Goal: Task Accomplishment & Management: Use online tool/utility

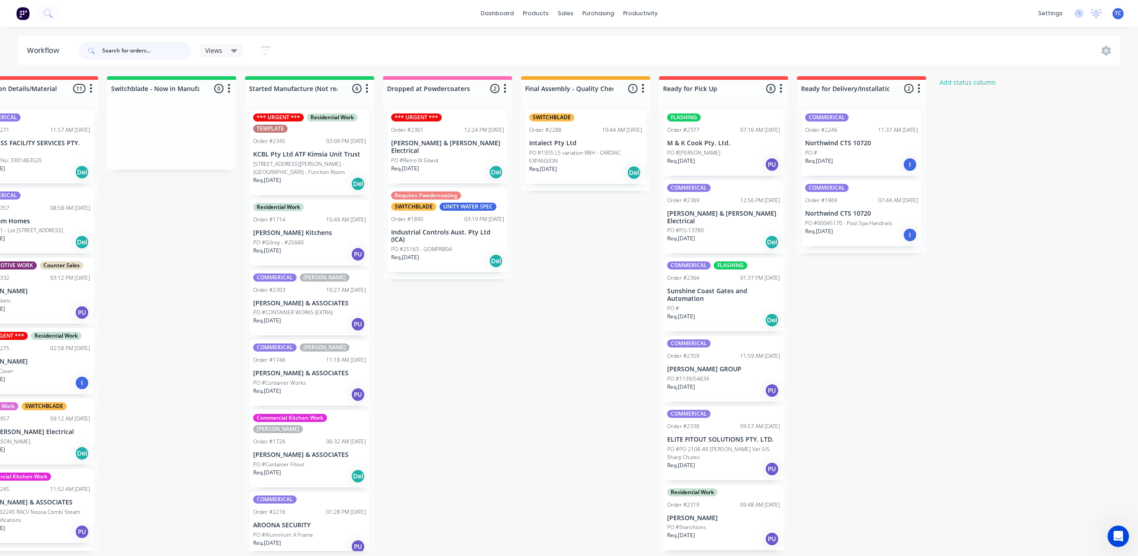
click at [171, 49] on input "text" at bounding box center [146, 51] width 89 height 18
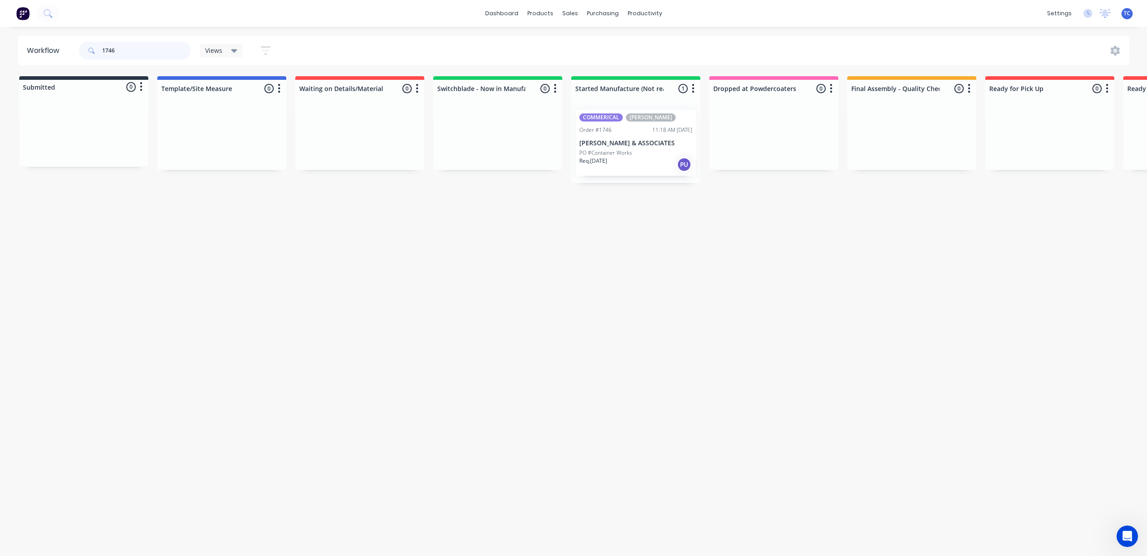
type input "1746"
click at [692, 157] on div "PO #Container Works" at bounding box center [635, 153] width 113 height 8
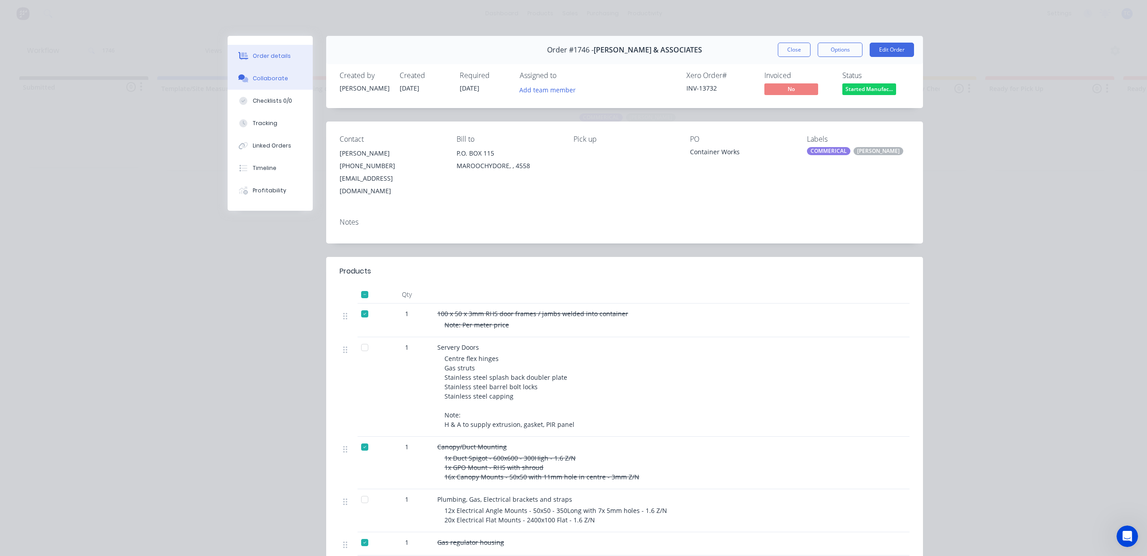
click at [264, 82] on div "Collaborate" at bounding box center [270, 78] width 35 height 8
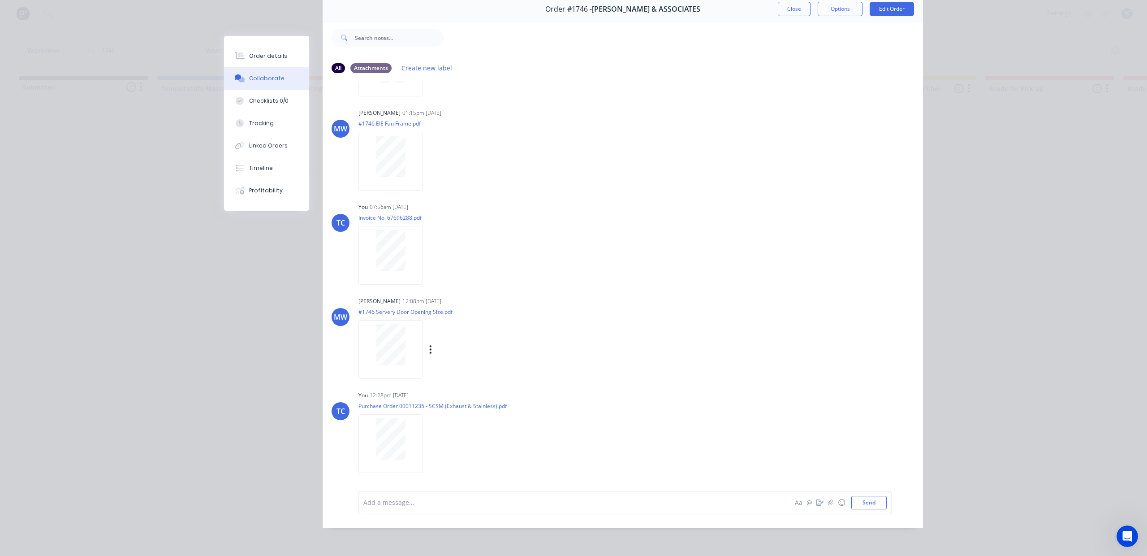
scroll to position [95, 0]
click at [432, 438] on icon "button" at bounding box center [430, 443] width 3 height 10
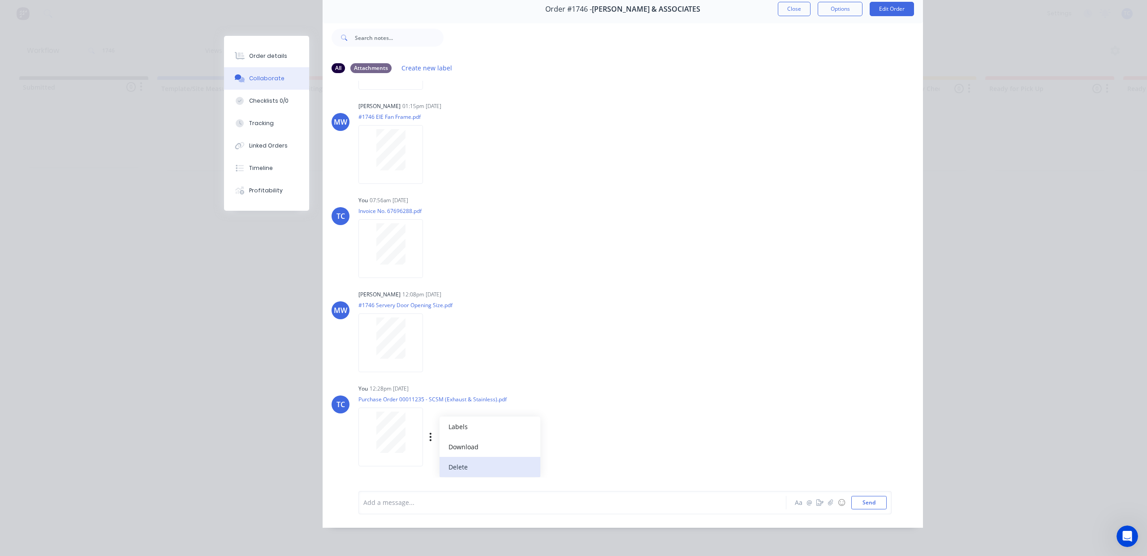
click at [486, 457] on button "Delete" at bounding box center [490, 467] width 101 height 20
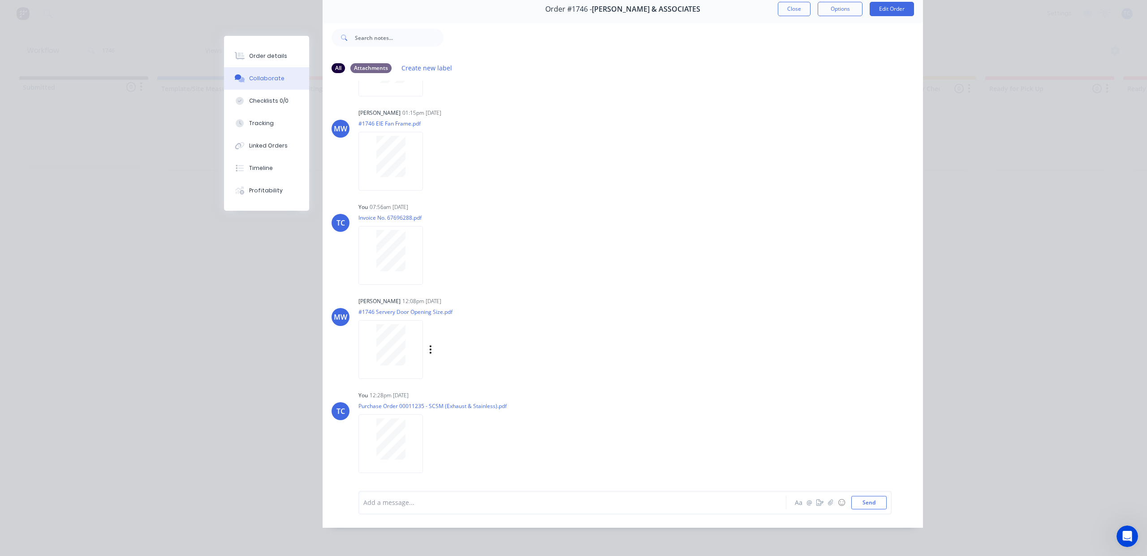
scroll to position [178, 0]
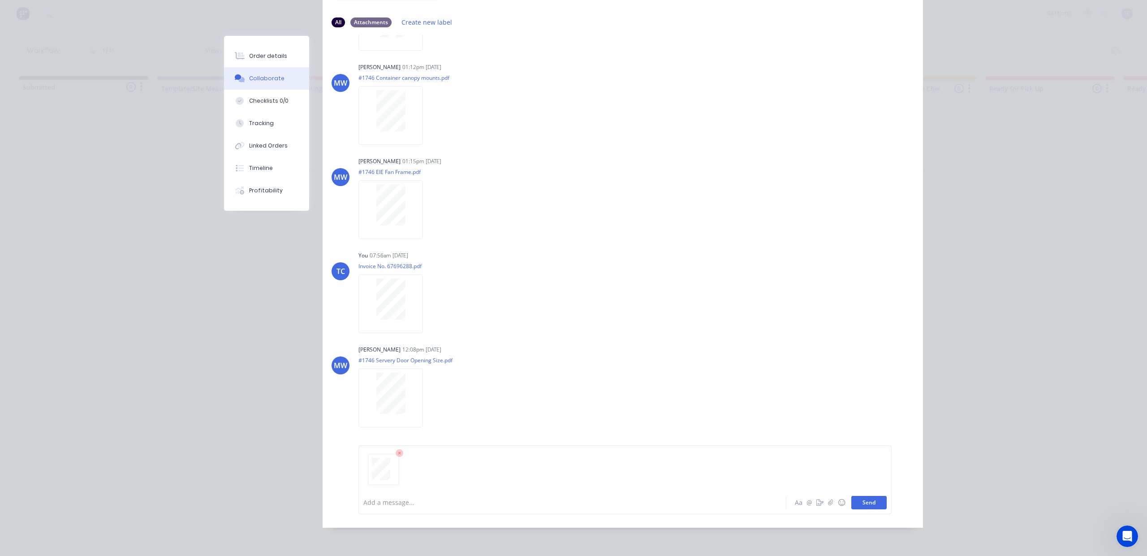
click at [856, 509] on button "Send" at bounding box center [868, 502] width 35 height 13
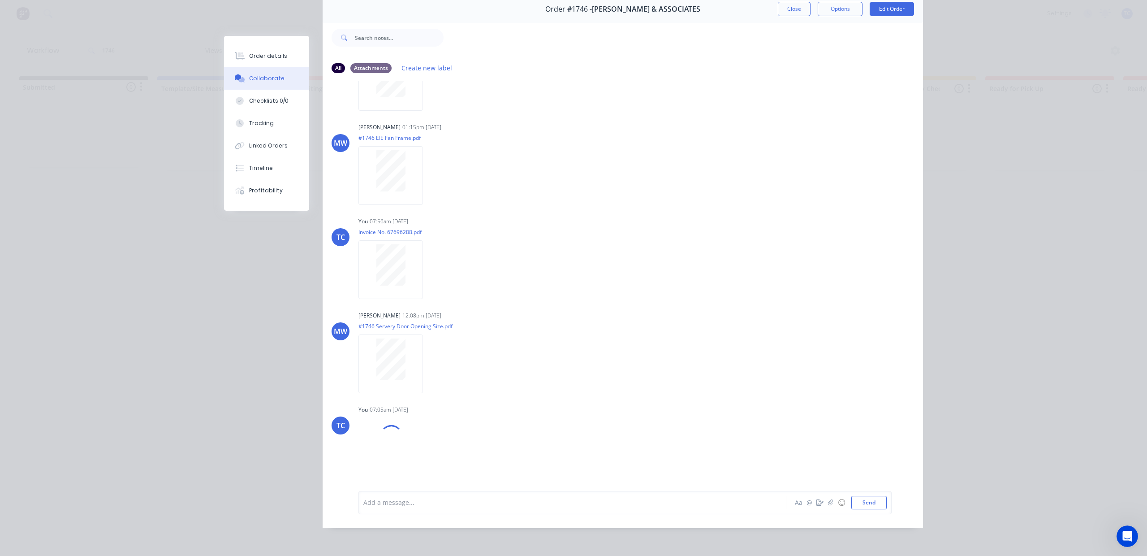
scroll to position [293, 0]
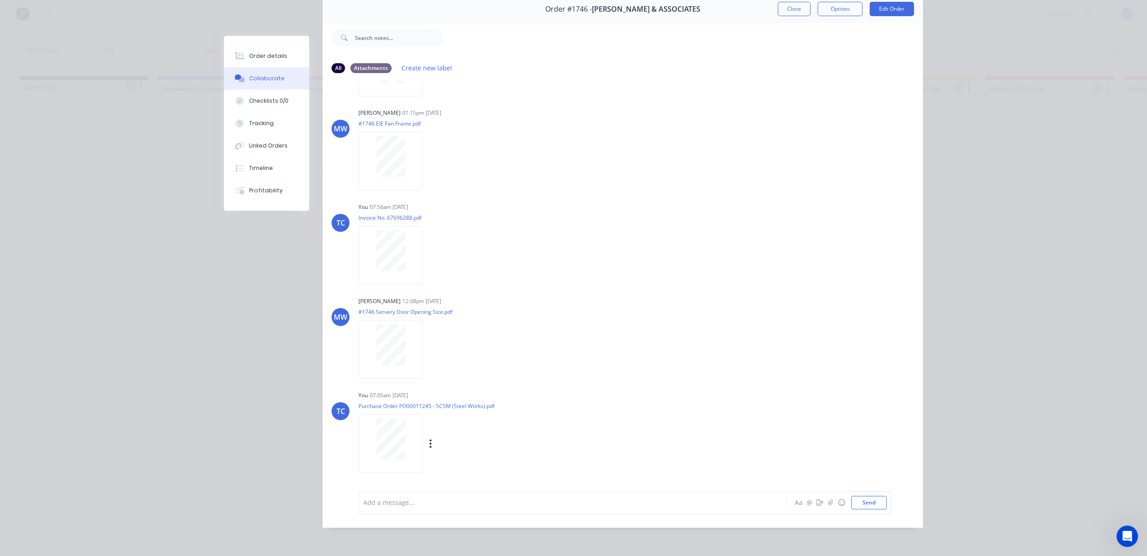
click at [419, 418] on div at bounding box center [391, 438] width 56 height 41
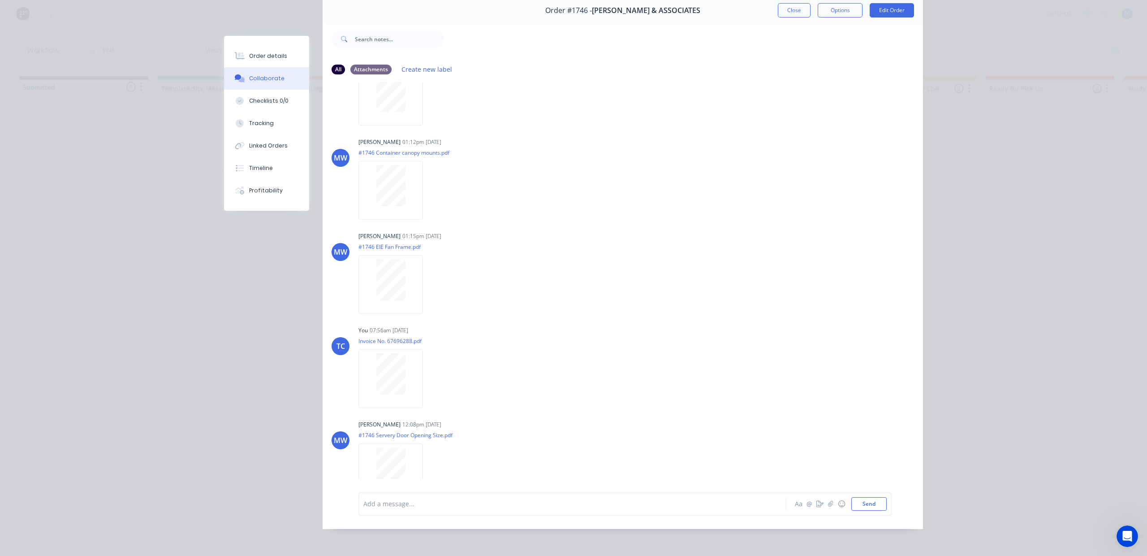
scroll to position [0, 0]
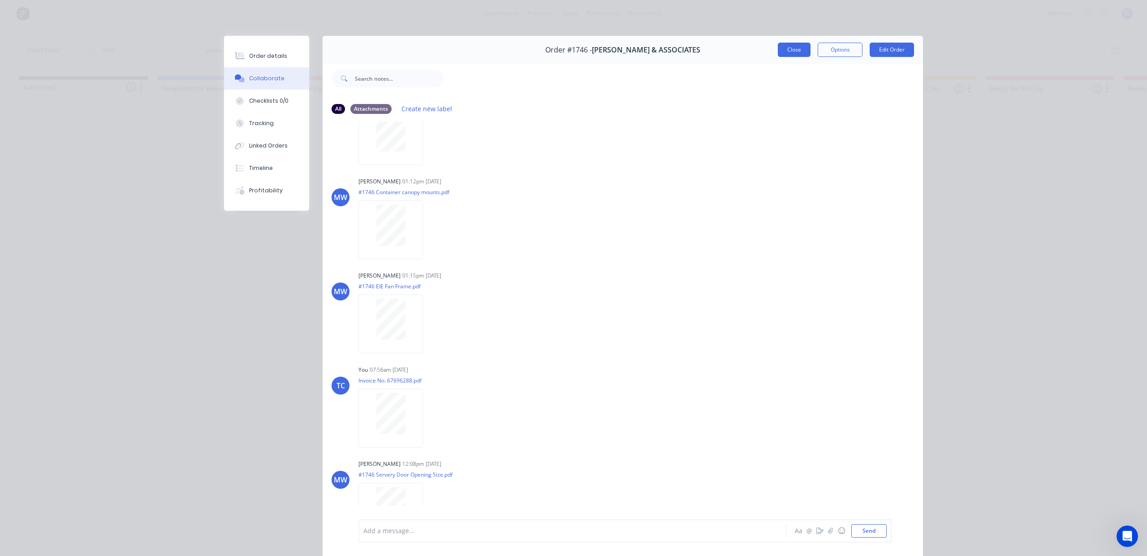
click at [780, 57] on button "Close" at bounding box center [794, 50] width 33 height 14
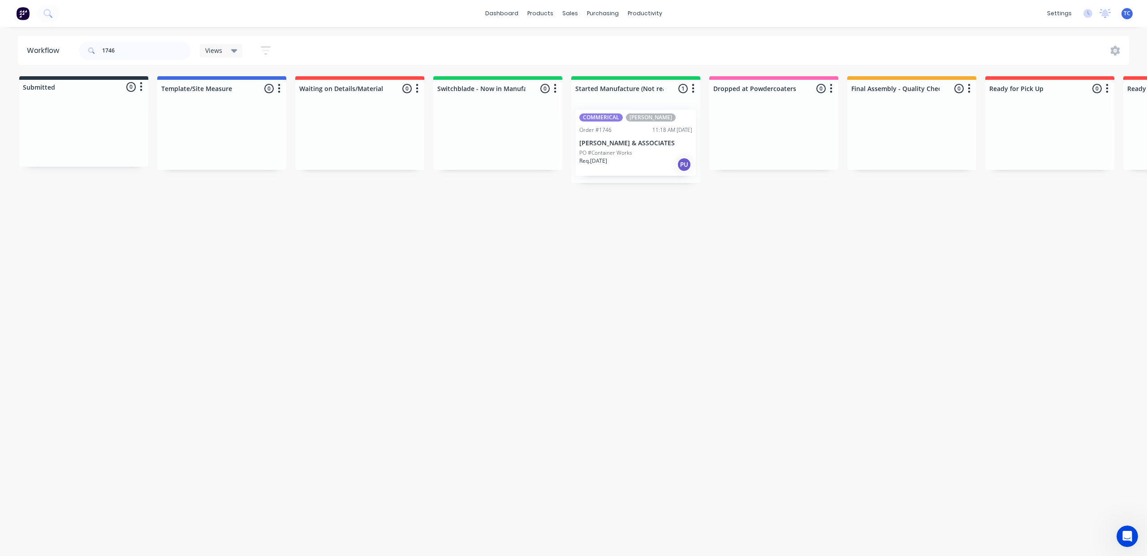
click at [692, 147] on p "[PERSON_NAME] & ASSOCIATES" at bounding box center [635, 143] width 113 height 8
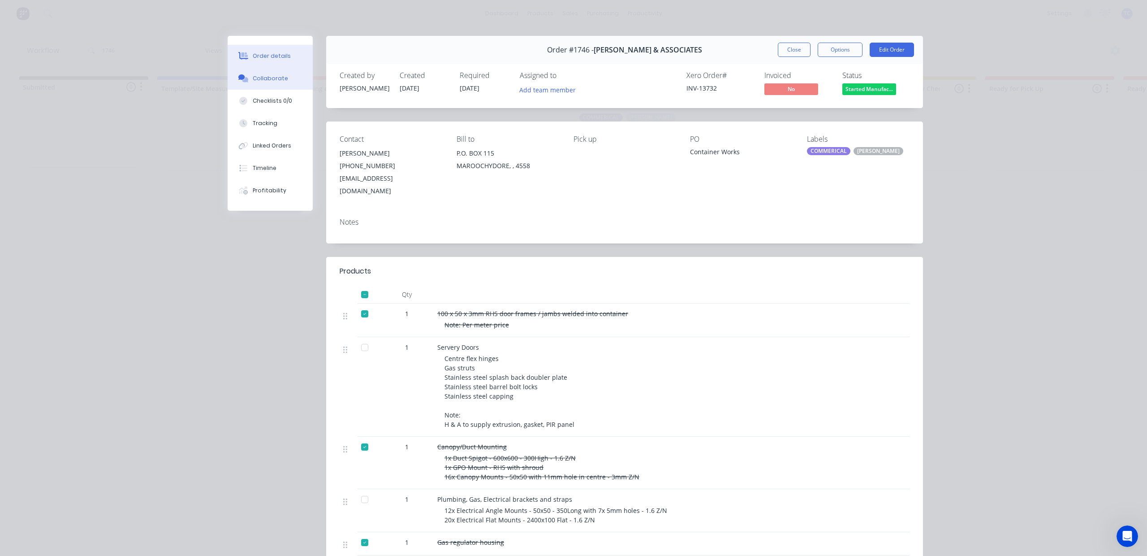
click at [267, 82] on div "Collaborate" at bounding box center [270, 78] width 35 height 8
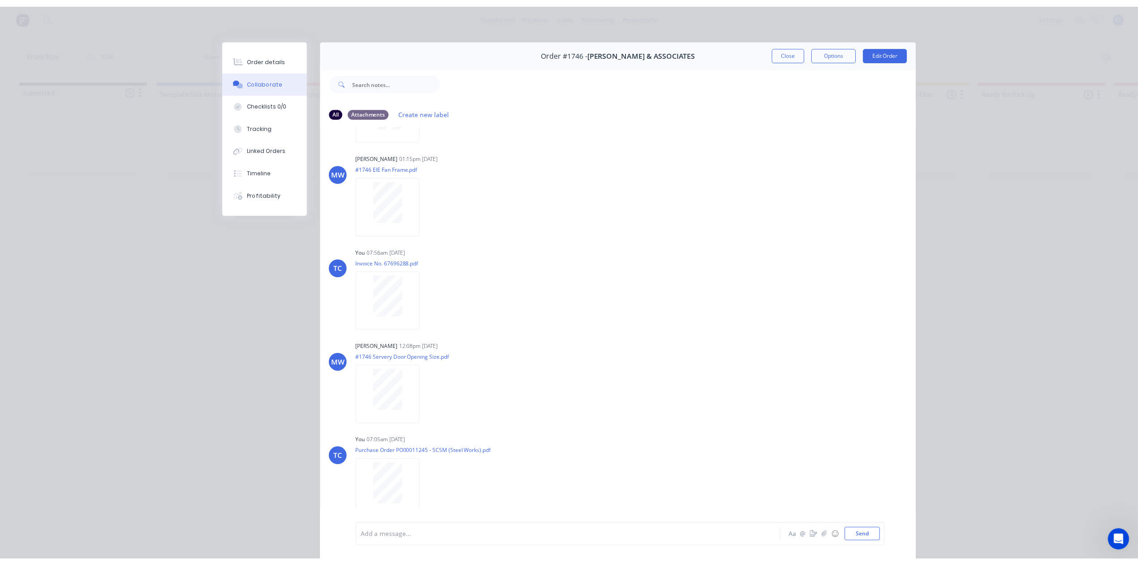
scroll to position [233, 0]
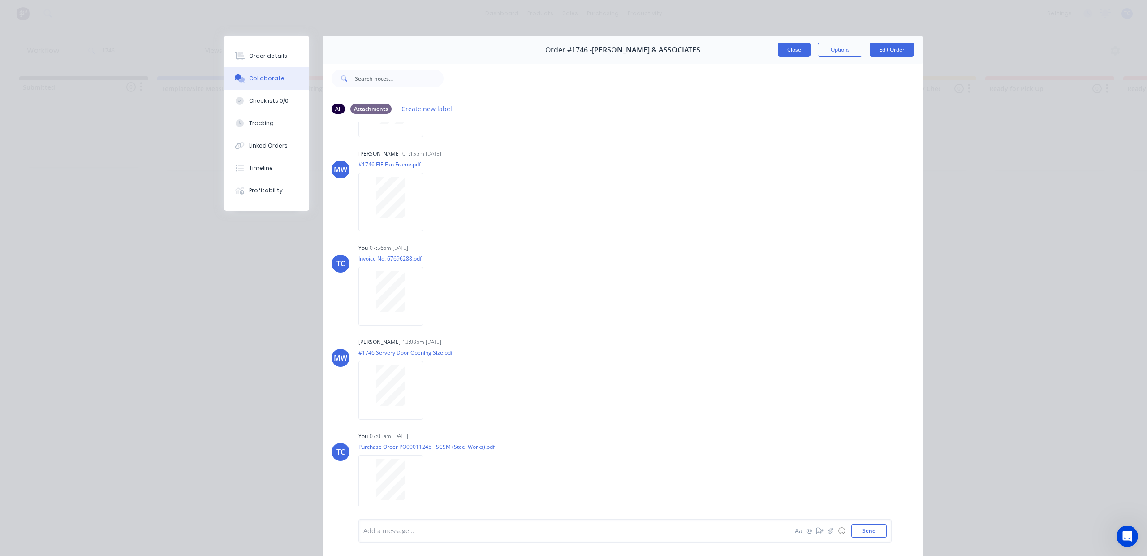
click at [778, 57] on button "Close" at bounding box center [794, 50] width 33 height 14
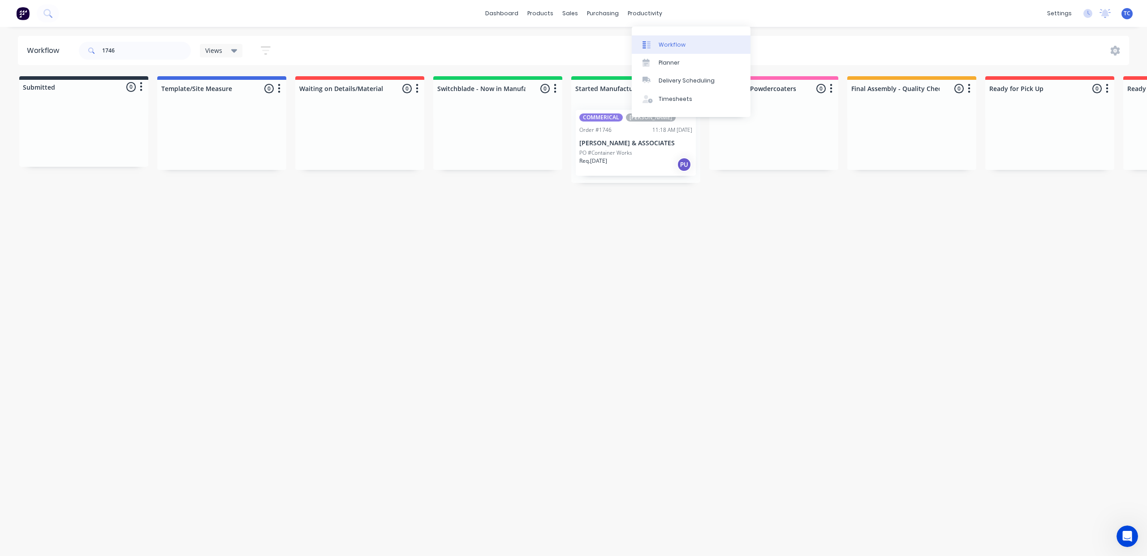
click at [679, 49] on div "Workflow" at bounding box center [672, 45] width 27 height 8
click at [573, 11] on div "sales" at bounding box center [570, 13] width 25 height 13
click at [591, 48] on div "Sales Orders" at bounding box center [599, 45] width 37 height 8
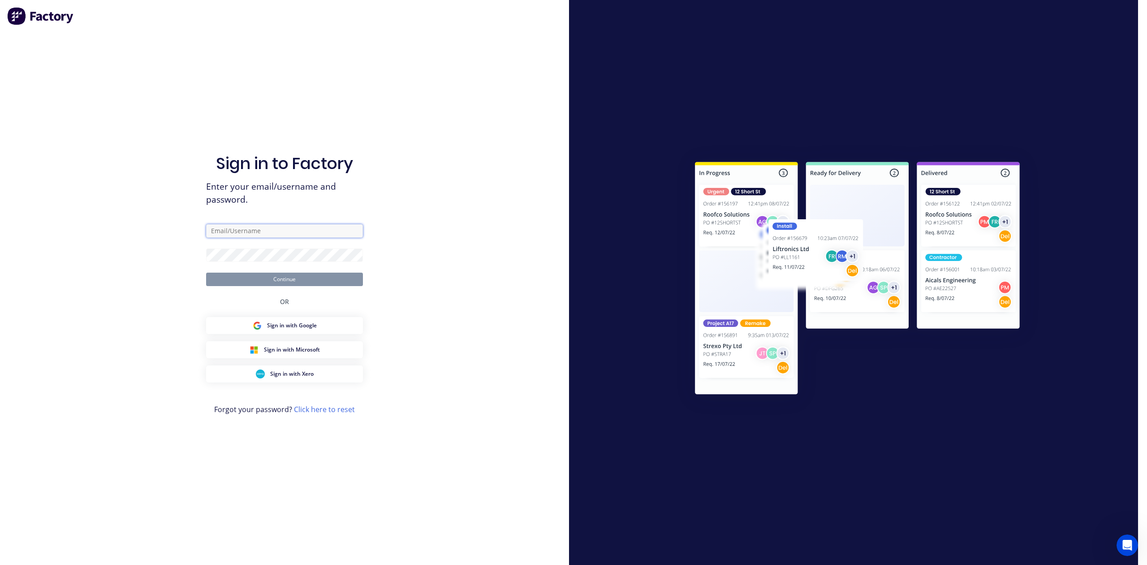
click at [263, 224] on input "text" at bounding box center [284, 230] width 157 height 13
type input "[PERSON_NAME][EMAIL_ADDRESS][DOMAIN_NAME]"
click at [273, 246] on form "[PERSON_NAME][EMAIL_ADDRESS][DOMAIN_NAME] Continue" at bounding box center [284, 255] width 157 height 62
click at [292, 272] on button "Continue" at bounding box center [284, 278] width 157 height 13
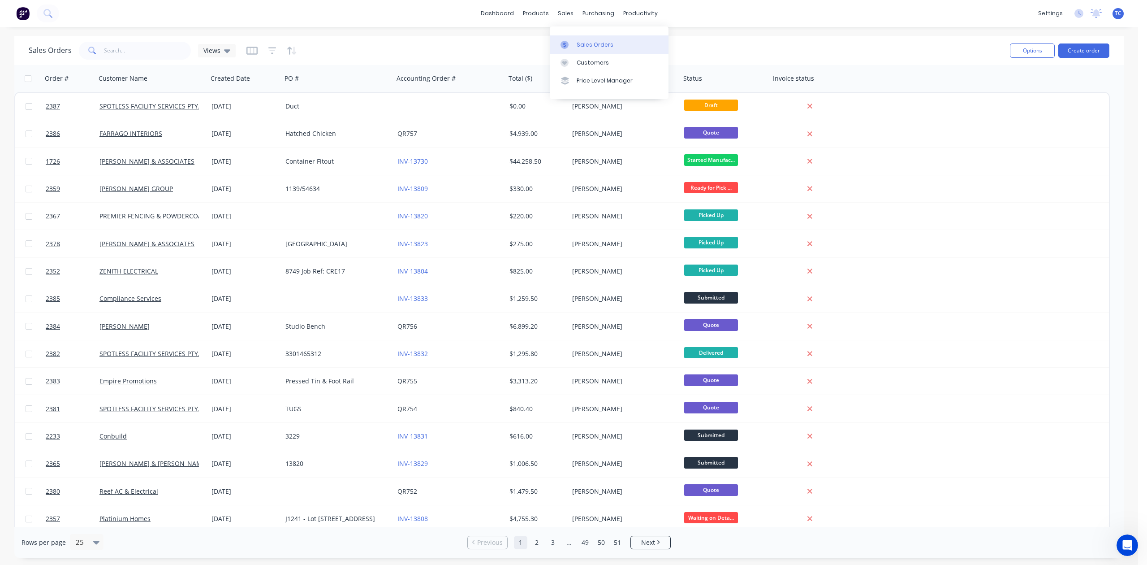
click at [590, 45] on div "Sales Orders" at bounding box center [595, 45] width 37 height 8
click at [587, 49] on div "Sales Orders" at bounding box center [595, 45] width 37 height 8
click at [601, 49] on div "Sales Orders" at bounding box center [595, 45] width 37 height 8
click at [165, 50] on input "text" at bounding box center [147, 51] width 87 height 18
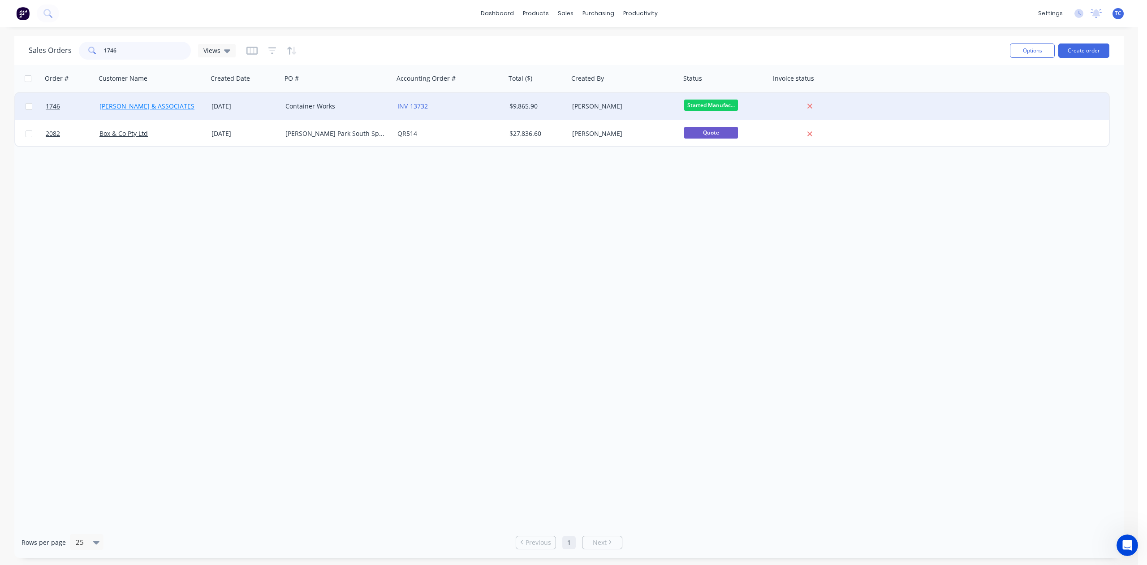
type input "1746"
click at [147, 105] on link "[PERSON_NAME] & ASSOCIATES" at bounding box center [146, 106] width 95 height 9
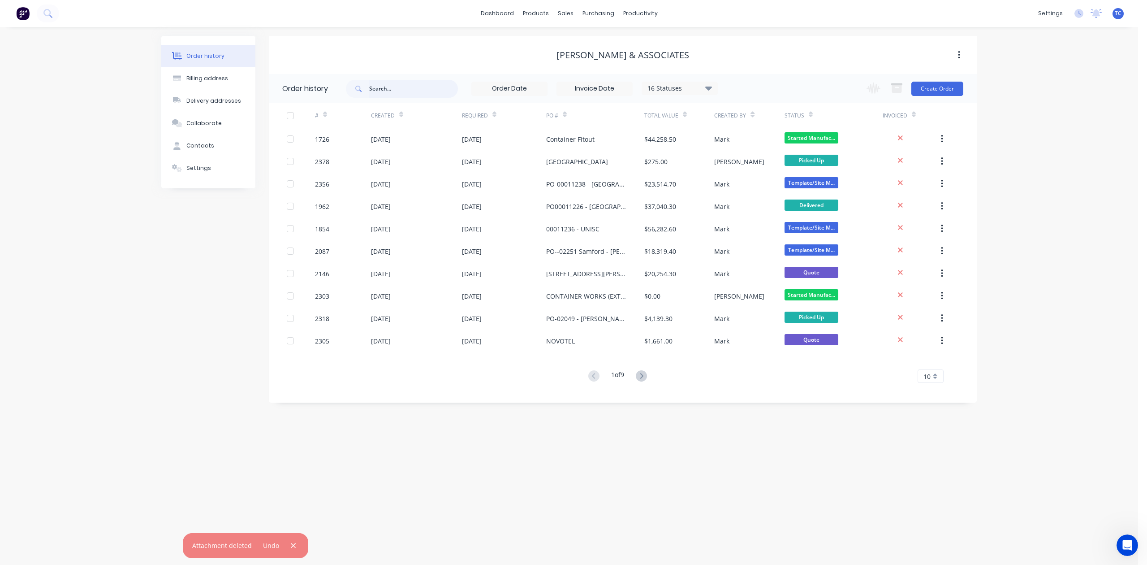
click at [378, 90] on input "text" at bounding box center [413, 89] width 89 height 18
type input "1746"
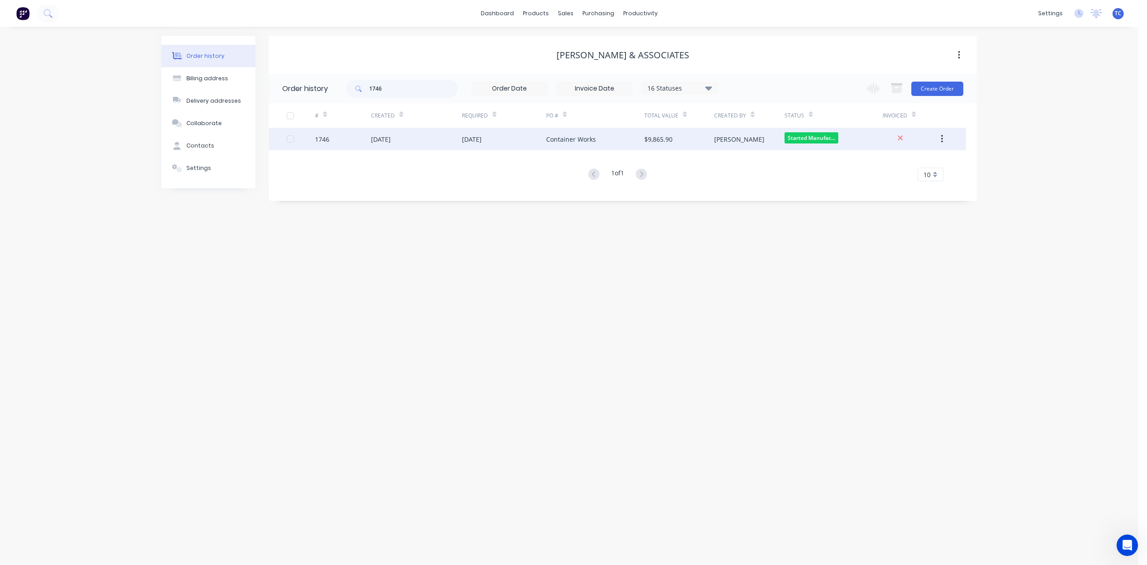
click at [391, 140] on div "[DATE]" at bounding box center [381, 138] width 20 height 9
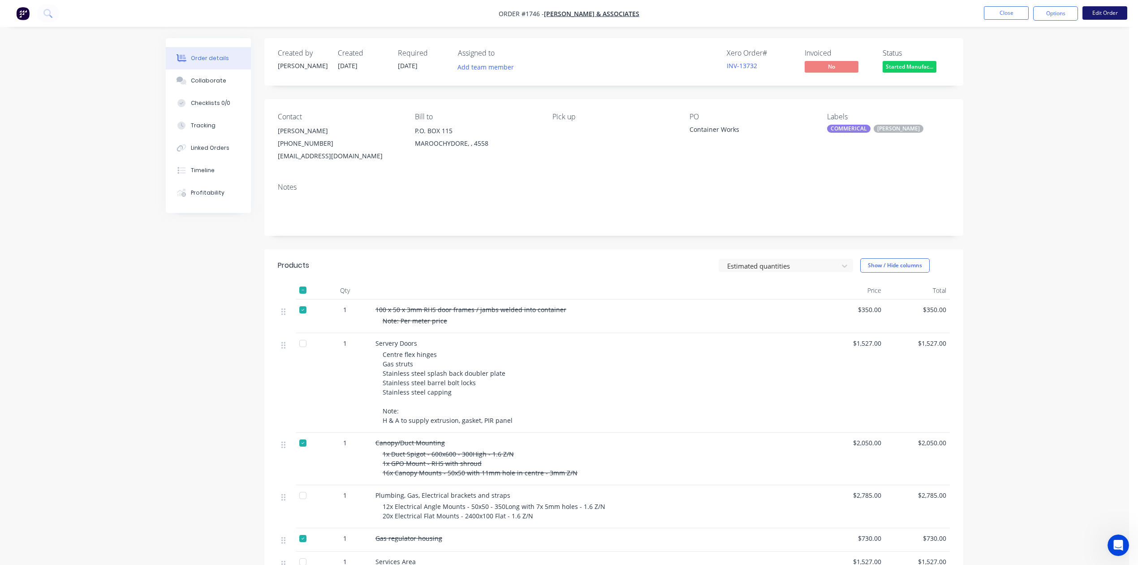
click at [1090, 15] on button "Edit Order" at bounding box center [1105, 12] width 45 height 13
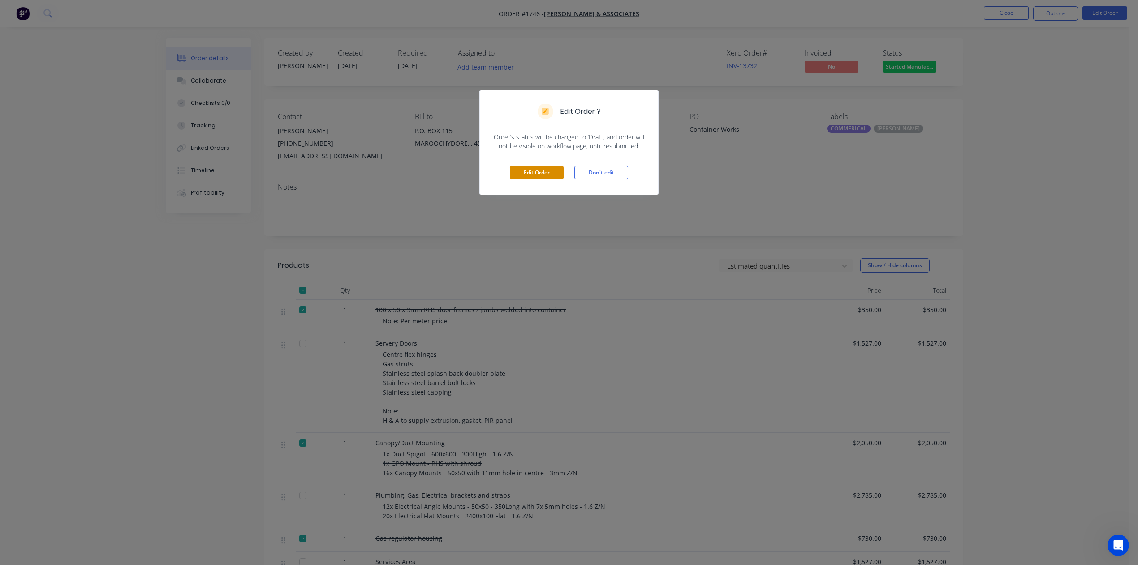
click at [548, 179] on button "Edit Order" at bounding box center [537, 172] width 54 height 13
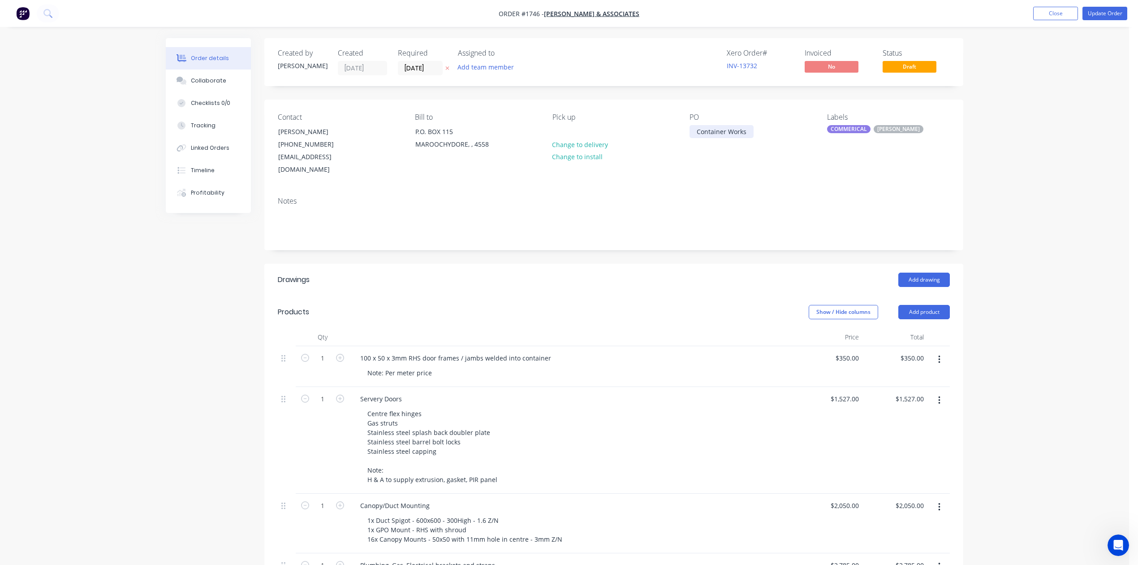
click at [691, 138] on div "Container Works" at bounding box center [722, 131] width 64 height 13
click at [726, 138] on div "00011245 - Container Works" at bounding box center [739, 131] width 99 height 13
click at [329, 365] on input "1" at bounding box center [322, 357] width 23 height 13
type input "12.6"
type input "$4,410.00"
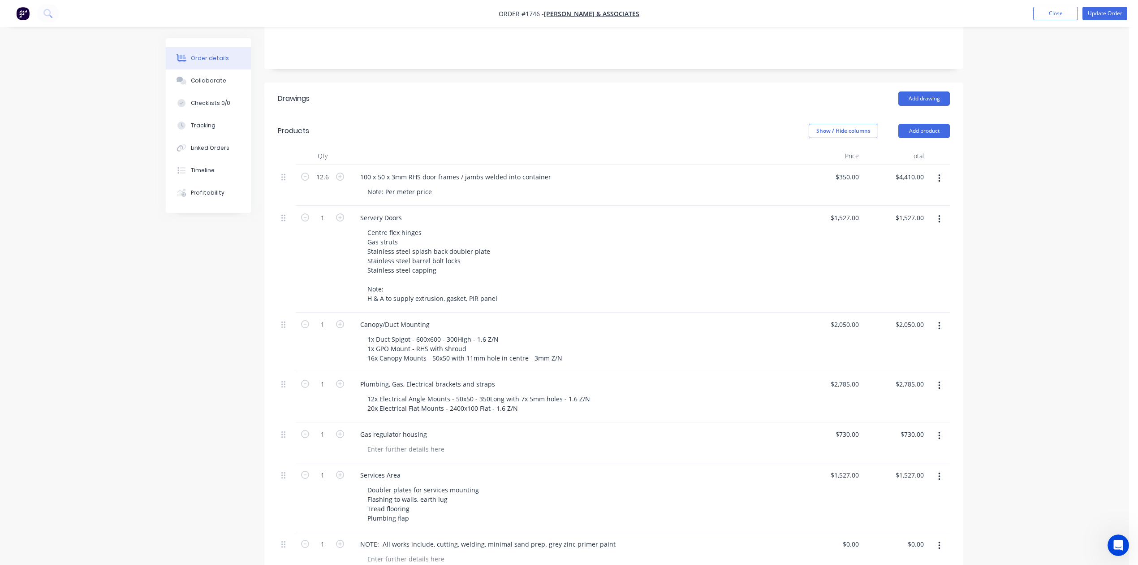
scroll to position [239, 0]
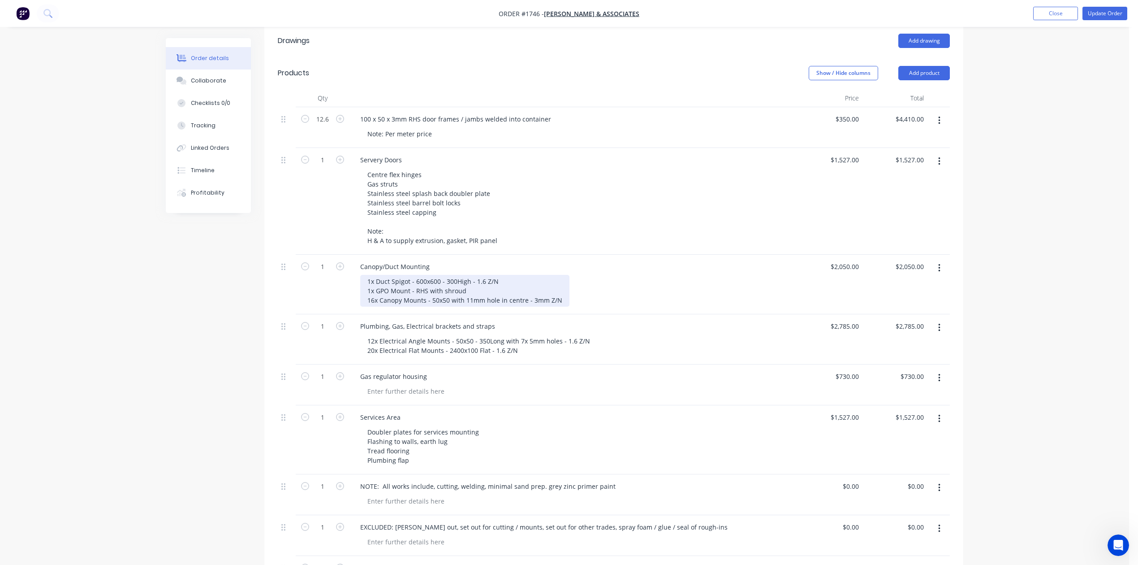
click at [570, 307] on div "1x Duct Spigot - 600x600 - 300High - 1.6 Z/N 1x GPO Mount - RHS with shroud 16x…" at bounding box center [464, 291] width 209 height 32
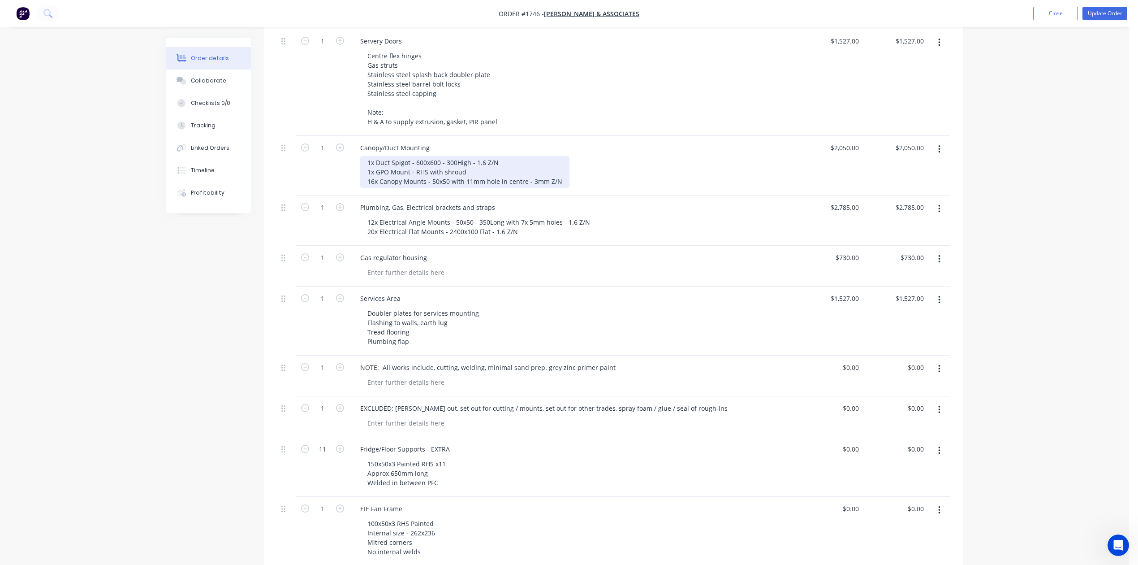
scroll to position [358, 0]
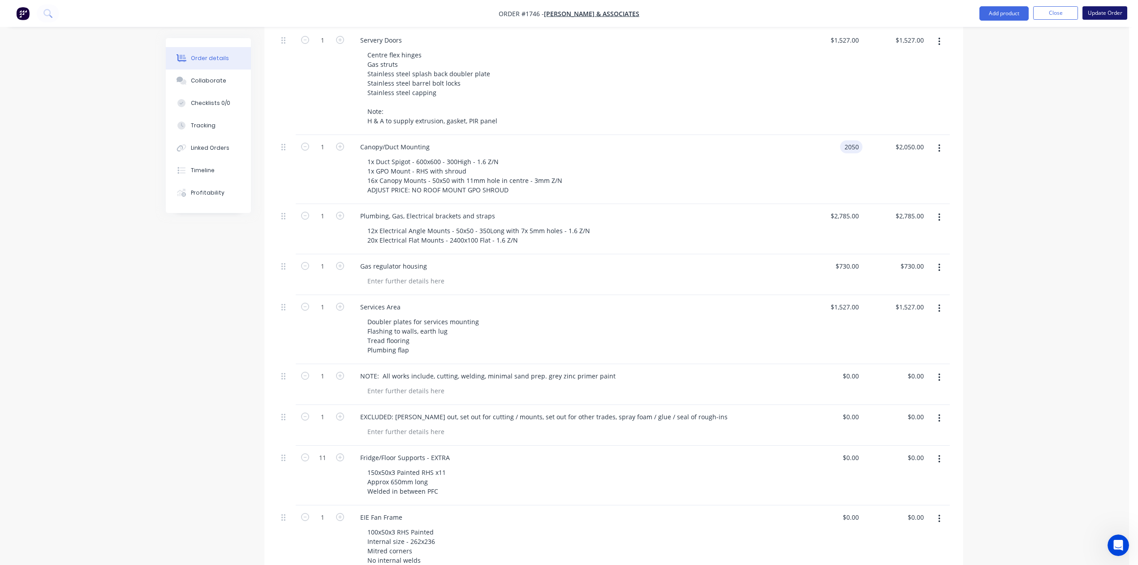
type input "$2,050.00"
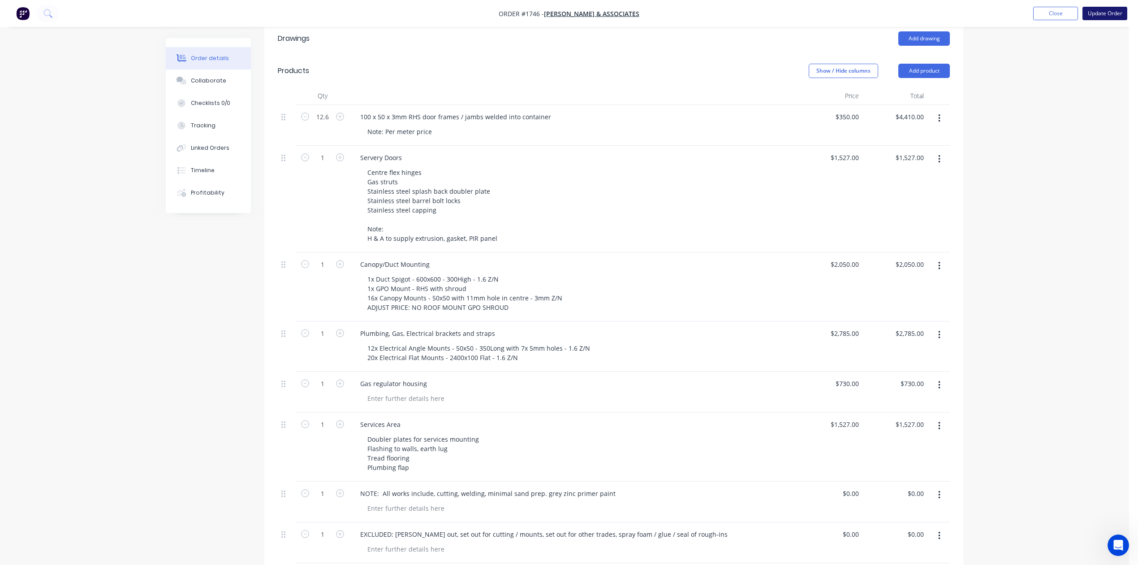
scroll to position [239, 0]
click at [1103, 13] on button "Update Order" at bounding box center [1105, 13] width 45 height 13
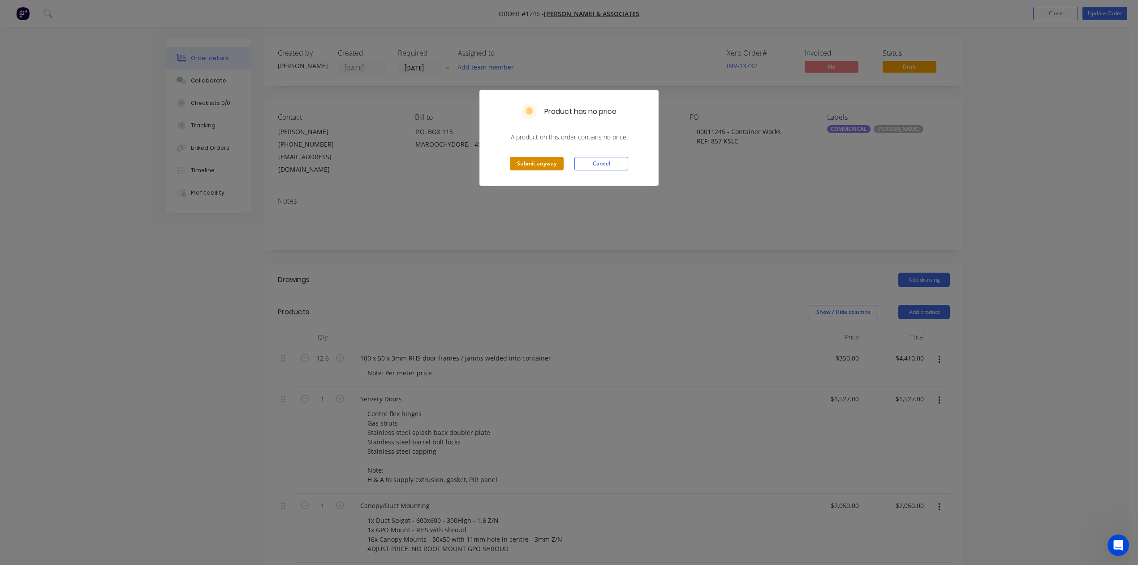
click at [544, 170] on button "Submit anyway" at bounding box center [537, 163] width 54 height 13
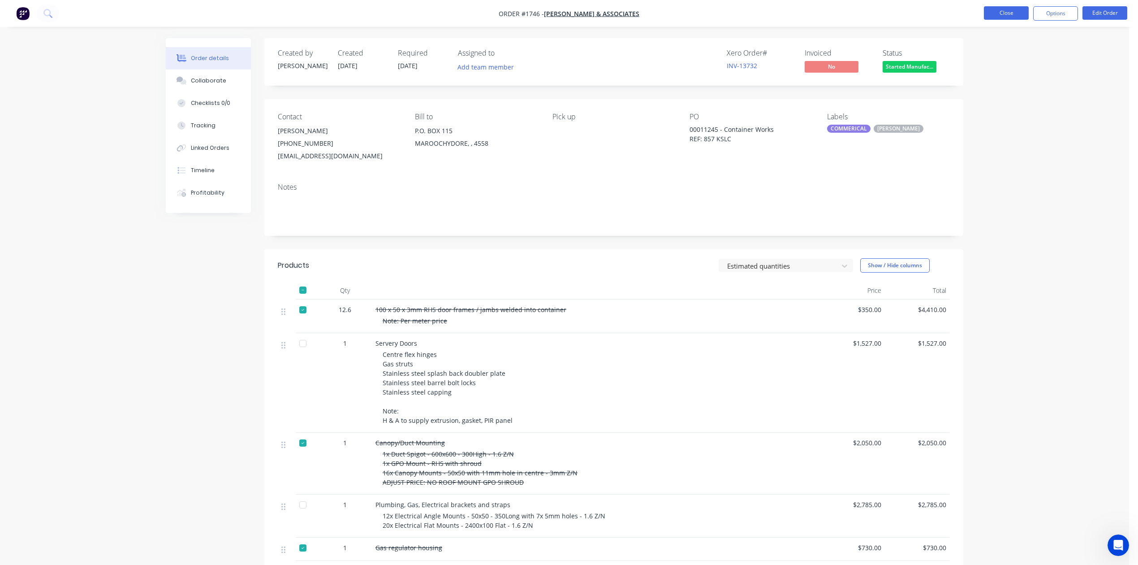
click at [989, 12] on button "Close" at bounding box center [1006, 12] width 45 height 13
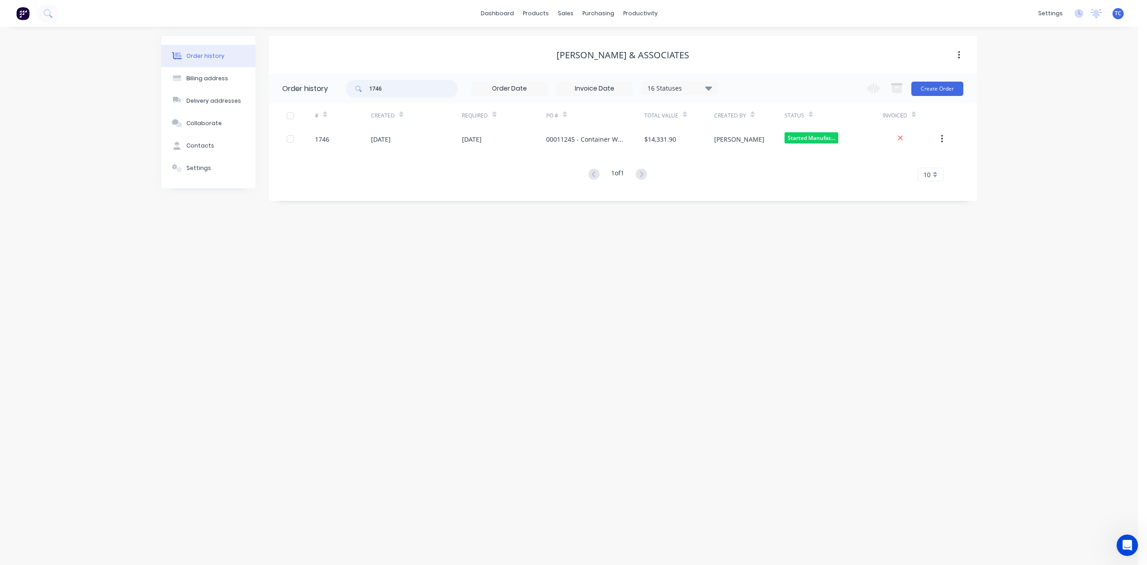
drag, startPoint x: 417, startPoint y: 91, endPoint x: 341, endPoint y: 96, distance: 75.5
click at [341, 95] on header "Order history 1746 16 Statuses Invoice Status Invoiced Not Invoiced Partial Ord…" at bounding box center [623, 88] width 708 height 29
type input "1726"
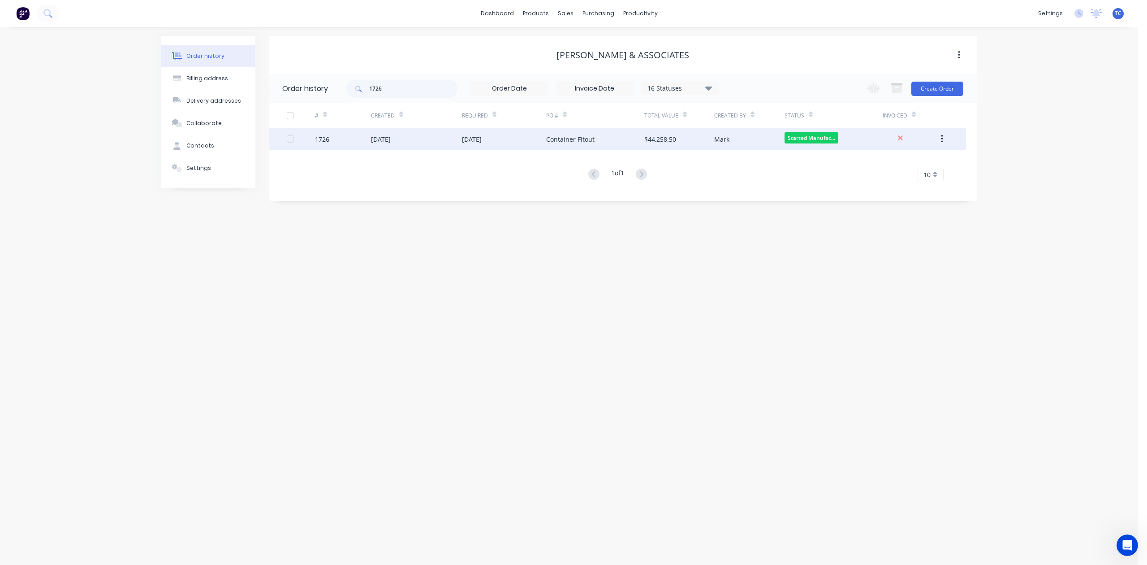
click at [431, 134] on div "[DATE]" at bounding box center [416, 139] width 91 height 22
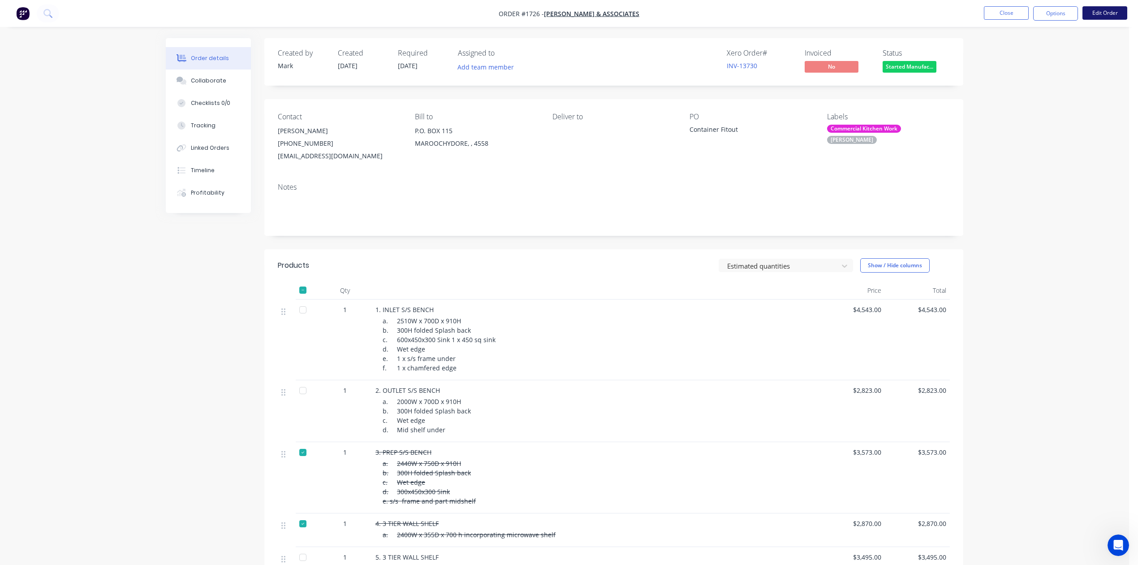
click at [1101, 13] on button "Edit Order" at bounding box center [1105, 12] width 45 height 13
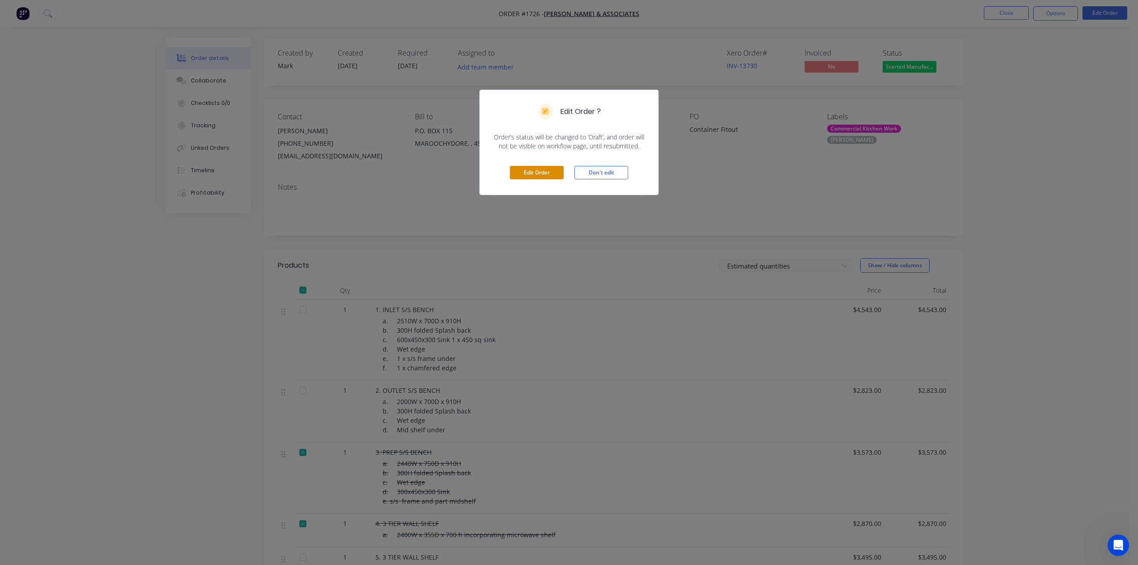
click at [538, 179] on button "Edit Order" at bounding box center [537, 172] width 54 height 13
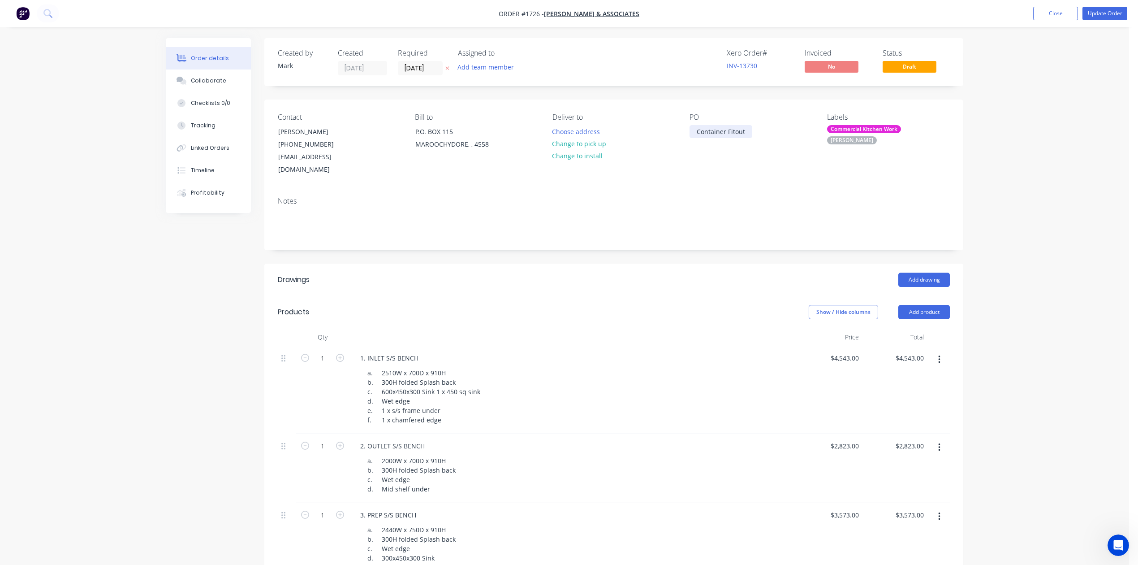
click at [752, 138] on div "Container Fitout" at bounding box center [721, 131] width 63 height 13
click at [208, 85] on div "Collaborate" at bounding box center [208, 81] width 35 height 8
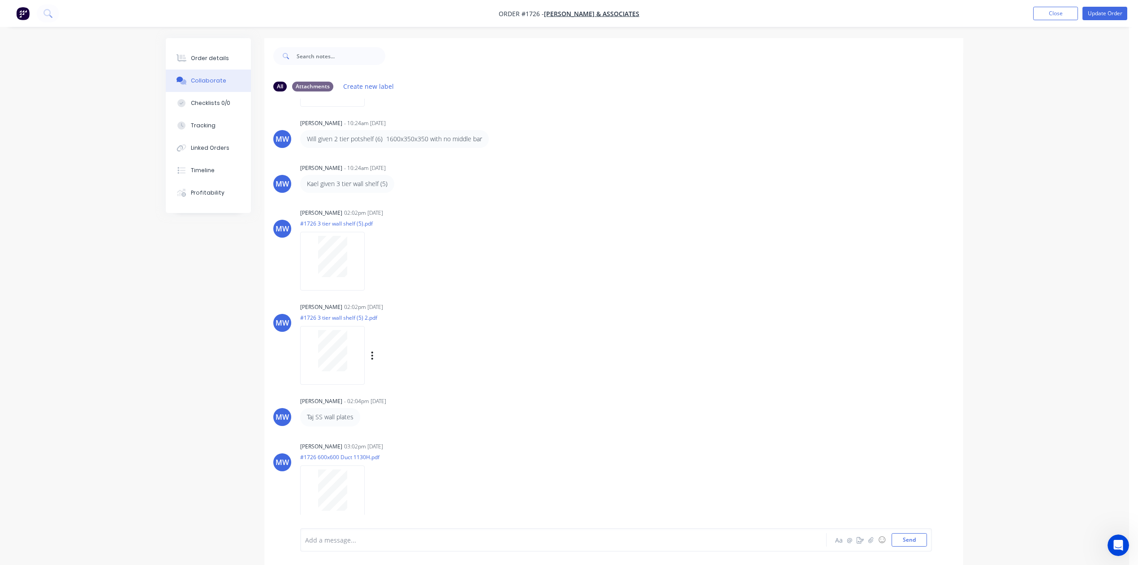
scroll to position [41, 0]
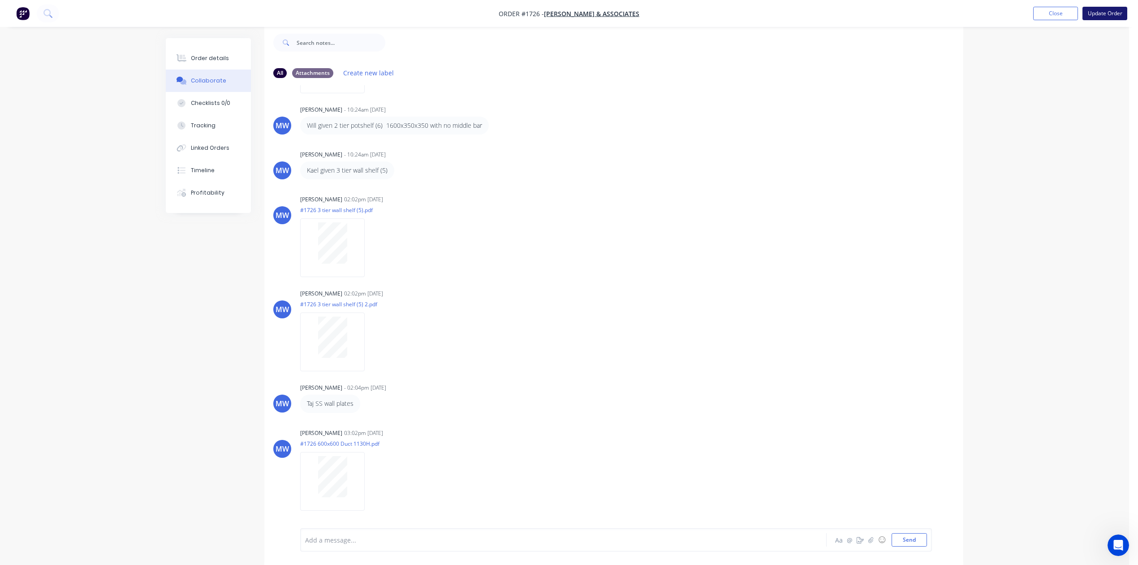
click at [1102, 13] on button "Update Order" at bounding box center [1105, 13] width 45 height 13
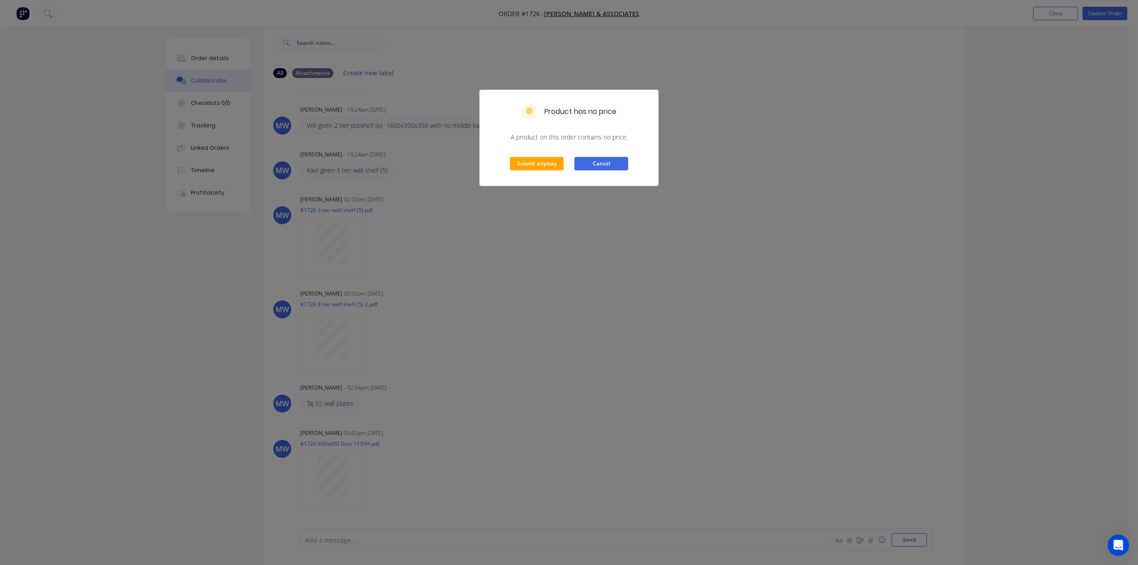
click at [603, 170] on button "Cancel" at bounding box center [601, 163] width 54 height 13
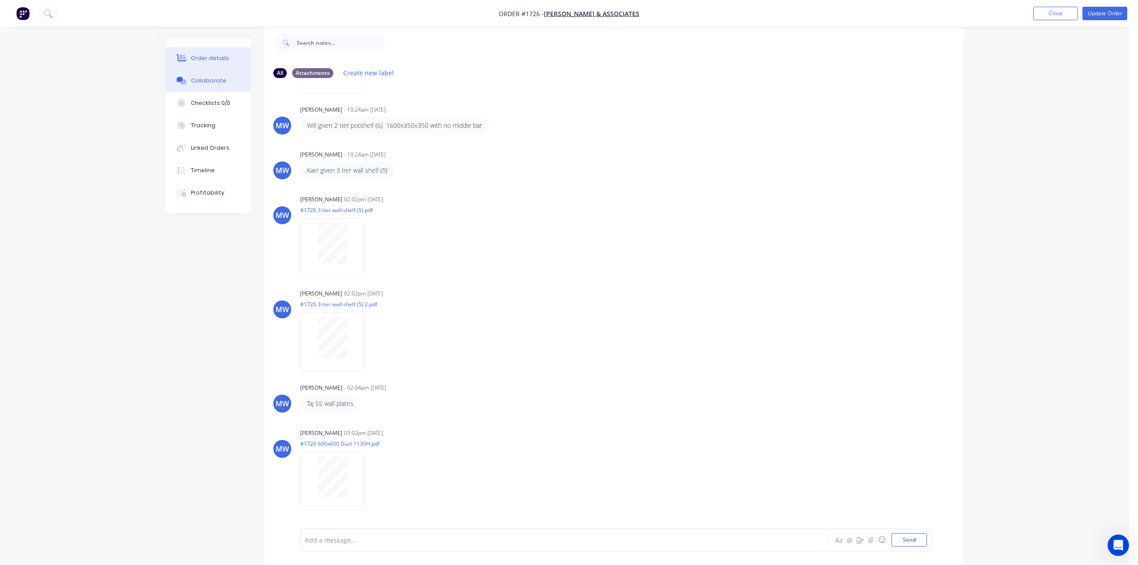
click at [214, 62] on div "Order details" at bounding box center [210, 58] width 38 height 8
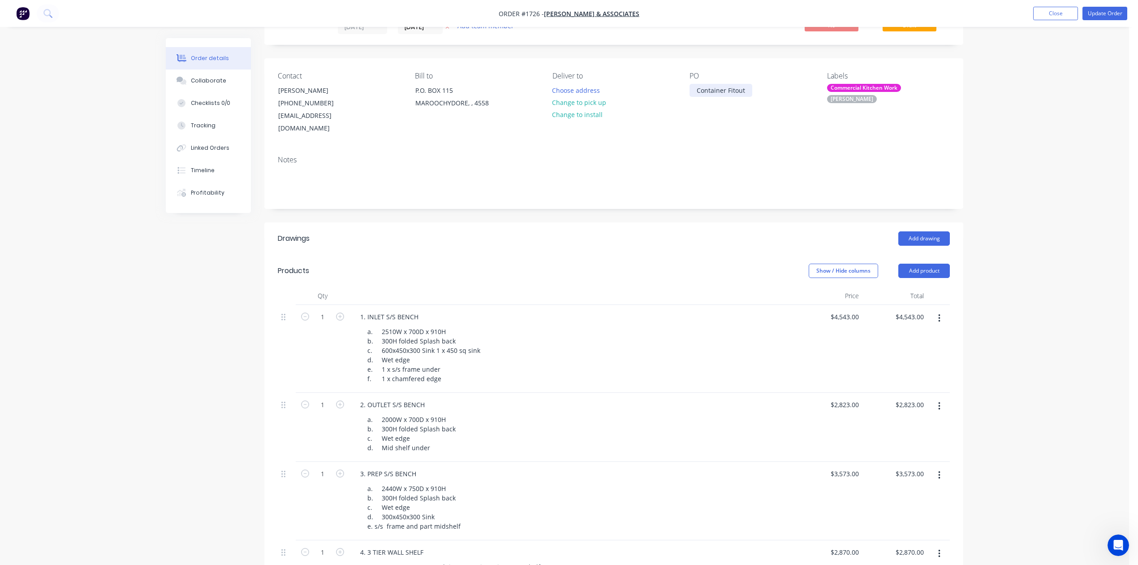
click at [698, 97] on div "Container Fitout" at bounding box center [721, 90] width 63 height 13
click at [1093, 13] on button "Update Order" at bounding box center [1105, 13] width 45 height 13
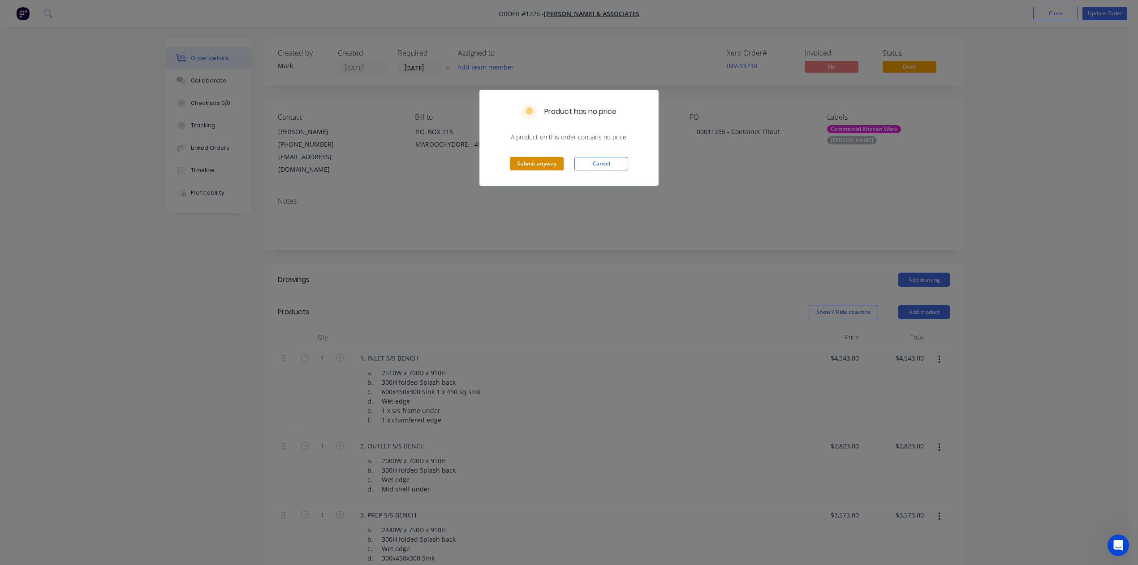
click at [535, 170] on button "Submit anyway" at bounding box center [537, 163] width 54 height 13
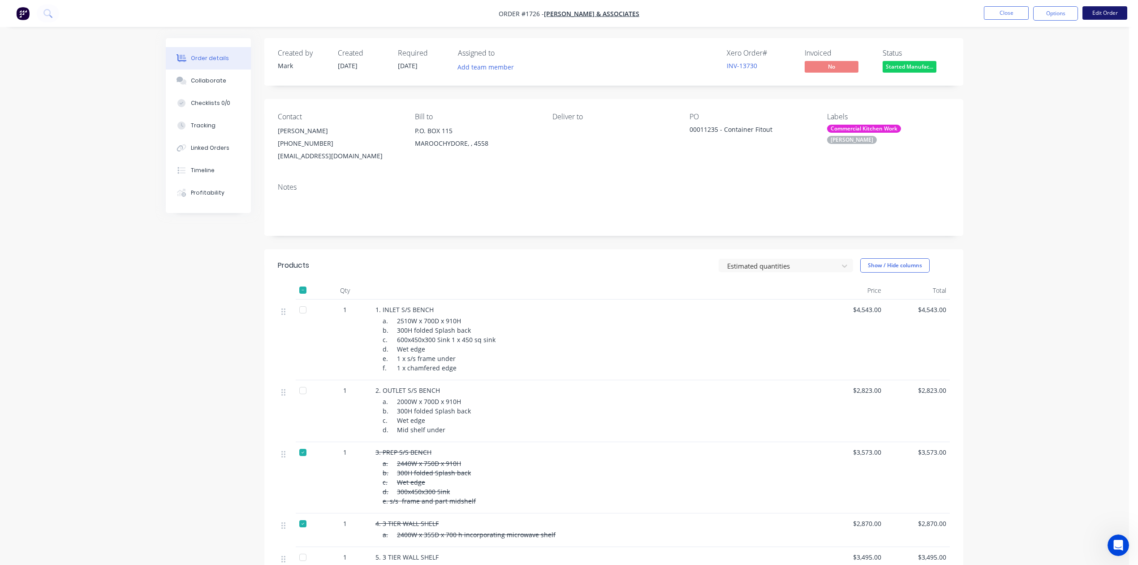
click at [1110, 13] on button "Edit Order" at bounding box center [1105, 12] width 45 height 13
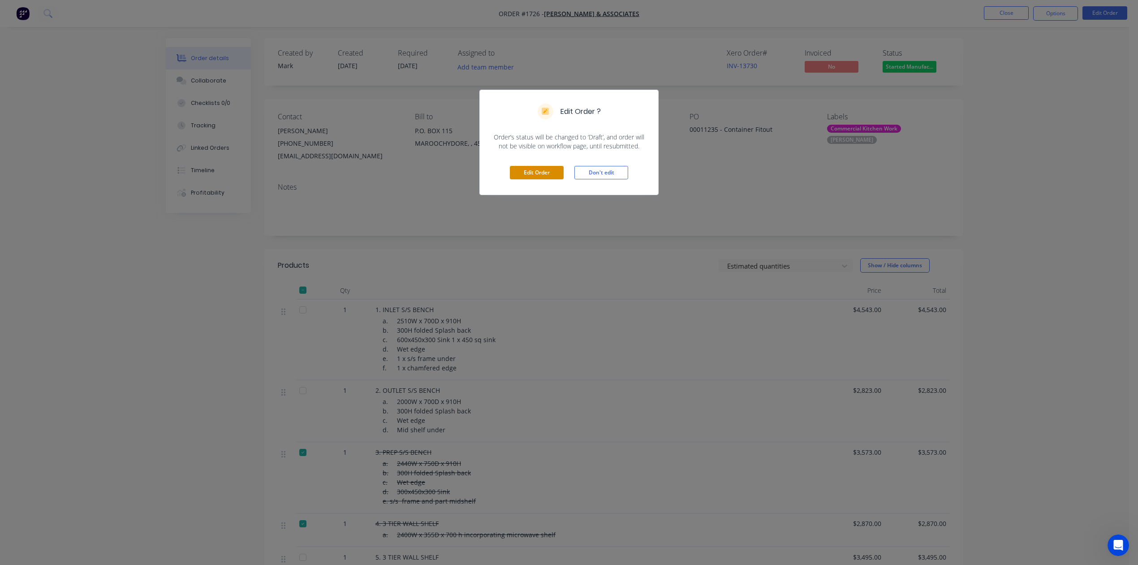
click at [533, 179] on button "Edit Order" at bounding box center [537, 172] width 54 height 13
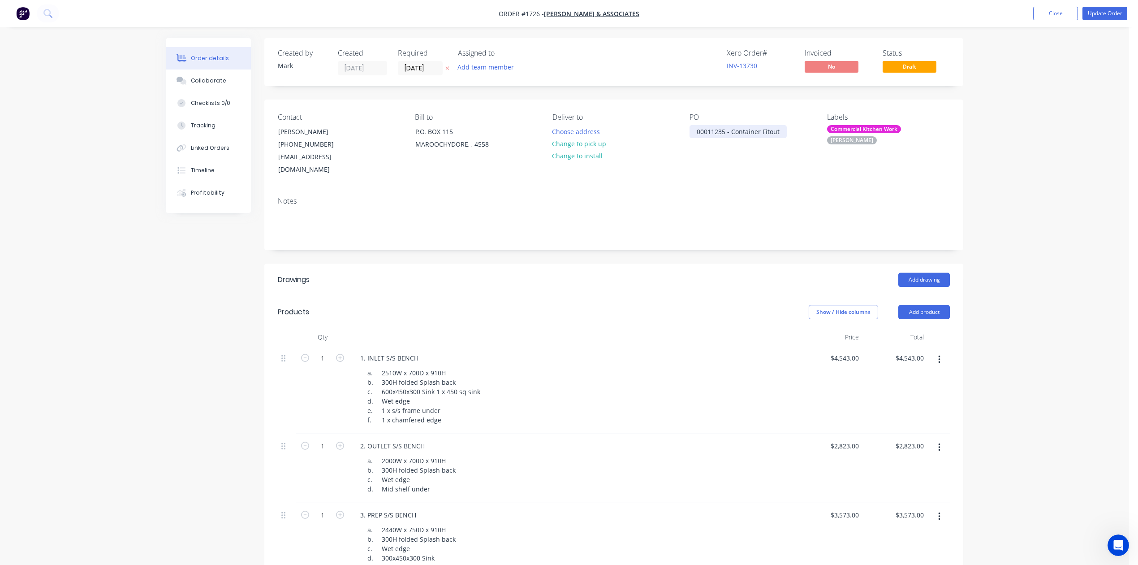
click at [728, 138] on div "00011235 - Container Fitout" at bounding box center [738, 131] width 97 height 13
click at [1094, 13] on button "Update Order" at bounding box center [1105, 13] width 45 height 13
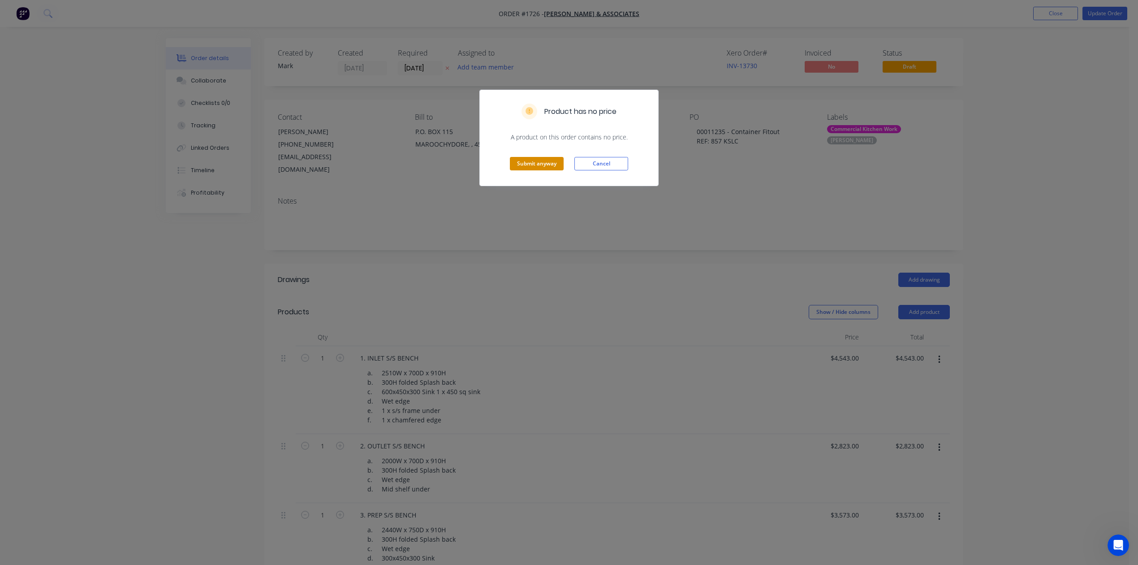
click at [538, 170] on button "Submit anyway" at bounding box center [537, 163] width 54 height 13
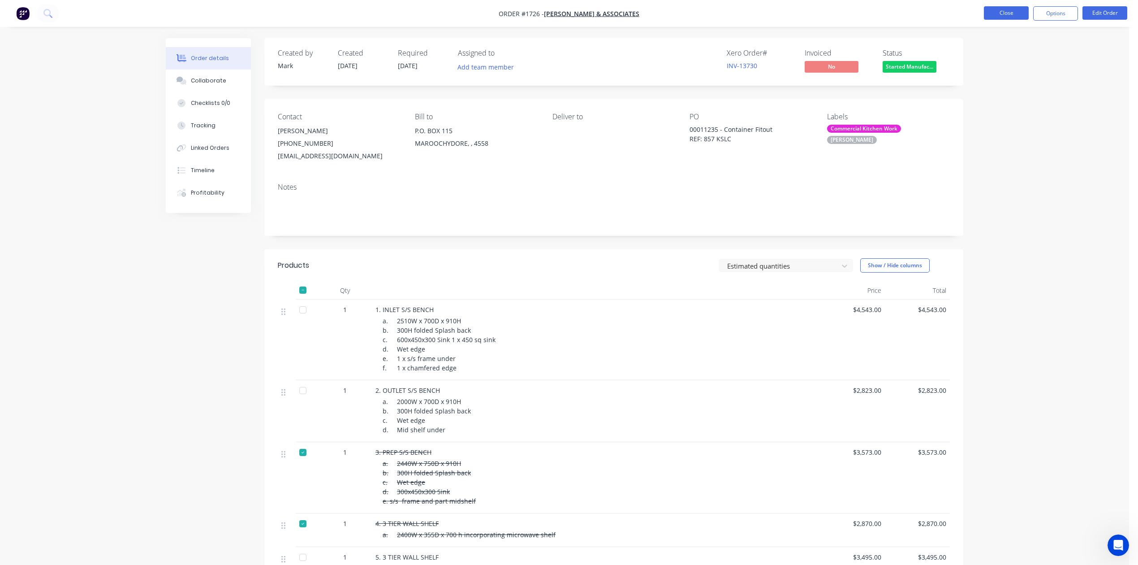
click at [1006, 13] on button "Close" at bounding box center [1006, 12] width 45 height 13
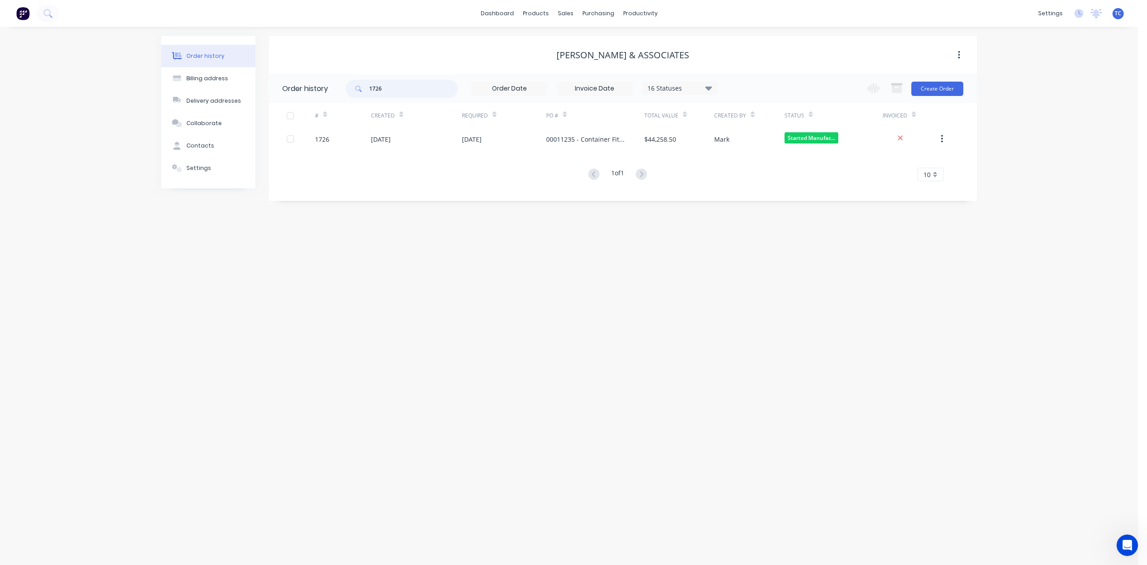
drag, startPoint x: 399, startPoint y: 88, endPoint x: 336, endPoint y: 90, distance: 62.8
click at [336, 90] on header "Order history 1726 16 Statuses Invoice Status Invoiced Not Invoiced Partial Ord…" at bounding box center [623, 88] width 708 height 29
type input "2345"
click at [594, 45] on div "Sales Orders" at bounding box center [595, 45] width 37 height 8
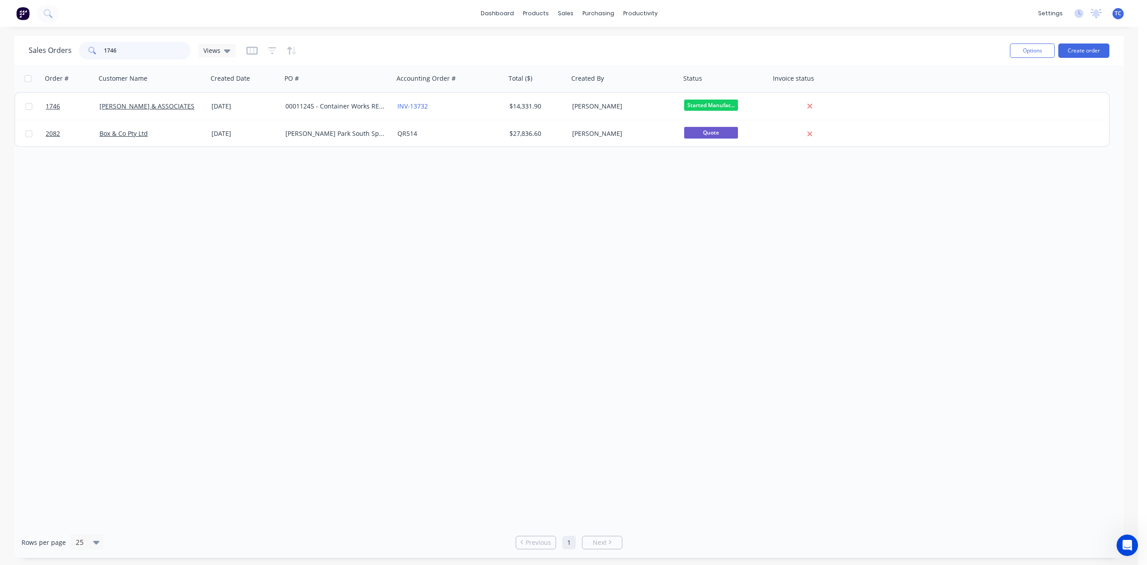
drag, startPoint x: 137, startPoint y: 50, endPoint x: 74, endPoint y: 56, distance: 62.6
click at [74, 56] on div "Sales Orders 1746 Views" at bounding box center [132, 51] width 207 height 18
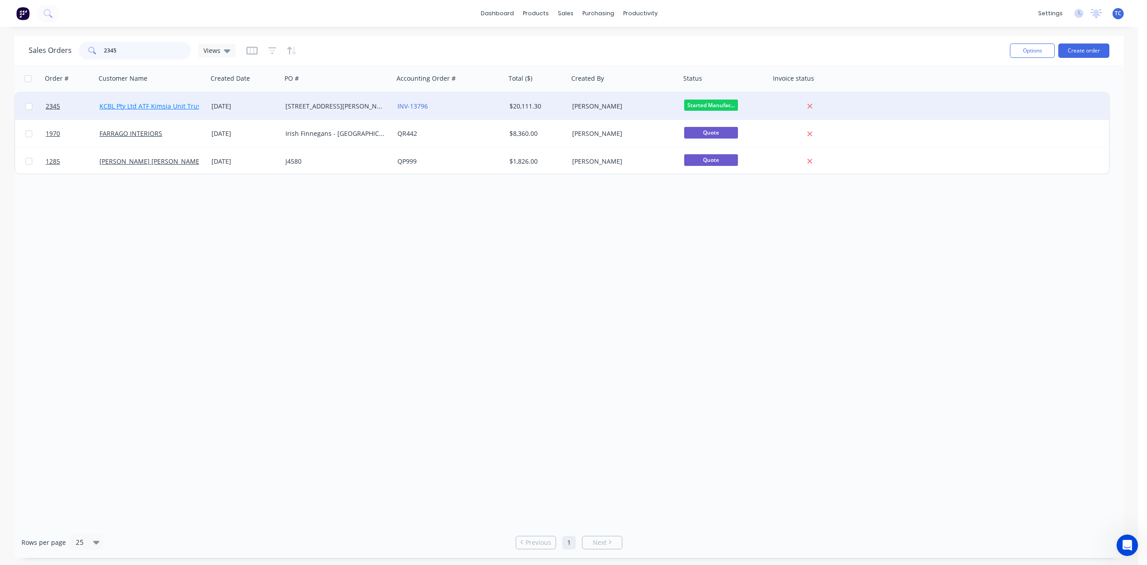
type input "2345"
click at [117, 104] on link "KCBL Pty Ltd ATF Kimsia Unit Trust" at bounding box center [151, 106] width 104 height 9
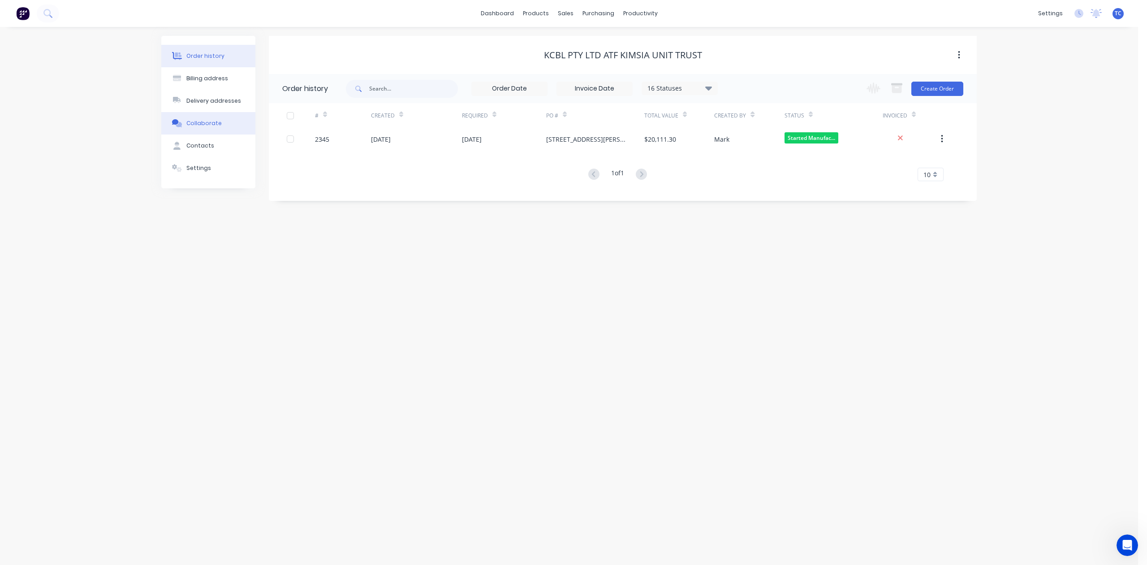
click at [205, 127] on div "Collaborate" at bounding box center [203, 123] width 35 height 8
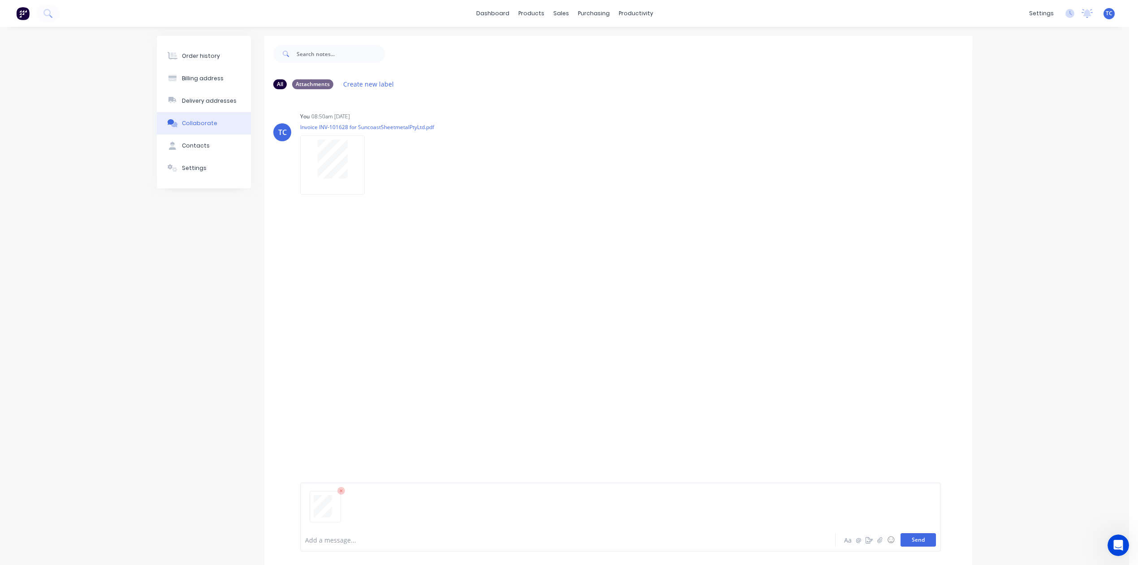
click at [904, 533] on button "Send" at bounding box center [918, 539] width 35 height 13
click at [765, 398] on div "TC You 08:50am [DATE] Invoice INV-101628 for SuncoastSheetmetalPtyLtd.pdf Label…" at bounding box center [618, 310] width 708 height 429
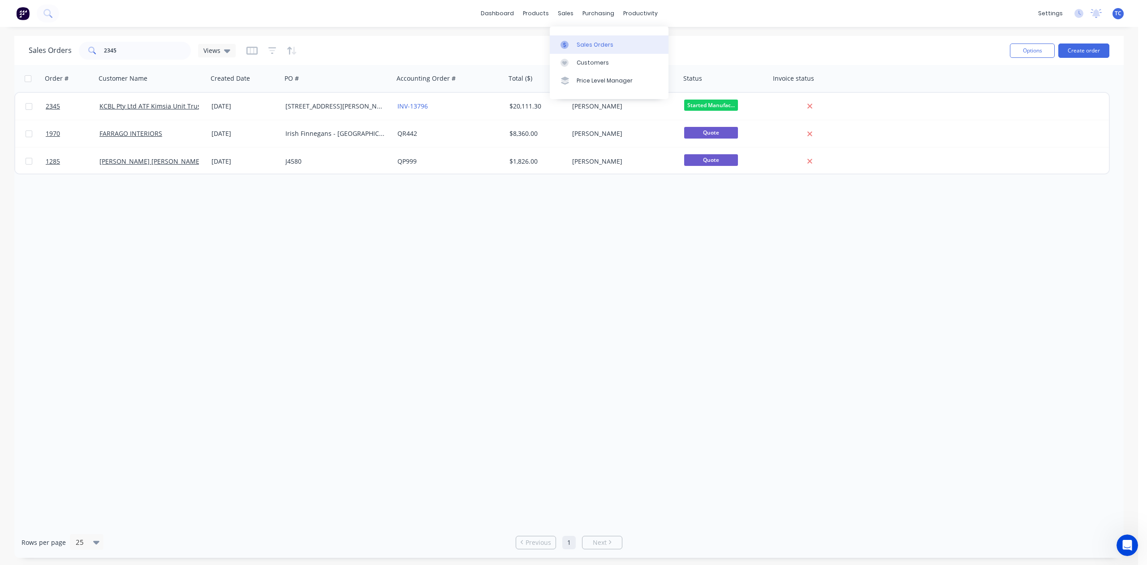
click at [589, 47] on div "Sales Orders" at bounding box center [595, 45] width 37 height 8
click at [601, 49] on div "Sales Orders" at bounding box center [595, 45] width 37 height 8
drag, startPoint x: 138, startPoint y: 52, endPoint x: 96, endPoint y: 50, distance: 42.2
click at [96, 50] on div "2345" at bounding box center [135, 51] width 112 height 18
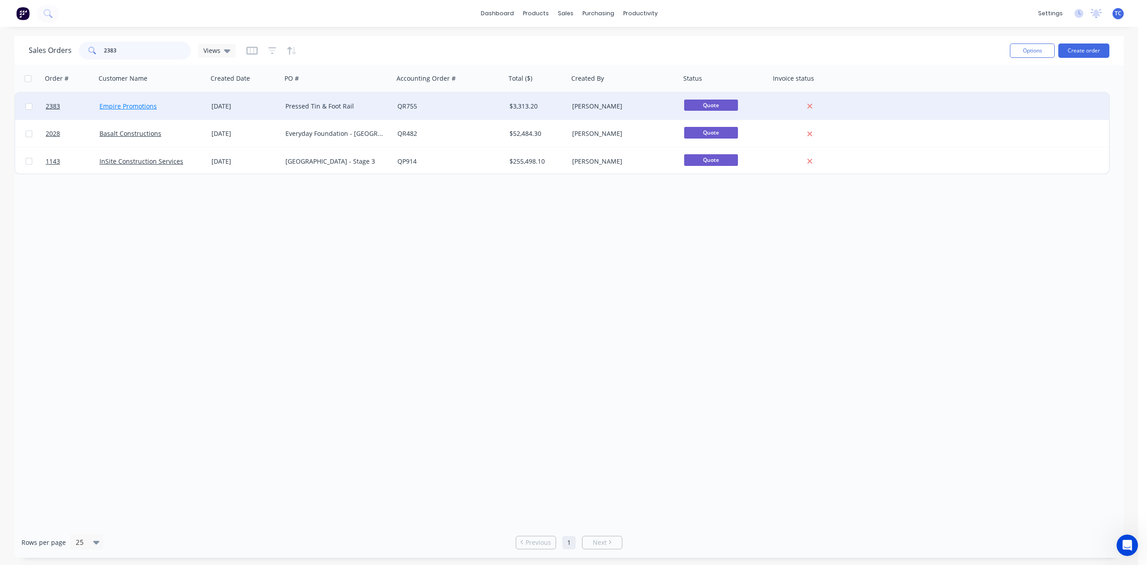
type input "2383"
click at [138, 107] on link "Empire Promotions" at bounding box center [127, 106] width 57 height 9
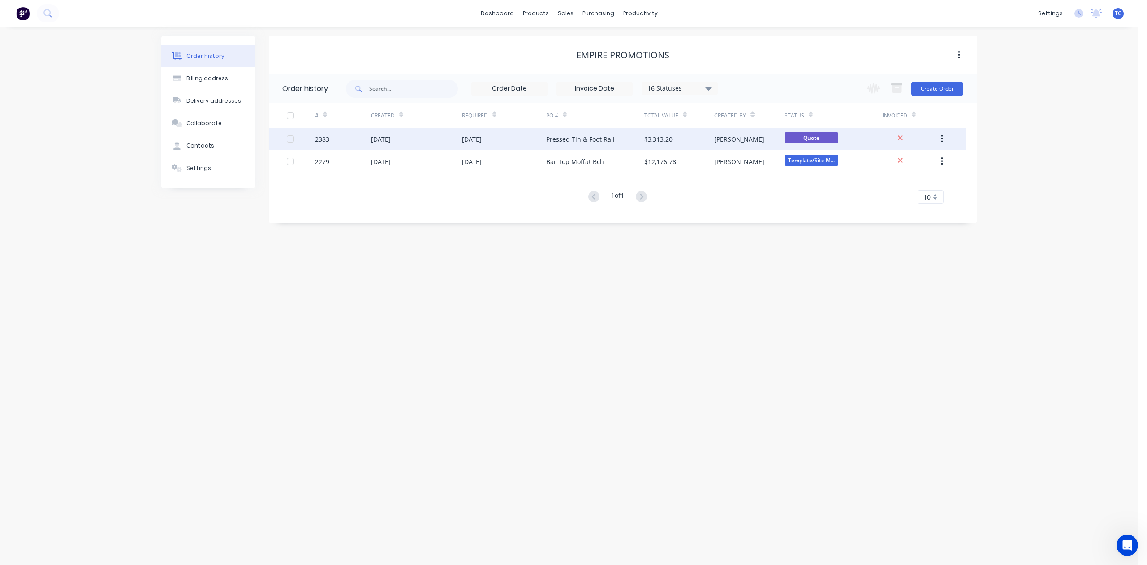
click at [391, 139] on div "[DATE]" at bounding box center [381, 138] width 20 height 9
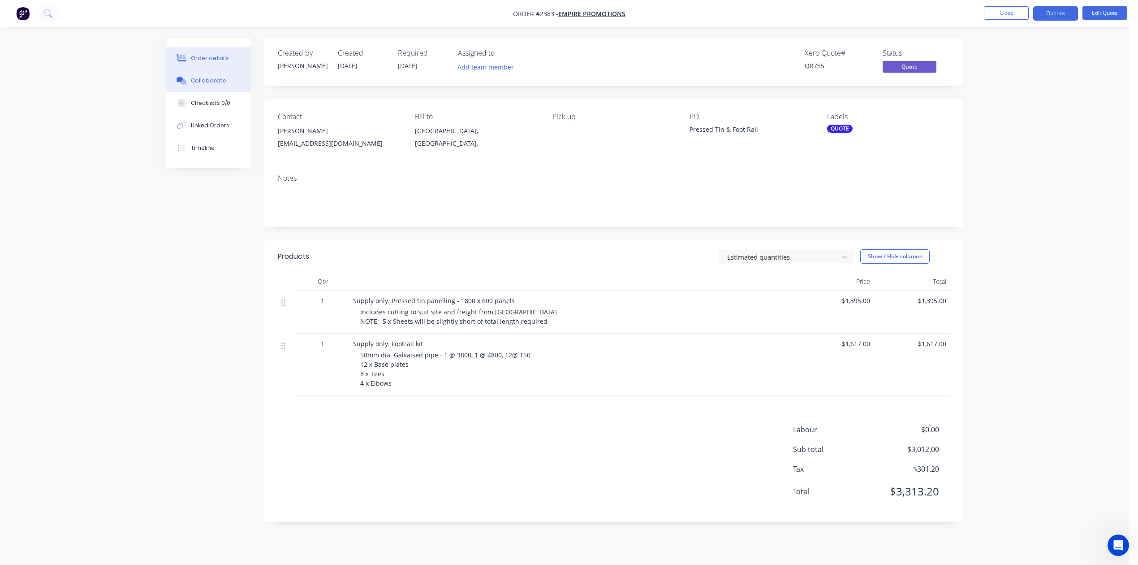
click at [221, 85] on div "Collaborate" at bounding box center [208, 81] width 35 height 8
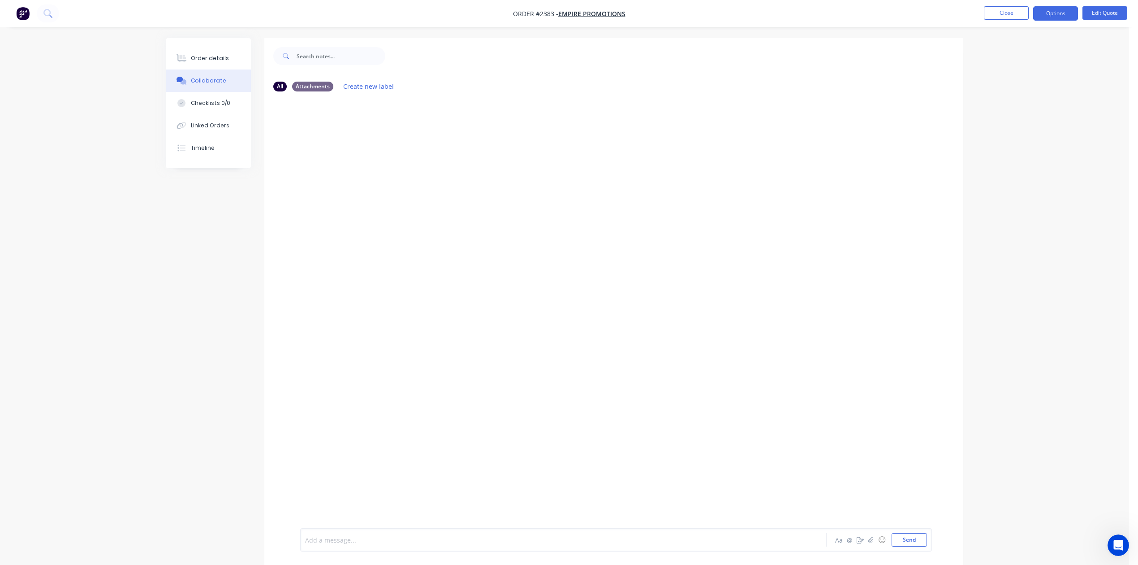
click at [382, 537] on div at bounding box center [539, 539] width 466 height 9
click at [892, 533] on button "Send" at bounding box center [909, 539] width 35 height 13
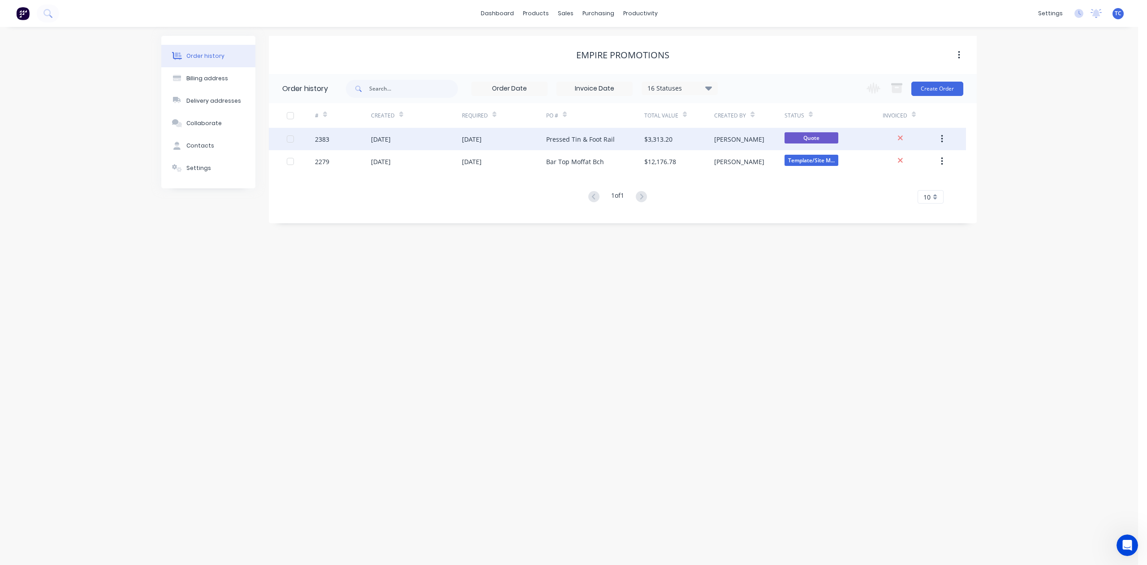
click at [391, 138] on div "[DATE]" at bounding box center [381, 138] width 20 height 9
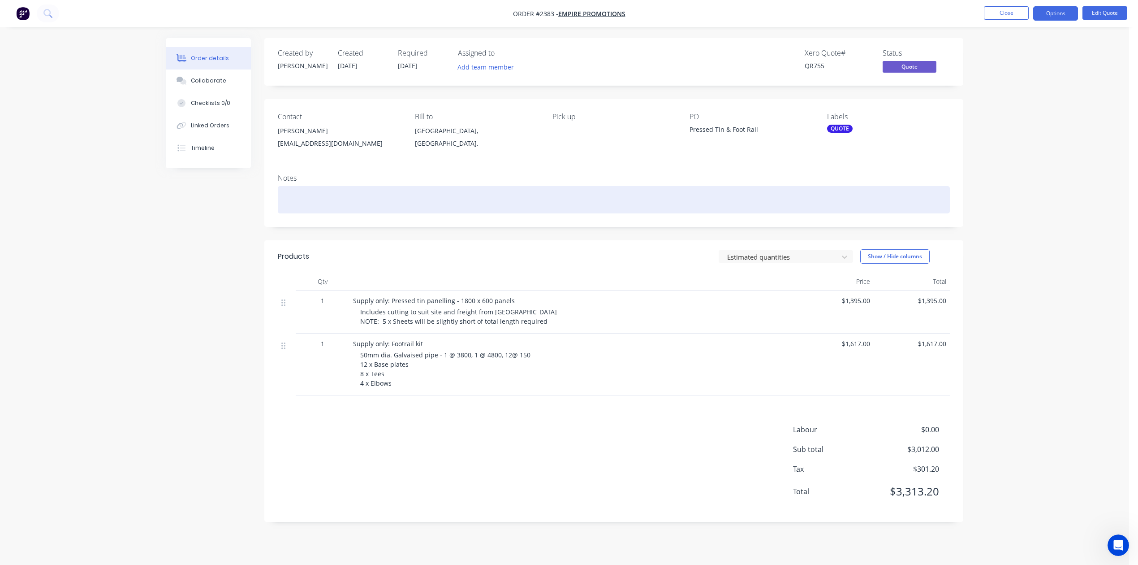
click at [346, 213] on div at bounding box center [614, 199] width 672 height 27
click at [371, 213] on div "Footrail items ordered with Safety Express" at bounding box center [614, 199] width 672 height 27
click at [373, 213] on div "Footrail items ordered with Safety Express" at bounding box center [614, 199] width 672 height 27
click at [482, 213] on div "Footrail items ordered online with Safety Express" at bounding box center [614, 199] width 672 height 27
click at [285, 213] on div "Footrail items ordered online with Safety Express" at bounding box center [614, 199] width 672 height 27
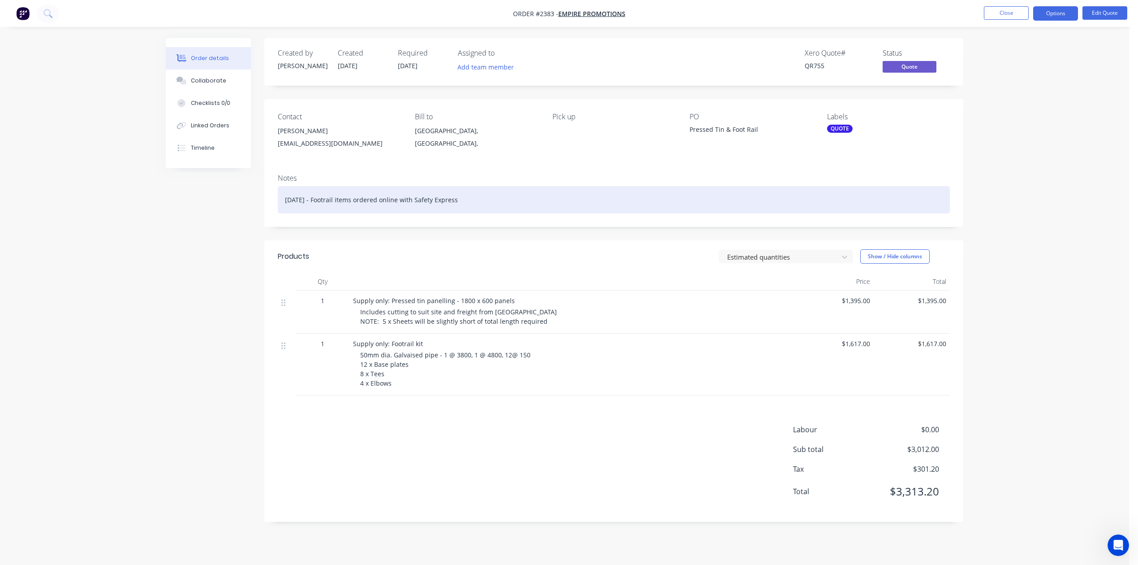
click at [518, 213] on div "[DATE] - Footrail items ordered online with Safety Express" at bounding box center [614, 199] width 672 height 27
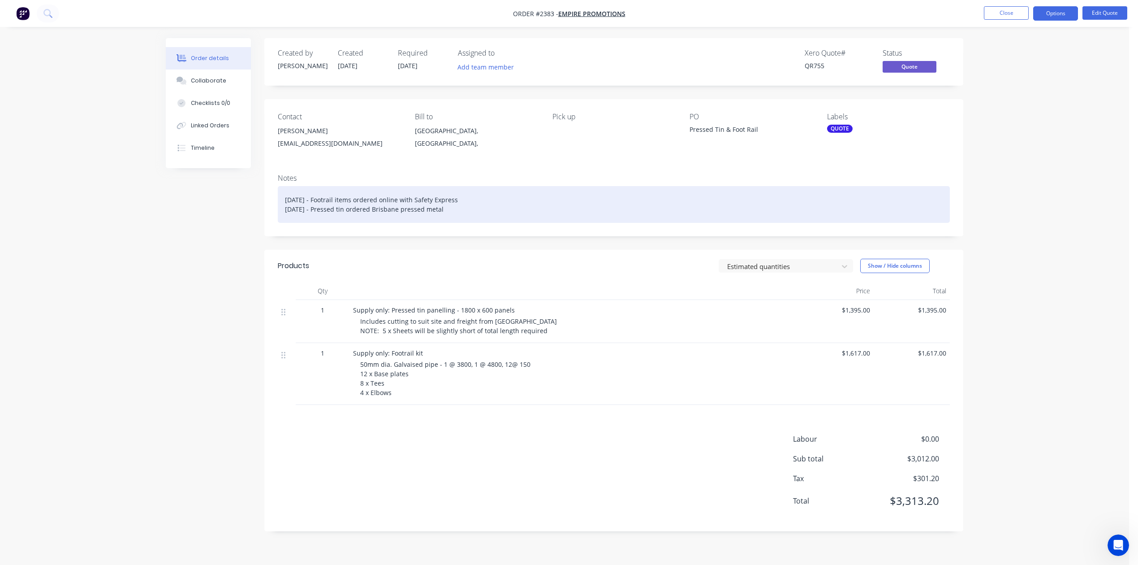
click at [403, 223] on div "[DATE] - Footrail items ordered online with Safety Express [DATE] - Pressed tin…" at bounding box center [614, 204] width 672 height 37
click at [515, 223] on div "[DATE] - Footrail items ordered online with Safety Express [DATE] - Pressed tin…" at bounding box center [614, 204] width 672 height 37
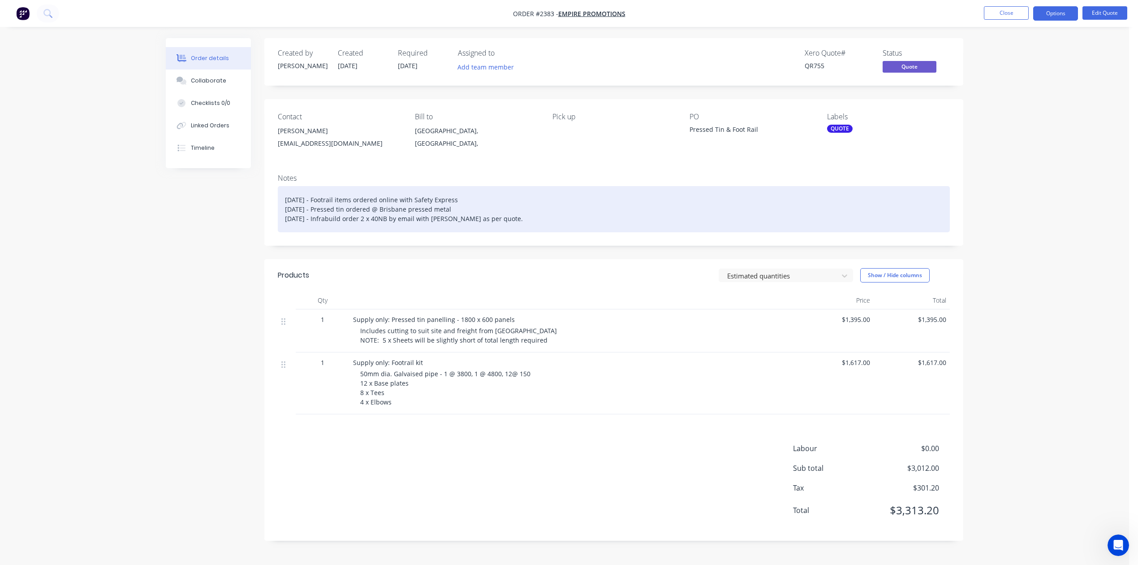
click at [389, 232] on div "[DATE] - Footrail items ordered online with Safety Express [DATE] - Pressed tin…" at bounding box center [614, 209] width 672 height 46
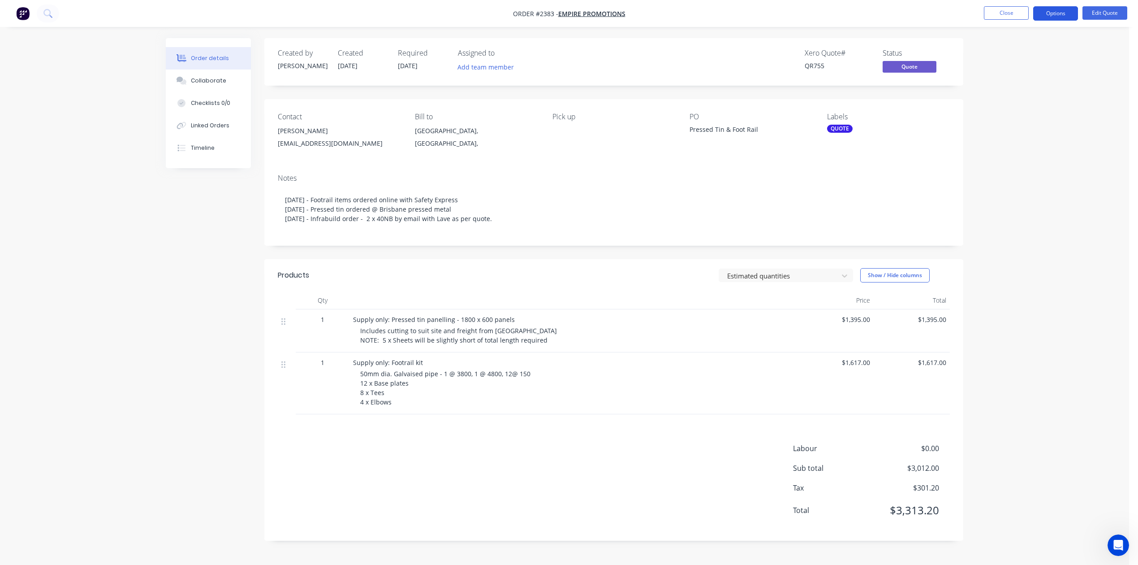
click at [1054, 13] on button "Options" at bounding box center [1055, 13] width 45 height 14
click at [1034, 106] on div "Convert to Order" at bounding box center [1029, 108] width 82 height 13
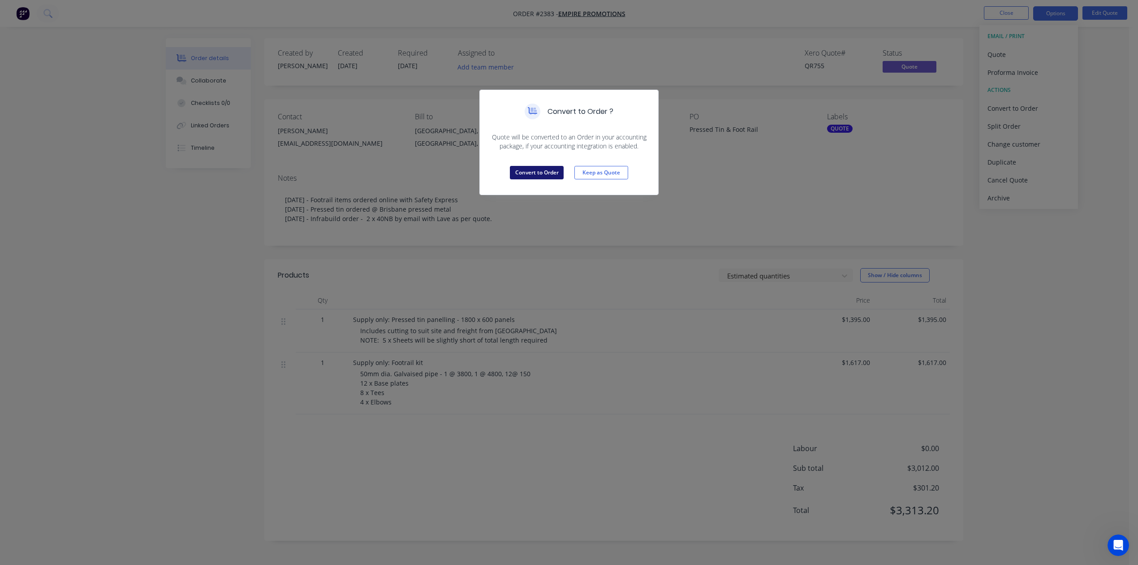
click at [534, 179] on button "Convert to Order" at bounding box center [537, 172] width 54 height 13
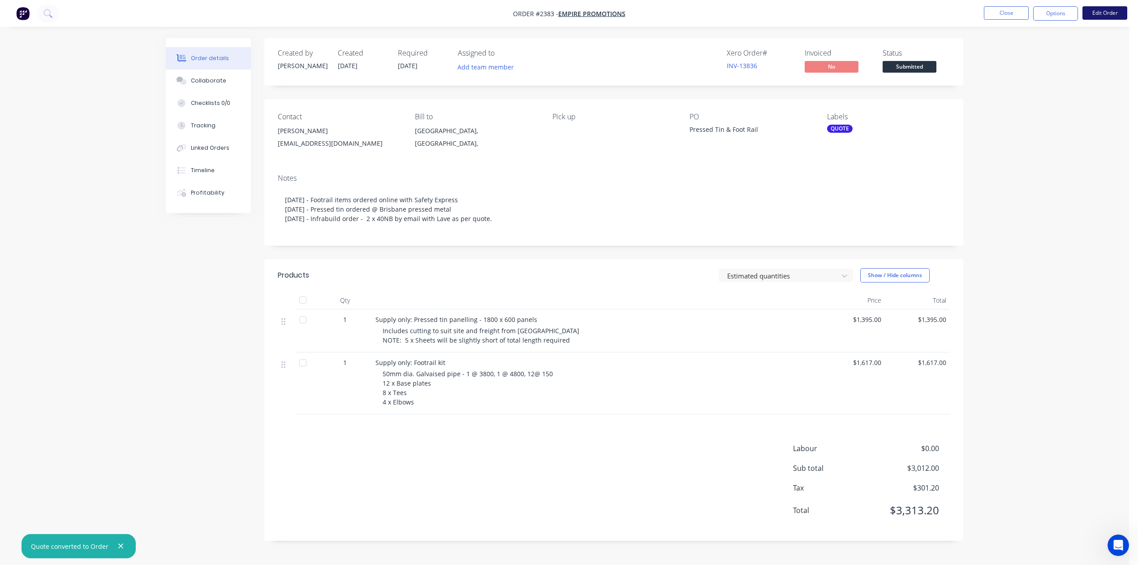
click at [1104, 11] on button "Edit Order" at bounding box center [1105, 12] width 45 height 13
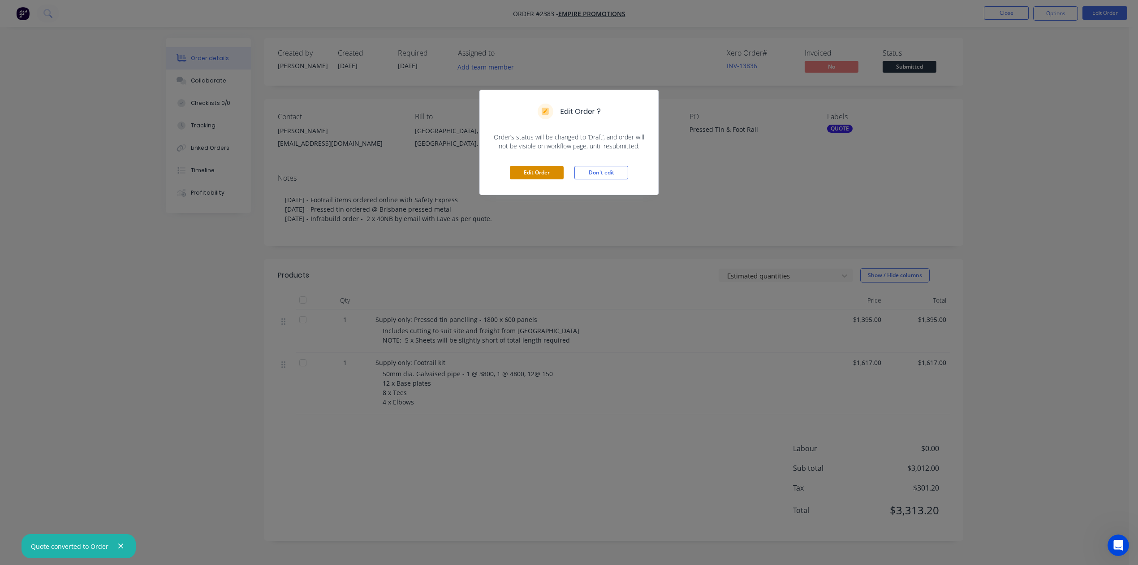
click at [534, 179] on button "Edit Order" at bounding box center [537, 172] width 54 height 13
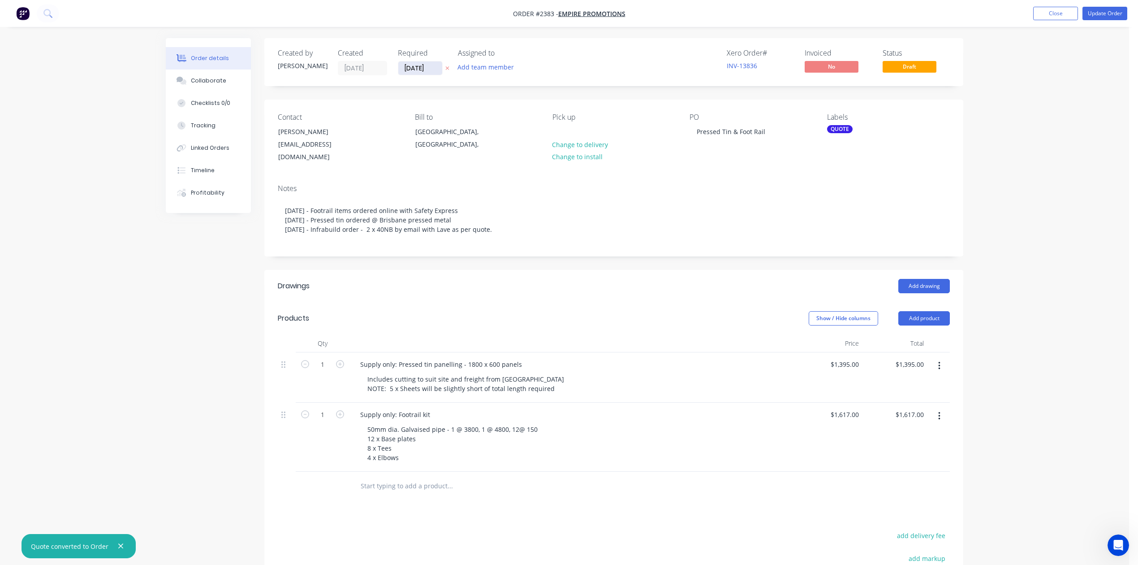
click at [442, 69] on input "[DATE]" at bounding box center [420, 67] width 44 height 13
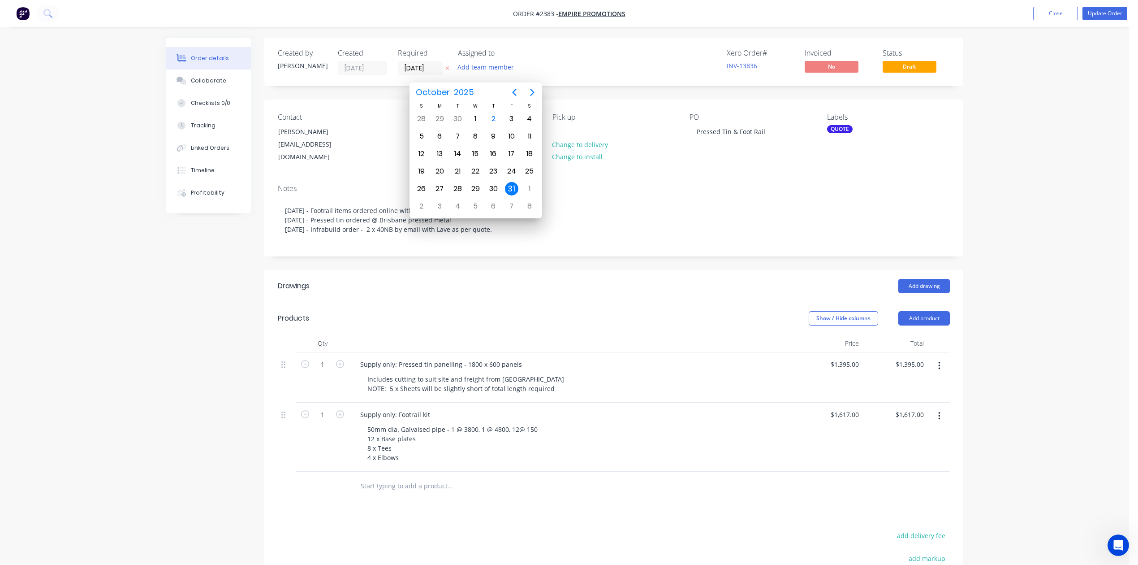
click at [513, 187] on div "31" at bounding box center [511, 188] width 13 height 13
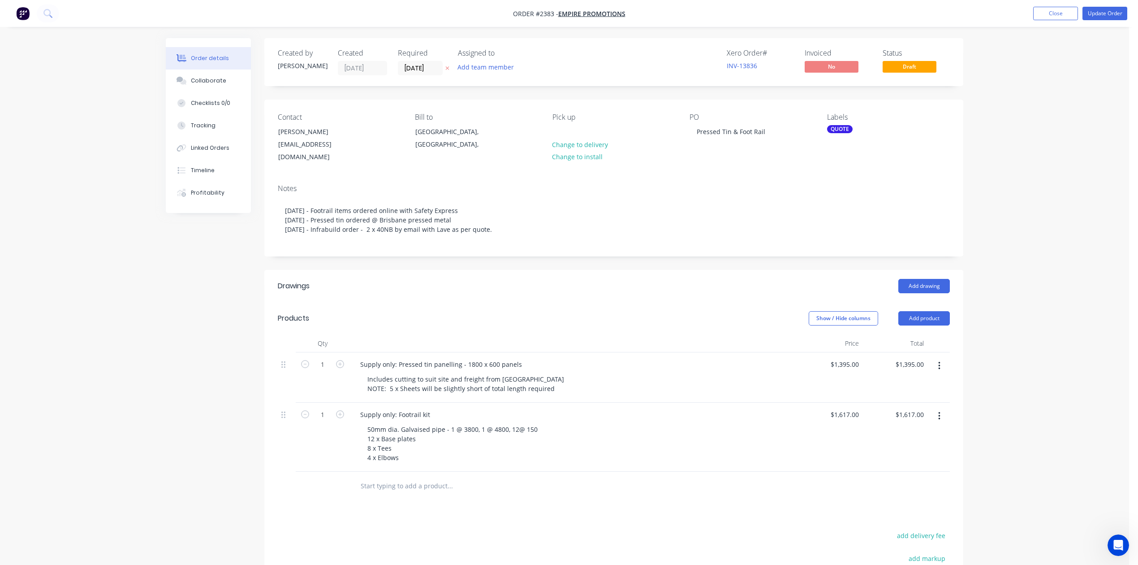
click at [838, 133] on div "QUOTE" at bounding box center [840, 129] width 26 height 8
click at [842, 229] on div at bounding box center [842, 229] width 18 height 18
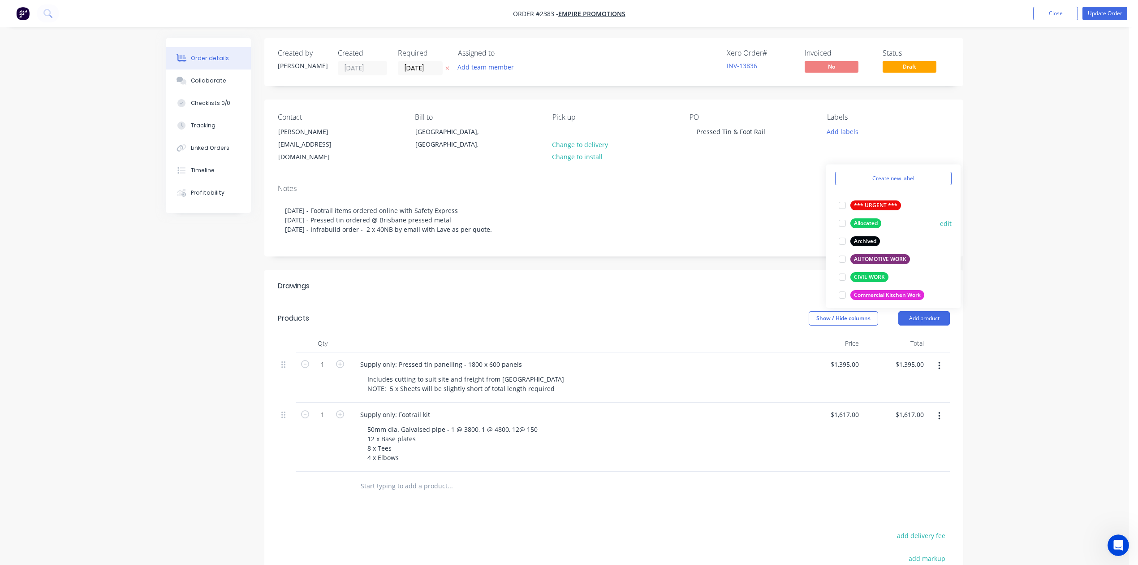
scroll to position [60, 0]
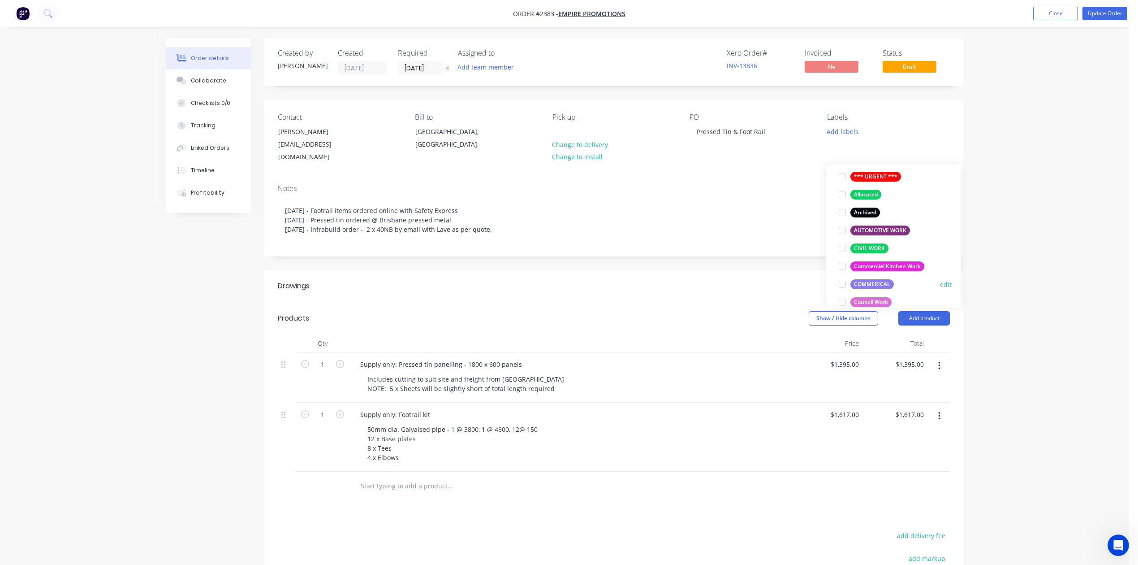
click at [842, 287] on div at bounding box center [842, 284] width 18 height 18
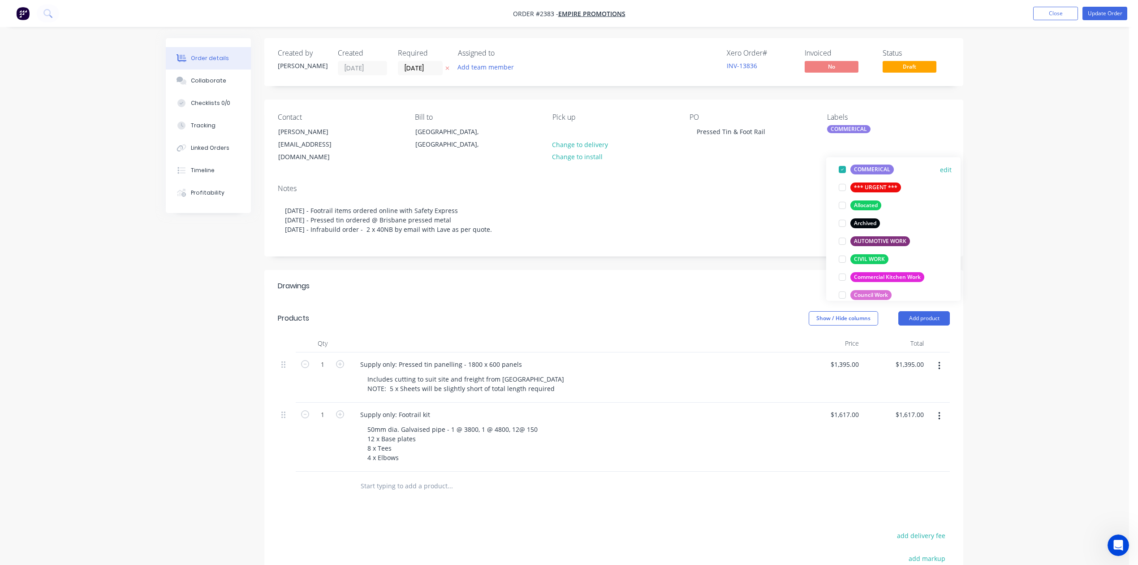
scroll to position [0, 0]
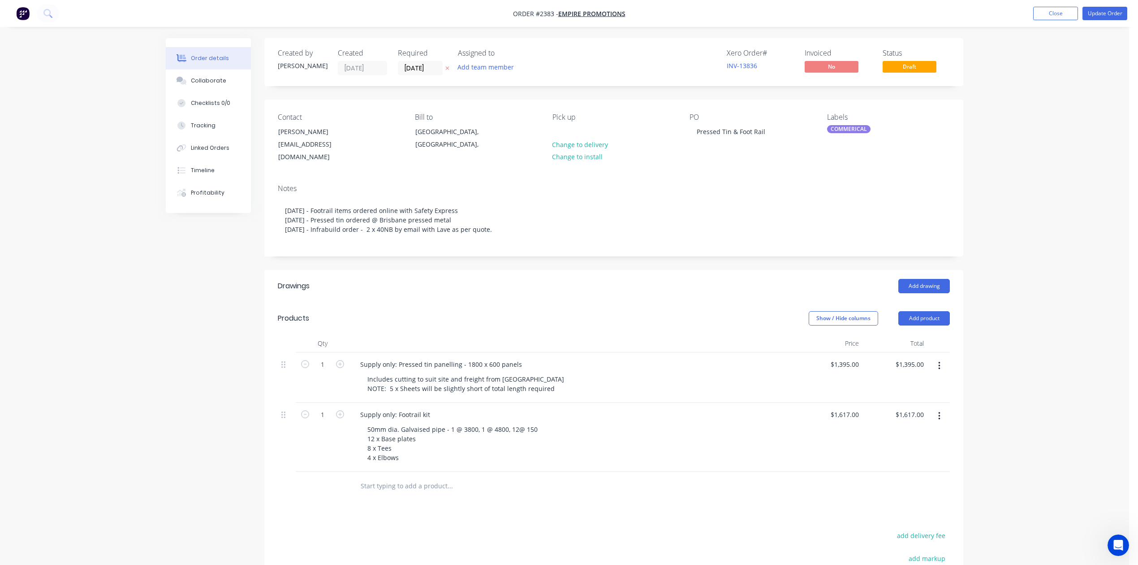
click at [1038, 185] on div "Order details Collaborate Checklists 0/0 Tracking Linked Orders Timeline Profit…" at bounding box center [564, 354] width 1129 height 709
click at [1096, 13] on button "Update Order" at bounding box center [1105, 13] width 45 height 13
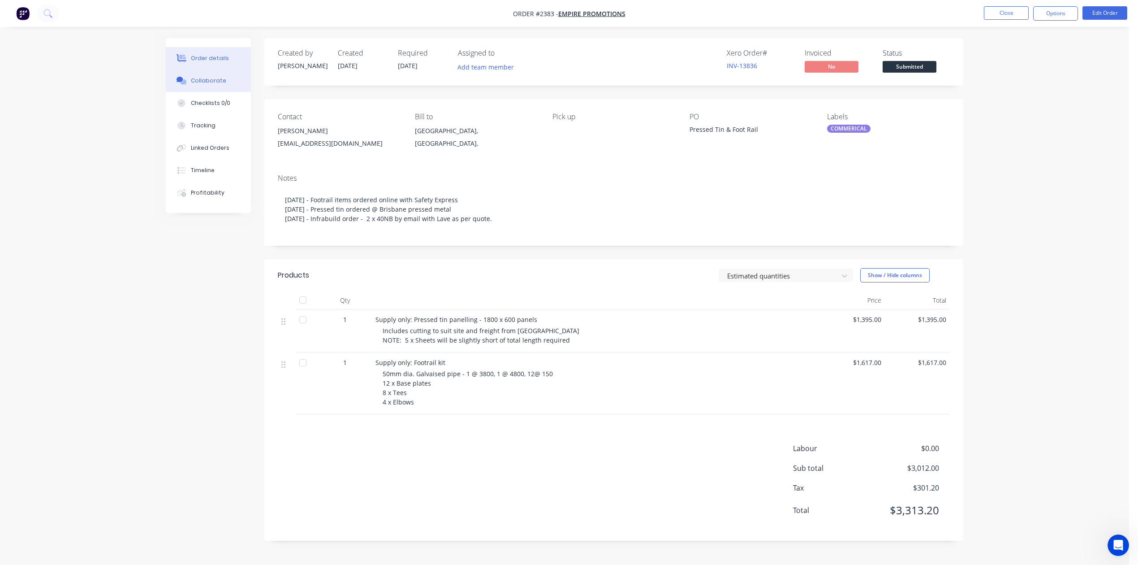
click at [226, 85] on div "Collaborate" at bounding box center [208, 81] width 35 height 8
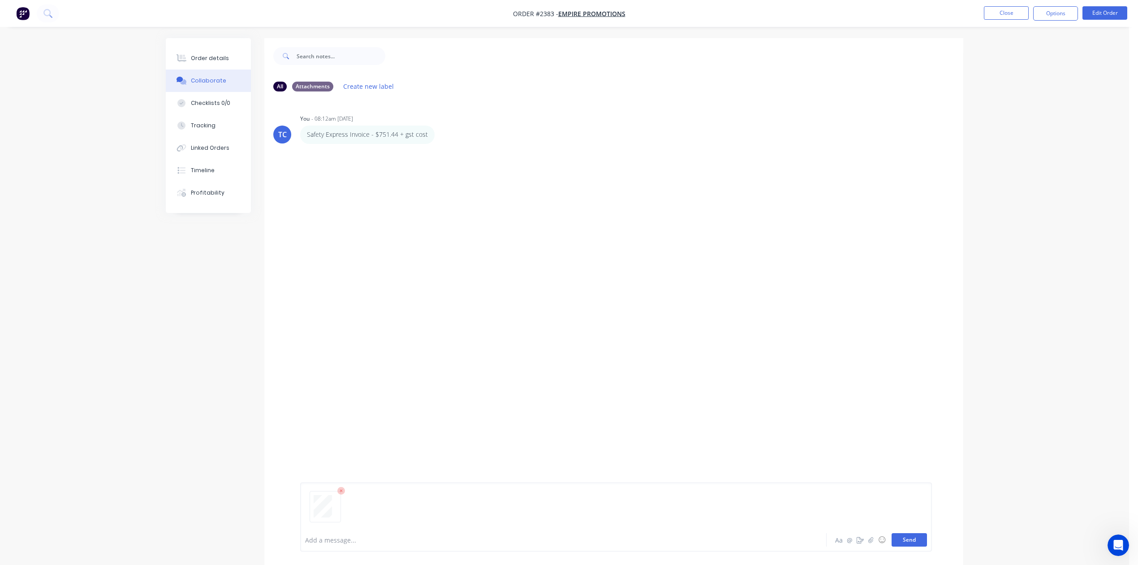
click at [897, 533] on button "Send" at bounding box center [909, 539] width 35 height 13
click at [998, 15] on button "Close" at bounding box center [1006, 12] width 45 height 13
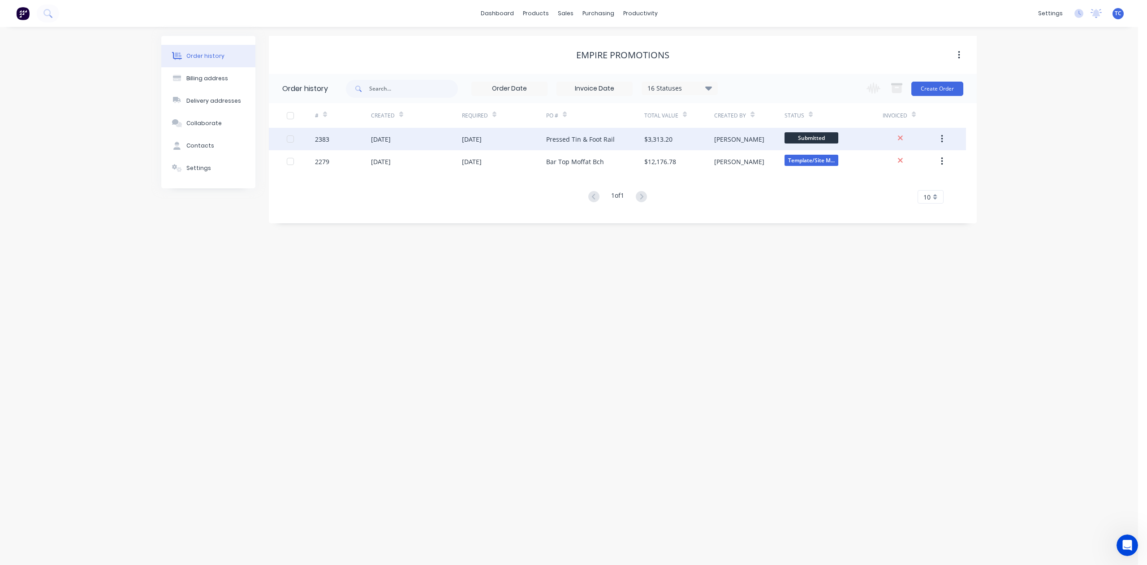
click at [391, 139] on div "[DATE]" at bounding box center [381, 138] width 20 height 9
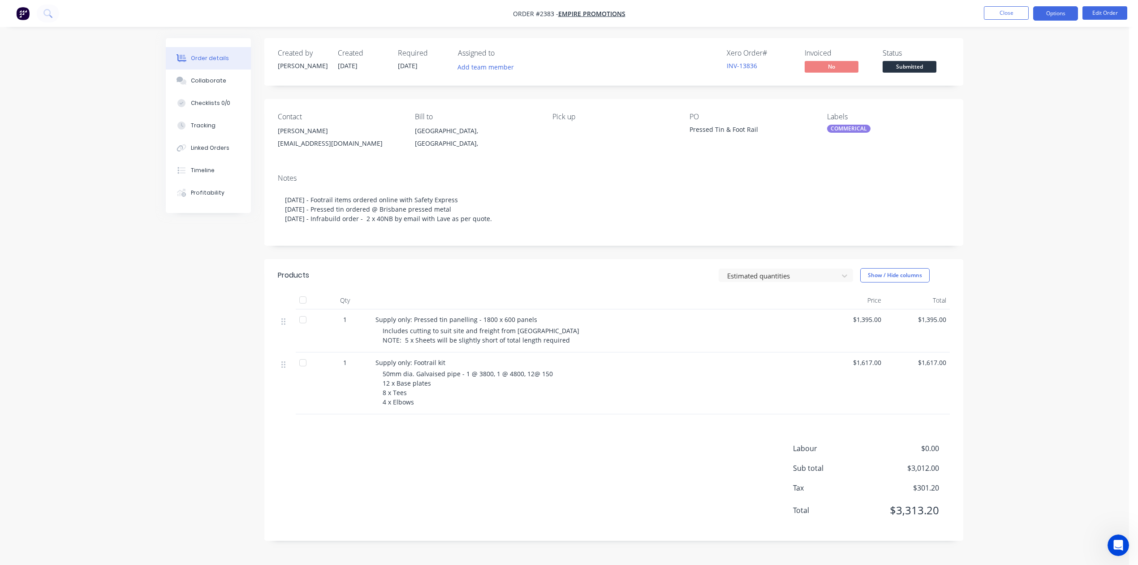
click at [1053, 13] on button "Options" at bounding box center [1055, 13] width 45 height 14
click at [1013, 108] on div "Work Order" at bounding box center [1029, 108] width 82 height 13
click at [1017, 94] on div "Without pricing" at bounding box center [1029, 90] width 82 height 13
click at [995, 13] on button "Close" at bounding box center [1006, 12] width 45 height 13
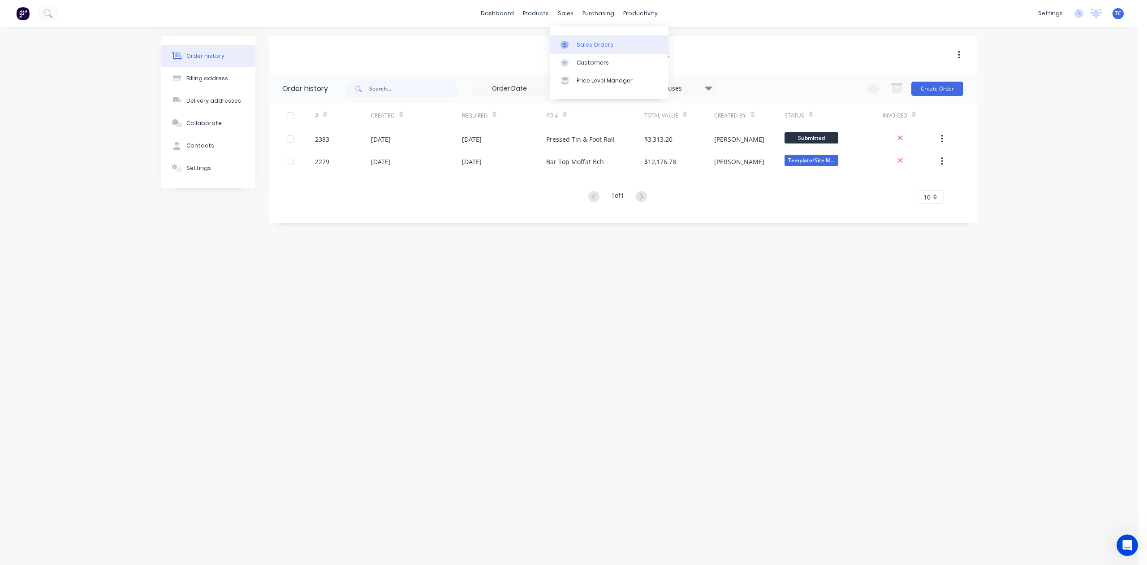
click at [606, 49] on div "Sales Orders" at bounding box center [595, 45] width 37 height 8
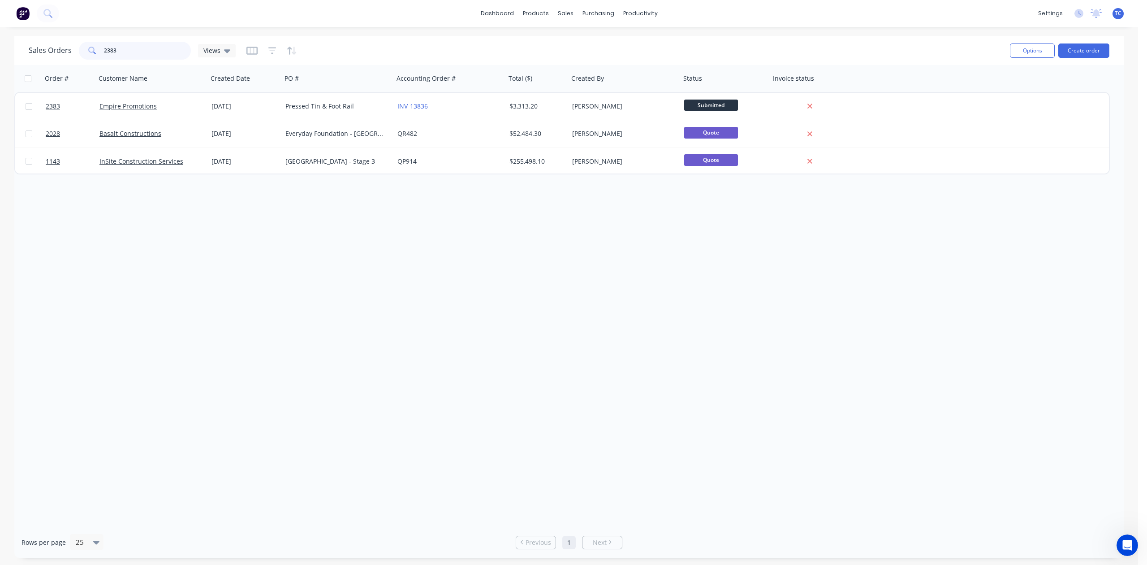
drag, startPoint x: 137, startPoint y: 54, endPoint x: 92, endPoint y: 48, distance: 45.2
click at [92, 48] on div "2383" at bounding box center [135, 51] width 112 height 18
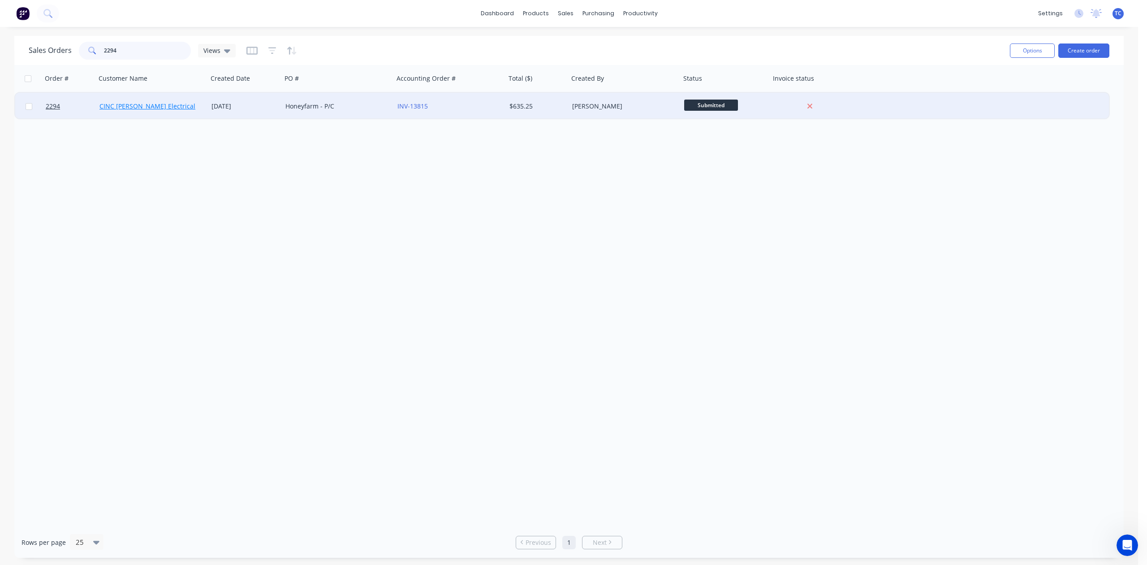
type input "2294"
click at [126, 103] on link "CINC [PERSON_NAME] Electrical" at bounding box center [147, 106] width 96 height 9
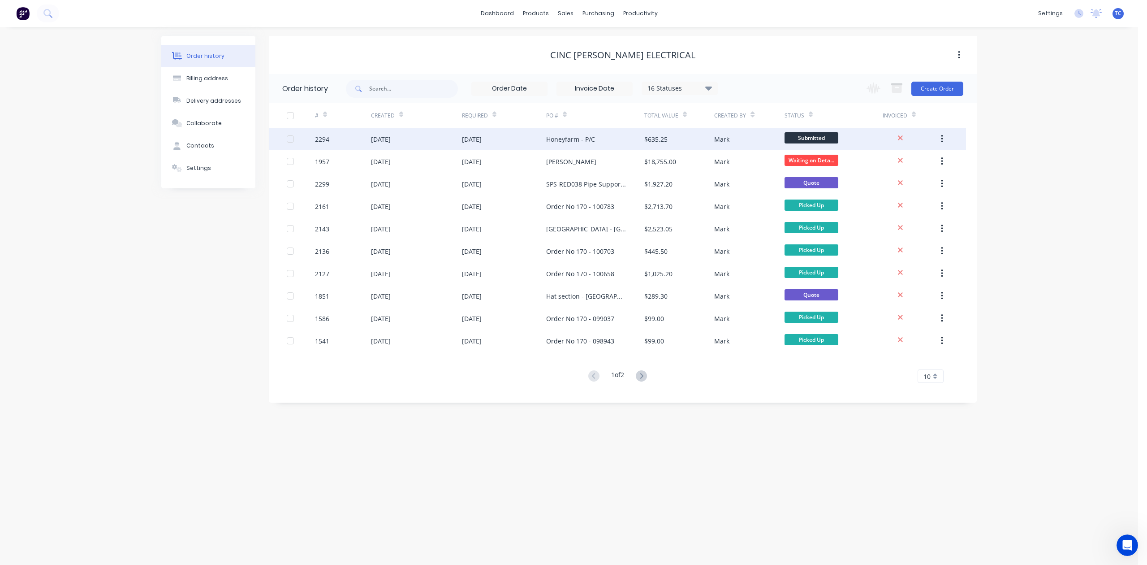
click at [319, 137] on div "2294" at bounding box center [322, 138] width 14 height 9
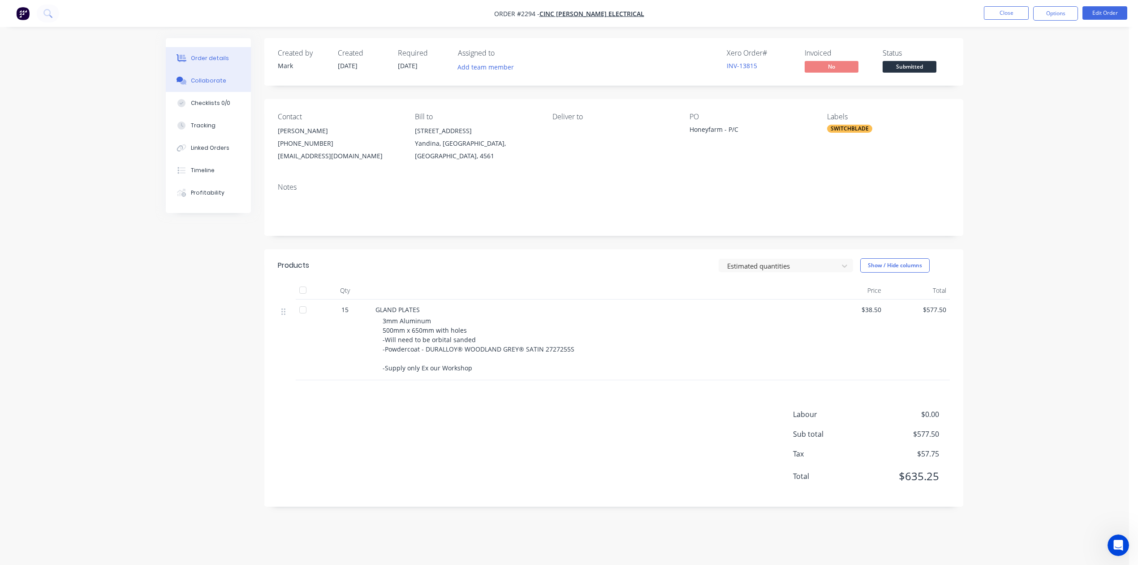
click at [218, 85] on div "Collaborate" at bounding box center [208, 81] width 35 height 8
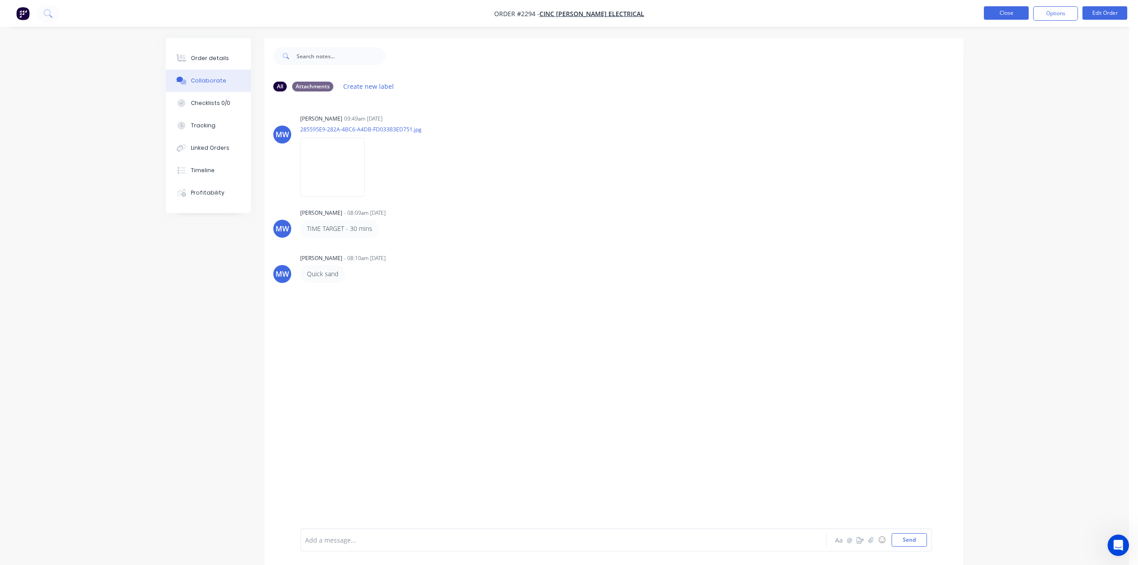
click at [1000, 14] on button "Close" at bounding box center [1006, 12] width 45 height 13
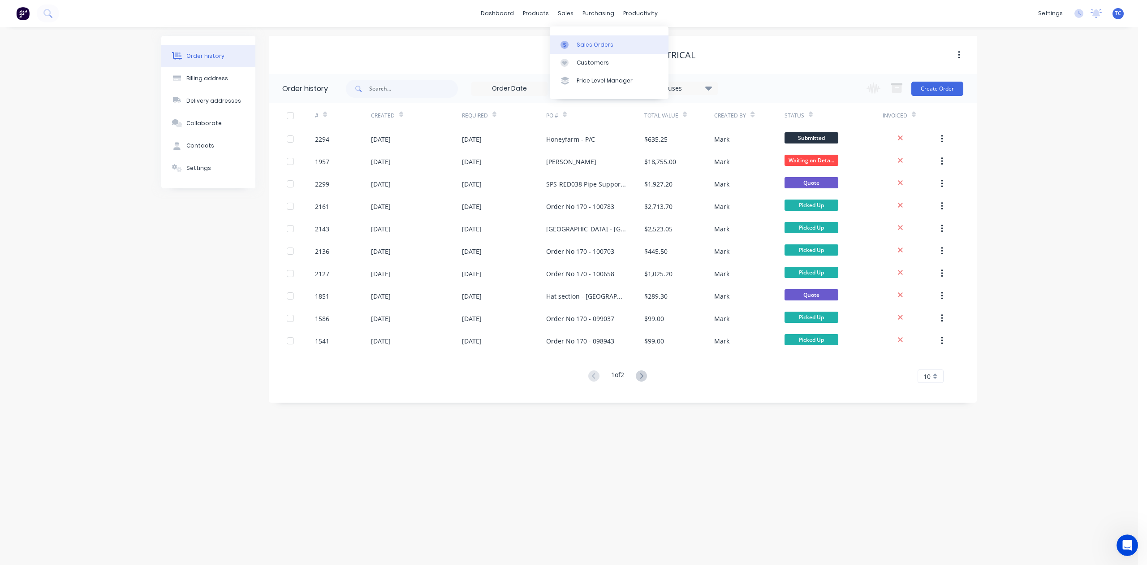
click at [603, 44] on link "Sales Orders" at bounding box center [609, 44] width 119 height 18
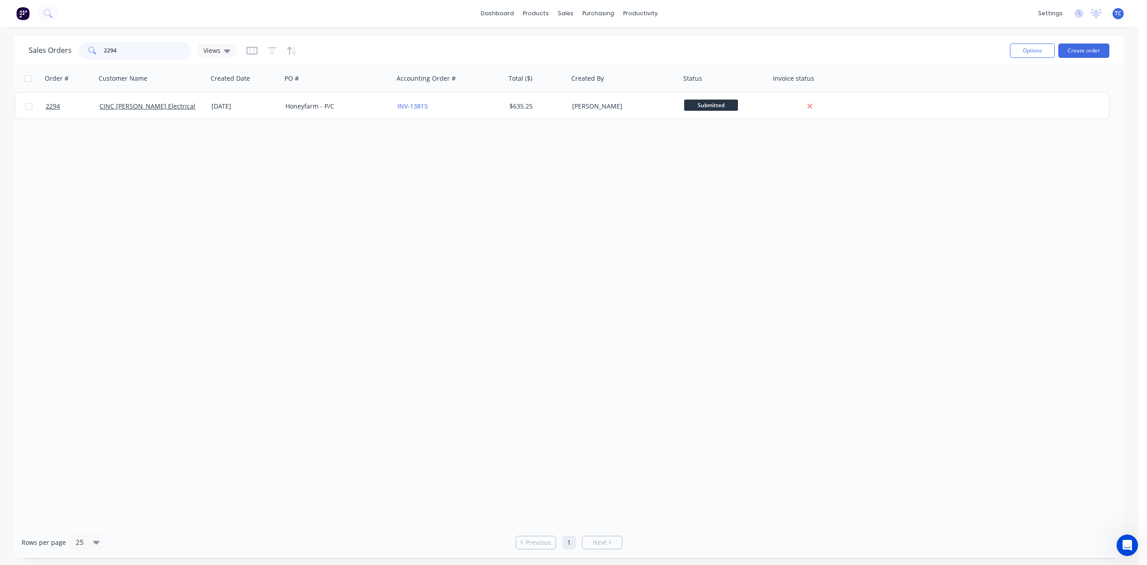
click at [156, 55] on input "2294" at bounding box center [147, 51] width 87 height 18
click at [1090, 50] on button "Create order" at bounding box center [1083, 50] width 51 height 14
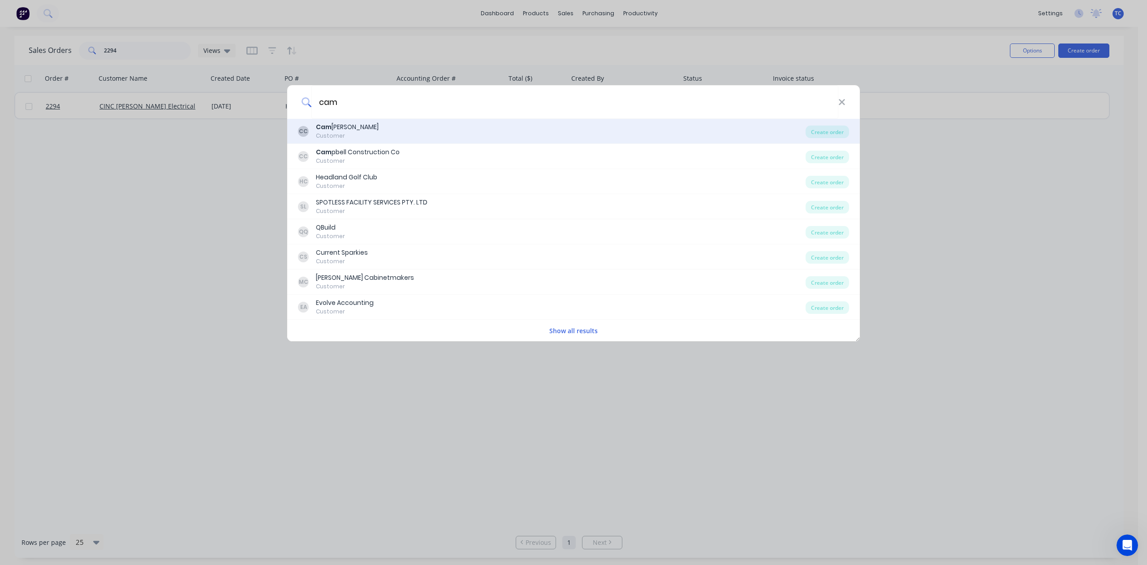
type input "cam"
click at [316, 126] on b "Cam" at bounding box center [324, 126] width 16 height 9
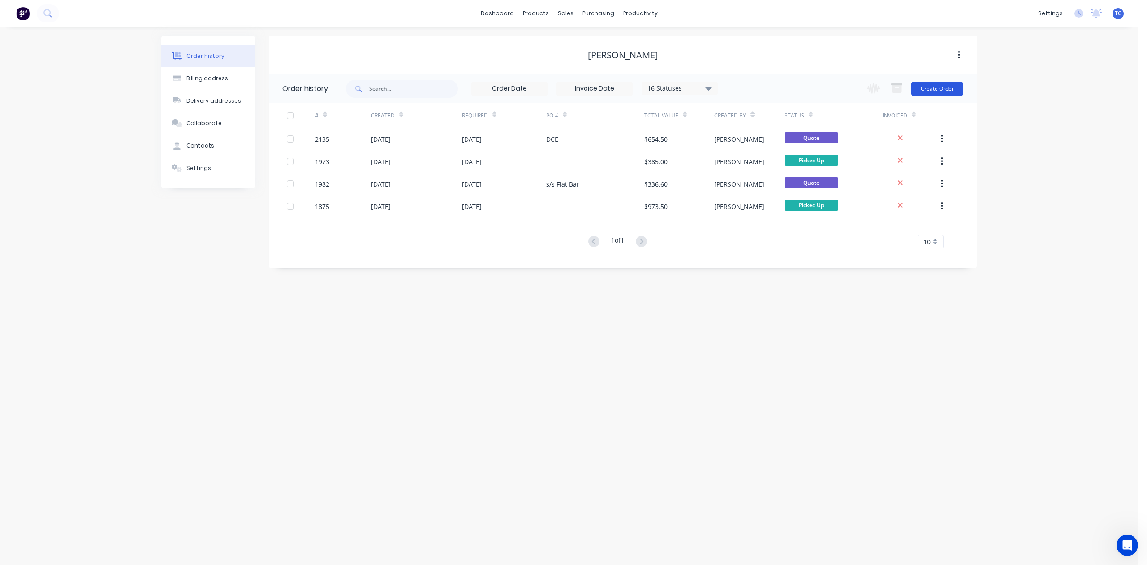
click at [943, 86] on button "Create Order" at bounding box center [937, 89] width 52 height 14
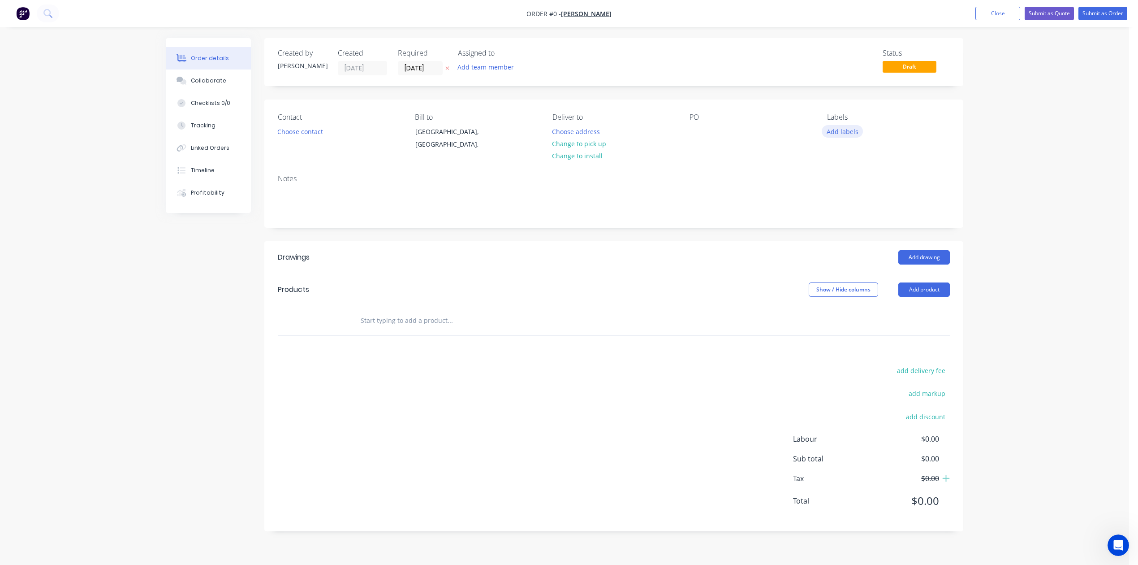
click at [842, 137] on button "Add labels" at bounding box center [842, 131] width 41 height 12
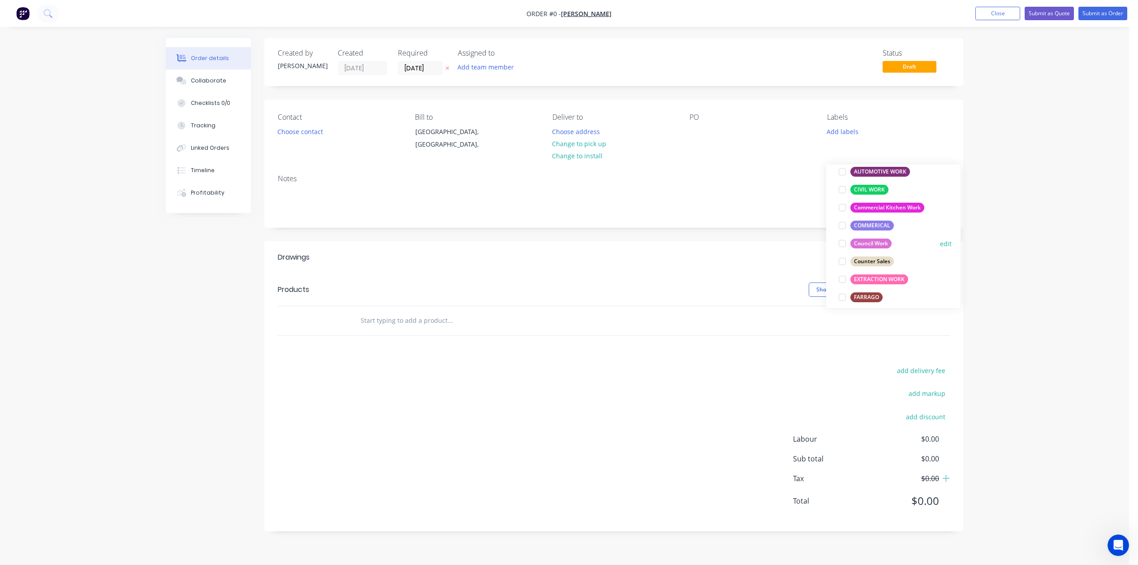
scroll to position [119, 0]
click at [841, 263] on div at bounding box center [842, 260] width 18 height 18
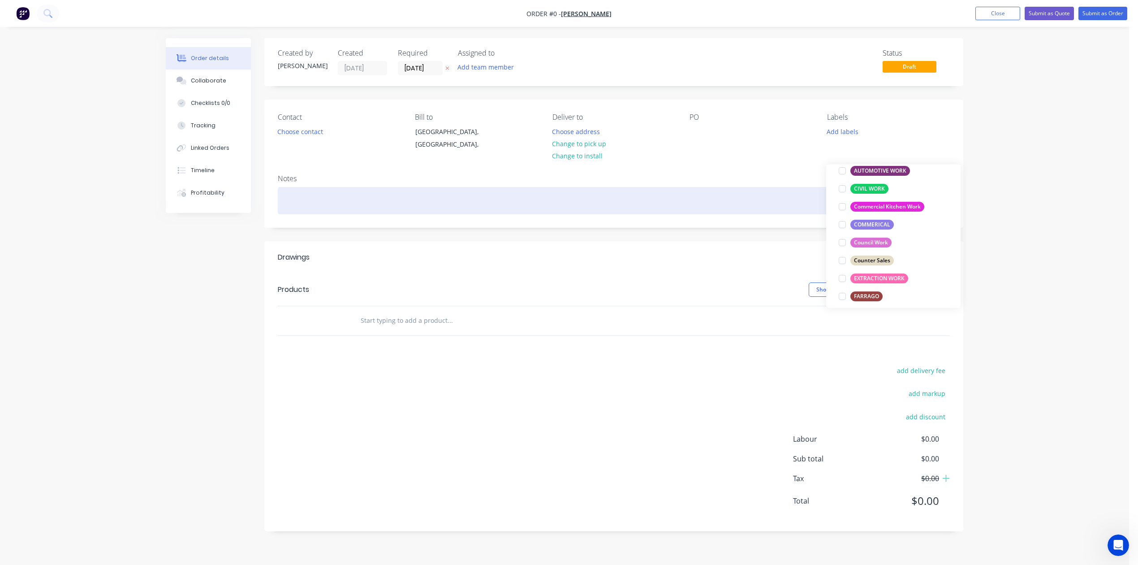
scroll to position [0, 0]
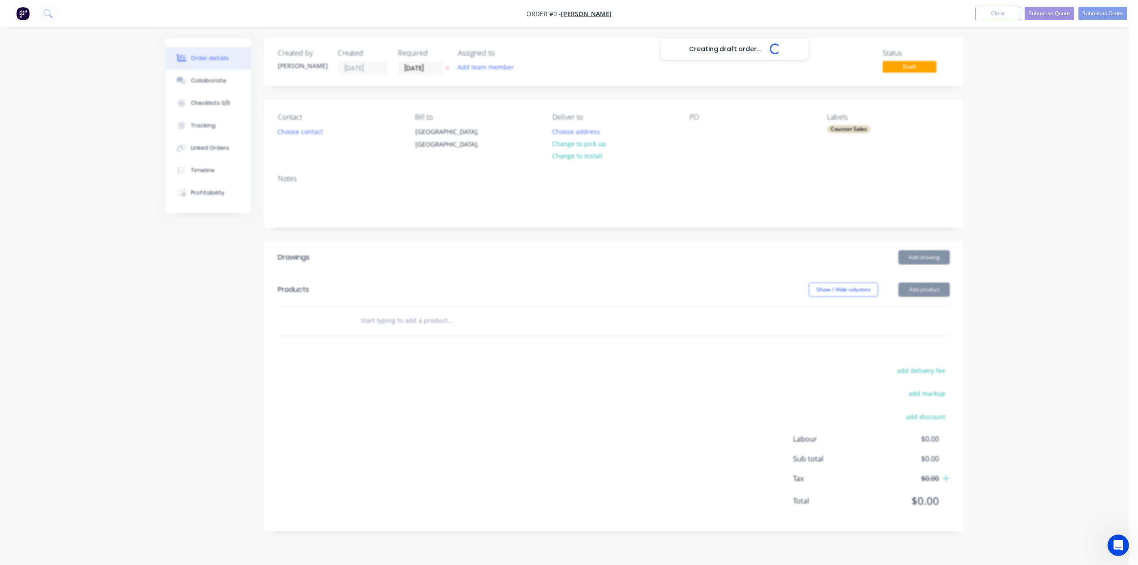
click at [749, 201] on div "Creating draft order... Loading... Order details Collaborate Checklists 0/0 Tra…" at bounding box center [565, 291] width 816 height 506
click at [303, 137] on button "Choose contact" at bounding box center [300, 131] width 55 height 12
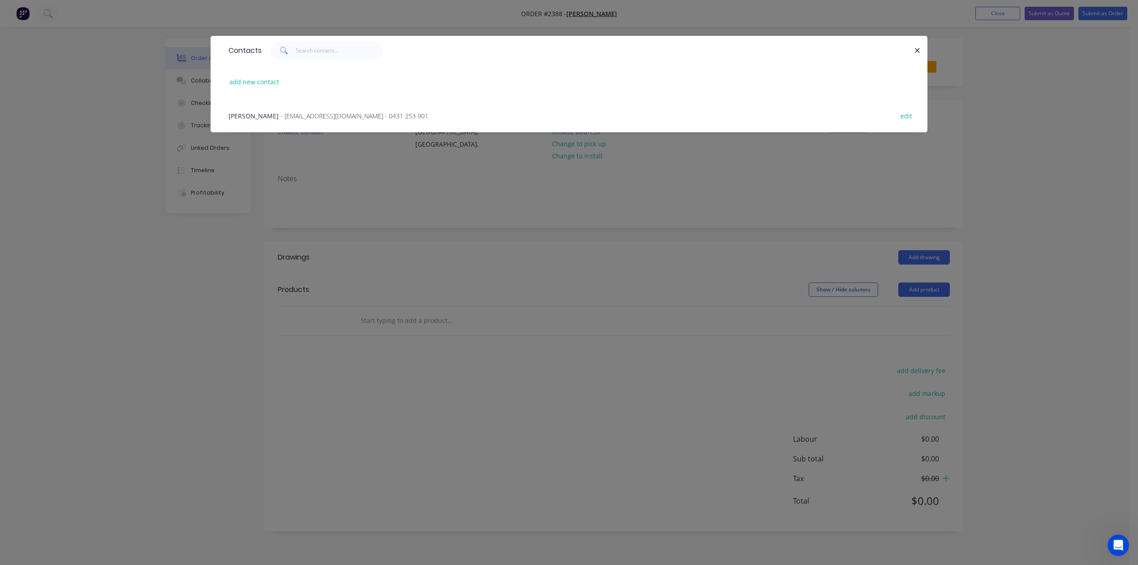
click at [301, 120] on span "- [EMAIL_ADDRESS][DOMAIN_NAME] - 0431 253 901" at bounding box center [355, 116] width 148 height 9
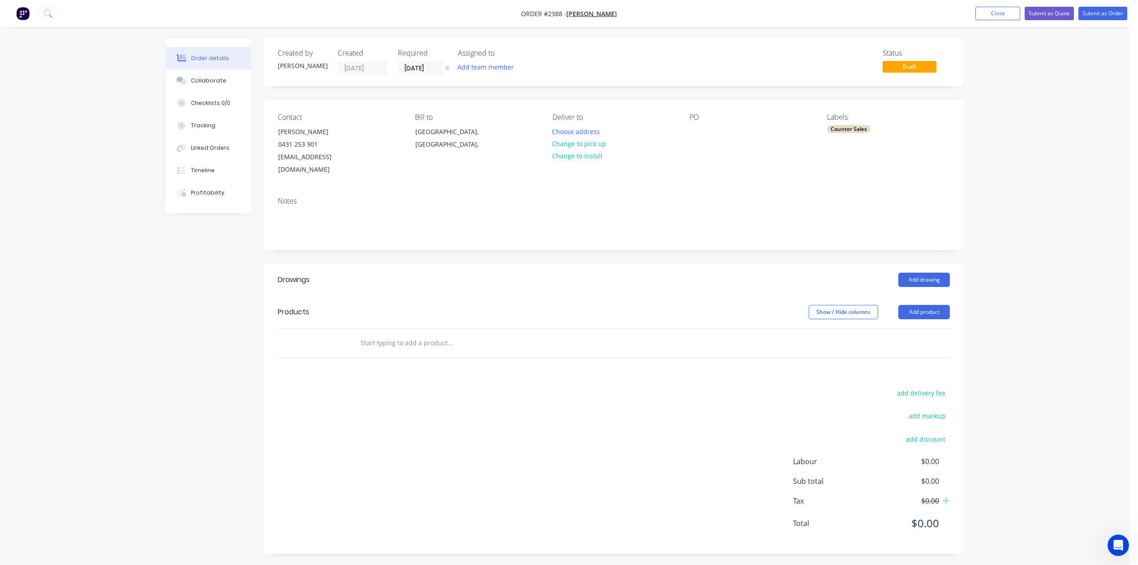
click at [383, 352] on input "text" at bounding box center [449, 343] width 179 height 18
type input "316 stainless steel strips"
click at [487, 391] on button "Add 316 stainless steel strips to order" at bounding box center [498, 377] width 269 height 29
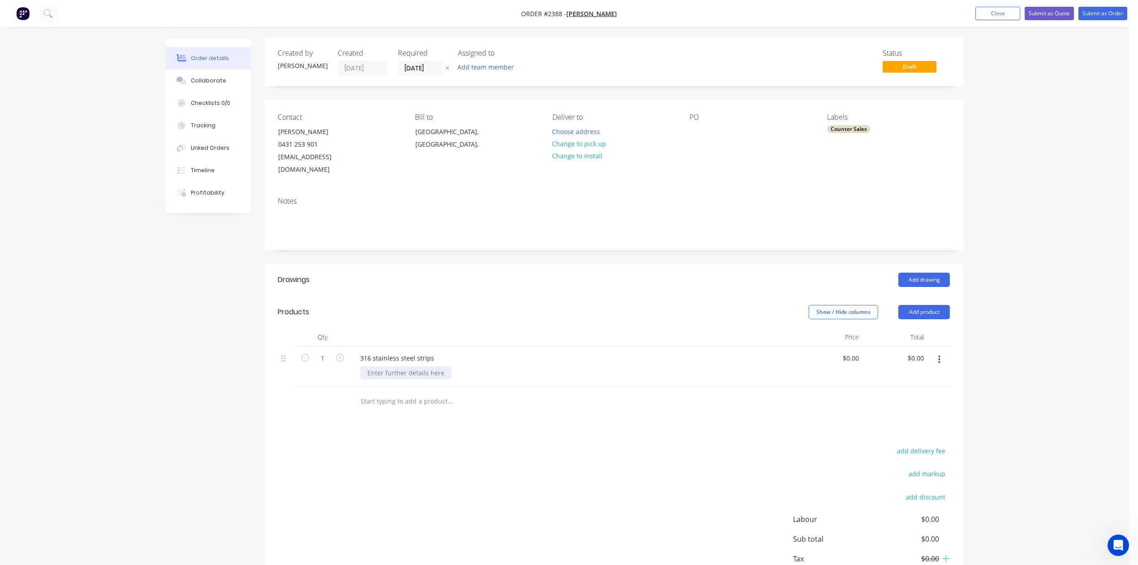
click at [394, 379] on div at bounding box center [405, 372] width 91 height 13
click at [343, 362] on icon "button" at bounding box center [340, 358] width 8 height 8
type input "2"
click at [397, 379] on div at bounding box center [405, 372] width 91 height 13
click at [399, 379] on div "51mm x 1200mm long" at bounding box center [400, 372] width 81 height 13
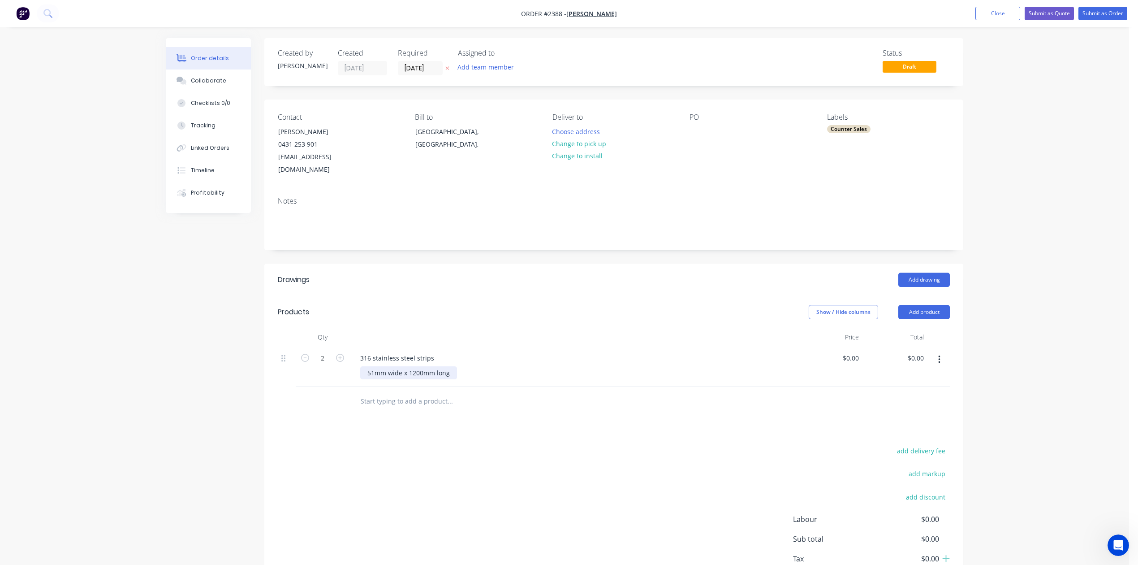
click at [370, 379] on div "51mm wide x 1200mm long" at bounding box center [408, 372] width 97 height 13
click at [505, 379] on div "1.6mm Stainless steel - 51mm wide x 1200mm long" at bounding box center [444, 372] width 168 height 13
click at [506, 379] on div "1.6mm Stainless steel - 51W x 1200mm long" at bounding box center [433, 372] width 146 height 13
type input "$0.00"
click at [441, 364] on div "316 stainless steel strips" at bounding box center [397, 357] width 88 height 13
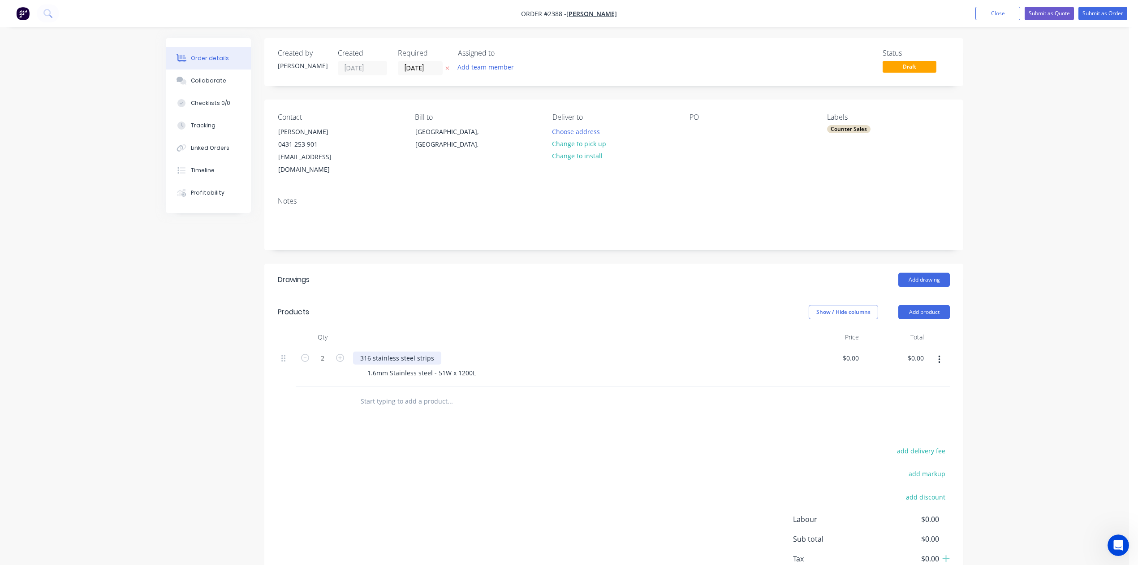
click at [441, 364] on div "316 stainless steel strips" at bounding box center [397, 357] width 88 height 13
click at [1088, 13] on button "Submit as Order" at bounding box center [1103, 13] width 49 height 13
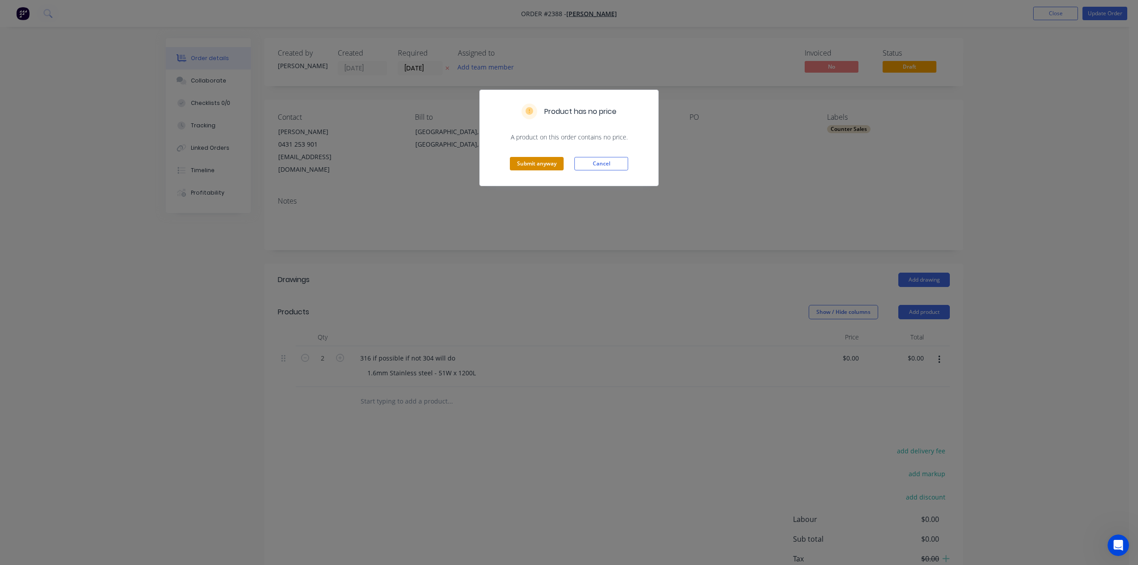
click at [535, 170] on button "Submit anyway" at bounding box center [537, 163] width 54 height 13
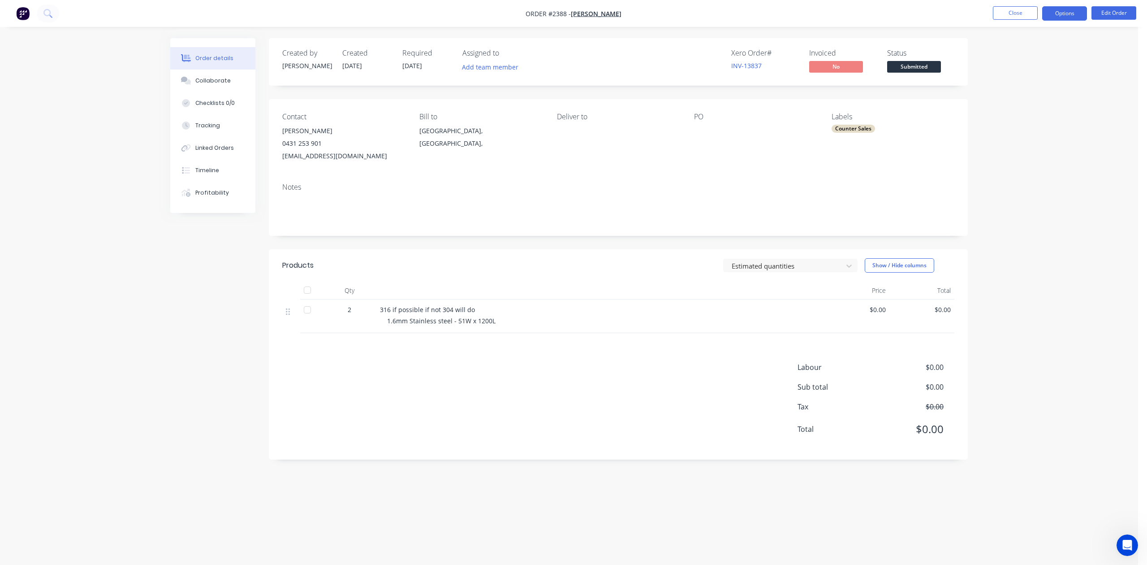
click at [1065, 10] on button "Options" at bounding box center [1064, 13] width 45 height 14
click at [1035, 108] on div "Work Order" at bounding box center [1038, 108] width 82 height 13
click at [1022, 90] on div "Without pricing" at bounding box center [1038, 90] width 82 height 13
click at [1023, 10] on button "Close" at bounding box center [1015, 12] width 45 height 13
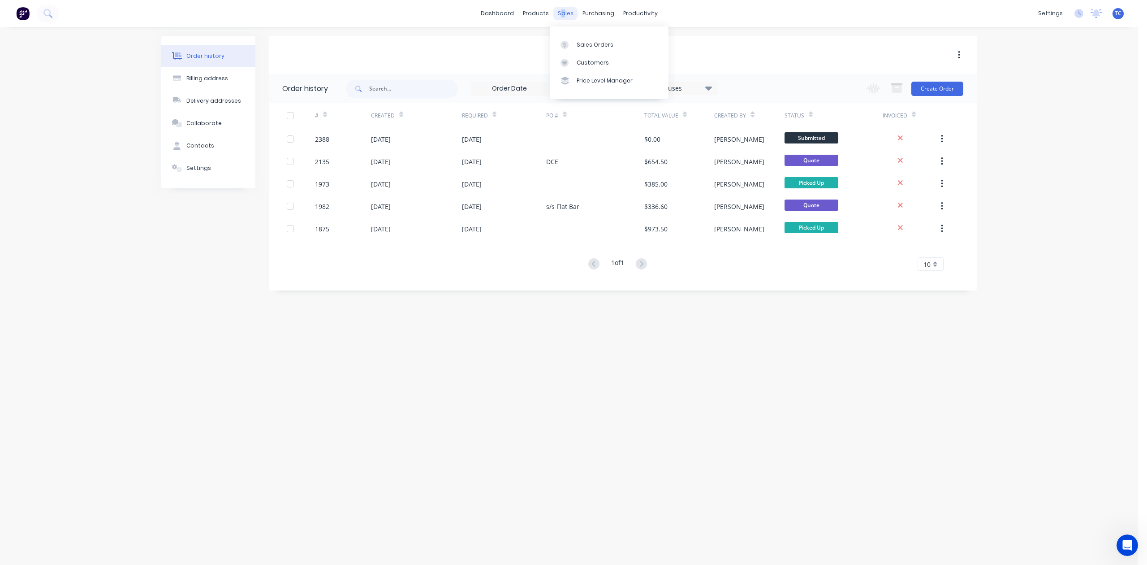
click at [561, 13] on div "sales" at bounding box center [565, 13] width 25 height 13
click at [593, 48] on div "Sales Orders" at bounding box center [595, 45] width 37 height 8
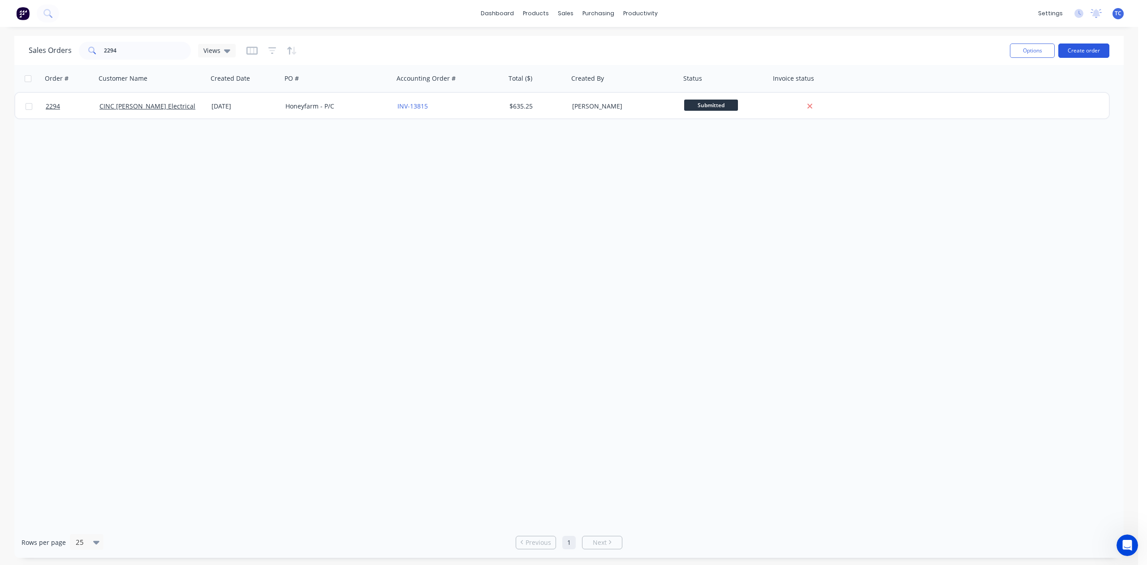
click at [1075, 48] on button "Create order" at bounding box center [1083, 50] width 51 height 14
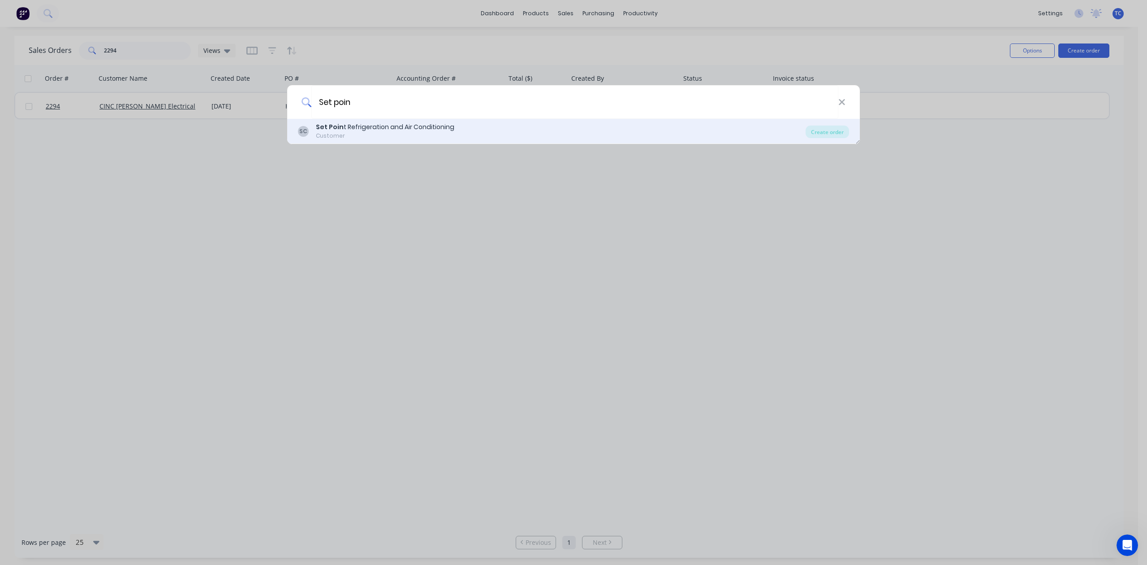
type input "Set poin"
click at [438, 125] on div "Set Poin t Refrigeration and Air Conditioning" at bounding box center [385, 126] width 138 height 9
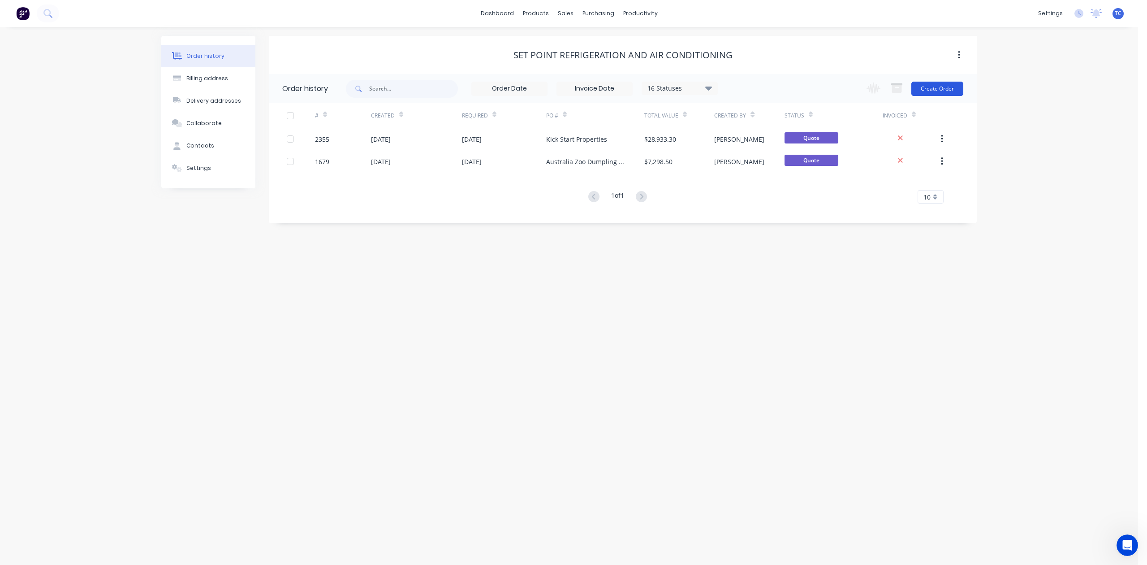
click at [935, 86] on button "Create Order" at bounding box center [937, 89] width 52 height 14
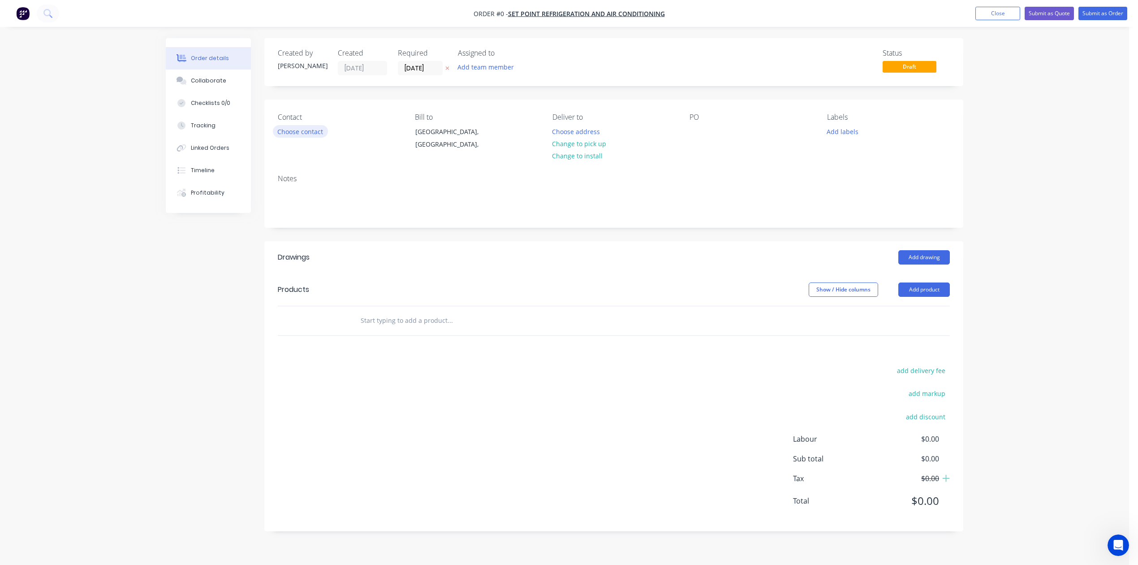
click at [324, 137] on button "Choose contact" at bounding box center [300, 131] width 55 height 12
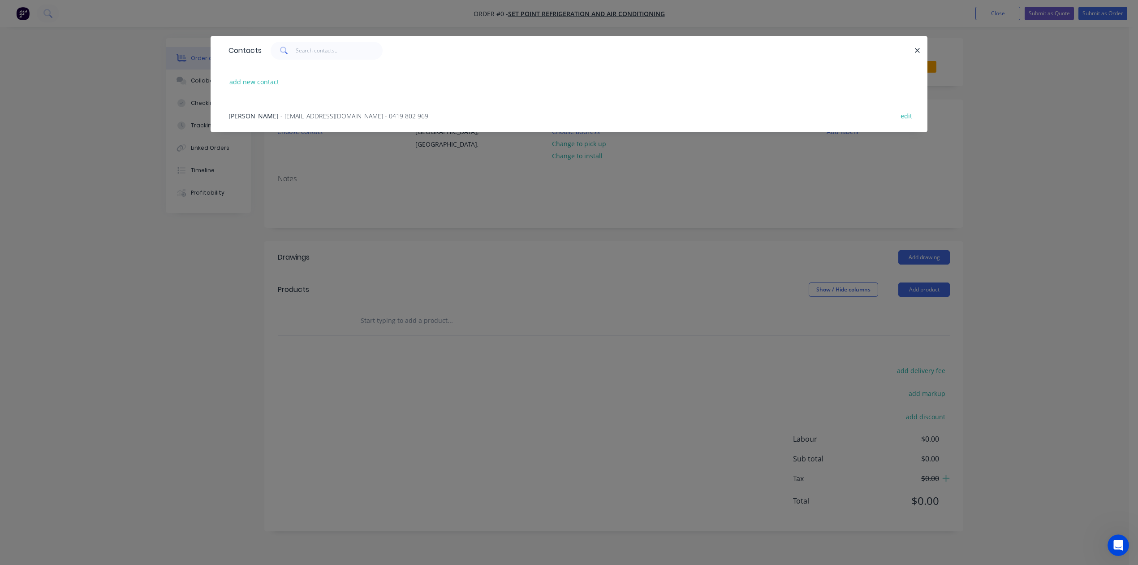
click at [318, 120] on span "- [EMAIL_ADDRESS][DOMAIN_NAME] - 0419 802 969" at bounding box center [355, 116] width 148 height 9
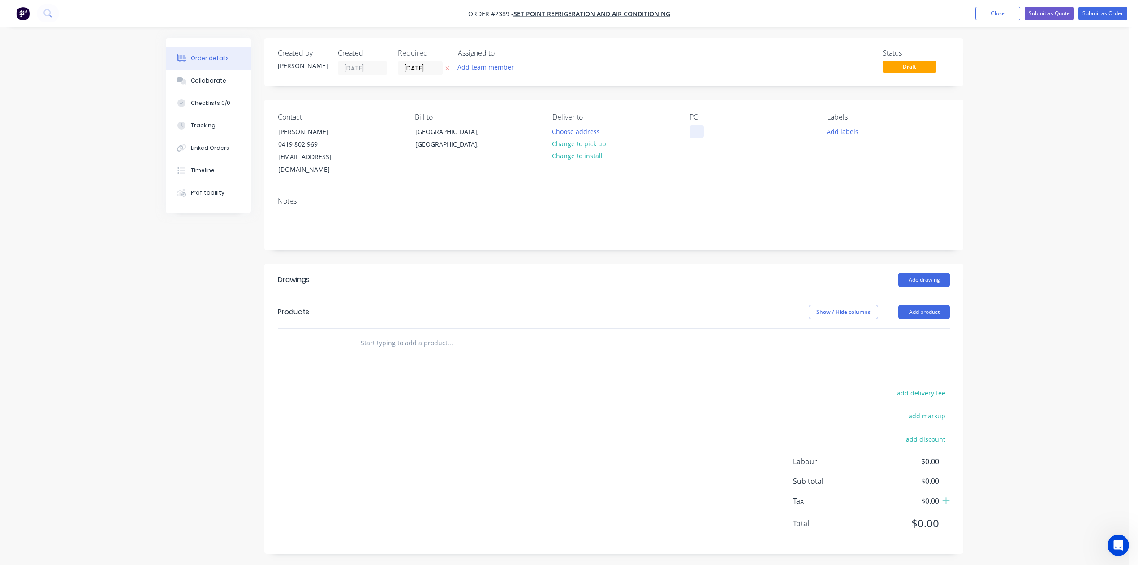
click at [694, 138] on div at bounding box center [697, 131] width 14 height 13
click at [856, 137] on button "Add labels" at bounding box center [842, 131] width 41 height 12
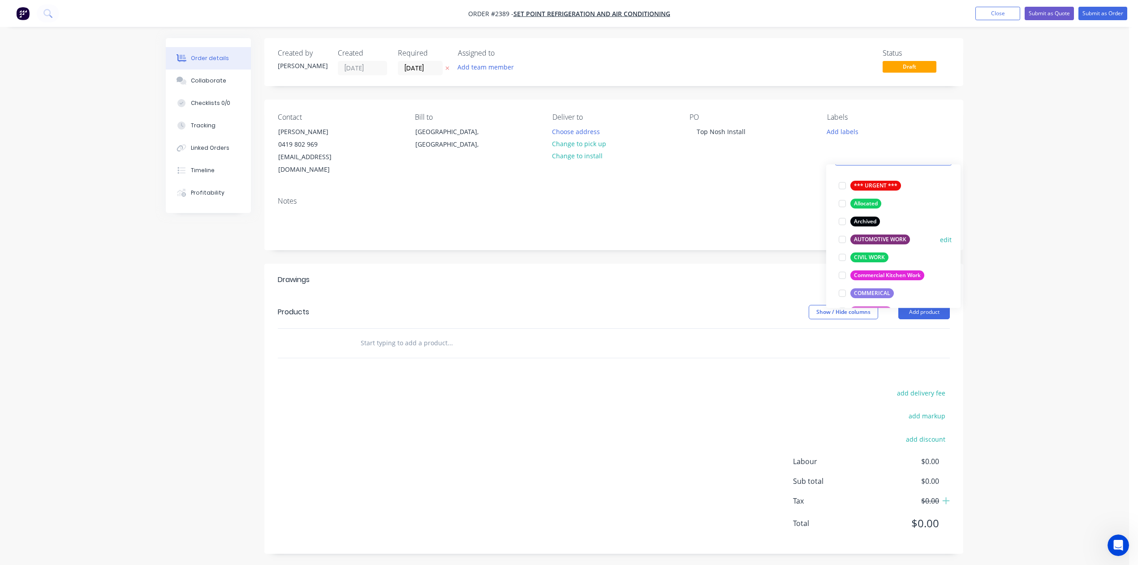
scroll to position [119, 0]
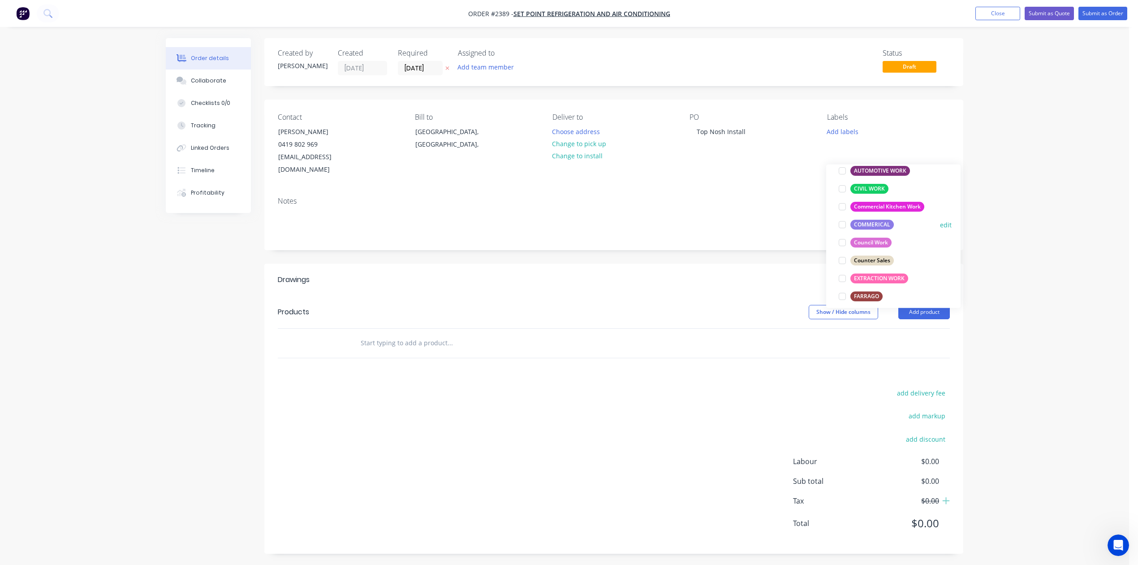
click at [840, 228] on div at bounding box center [842, 225] width 18 height 18
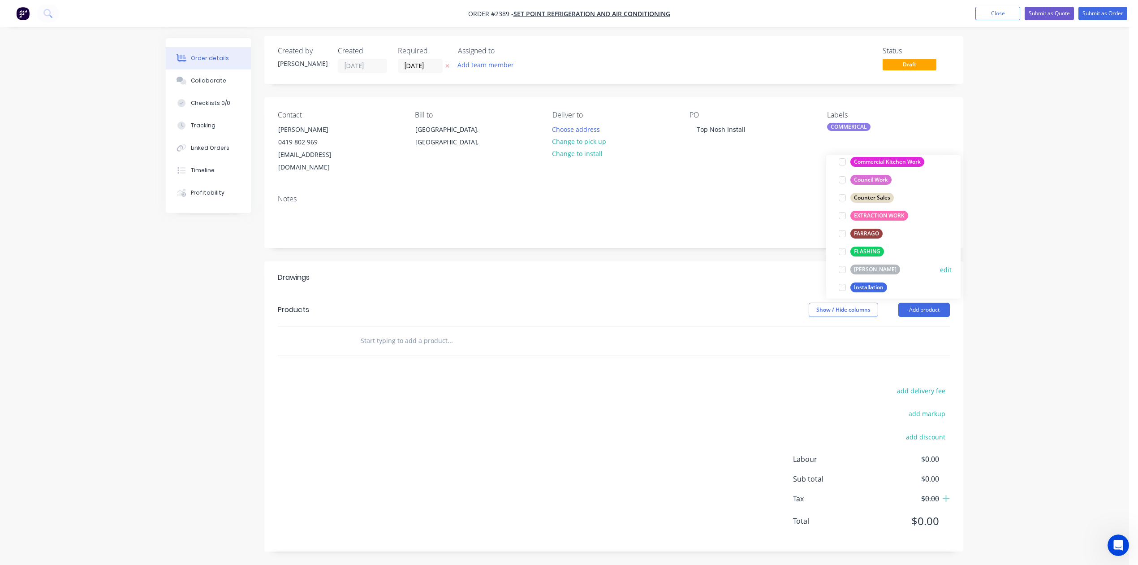
scroll to position [191, 0]
click at [842, 188] on div at bounding box center [842, 197] width 18 height 18
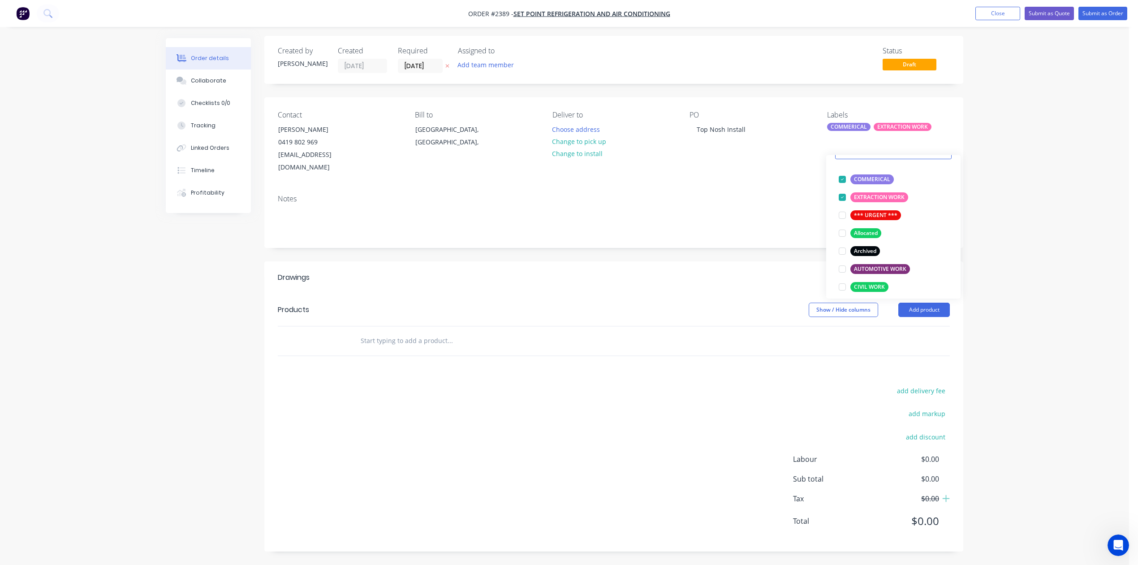
click at [1025, 83] on div "Order details Collaborate Checklists 0/0 Tracking Linked Orders Timeline Profit…" at bounding box center [564, 281] width 1129 height 567
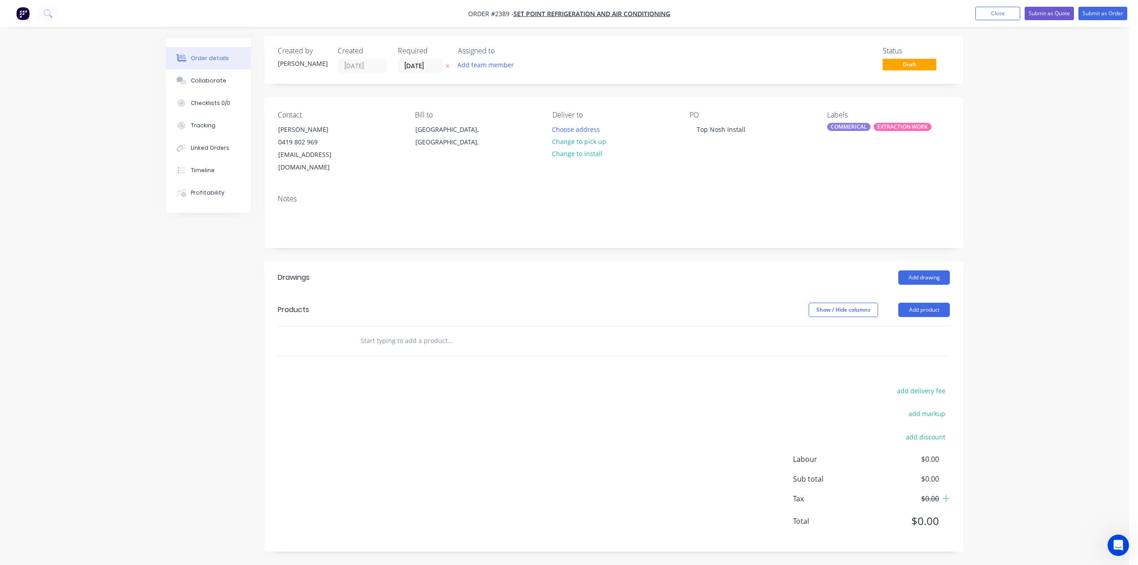
scroll to position [0, 0]
click at [860, 133] on div "COMMERICAL" at bounding box center [848, 129] width 43 height 8
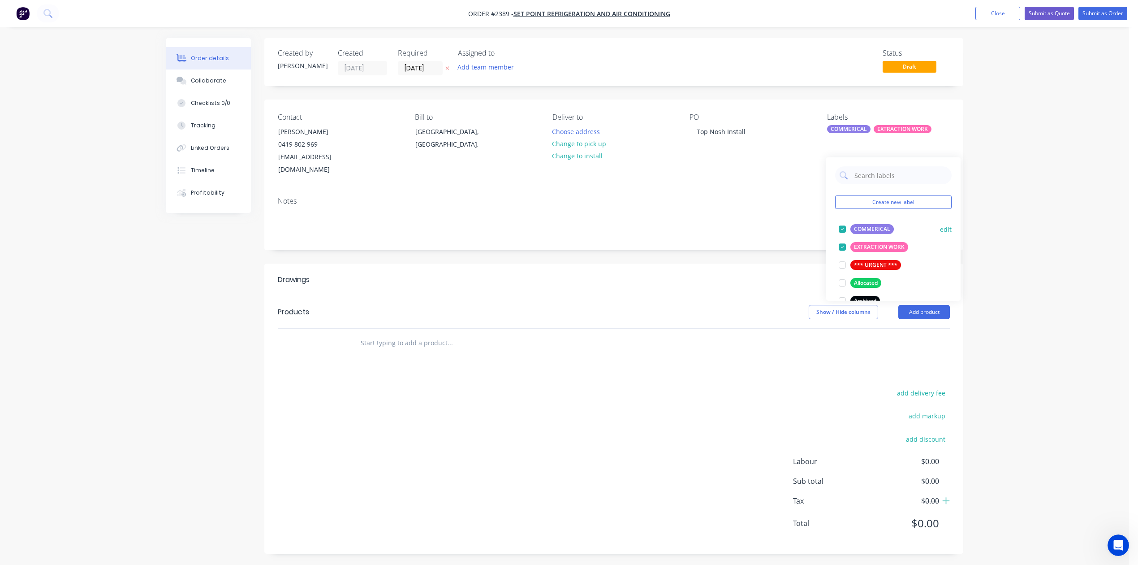
click at [843, 232] on div at bounding box center [842, 229] width 18 height 18
click at [839, 230] on div at bounding box center [842, 229] width 18 height 18
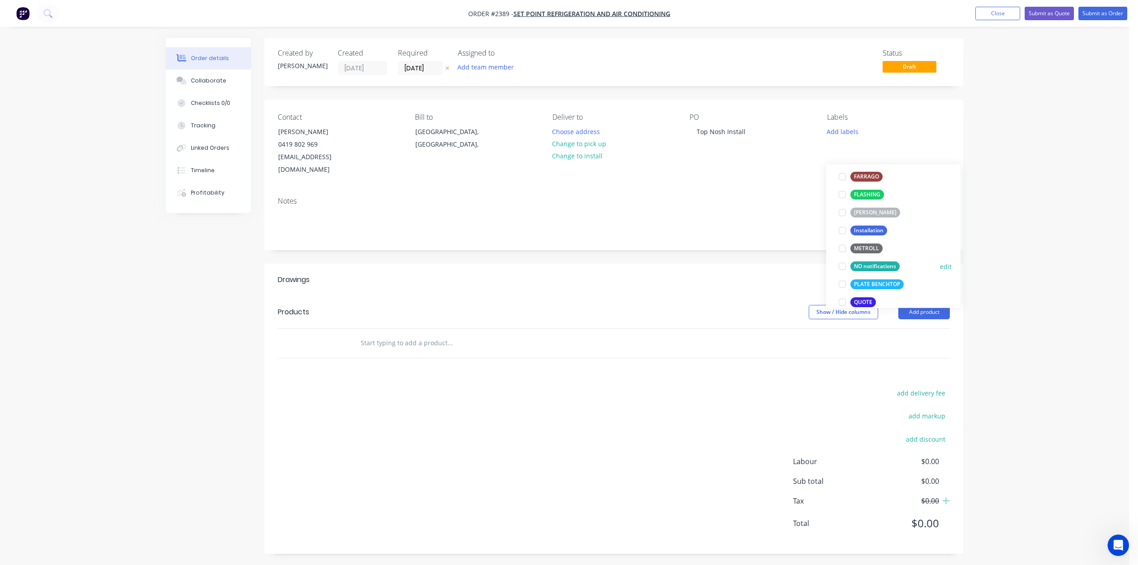
scroll to position [298, 0]
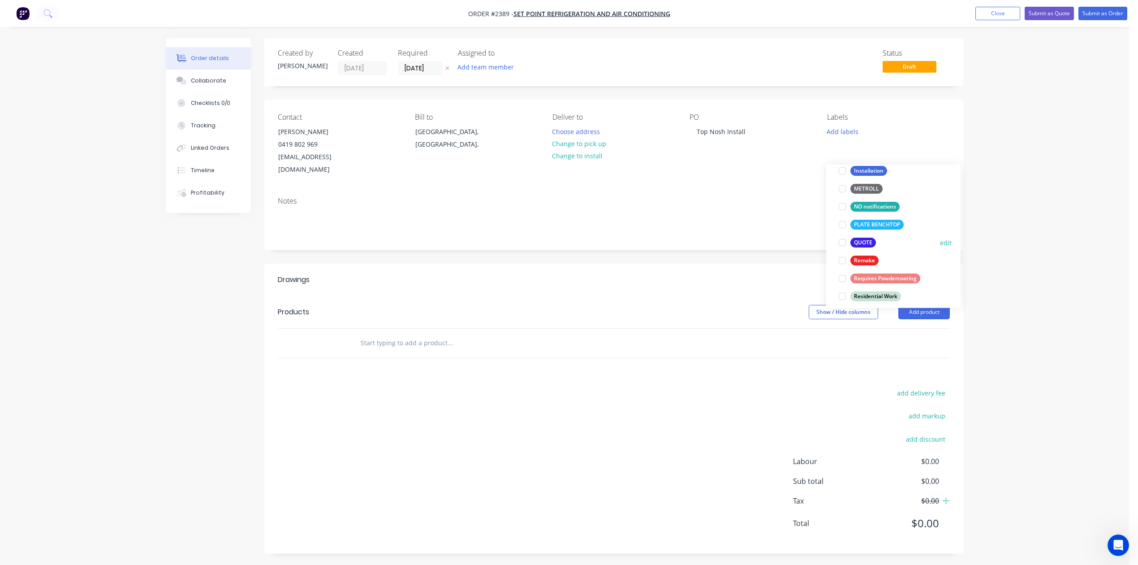
click at [841, 246] on div at bounding box center [842, 242] width 18 height 18
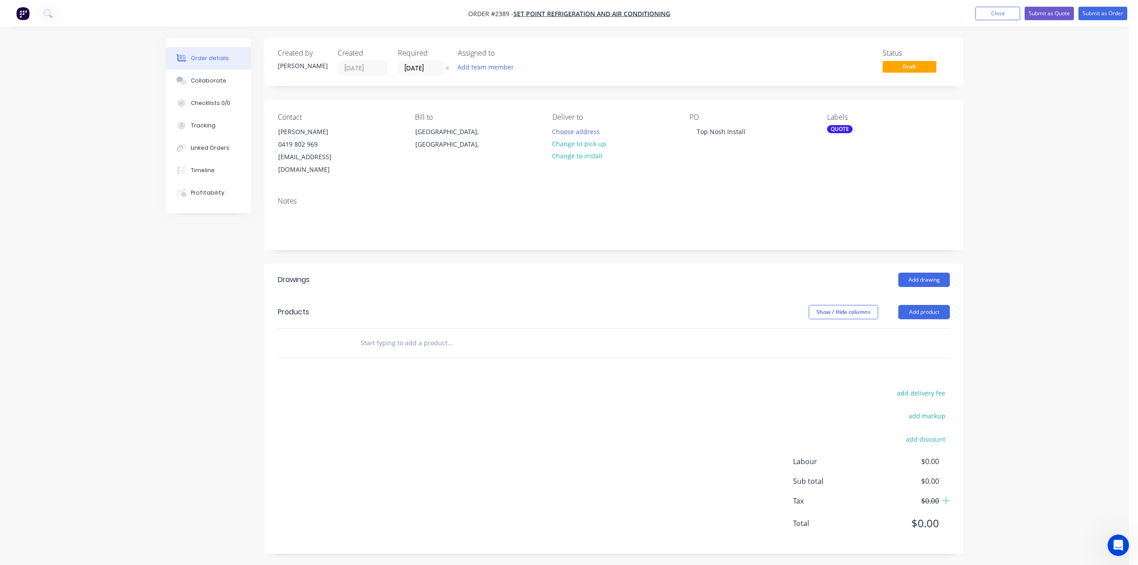
click at [498, 352] on input "text" at bounding box center [449, 343] width 179 height 18
type input "BUDGET ESTIMATE:"
click at [473, 391] on button "Add BUDGET ESTIMATE: to order" at bounding box center [498, 377] width 269 height 29
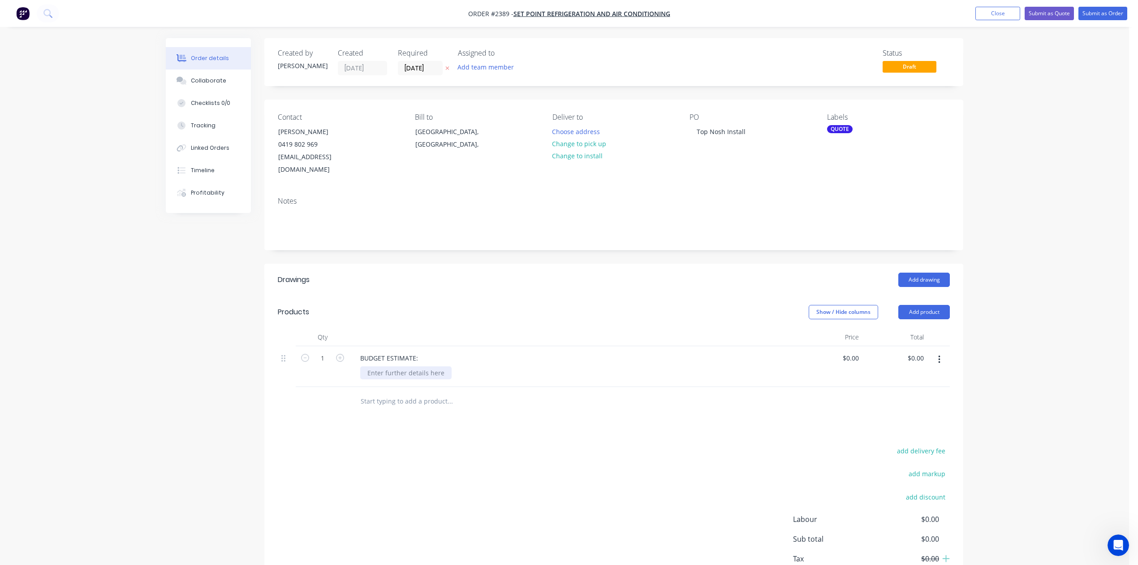
click at [449, 379] on div at bounding box center [405, 372] width 91 height 13
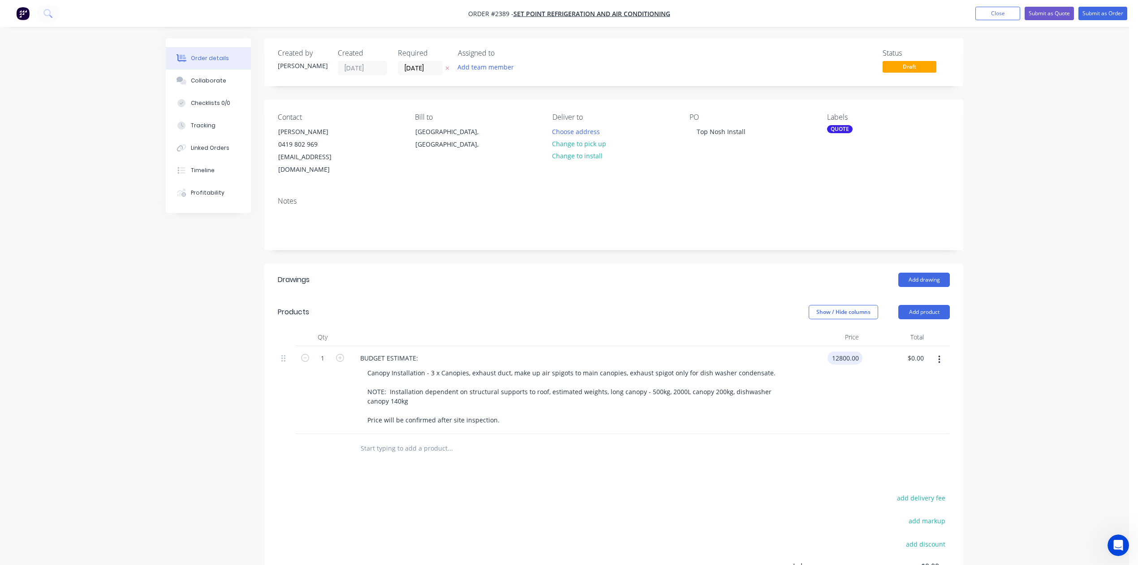
type input "$12,800.00"
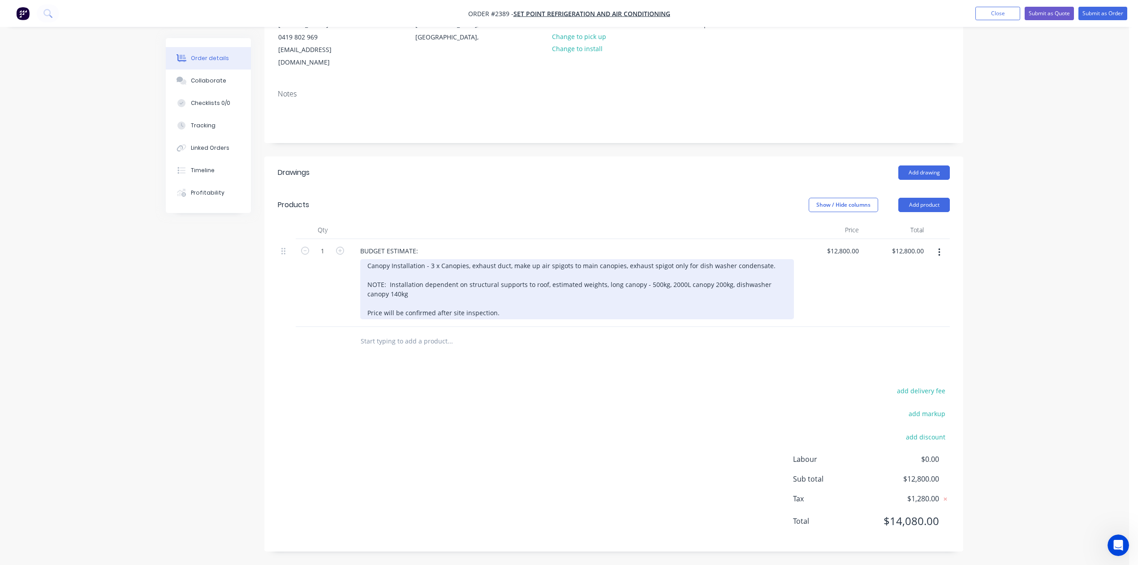
click at [469, 259] on div "Canopy Installation - 3 x Canopies, exhaust duct, make up air spigots to main c…" at bounding box center [577, 289] width 434 height 60
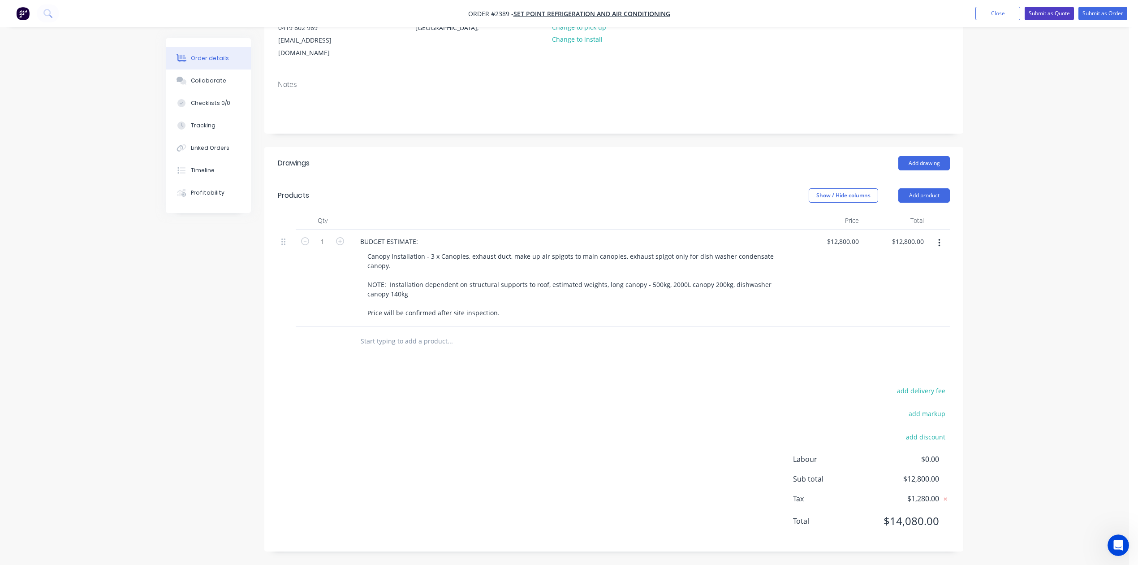
click at [1025, 13] on button "Submit as Quote" at bounding box center [1049, 13] width 49 height 13
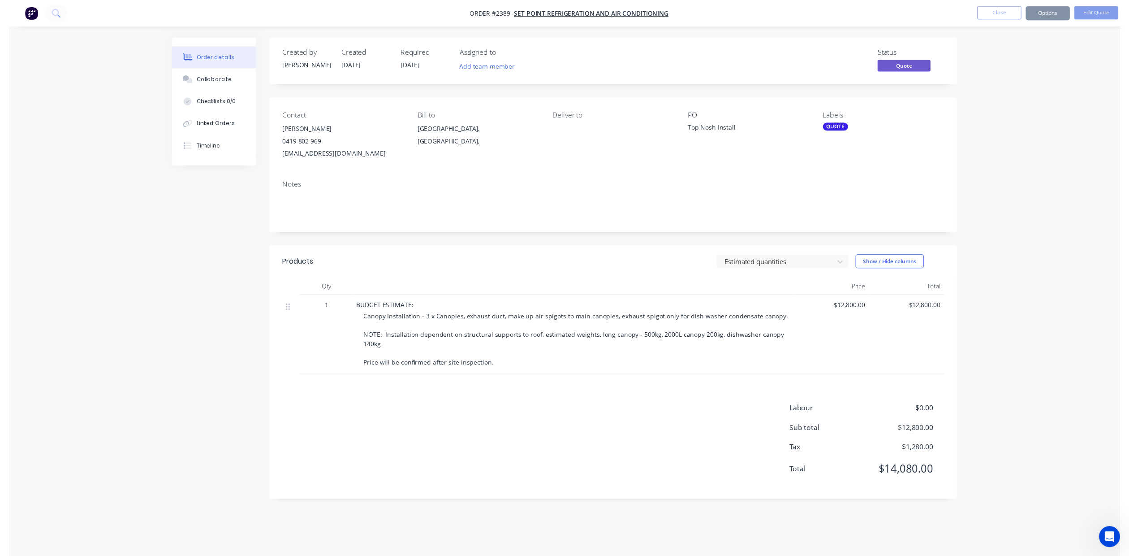
scroll to position [0, 0]
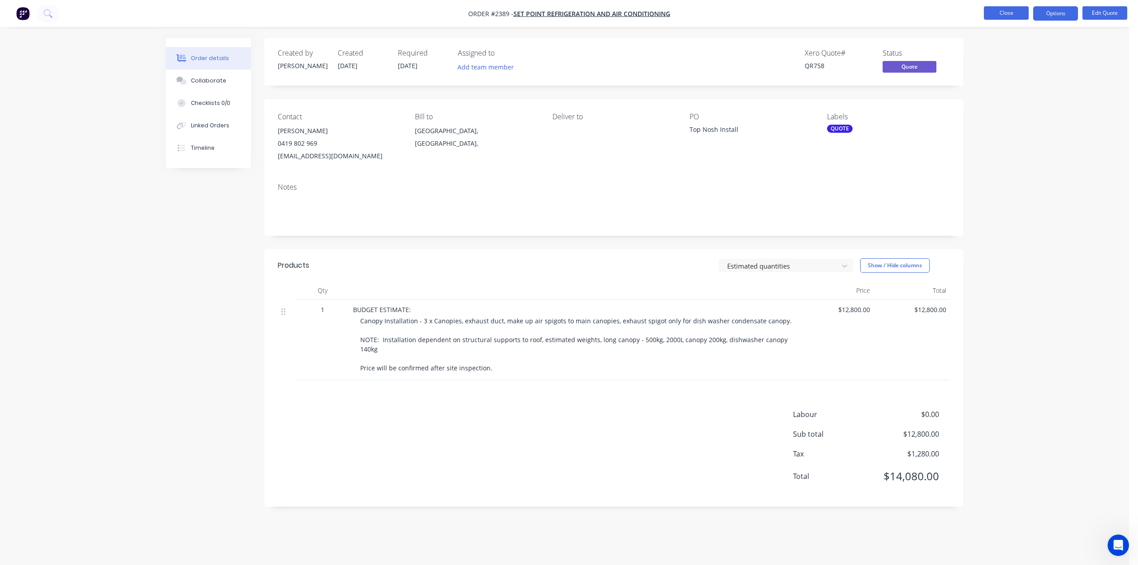
click at [990, 12] on button "Close" at bounding box center [1006, 12] width 45 height 13
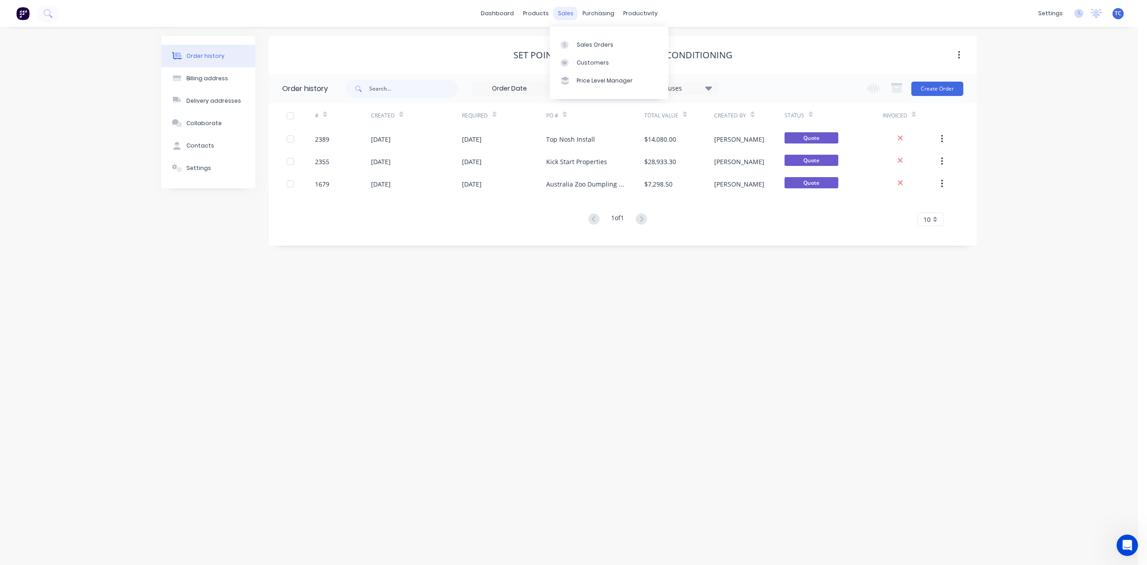
click at [567, 14] on div "sales" at bounding box center [565, 13] width 25 height 13
click at [599, 49] on div "Sales Orders" at bounding box center [595, 45] width 37 height 8
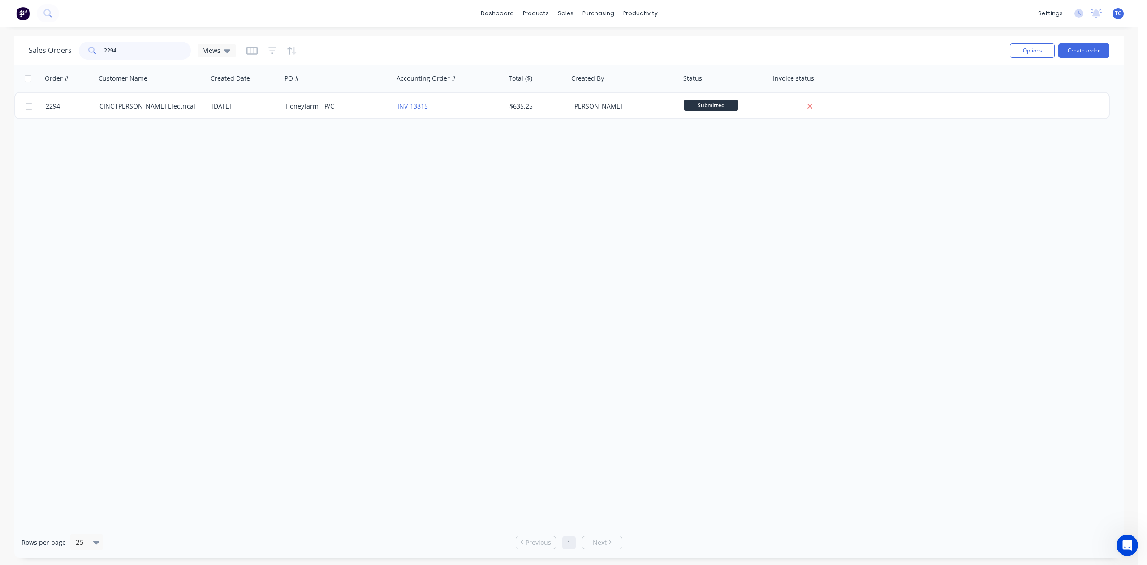
drag, startPoint x: 163, startPoint y: 48, endPoint x: 49, endPoint y: 61, distance: 115.0
click at [49, 60] on div "Sales Orders 2294 Views" at bounding box center [132, 51] width 207 height 18
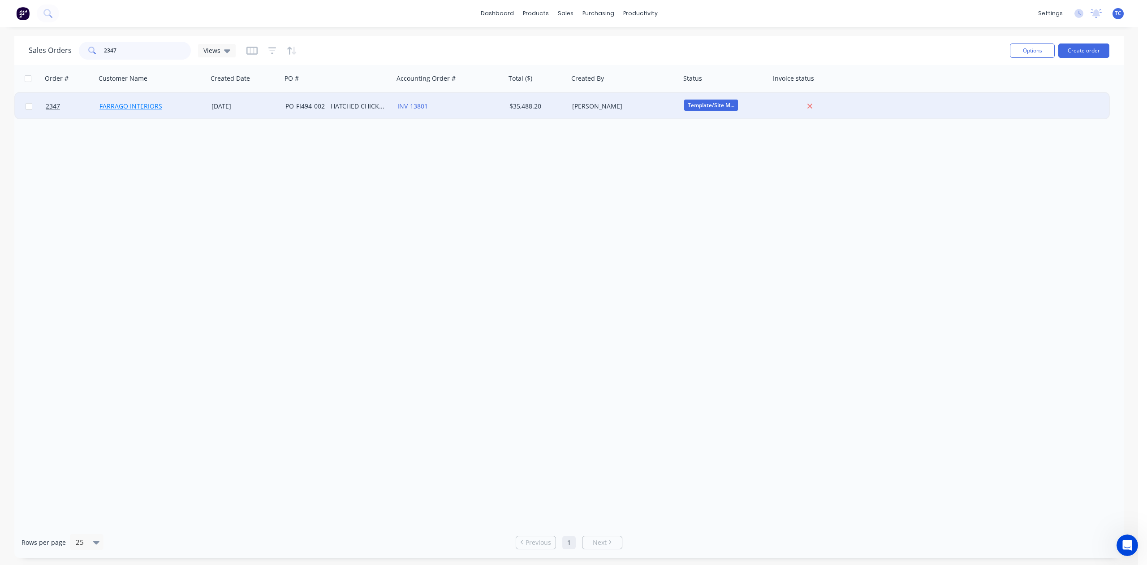
type input "2347"
click at [135, 104] on link "FARRAGO INTERIORS" at bounding box center [130, 106] width 63 height 9
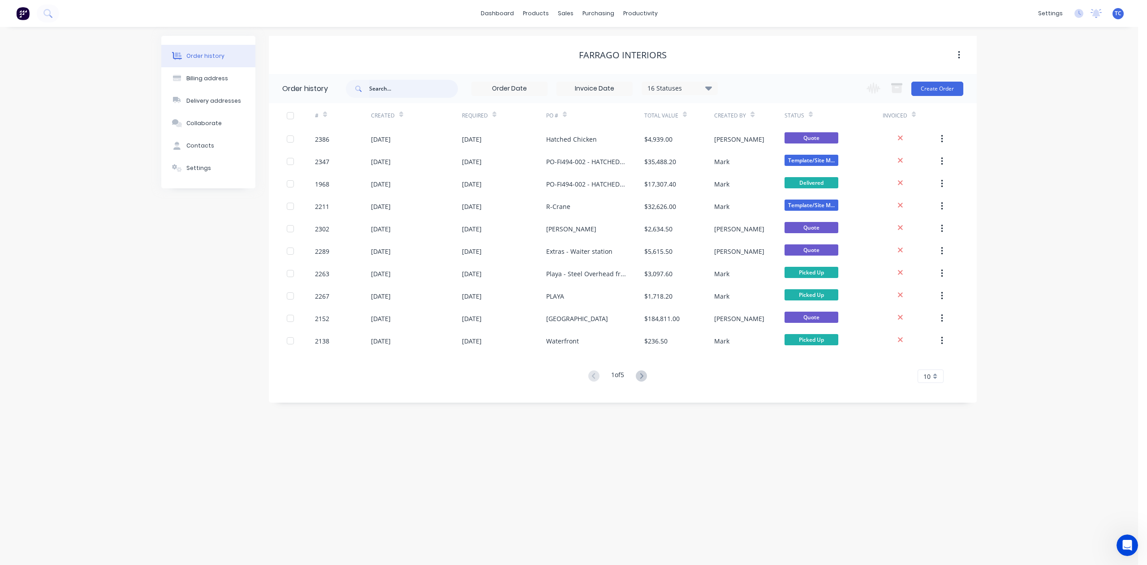
click at [380, 88] on input "text" at bounding box center [413, 89] width 89 height 18
type input "2347"
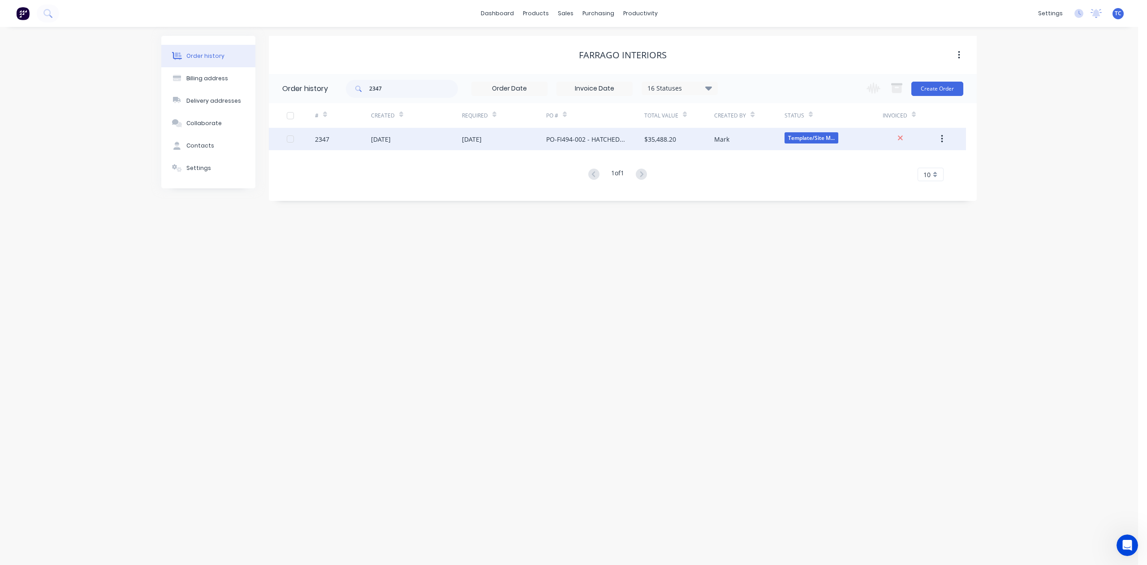
click at [391, 140] on div "[DATE]" at bounding box center [381, 138] width 20 height 9
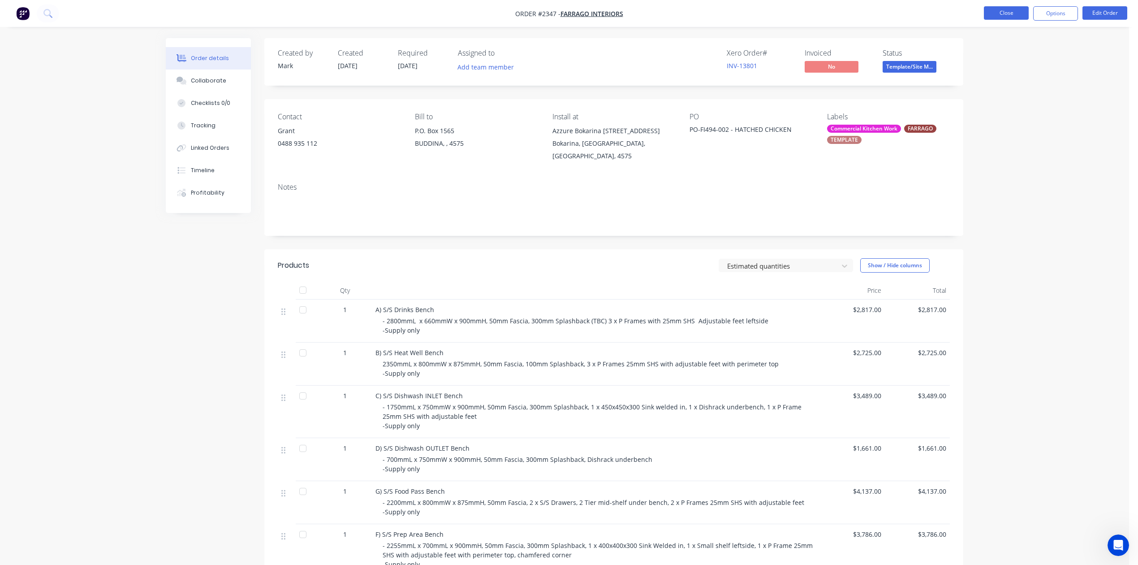
drag, startPoint x: 1008, startPoint y: 1, endPoint x: 1008, endPoint y: 8, distance: 6.7
click at [1008, 4] on nav "Order #2347 - FARRAGO INTERIORS Close Options Edit Order" at bounding box center [569, 13] width 1138 height 27
click at [1008, 12] on button "Close" at bounding box center [1006, 12] width 45 height 13
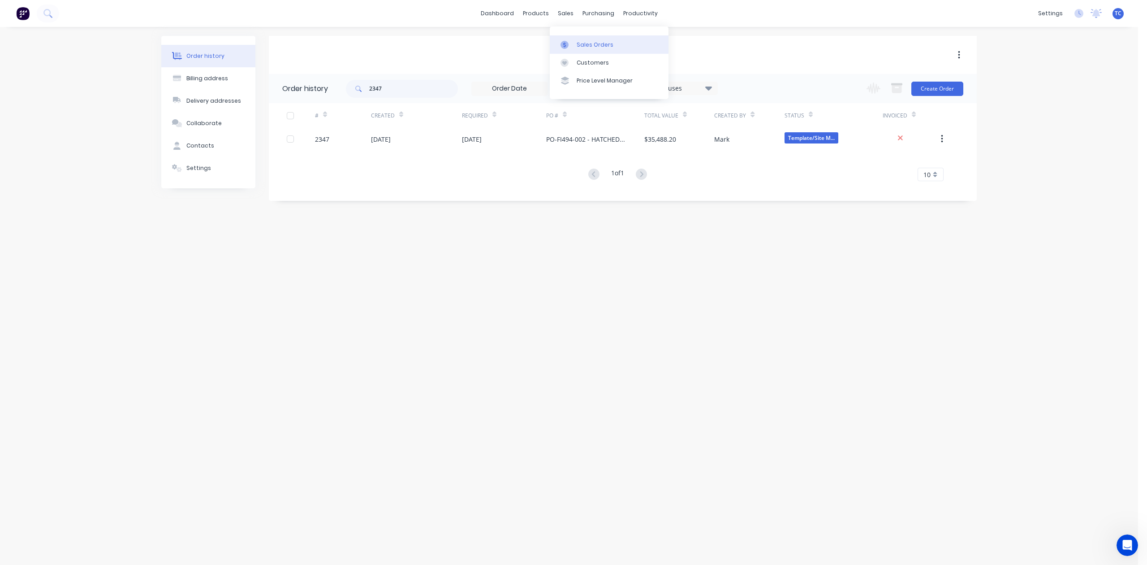
click at [592, 47] on div "Sales Orders" at bounding box center [595, 45] width 37 height 8
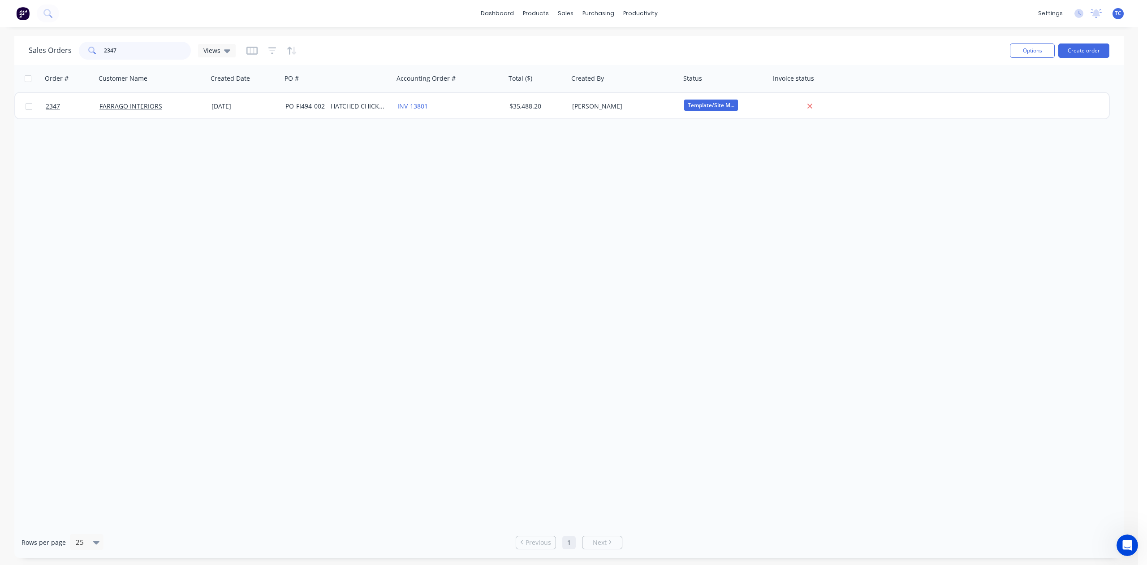
drag, startPoint x: 155, startPoint y: 53, endPoint x: 24, endPoint y: 55, distance: 131.3
click at [24, 55] on div "Sales Orders 2347 Views Options Create order" at bounding box center [569, 50] width 1110 height 29
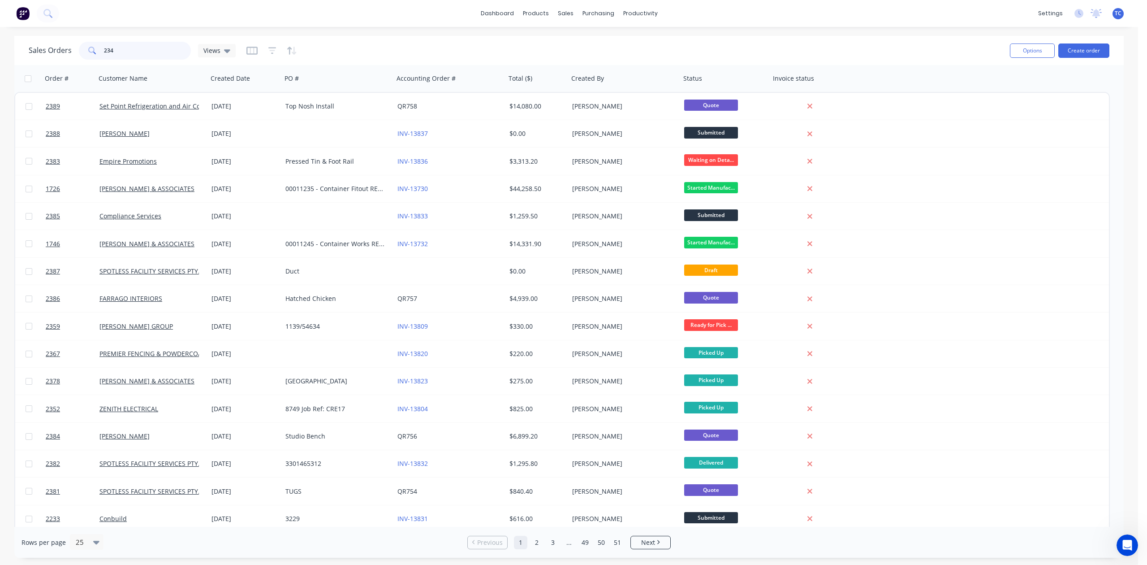
type input "2347"
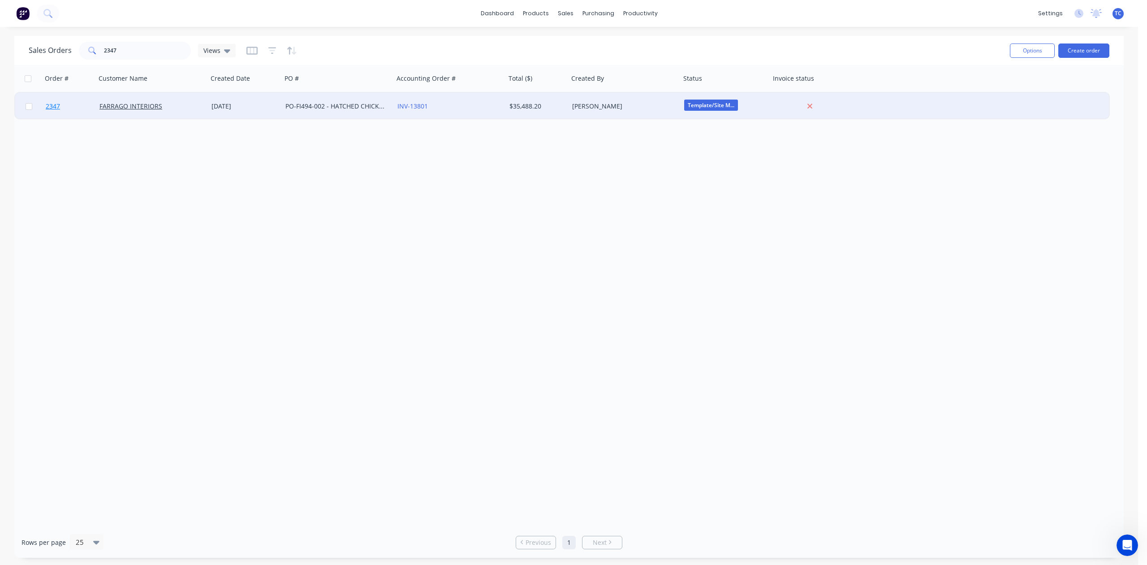
click at [54, 105] on span "2347" at bounding box center [53, 106] width 14 height 9
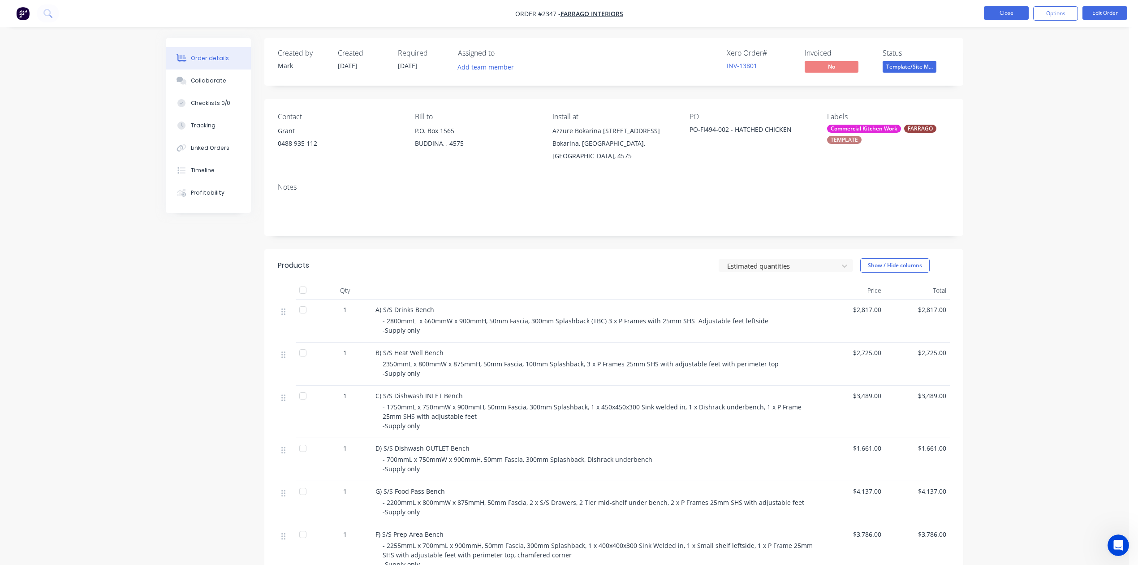
click at [996, 14] on button "Close" at bounding box center [1006, 12] width 45 height 13
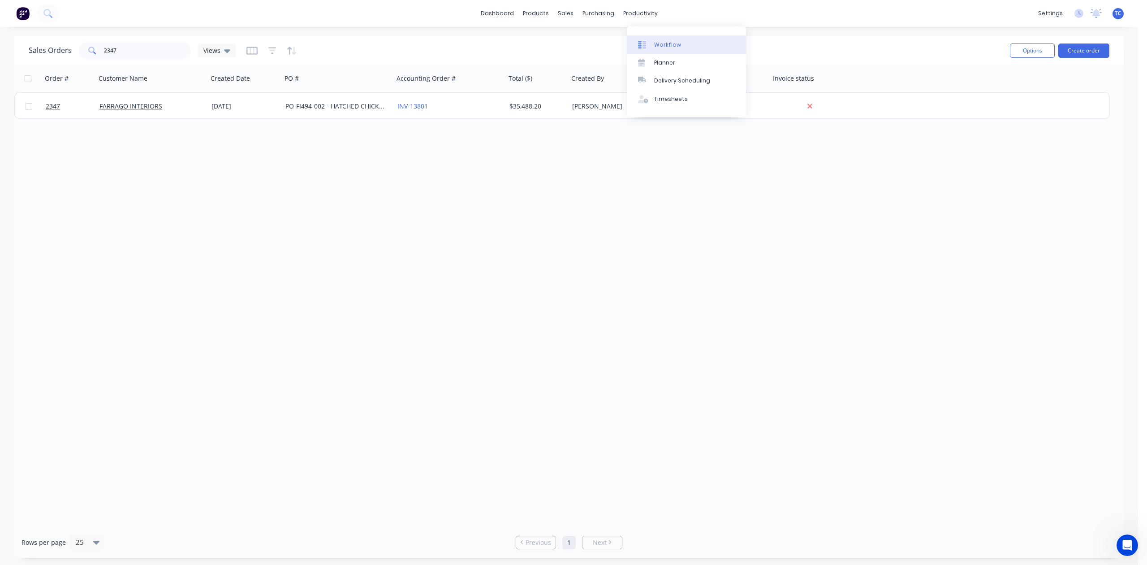
click at [661, 45] on div "Workflow" at bounding box center [667, 45] width 27 height 8
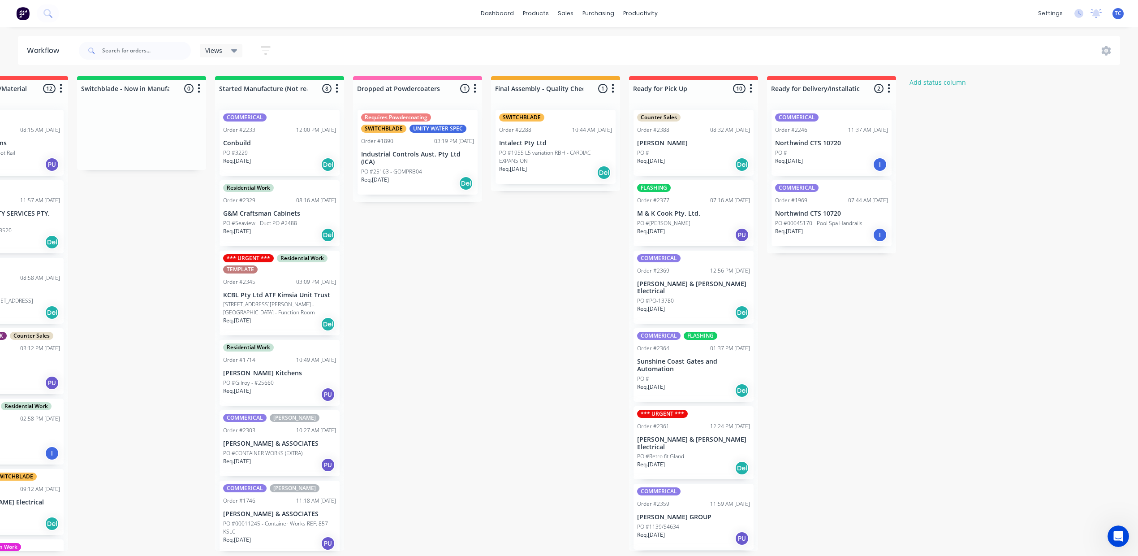
scroll to position [0, 503]
click at [724, 49] on div "Sales Orders" at bounding box center [742, 45] width 37 height 8
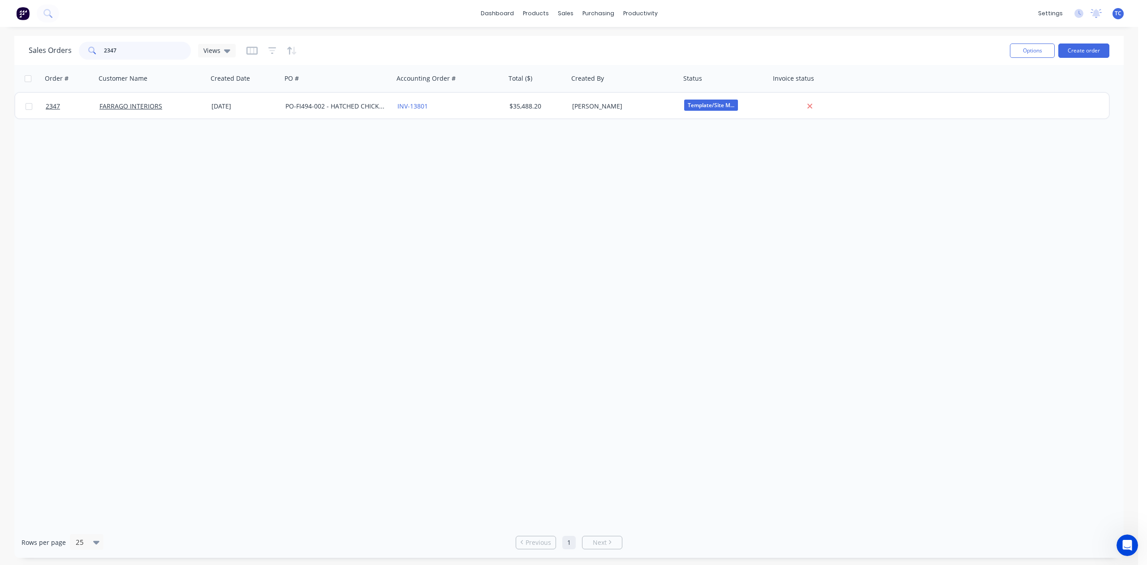
drag, startPoint x: 176, startPoint y: 49, endPoint x: 92, endPoint y: 48, distance: 83.8
click at [92, 48] on div "2347" at bounding box center [135, 51] width 112 height 18
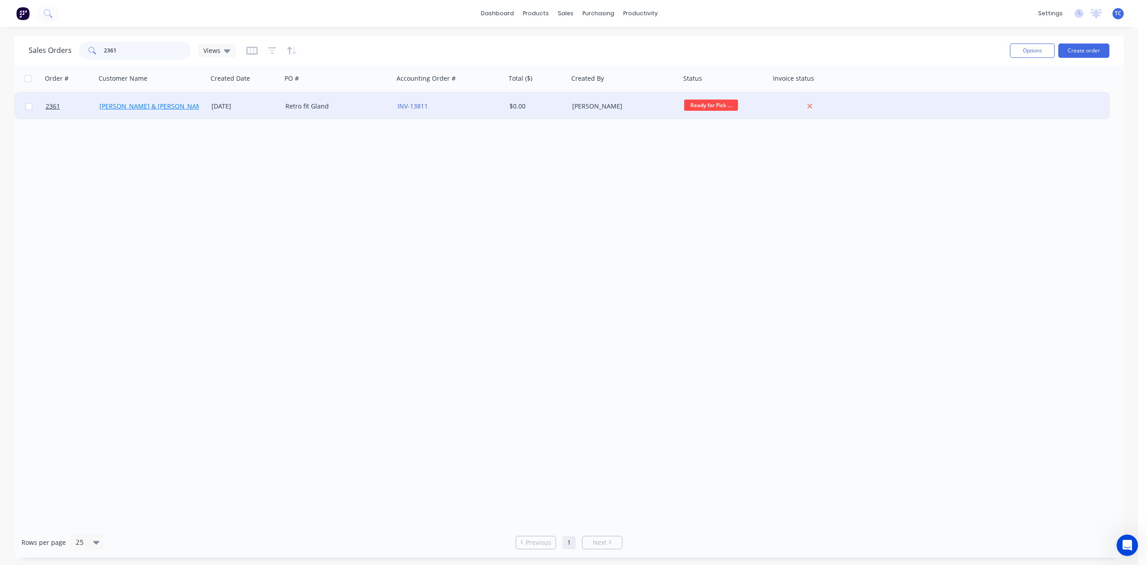
type input "2361"
click at [131, 108] on link "[PERSON_NAME] & [PERSON_NAME] Electrical" at bounding box center [168, 106] width 138 height 9
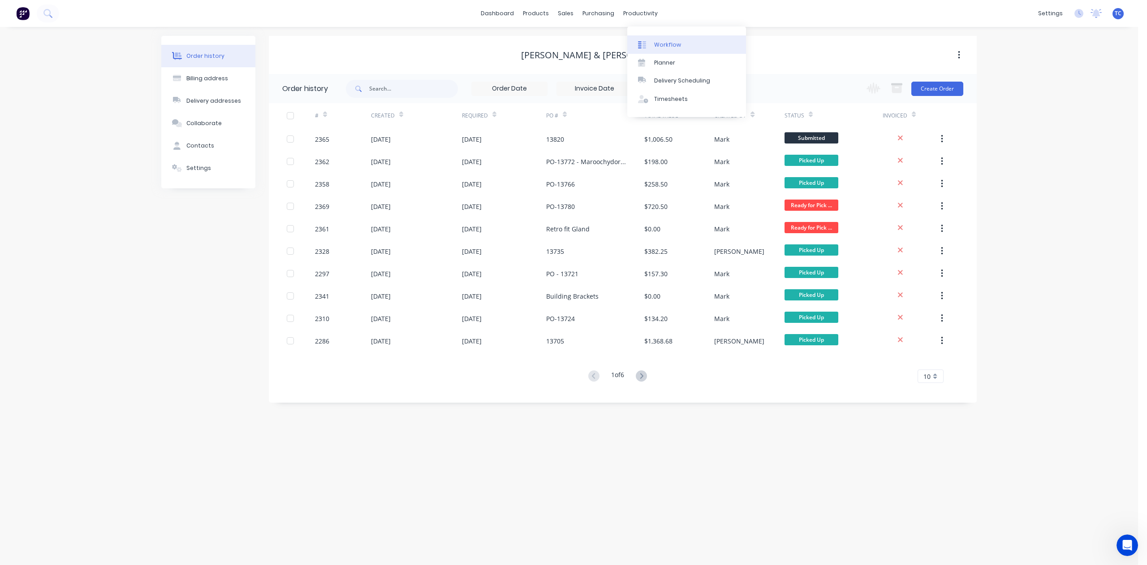
click at [673, 47] on div "Workflow" at bounding box center [667, 45] width 27 height 8
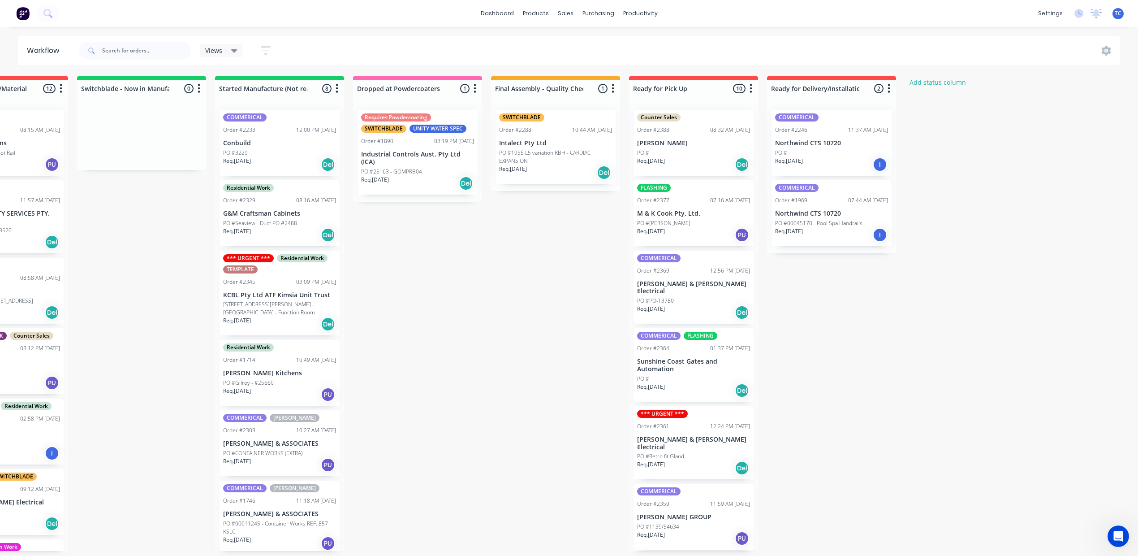
scroll to position [0, 538]
click at [750, 242] on div "Req. [DATE] PU" at bounding box center [693, 234] width 113 height 15
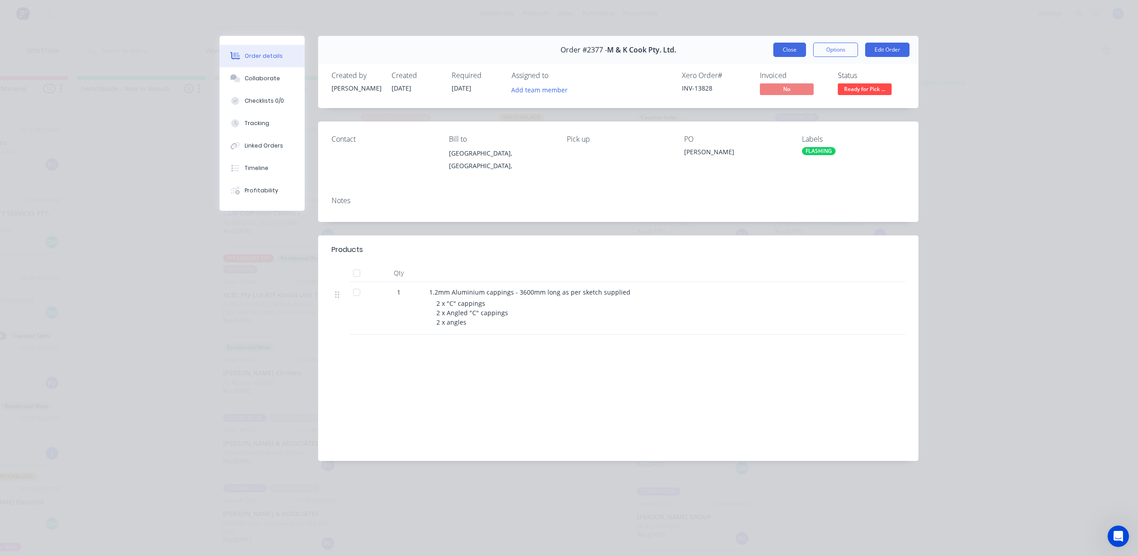
click at [773, 57] on button "Close" at bounding box center [789, 50] width 33 height 14
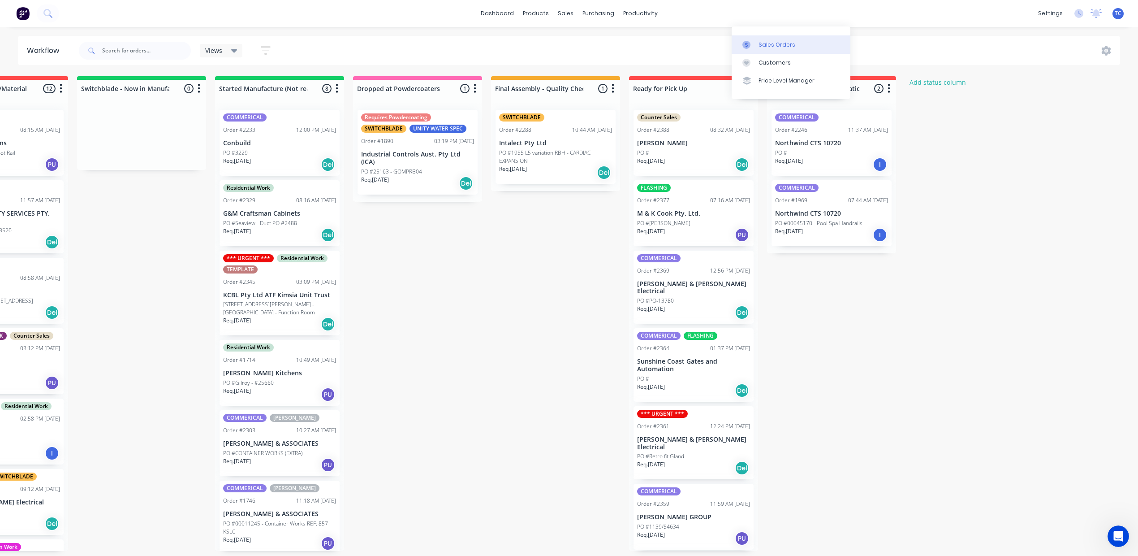
click at [759, 49] on div "Sales Orders" at bounding box center [777, 45] width 37 height 8
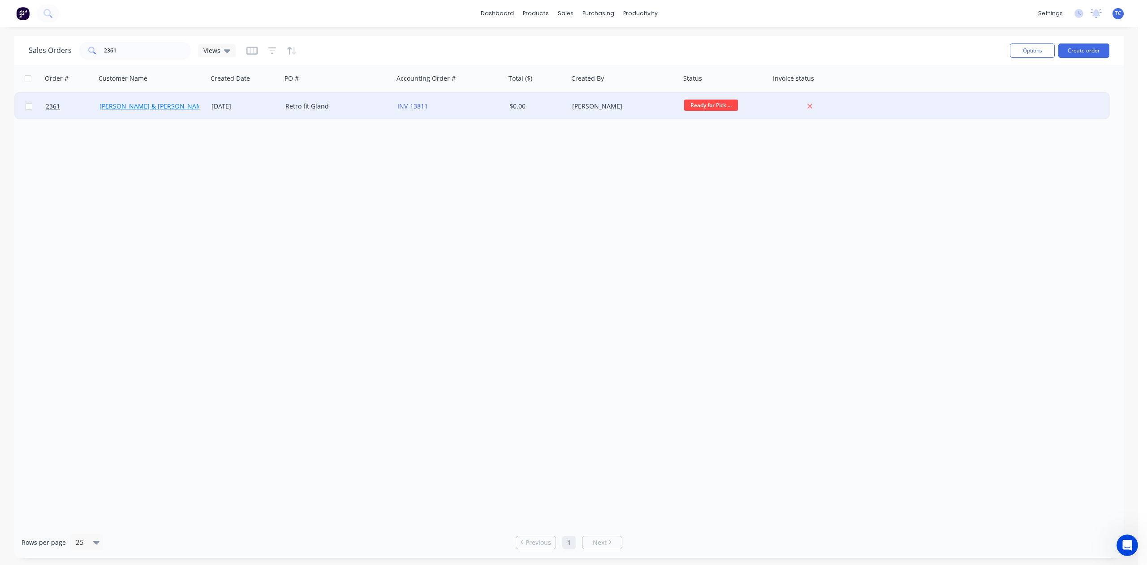
click at [147, 106] on link "[PERSON_NAME] & [PERSON_NAME] Electrical" at bounding box center [168, 106] width 138 height 9
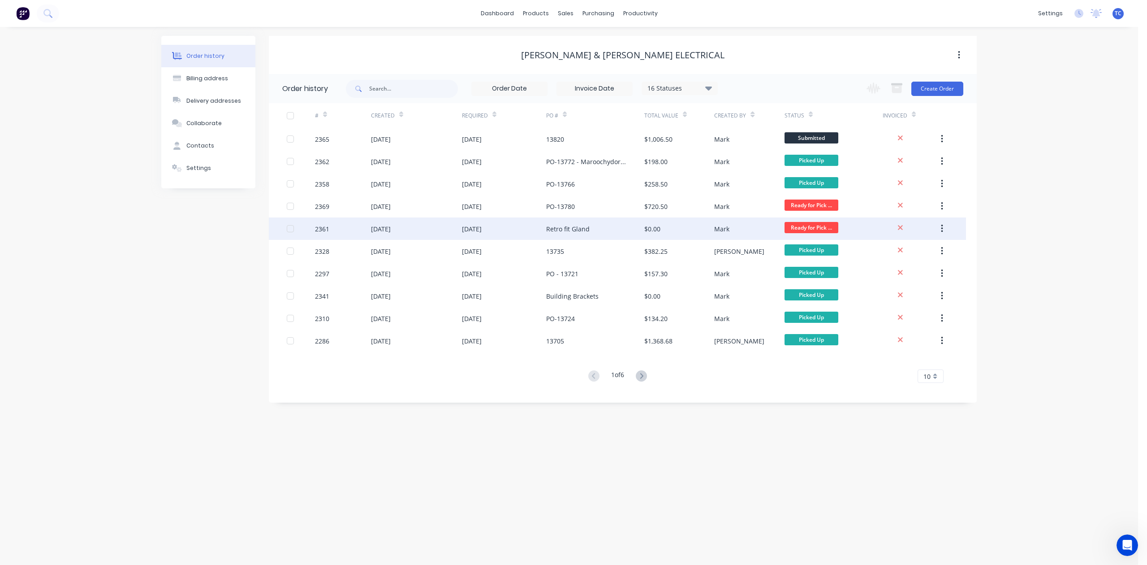
click at [386, 225] on div "[DATE]" at bounding box center [381, 228] width 20 height 9
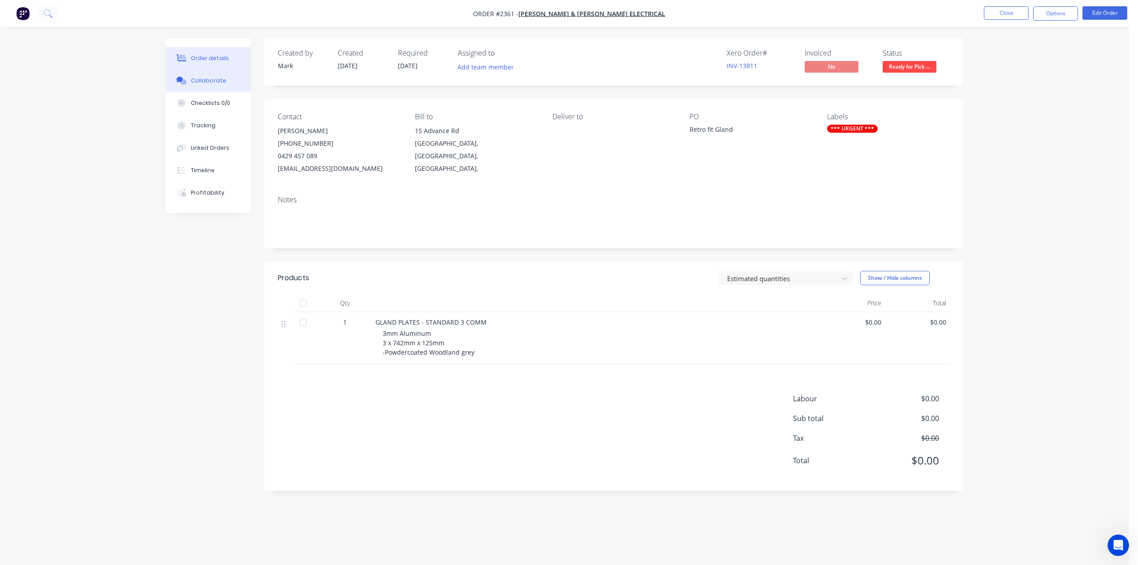
click at [223, 85] on div "Collaborate" at bounding box center [208, 81] width 35 height 8
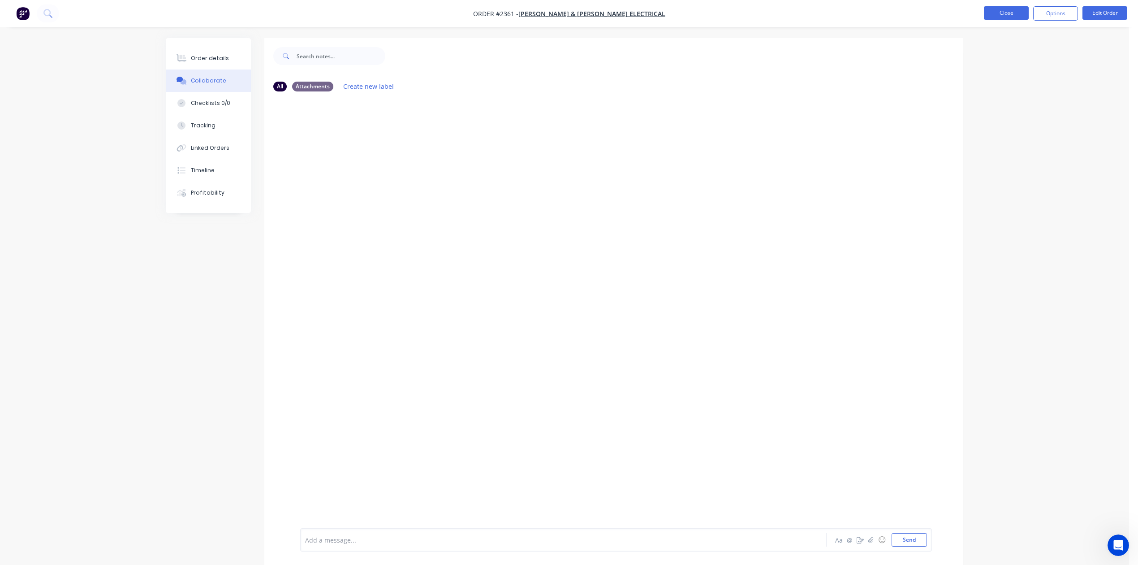
click at [1000, 17] on button "Close" at bounding box center [1006, 12] width 45 height 13
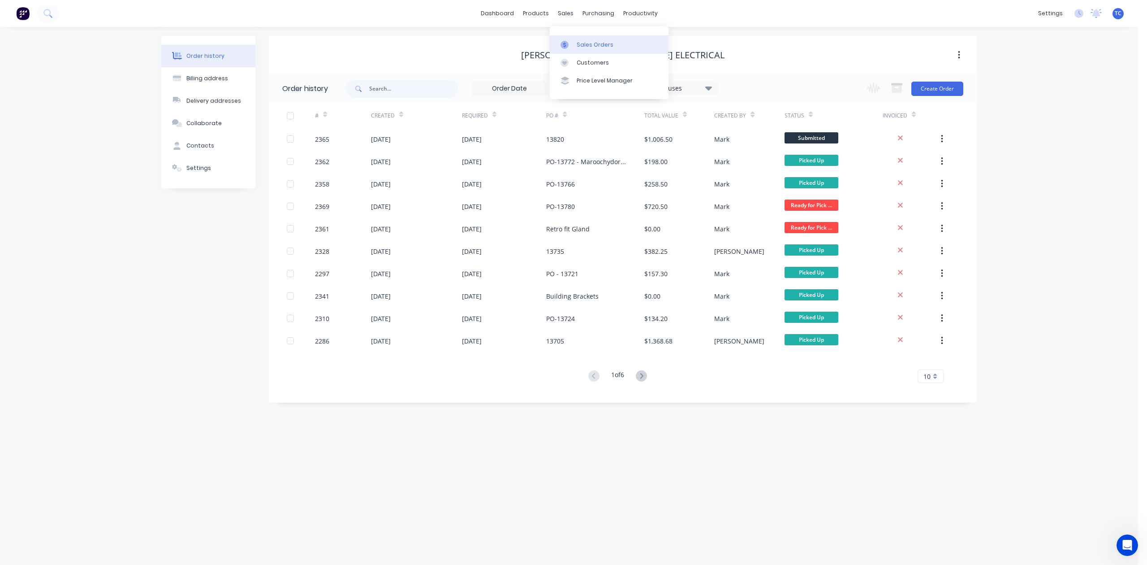
click at [596, 49] on div "Sales Orders" at bounding box center [595, 45] width 37 height 8
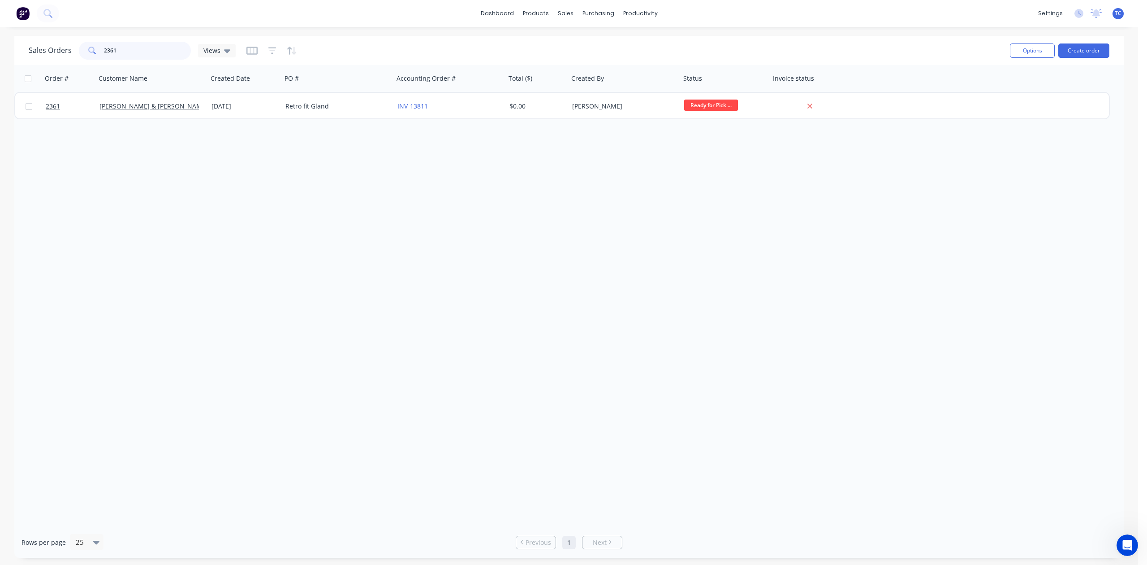
drag, startPoint x: 135, startPoint y: 47, endPoint x: 91, endPoint y: 58, distance: 46.0
click at [108, 52] on div "2361" at bounding box center [135, 51] width 112 height 18
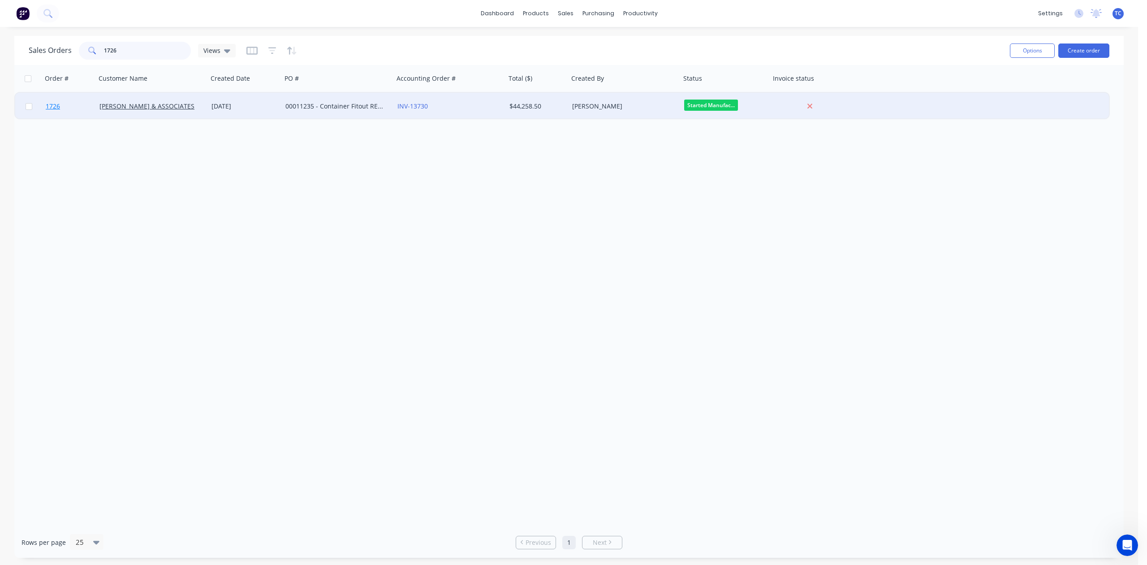
type input "1726"
click at [57, 104] on span "1726" at bounding box center [53, 106] width 14 height 9
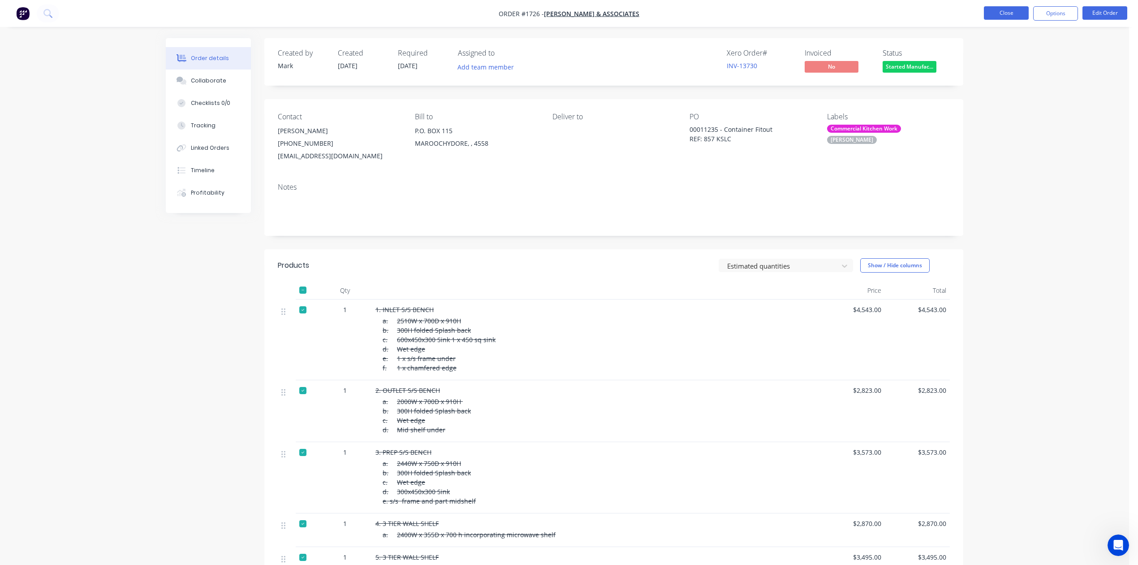
click at [1005, 14] on button "Close" at bounding box center [1006, 12] width 45 height 13
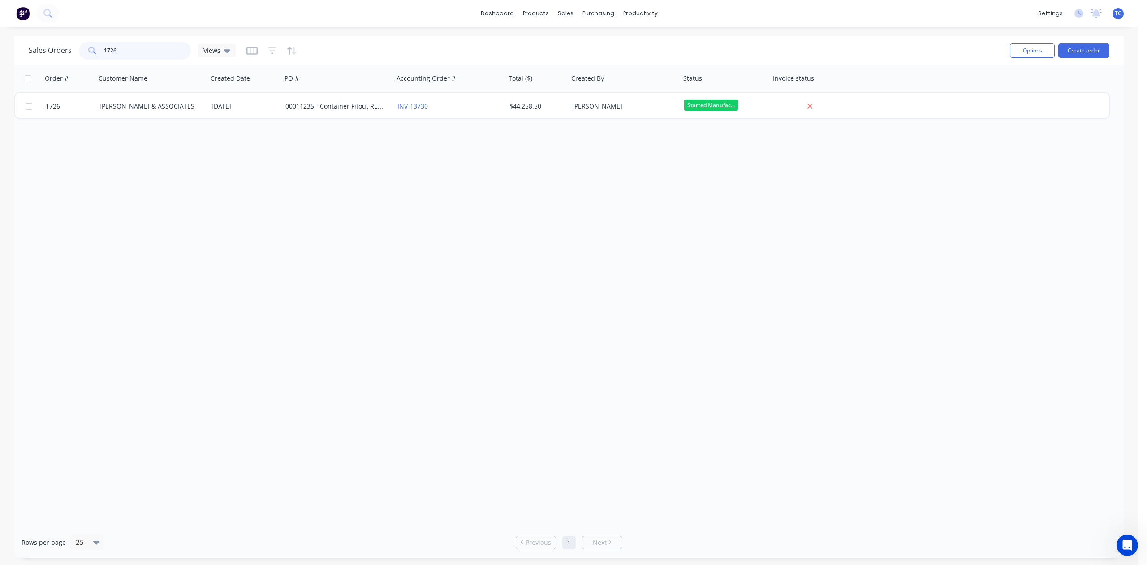
drag, startPoint x: 157, startPoint y: 52, endPoint x: 111, endPoint y: 55, distance: 45.8
click at [111, 55] on div "1726" at bounding box center [135, 51] width 112 height 18
type input "2361"
click at [673, 49] on div "Workflow" at bounding box center [667, 45] width 27 height 8
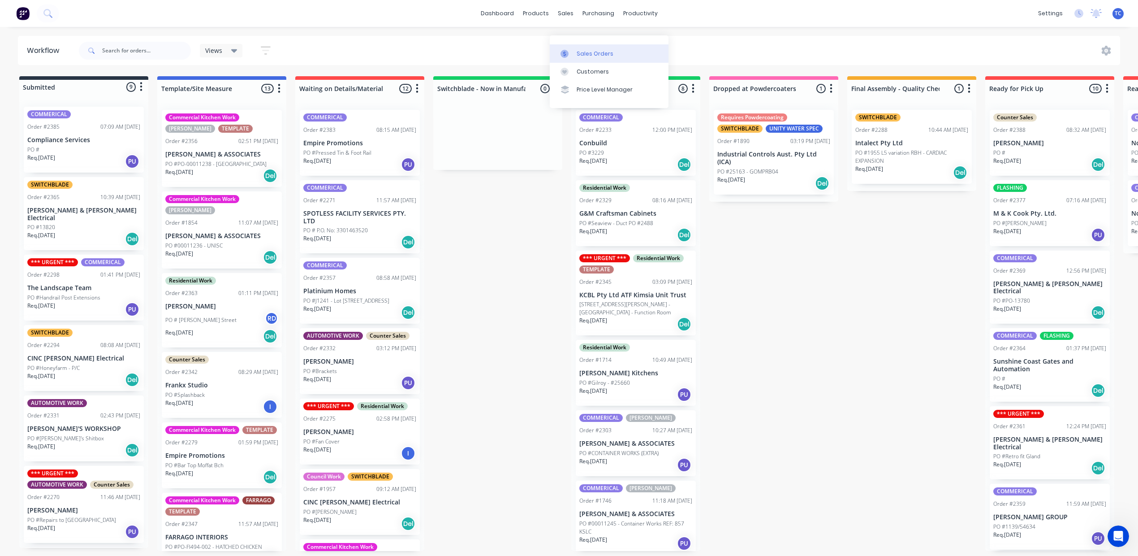
click at [587, 50] on div "Sales Orders" at bounding box center [595, 54] width 37 height 8
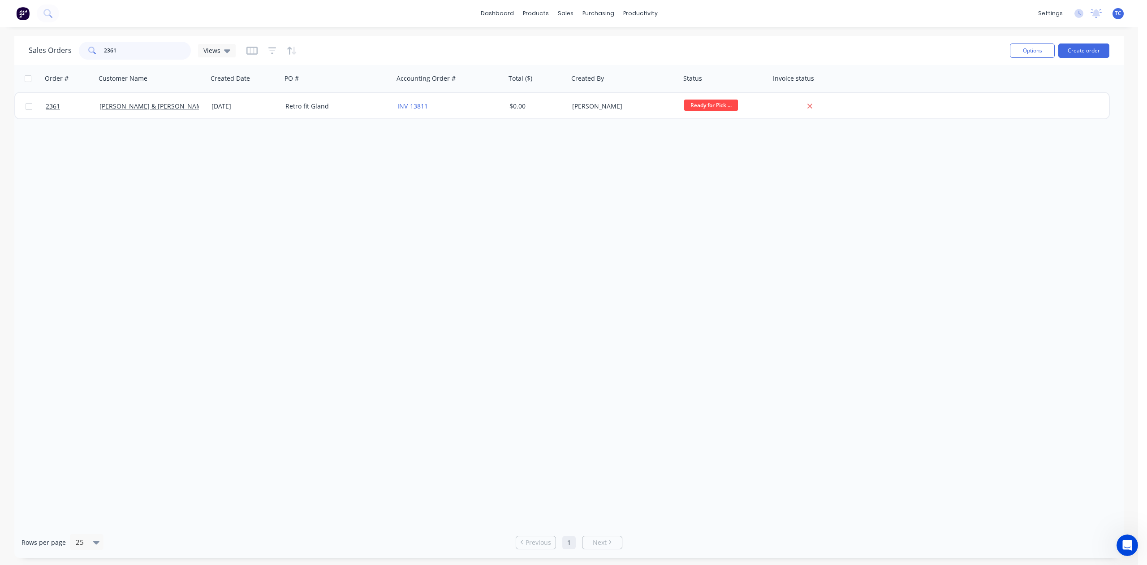
drag, startPoint x: 145, startPoint y: 50, endPoint x: 90, endPoint y: 52, distance: 55.1
click at [90, 52] on div "2361" at bounding box center [135, 51] width 112 height 18
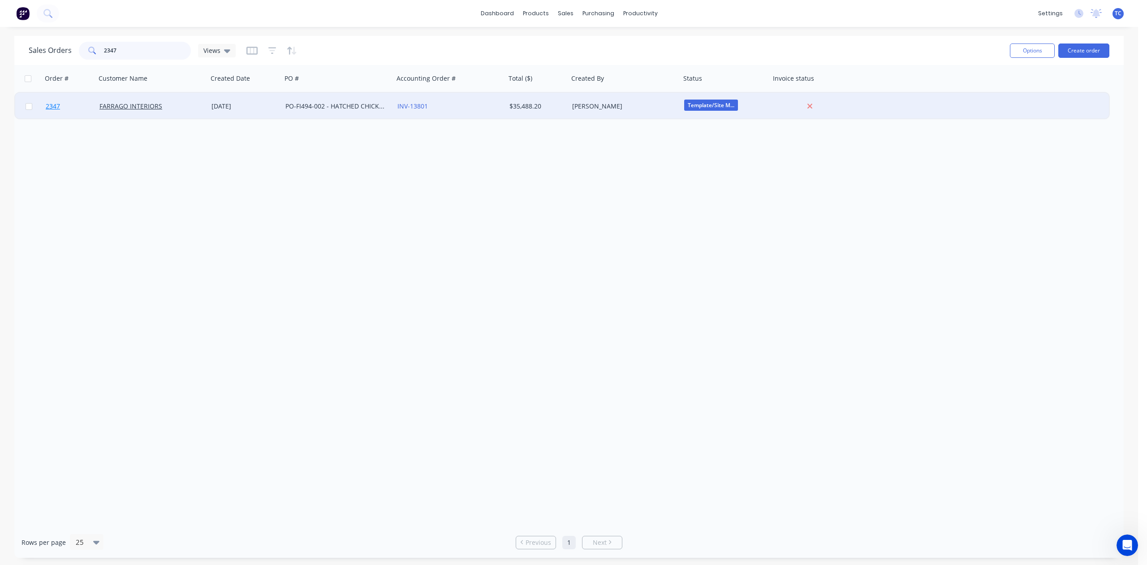
type input "2347"
click at [59, 105] on span "2347" at bounding box center [53, 106] width 14 height 9
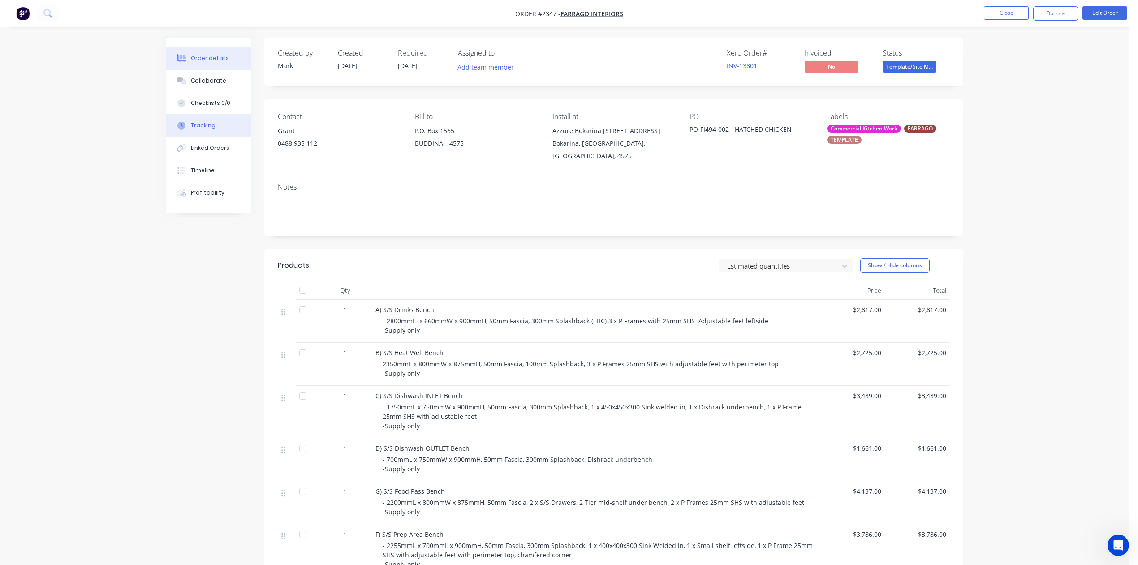
click at [207, 130] on div "Tracking" at bounding box center [203, 125] width 25 height 8
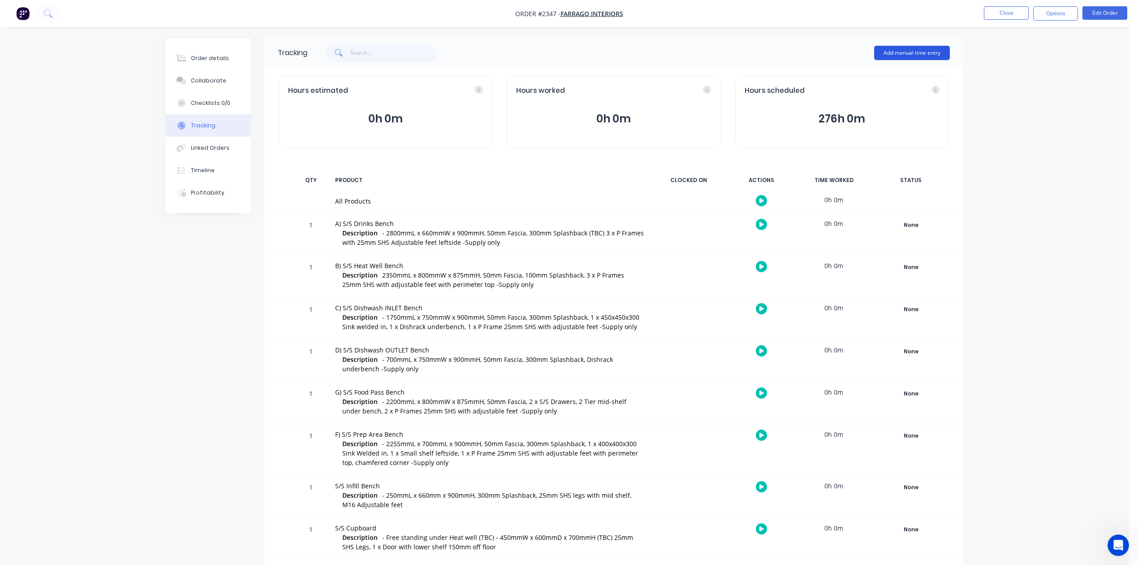
click at [904, 50] on button "Add manual time entry" at bounding box center [912, 53] width 76 height 14
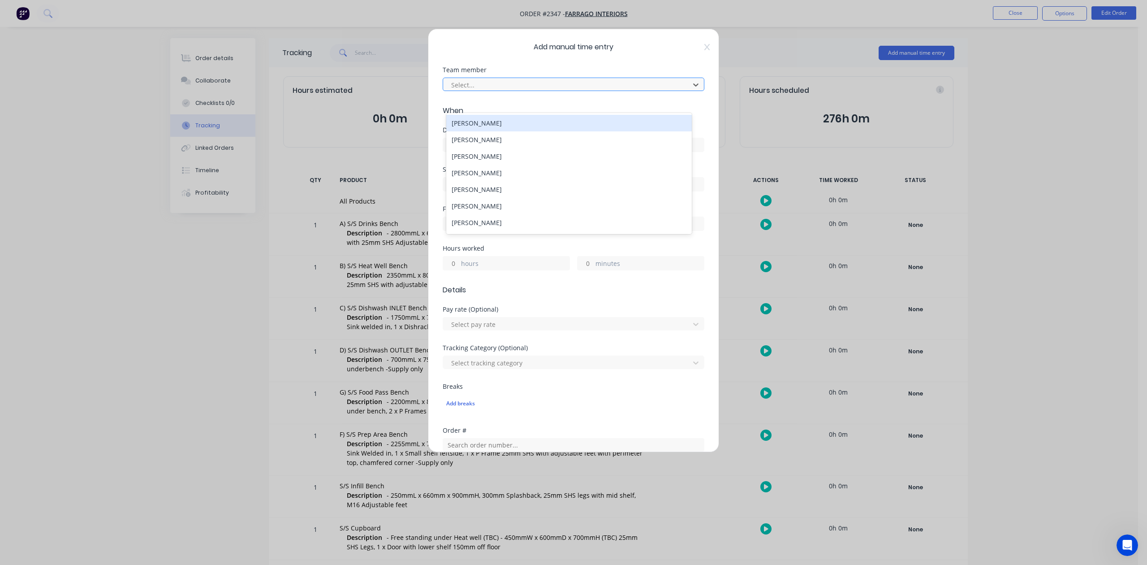
click at [583, 91] on div at bounding box center [567, 84] width 235 height 11
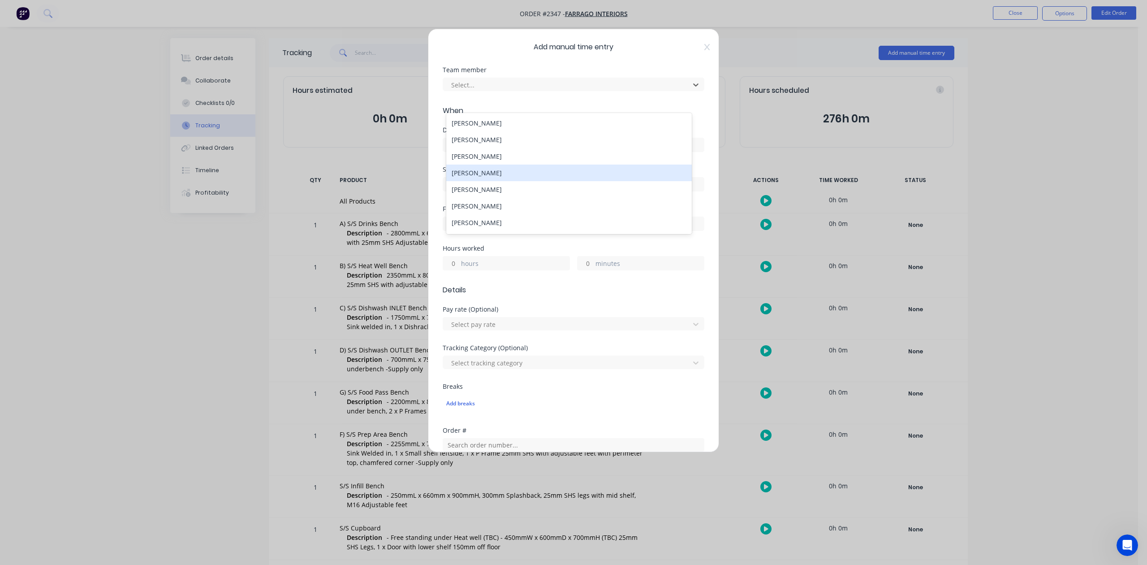
click at [495, 181] on div "[PERSON_NAME]" at bounding box center [568, 172] width 245 height 17
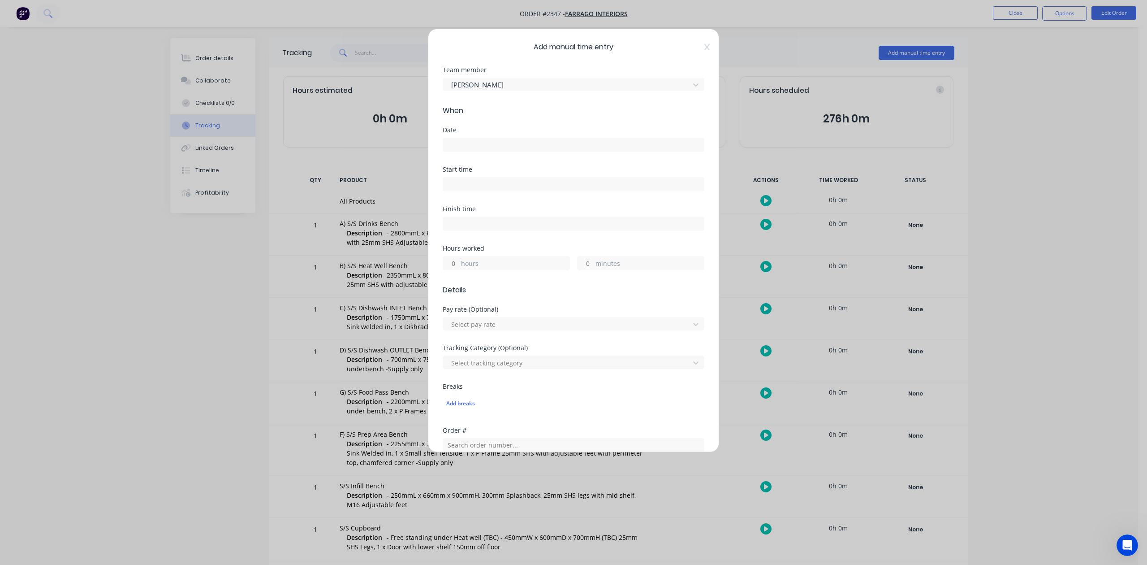
click at [489, 151] on input at bounding box center [573, 144] width 261 height 13
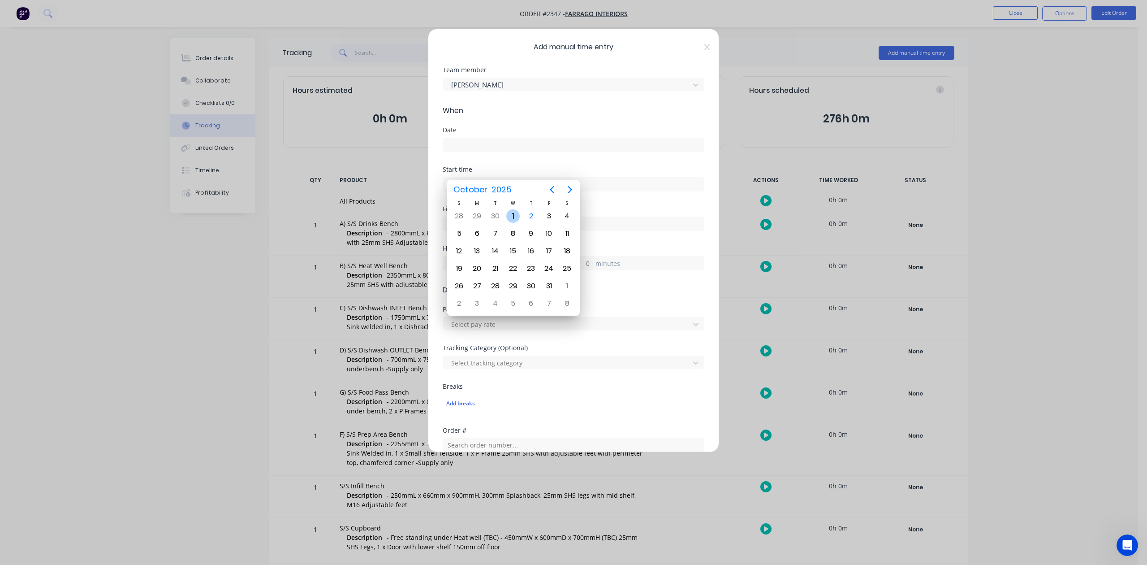
click at [511, 214] on div "1" at bounding box center [512, 215] width 13 height 13
type input "[DATE]"
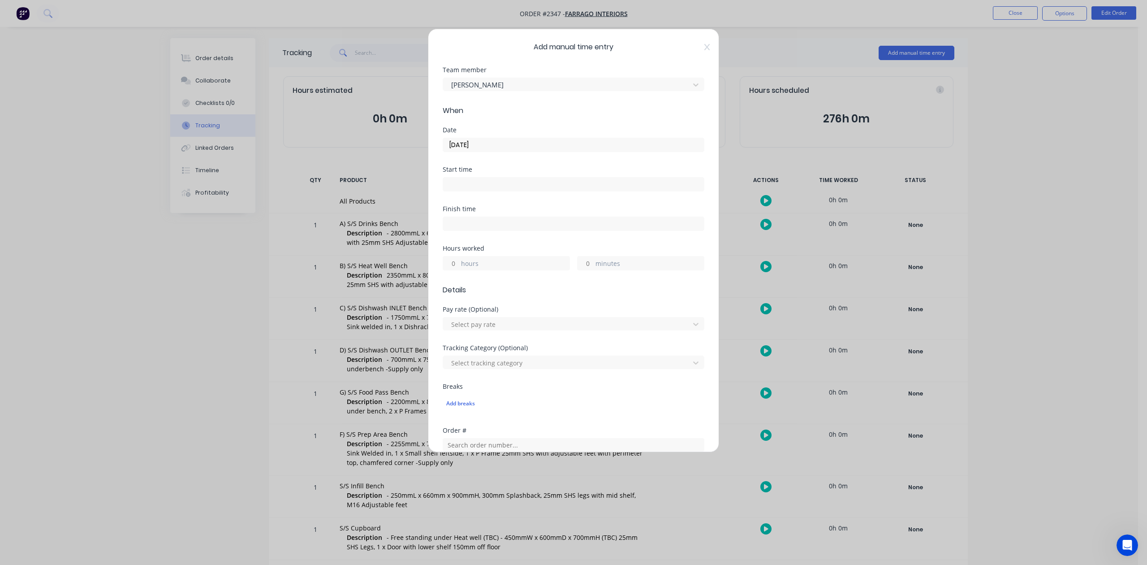
click at [456, 270] on input "hours" at bounding box center [451, 262] width 16 height 13
type input "4"
click at [582, 270] on input "minutes" at bounding box center [586, 262] width 16 height 13
type input "30"
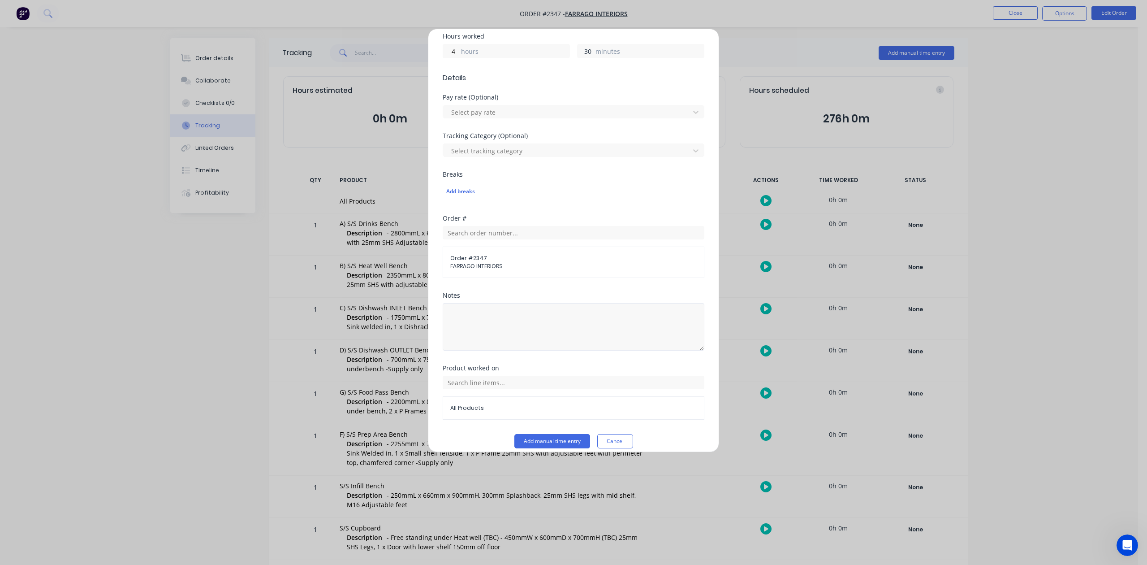
scroll to position [316, 0]
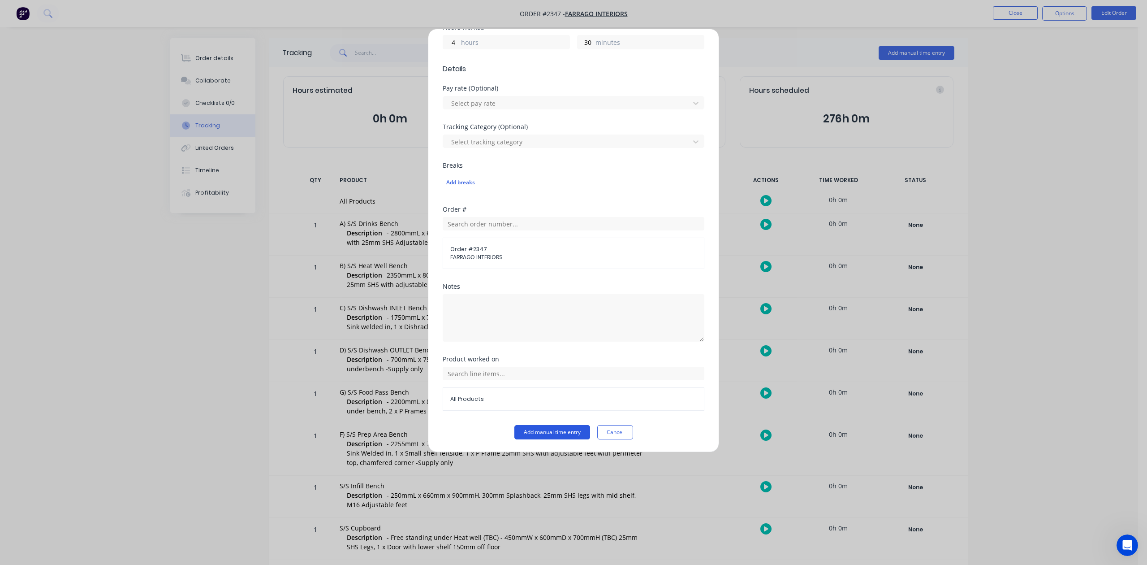
click at [546, 434] on button "Add manual time entry" at bounding box center [552, 432] width 76 height 14
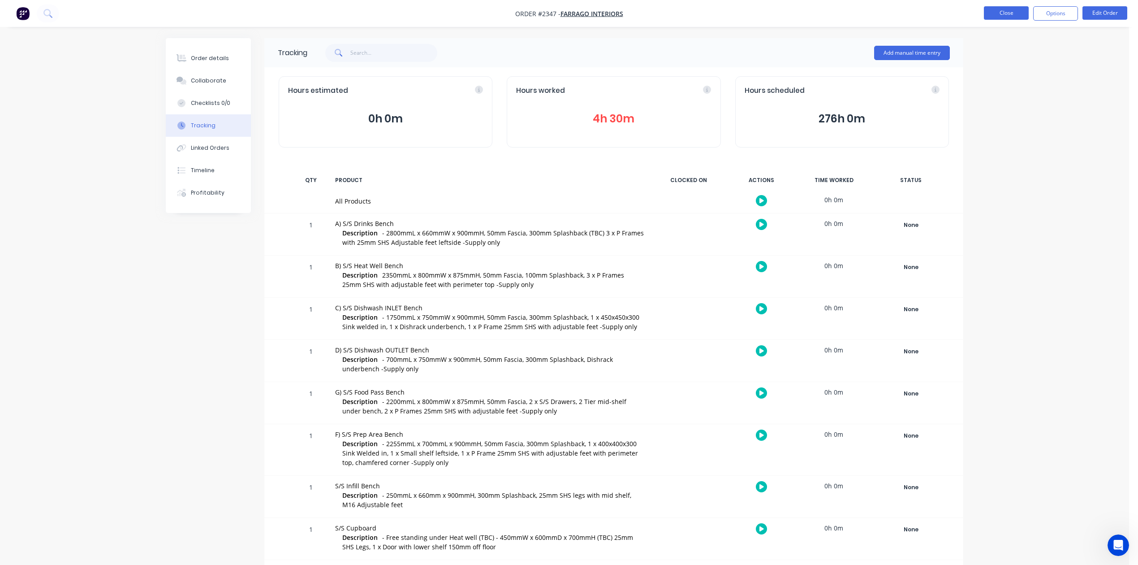
click at [1015, 10] on button "Close" at bounding box center [1006, 12] width 45 height 13
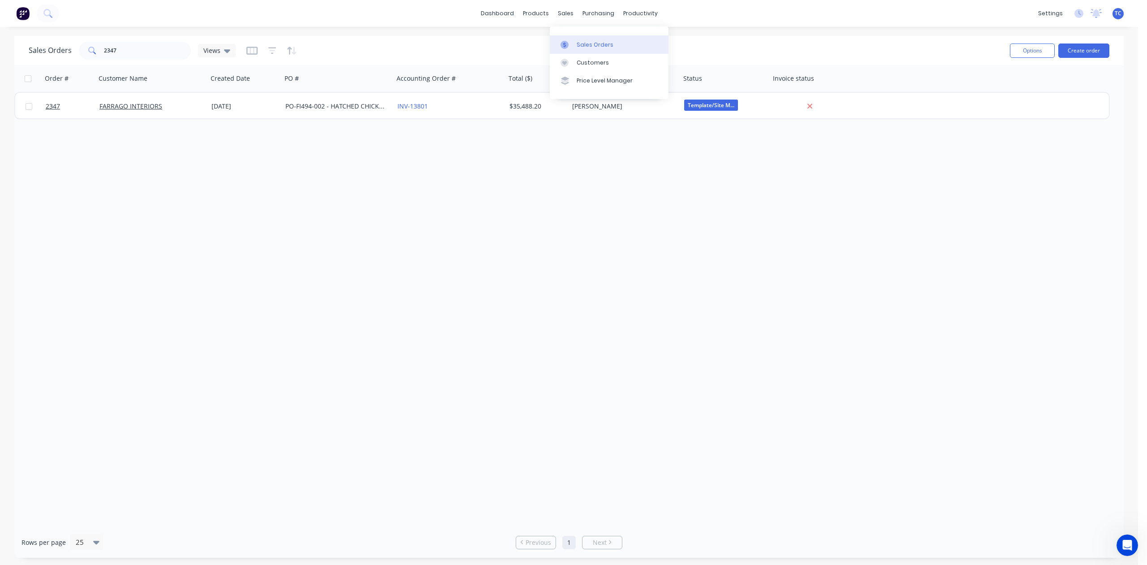
click at [588, 48] on div "Sales Orders" at bounding box center [595, 45] width 37 height 8
drag, startPoint x: 136, startPoint y: 51, endPoint x: 95, endPoint y: 54, distance: 40.9
click at [95, 54] on div "2347" at bounding box center [135, 51] width 112 height 18
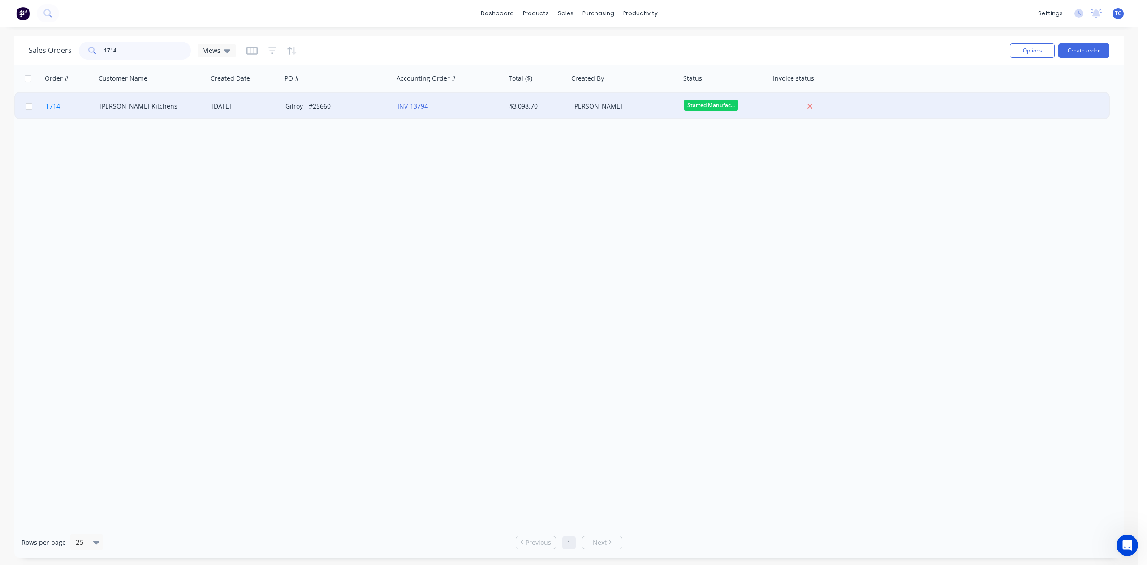
type input "1714"
click at [60, 103] on span "1714" at bounding box center [53, 106] width 14 height 9
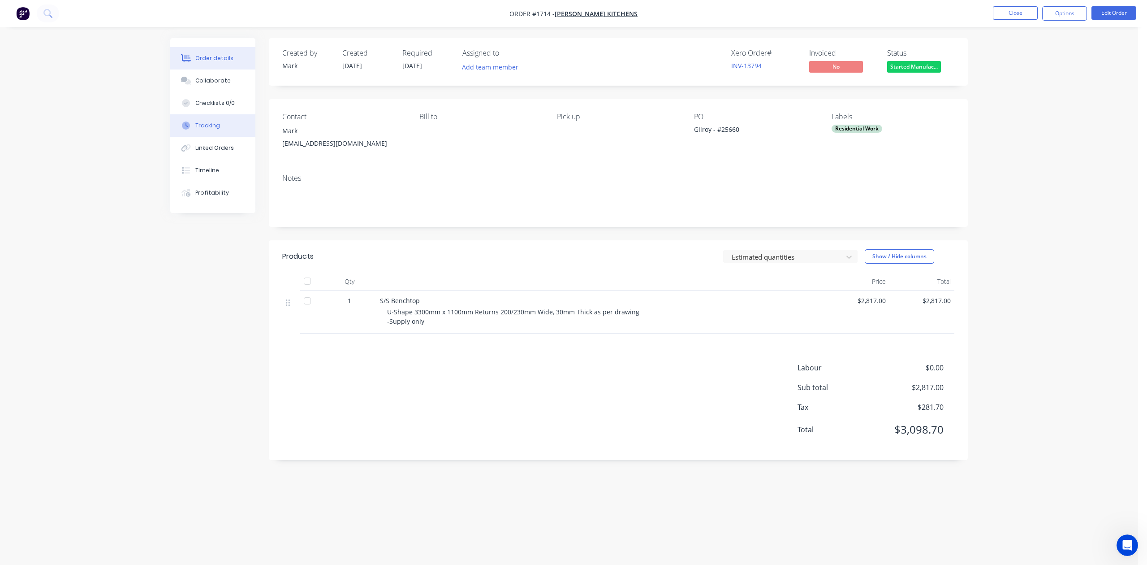
click at [215, 130] on div "Tracking" at bounding box center [207, 125] width 25 height 8
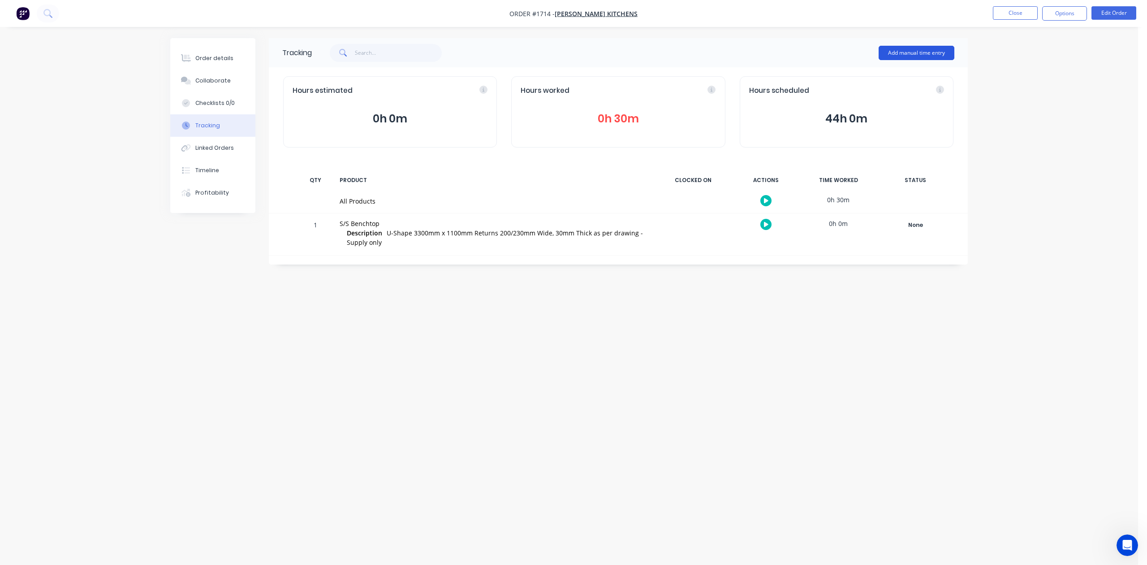
click at [886, 51] on button "Add manual time entry" at bounding box center [917, 53] width 76 height 14
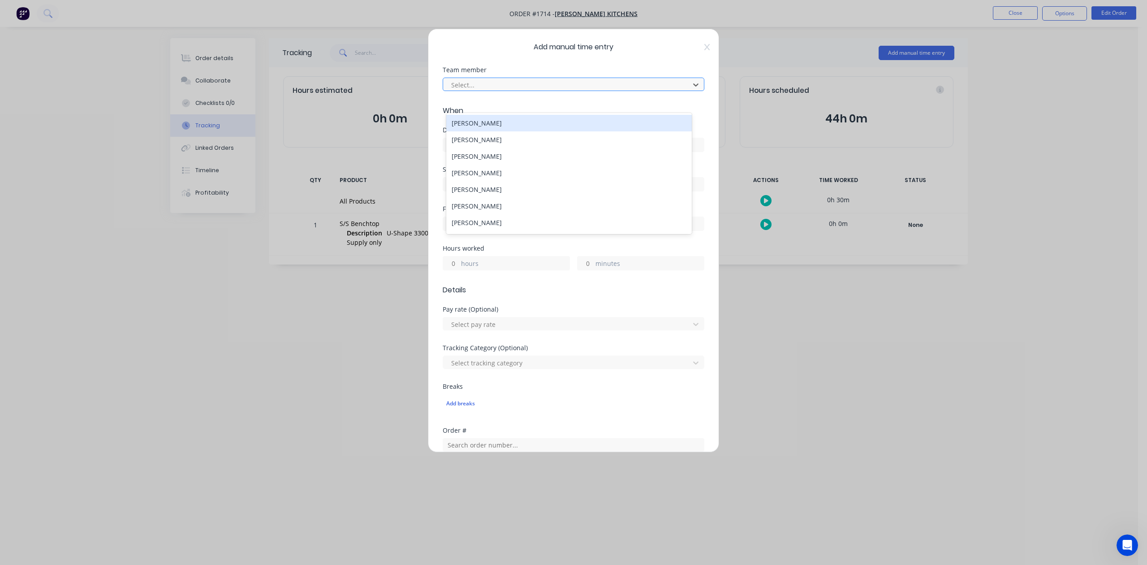
click at [520, 91] on div at bounding box center [567, 84] width 235 height 11
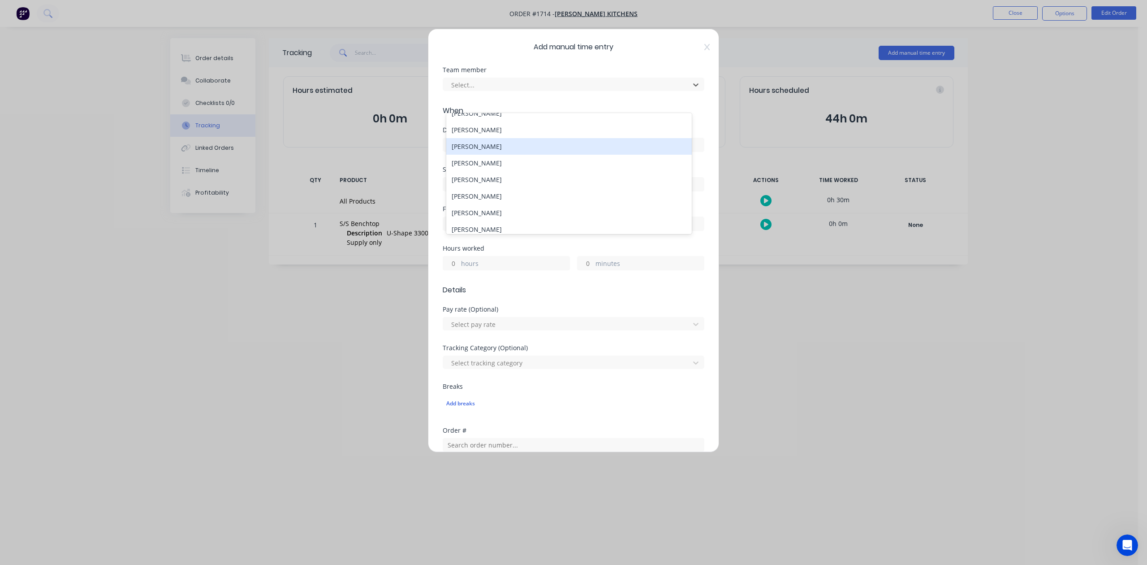
scroll to position [119, 0]
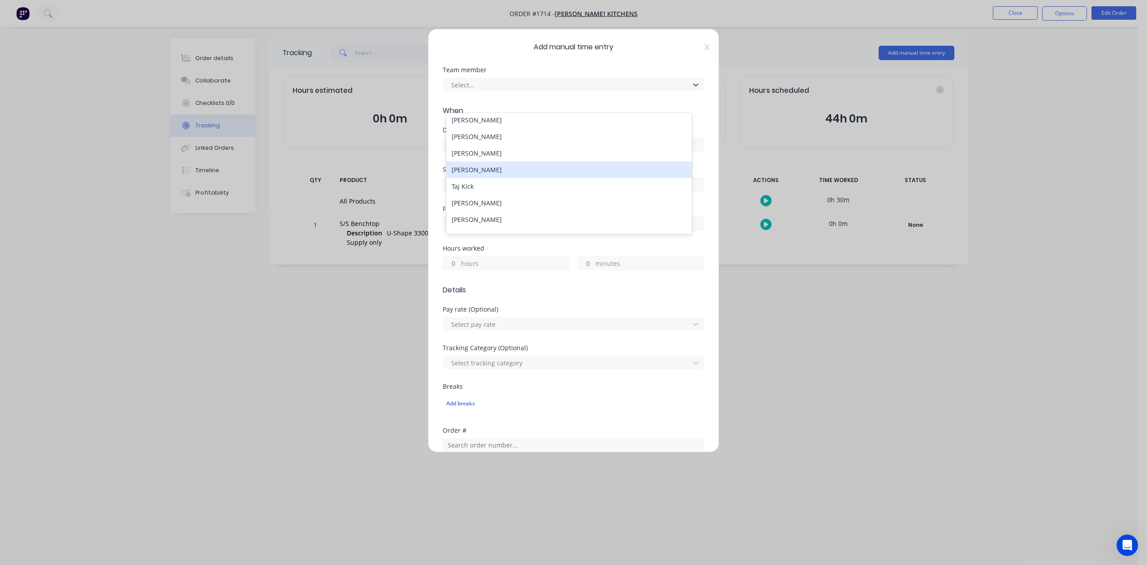
click at [475, 178] on div "[PERSON_NAME]" at bounding box center [568, 169] width 245 height 17
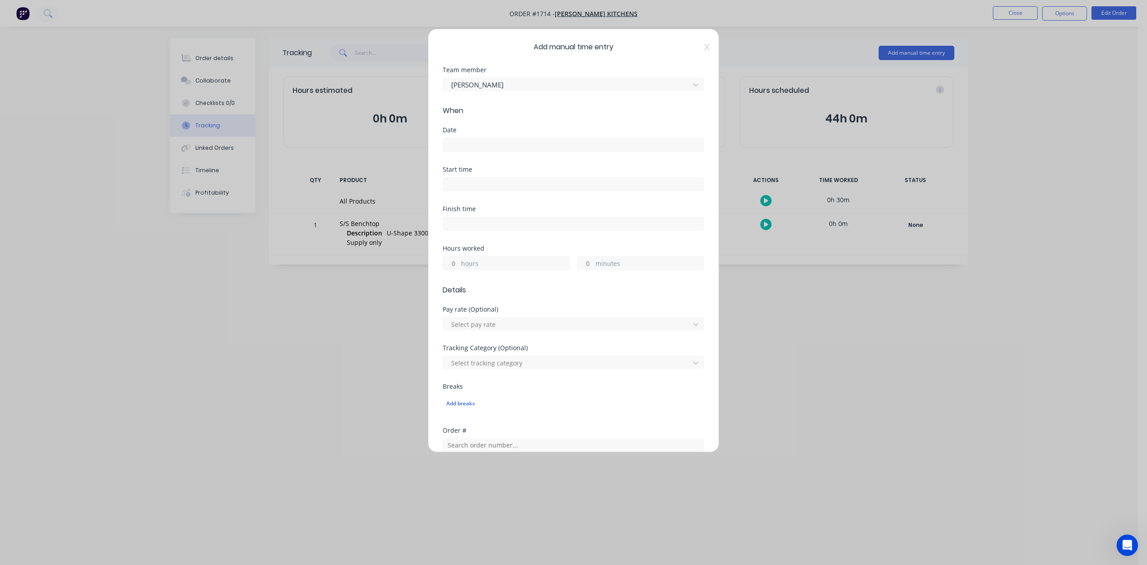
click at [478, 151] on input at bounding box center [573, 144] width 261 height 13
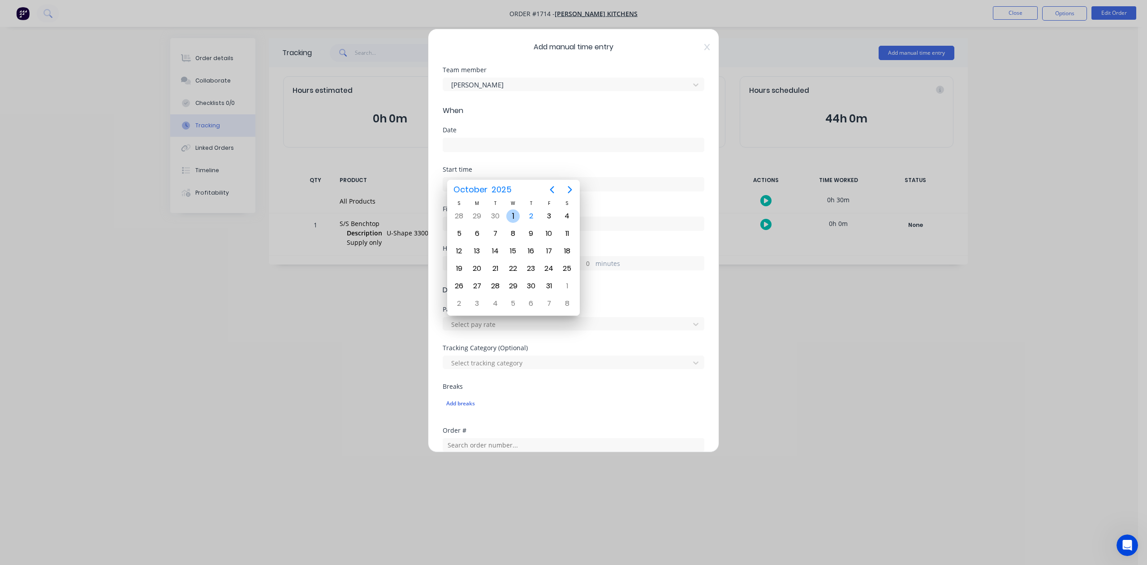
click at [514, 212] on div "1" at bounding box center [512, 215] width 13 height 13
type input "[DATE]"
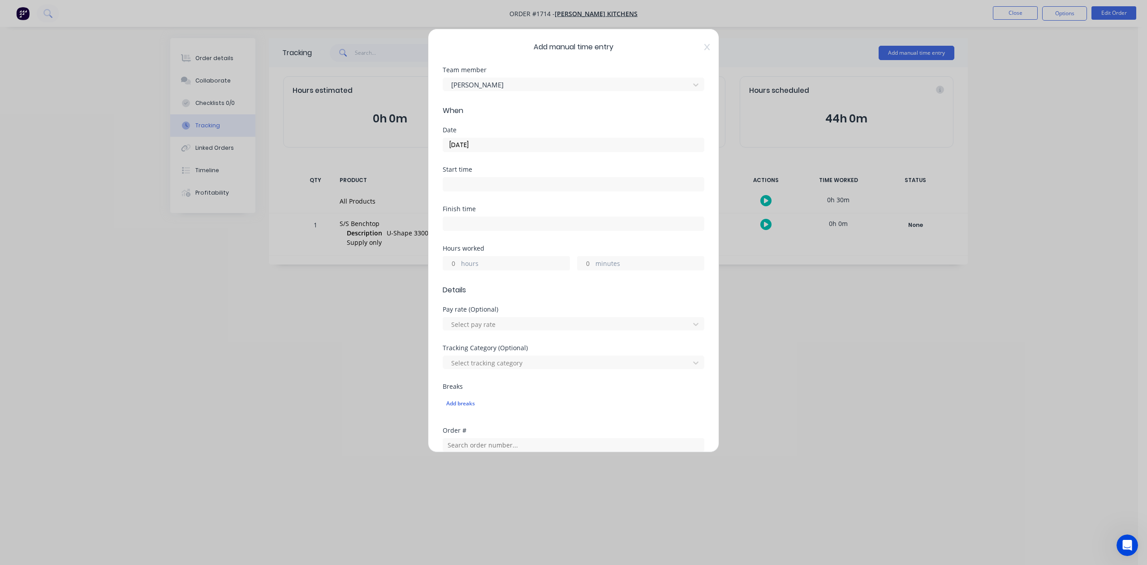
click at [456, 270] on input "hours" at bounding box center [451, 262] width 16 height 13
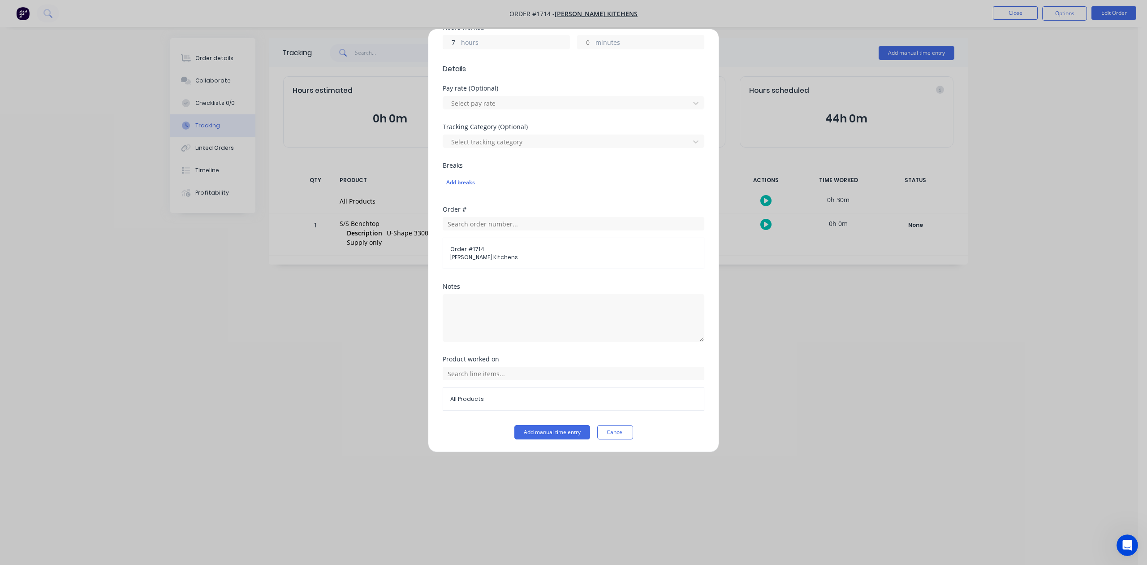
scroll to position [316, 0]
type input "7"
click at [515, 431] on button "Add manual time entry" at bounding box center [552, 432] width 76 height 14
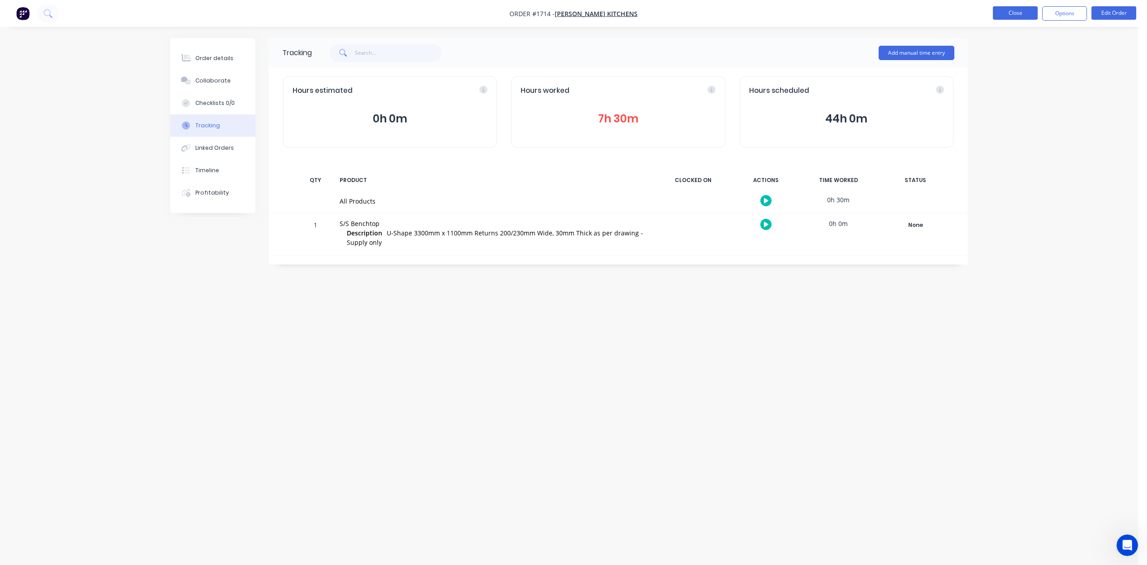
click at [1016, 12] on button "Close" at bounding box center [1015, 12] width 45 height 13
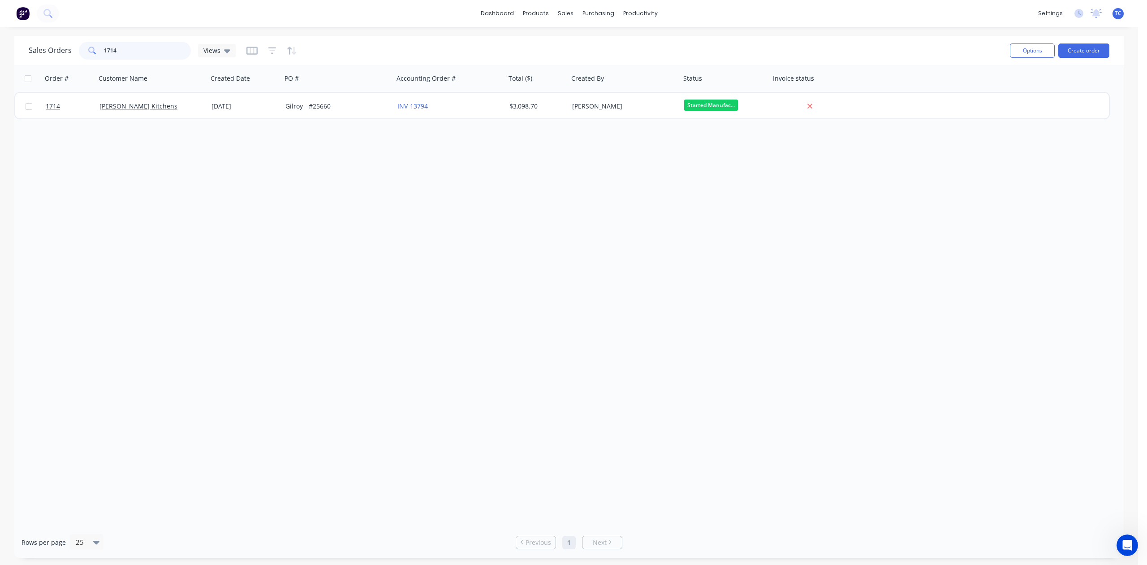
drag, startPoint x: 138, startPoint y: 56, endPoint x: 80, endPoint y: 54, distance: 58.3
click at [80, 54] on div "Sales Orders 1714 Views" at bounding box center [132, 51] width 207 height 18
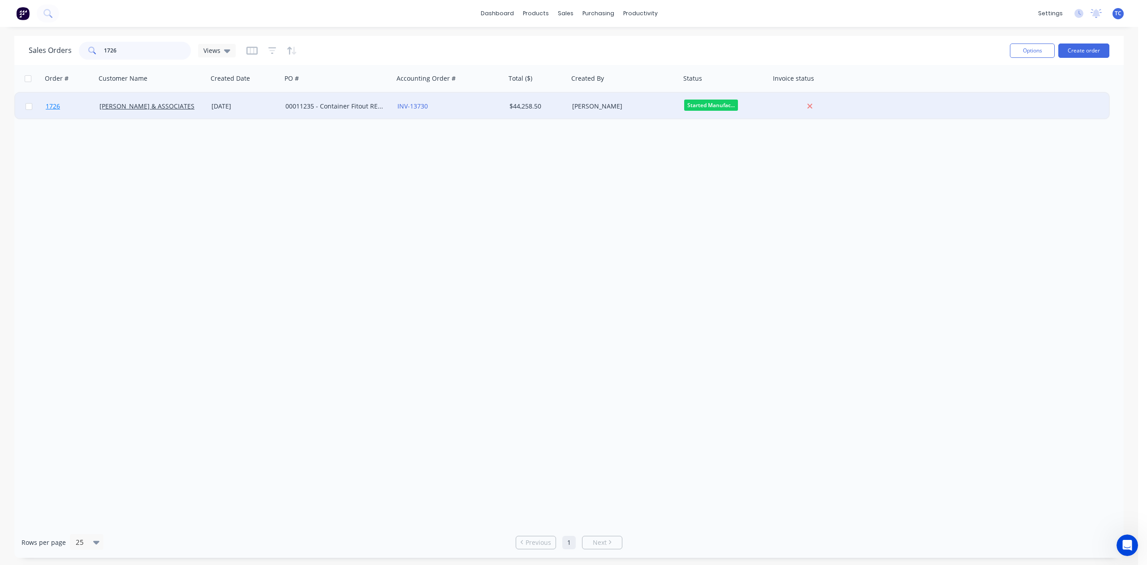
type input "1726"
click at [54, 106] on span "1726" at bounding box center [53, 106] width 14 height 9
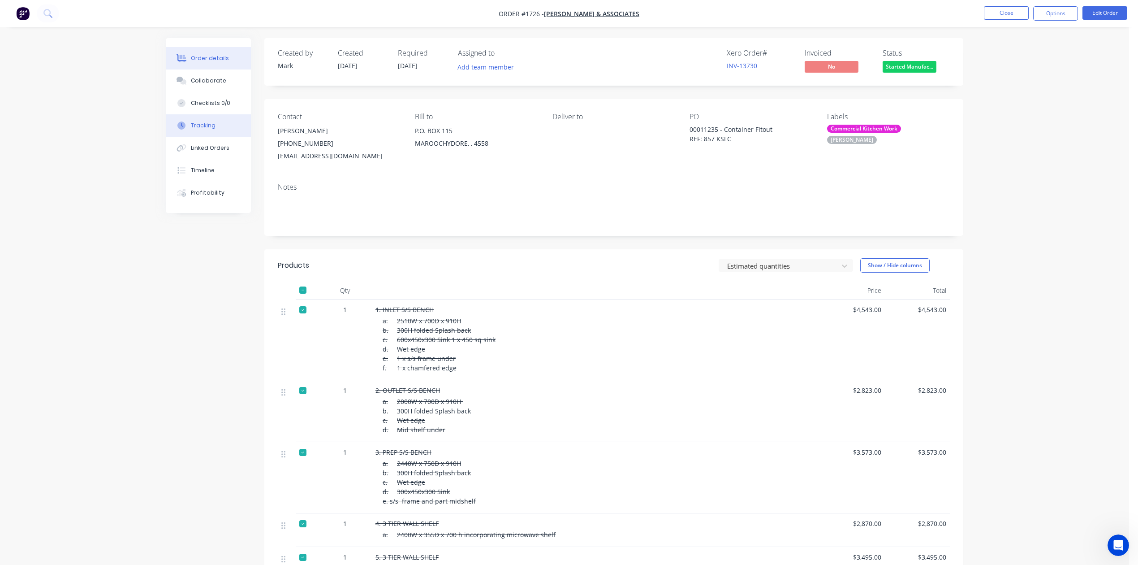
click at [208, 130] on div "Tracking" at bounding box center [203, 125] width 25 height 8
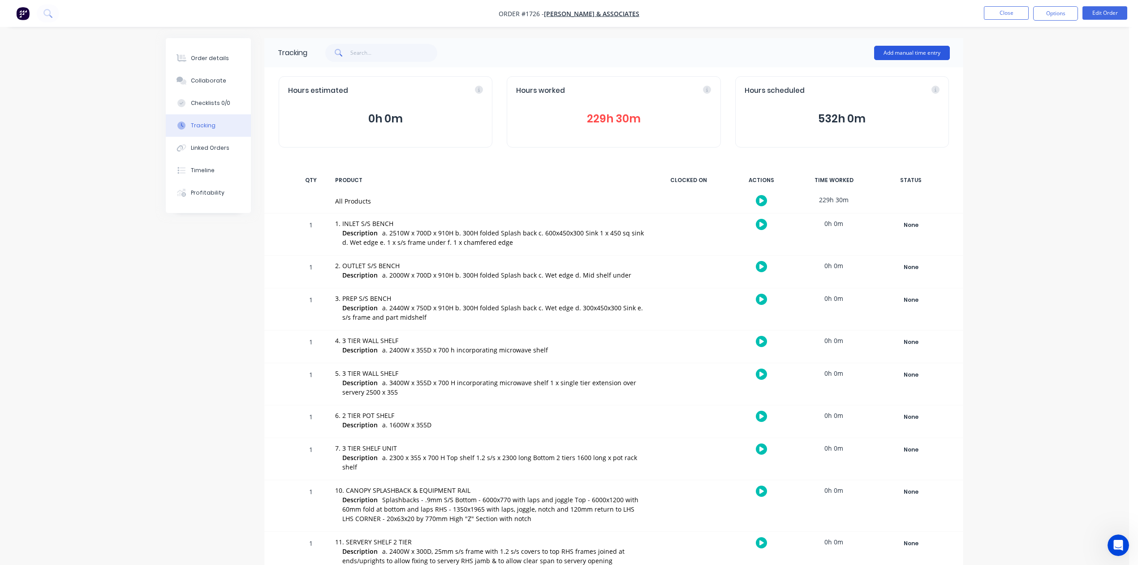
click at [902, 50] on button "Add manual time entry" at bounding box center [912, 53] width 76 height 14
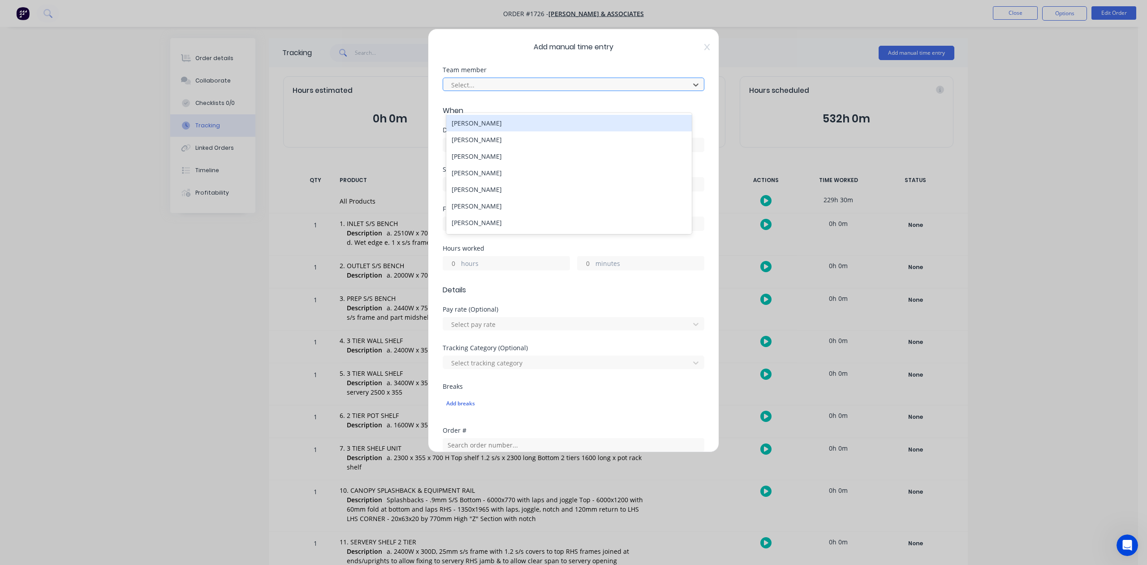
click at [574, 91] on div at bounding box center [567, 84] width 235 height 11
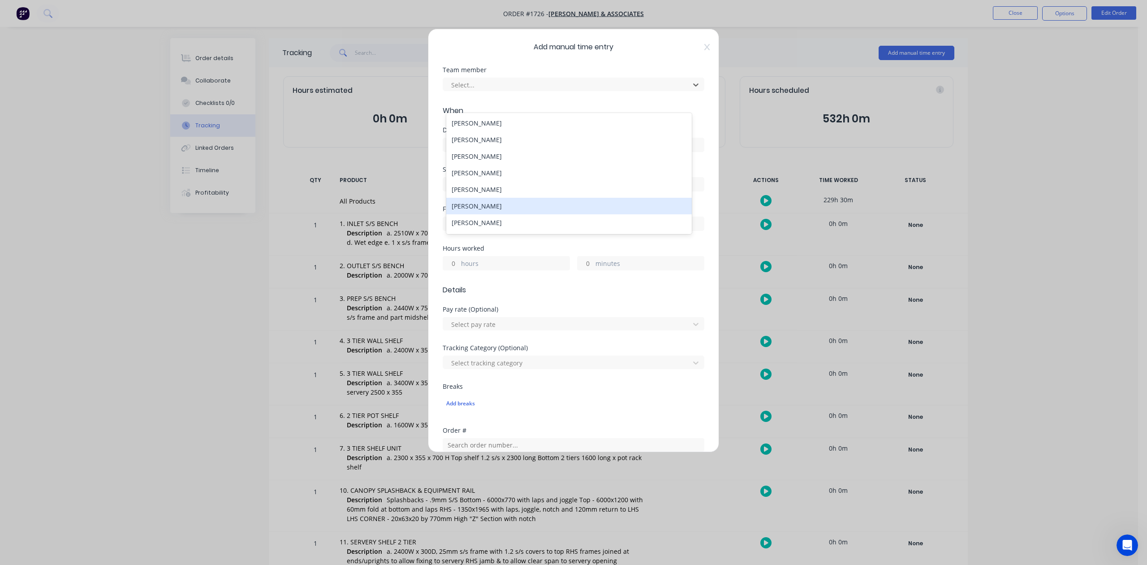
click at [482, 214] on div "[PERSON_NAME]" at bounding box center [568, 206] width 245 height 17
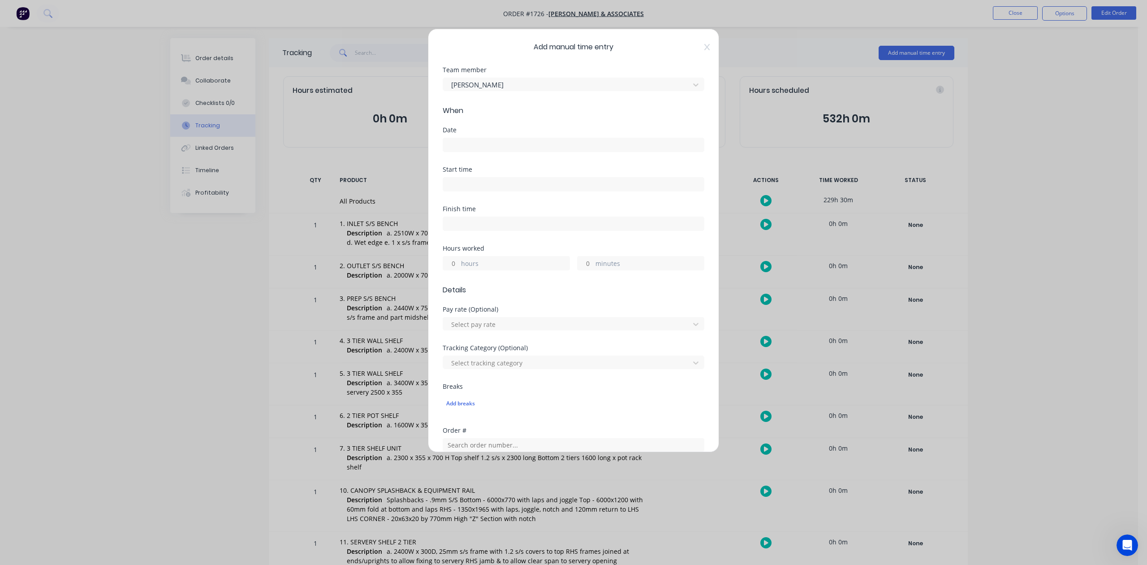
click at [468, 151] on input at bounding box center [573, 144] width 261 height 13
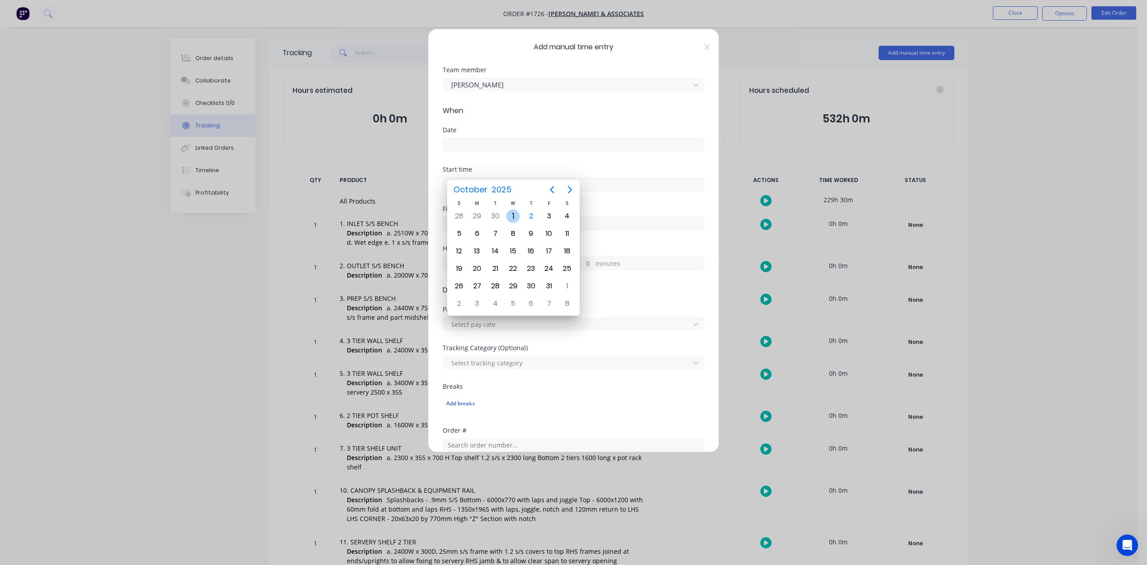
click at [516, 212] on div "1" at bounding box center [512, 215] width 13 height 13
type input "[DATE]"
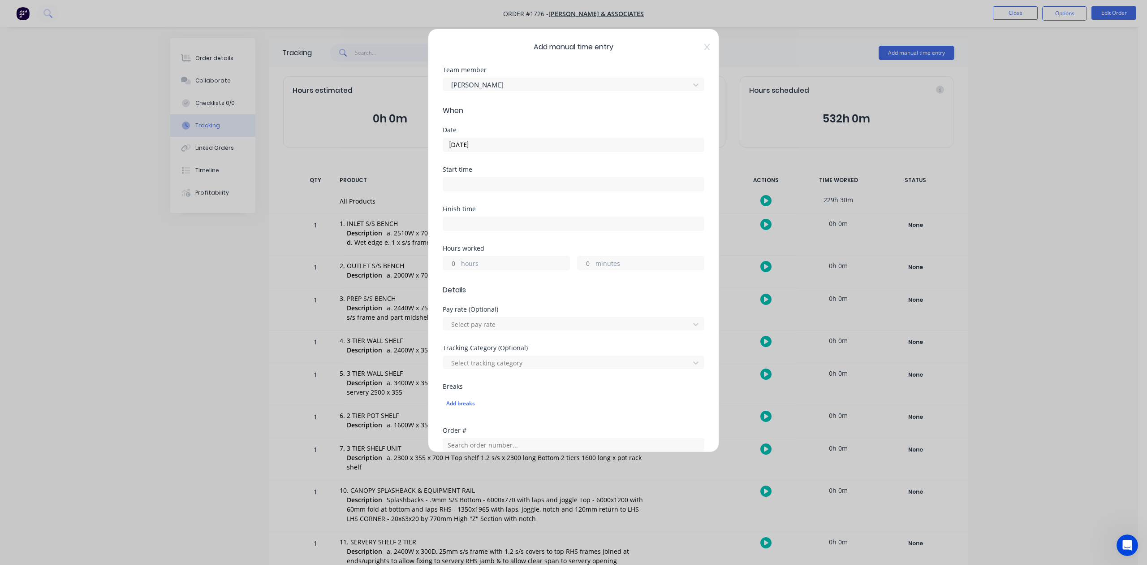
click at [455, 270] on input "hours" at bounding box center [451, 262] width 16 height 13
type input "2"
click at [582, 270] on input "minutes" at bounding box center [586, 262] width 16 height 13
type input "45"
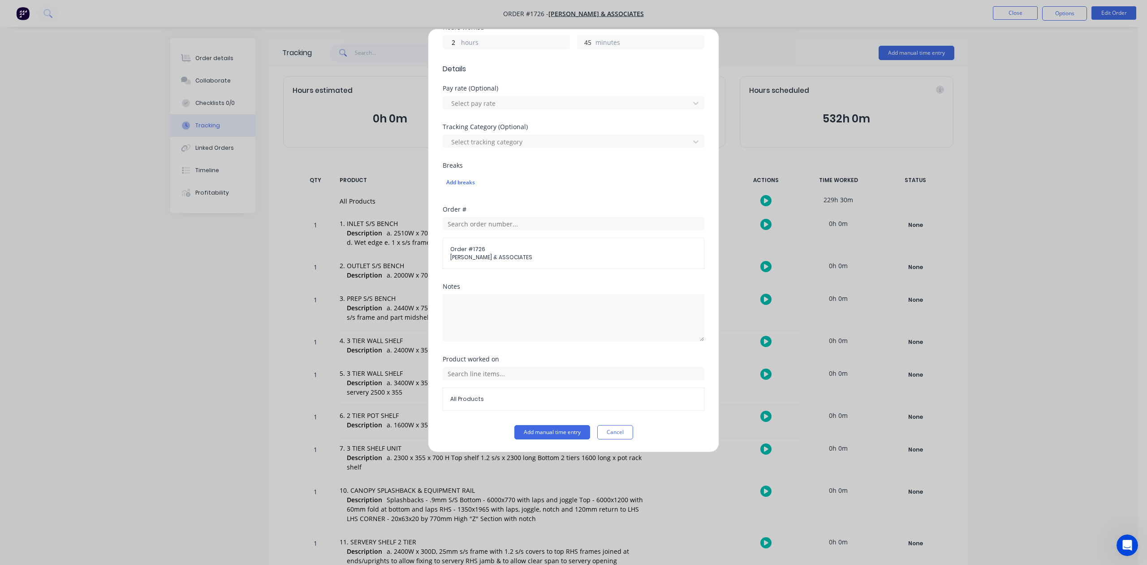
scroll to position [298, 0]
click at [558, 439] on button "Add manual time entry" at bounding box center [552, 432] width 76 height 14
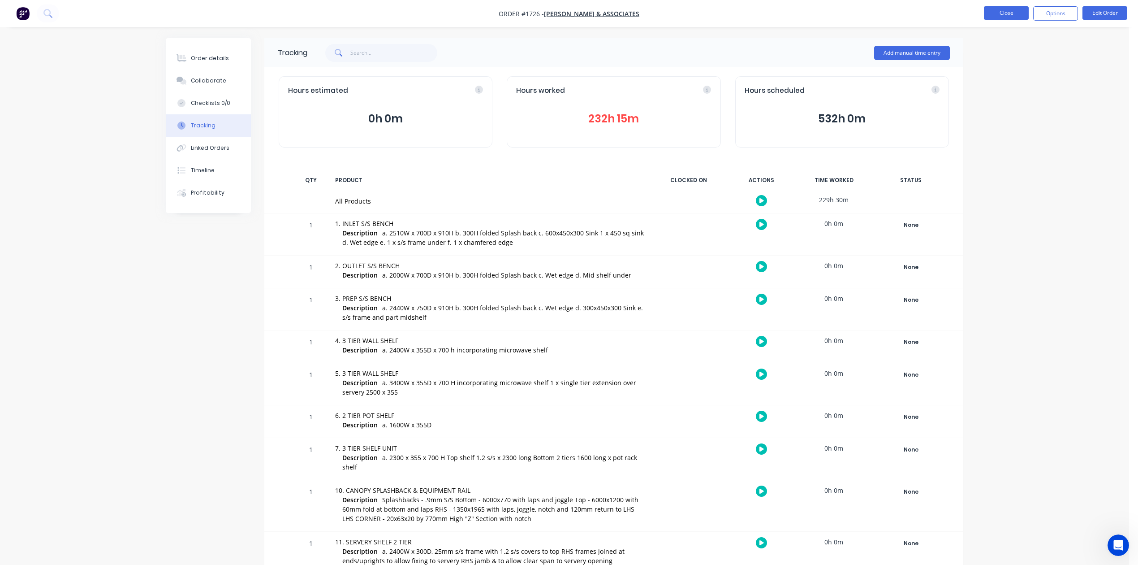
click at [997, 8] on button "Close" at bounding box center [1006, 12] width 45 height 13
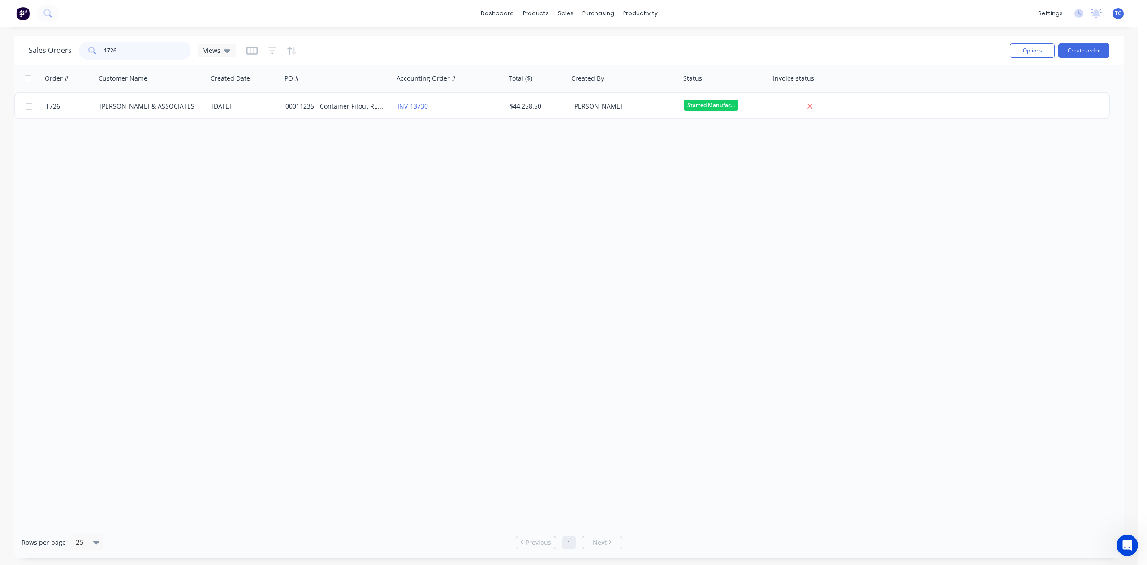
drag, startPoint x: 146, startPoint y: 47, endPoint x: 99, endPoint y: 51, distance: 47.2
click at [99, 51] on div "1726" at bounding box center [135, 51] width 112 height 18
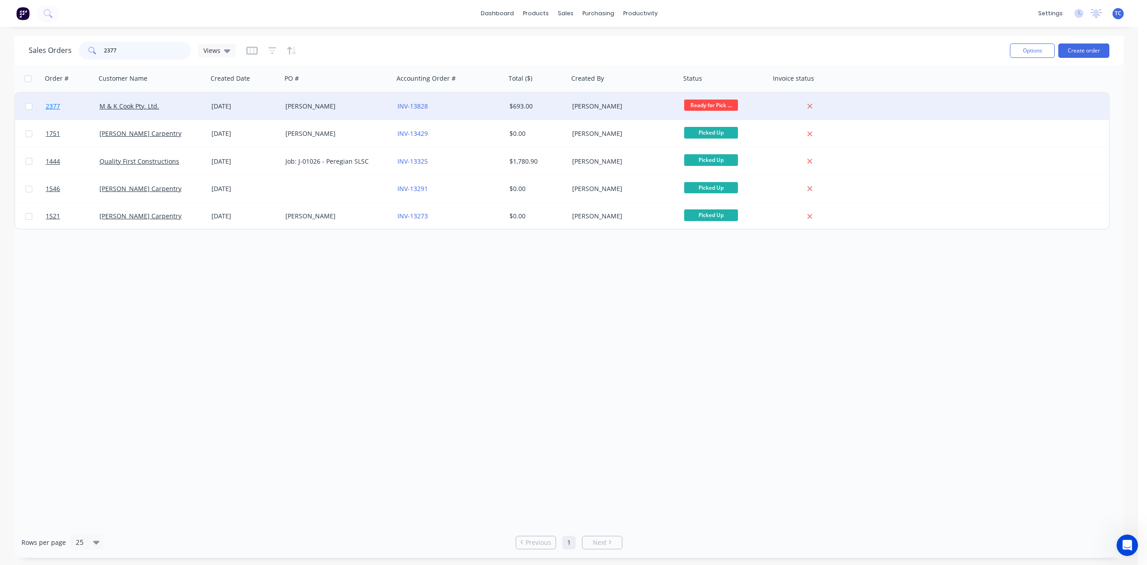
type input "2377"
click at [58, 103] on span "2377" at bounding box center [53, 106] width 14 height 9
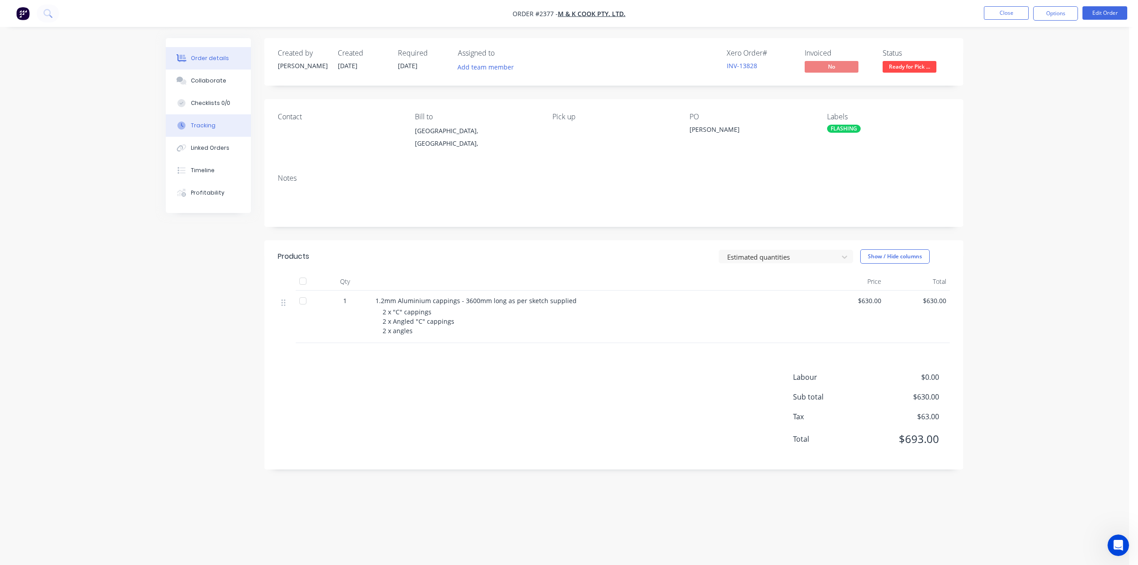
click at [202, 130] on div "Tracking" at bounding box center [203, 125] width 25 height 8
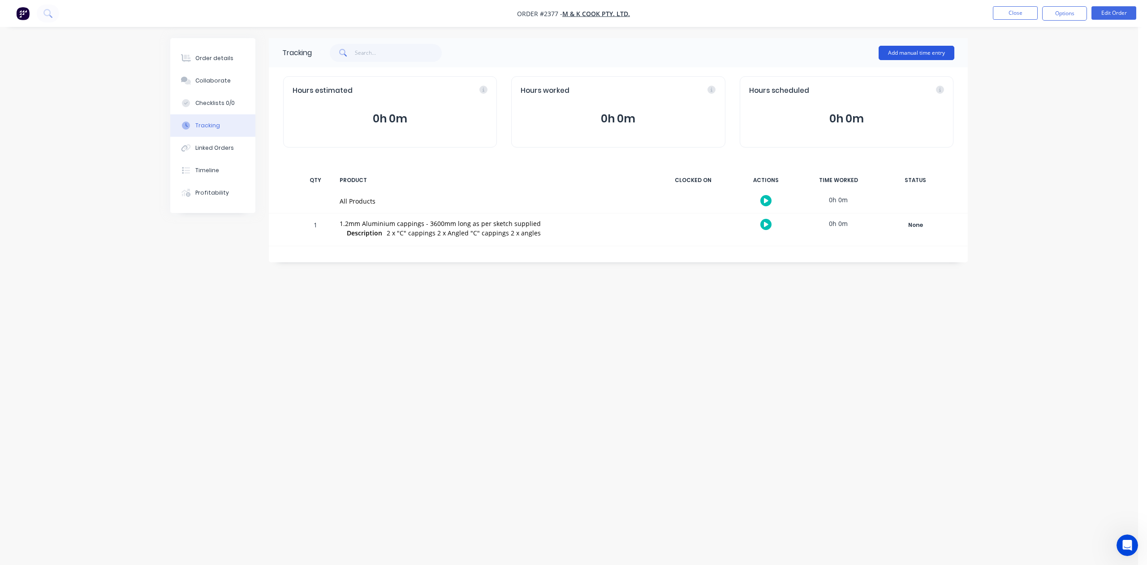
click at [924, 51] on button "Add manual time entry" at bounding box center [917, 53] width 76 height 14
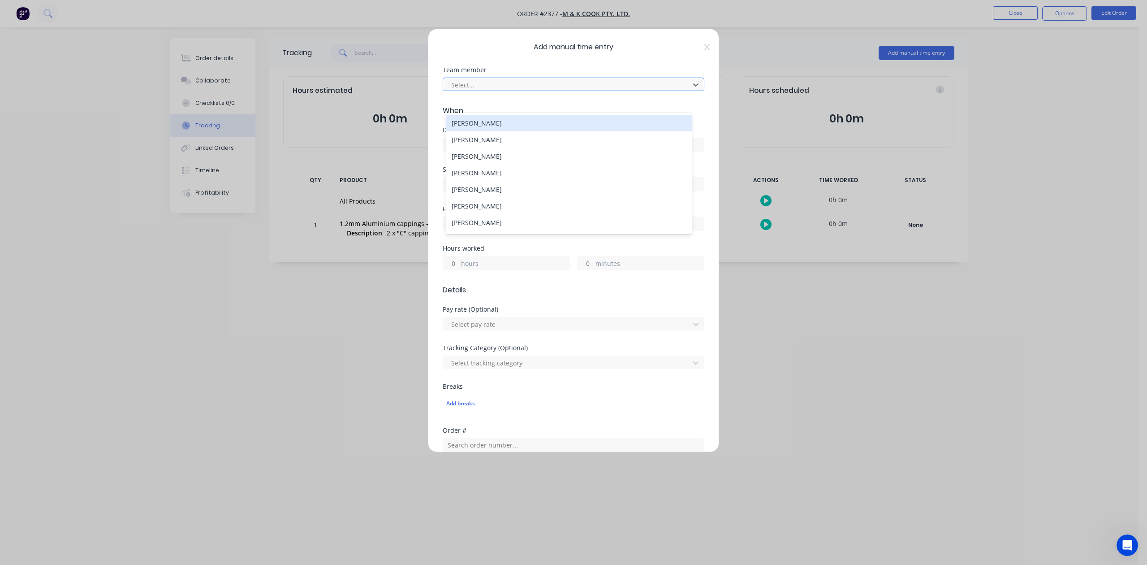
click at [531, 91] on div at bounding box center [567, 84] width 235 height 11
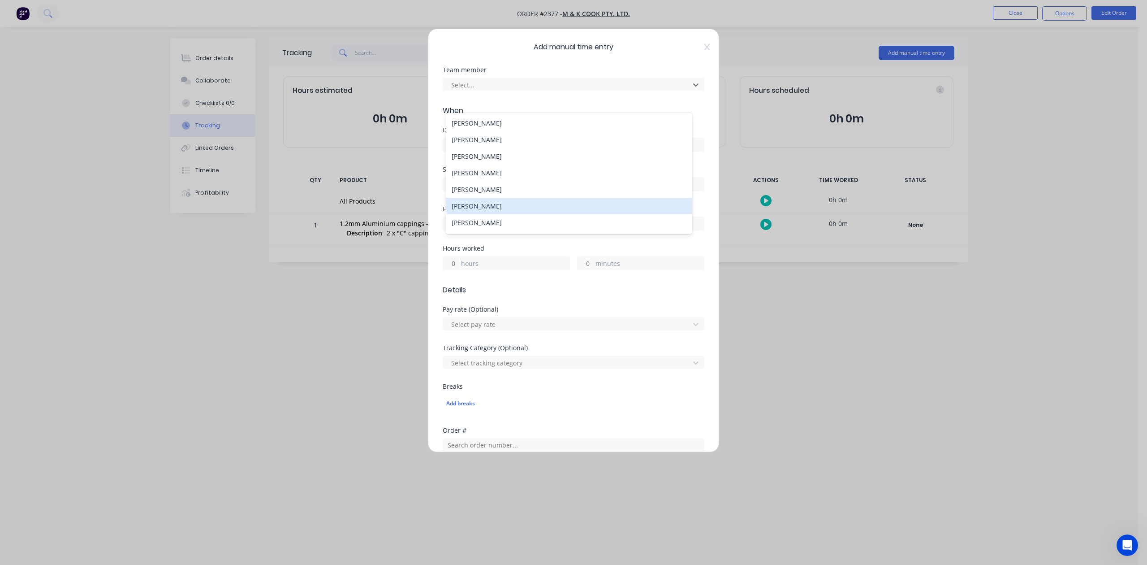
click at [501, 214] on div "[PERSON_NAME]" at bounding box center [568, 206] width 245 height 17
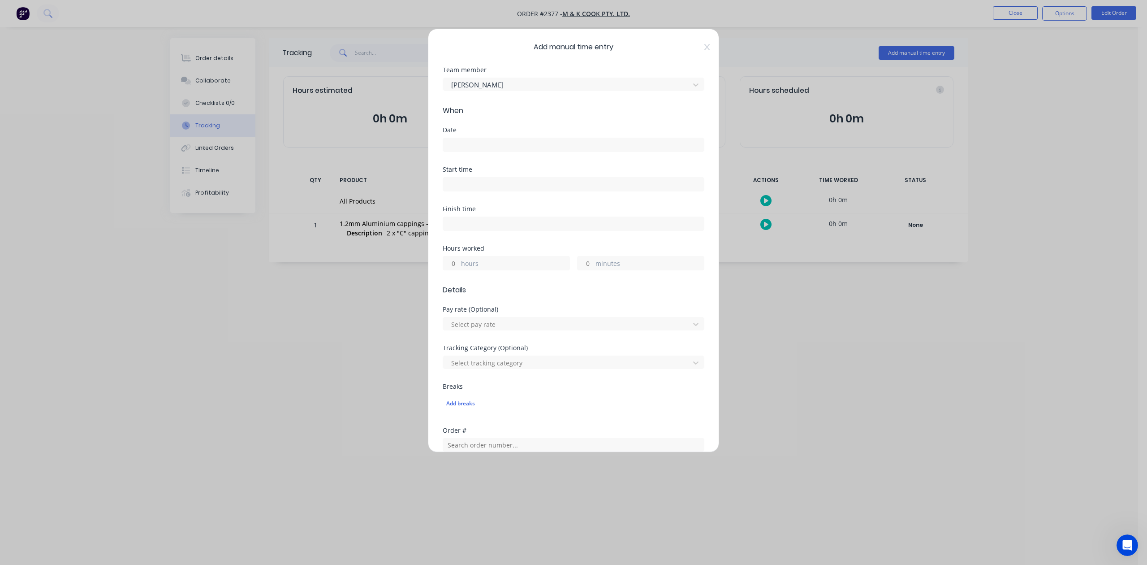
click at [479, 151] on input at bounding box center [573, 144] width 261 height 13
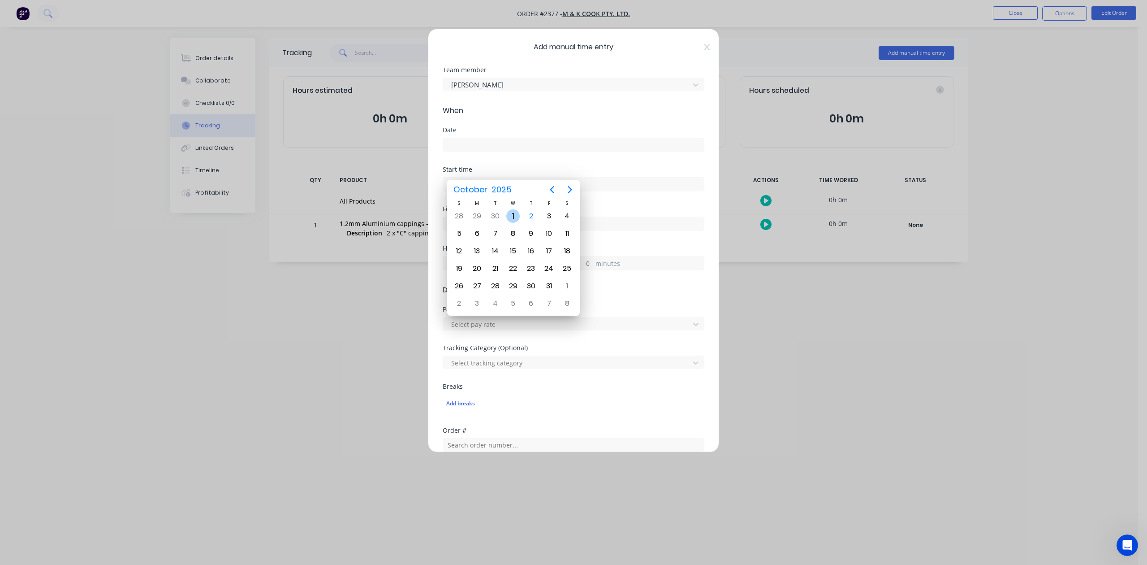
click at [511, 214] on div "1" at bounding box center [512, 215] width 13 height 13
type input "[DATE]"
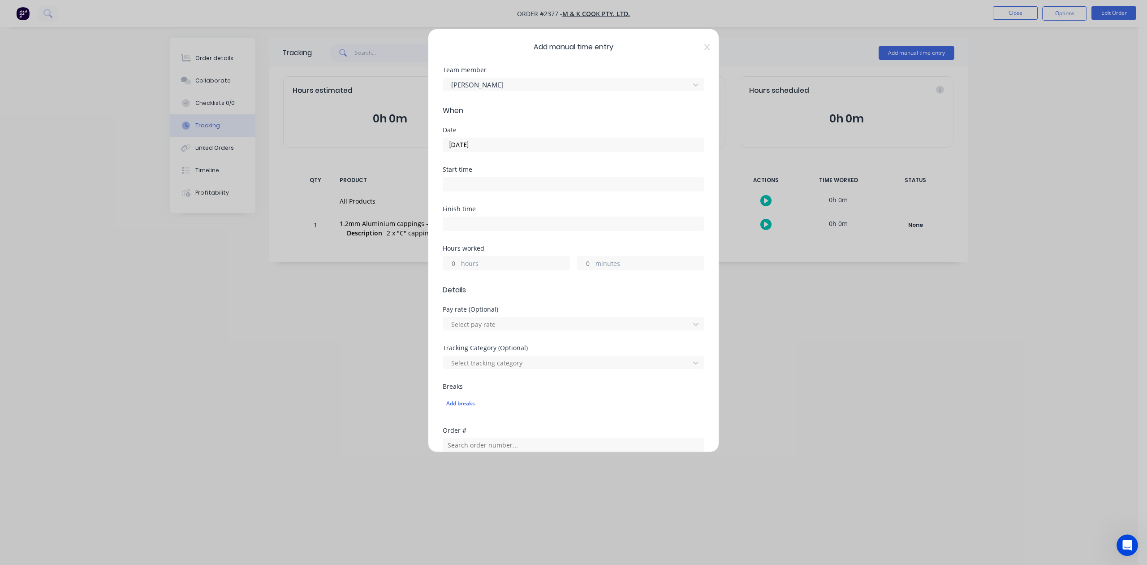
click at [456, 270] on input "hours" at bounding box center [451, 262] width 16 height 13
type input "4"
click at [585, 270] on input "minutes" at bounding box center [586, 262] width 16 height 13
type input "45"
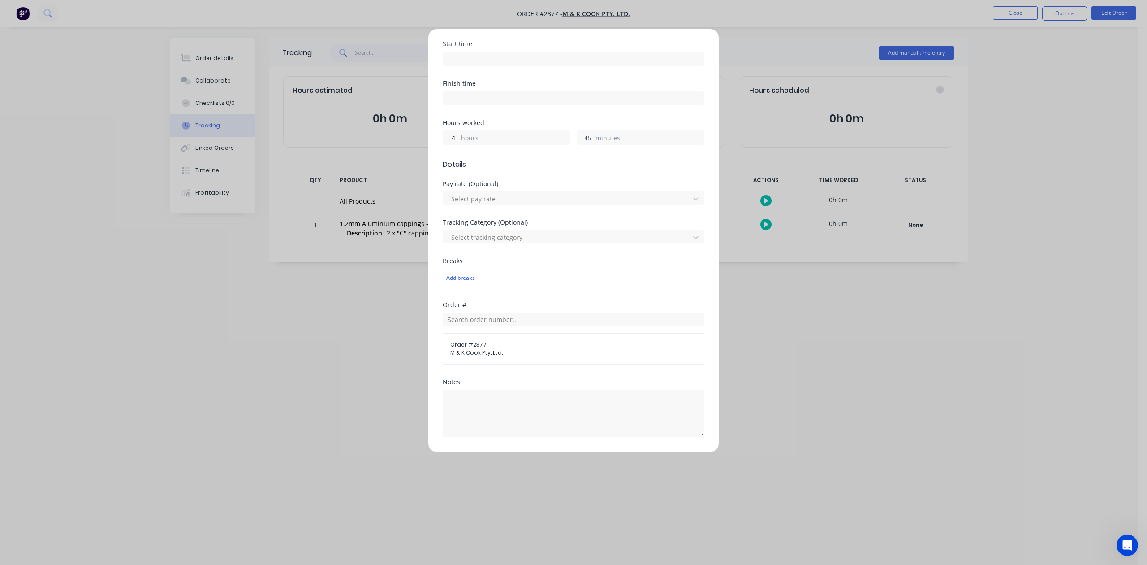
scroll to position [316, 0]
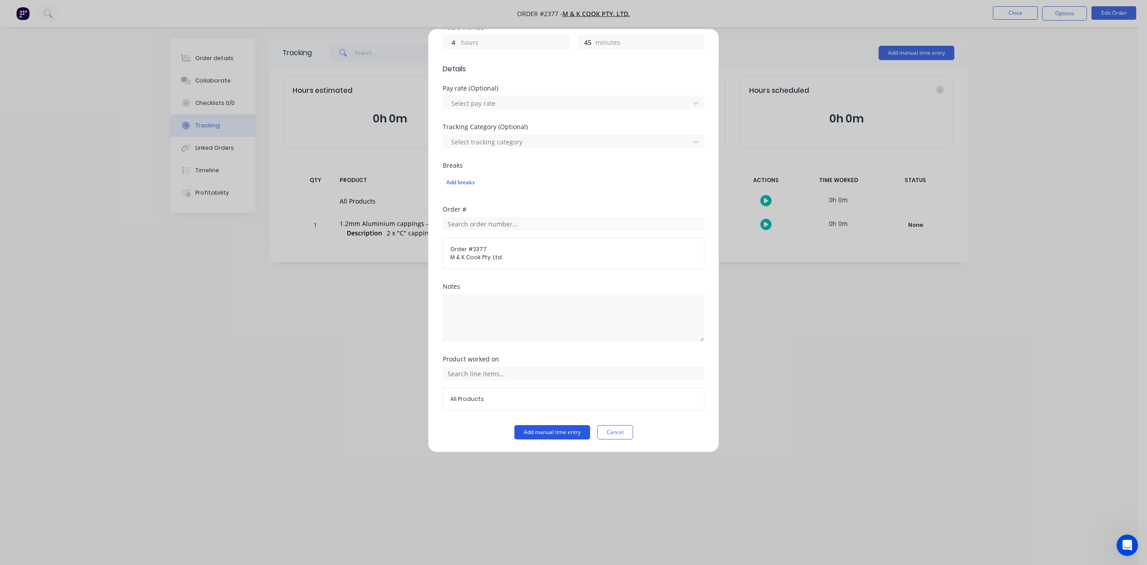
click at [559, 438] on button "Add manual time entry" at bounding box center [552, 432] width 76 height 14
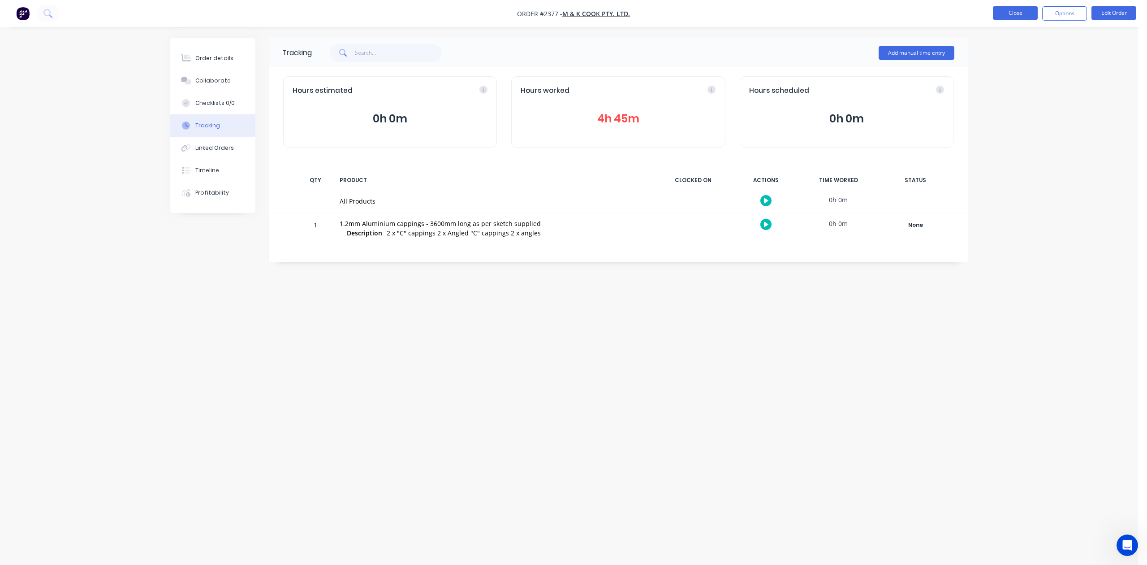
click at [997, 11] on button "Close" at bounding box center [1015, 12] width 45 height 13
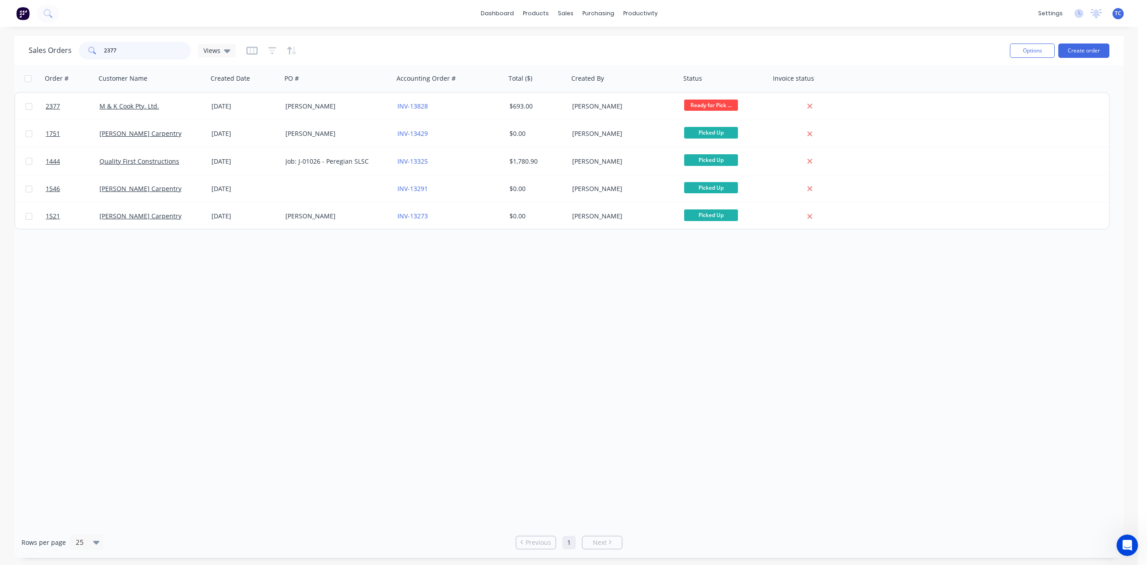
drag, startPoint x: 131, startPoint y: 51, endPoint x: 84, endPoint y: 58, distance: 47.6
click at [84, 58] on div "2377" at bounding box center [135, 51] width 112 height 18
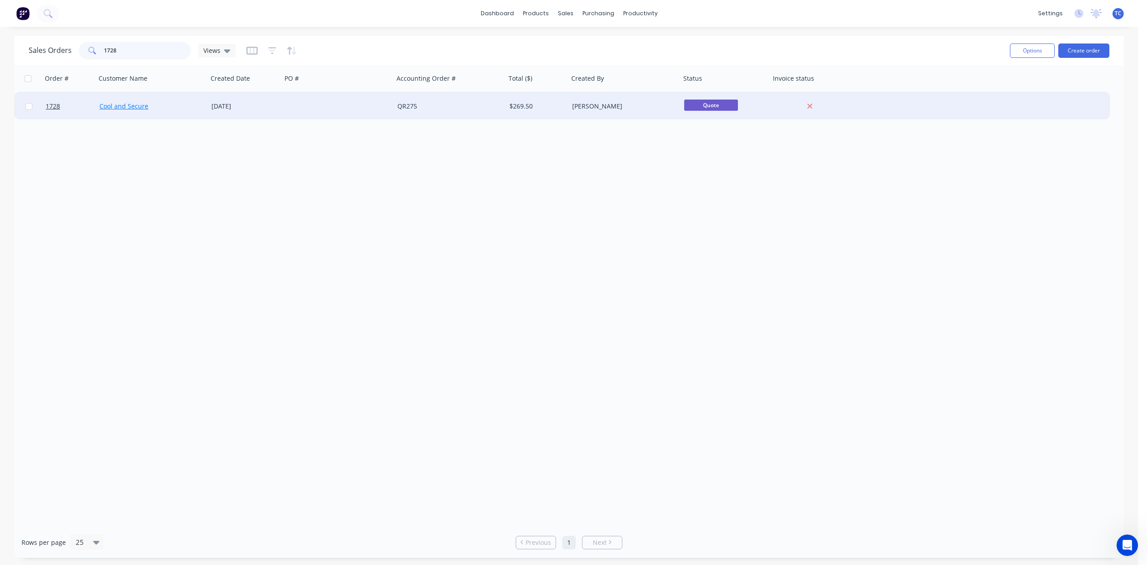
type input "1728"
click at [113, 102] on link "Cool and Secure" at bounding box center [123, 106] width 49 height 9
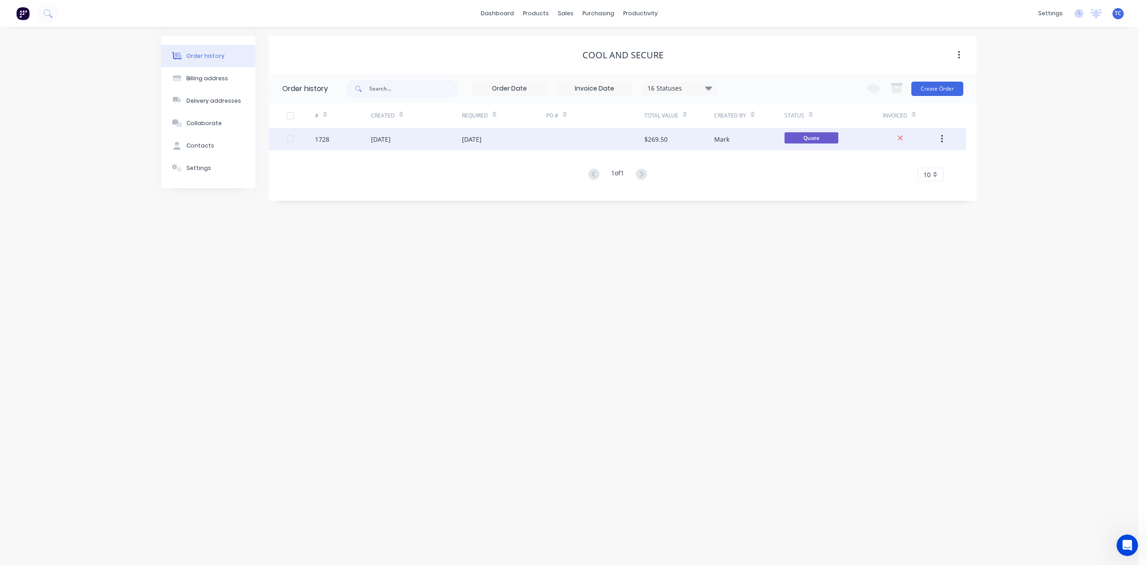
click at [322, 134] on div "1728" at bounding box center [322, 138] width 14 height 9
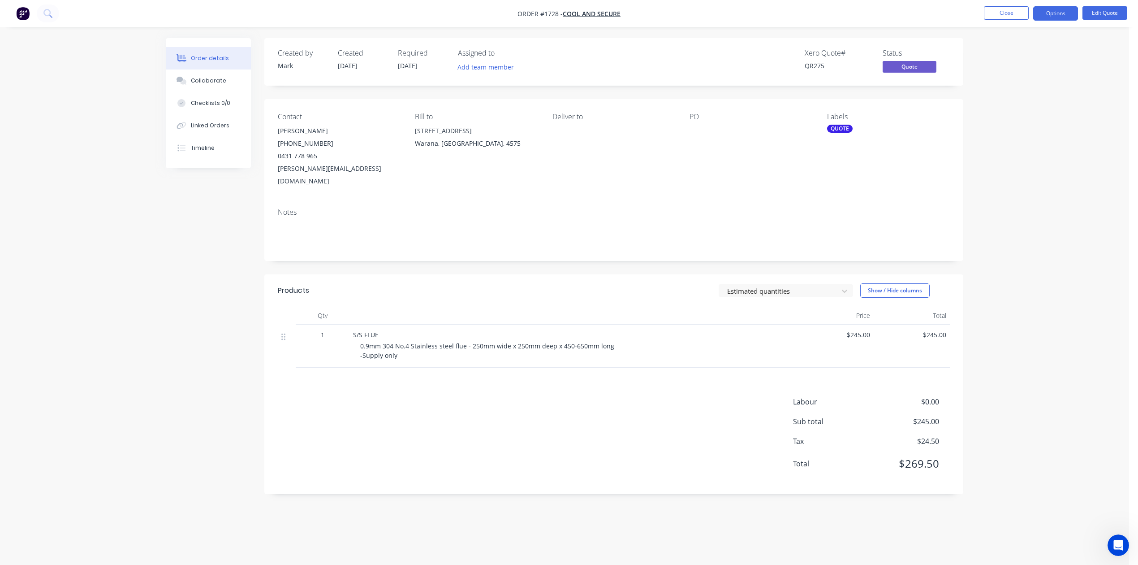
drag, startPoint x: 1011, startPoint y: 13, endPoint x: 1011, endPoint y: 27, distance: 13.9
click at [1011, 27] on div "Order #1728 - Cool and Secure Close Options Edit Quote Order details Collaborat…" at bounding box center [564, 282] width 1129 height 565
click at [997, 12] on button "Close" at bounding box center [1006, 12] width 45 height 13
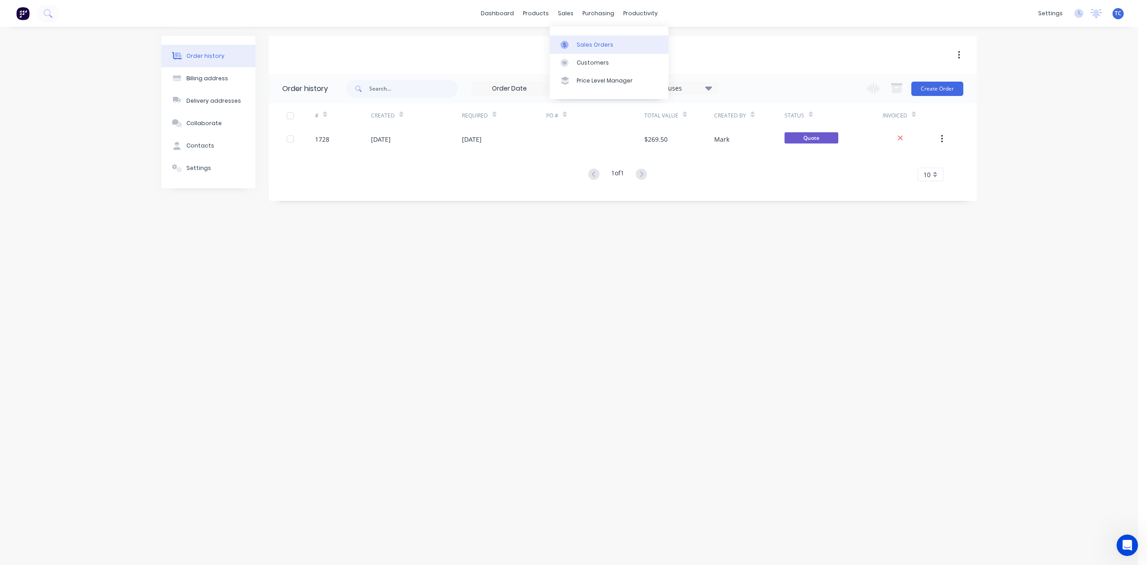
click at [588, 45] on link "Sales Orders" at bounding box center [609, 44] width 119 height 18
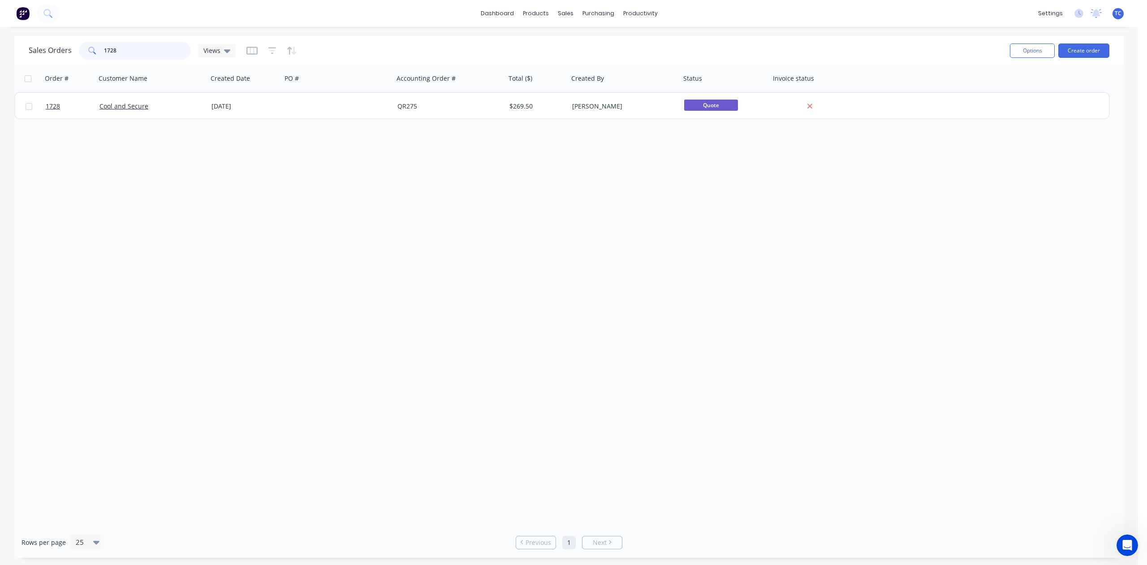
drag, startPoint x: 147, startPoint y: 49, endPoint x: 99, endPoint y: 56, distance: 48.9
click at [99, 56] on div "1728" at bounding box center [135, 51] width 112 height 18
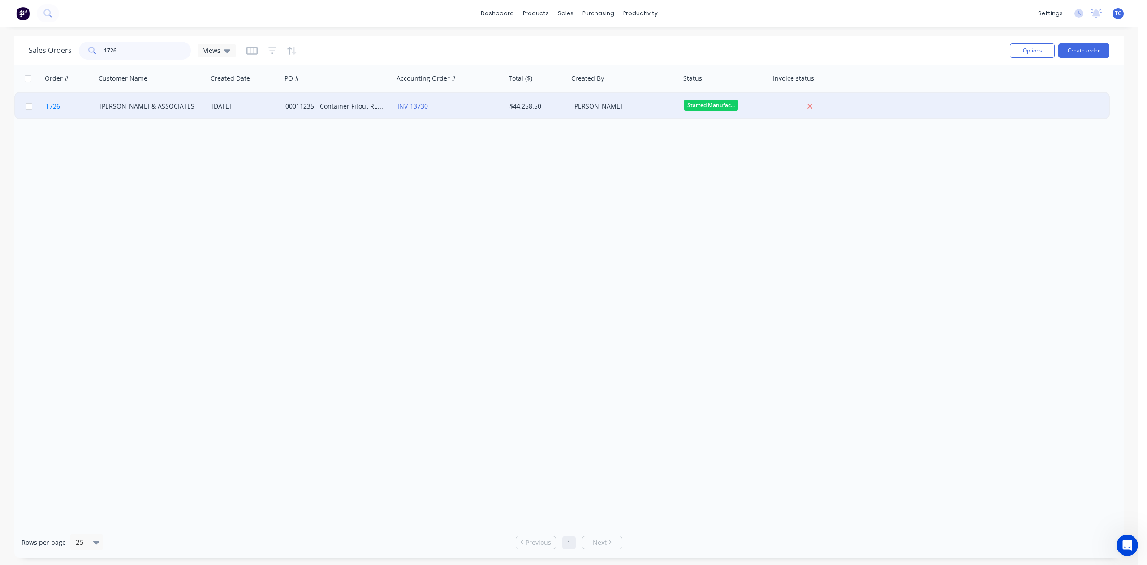
type input "1726"
click at [52, 104] on span "1726" at bounding box center [53, 106] width 14 height 9
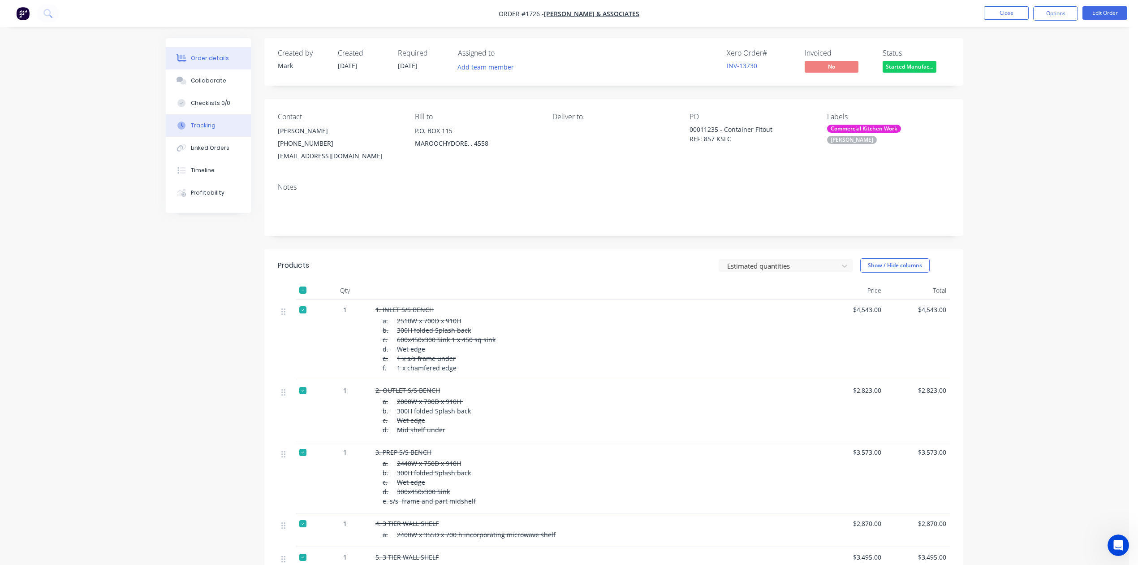
click at [205, 130] on div "Tracking" at bounding box center [203, 125] width 25 height 8
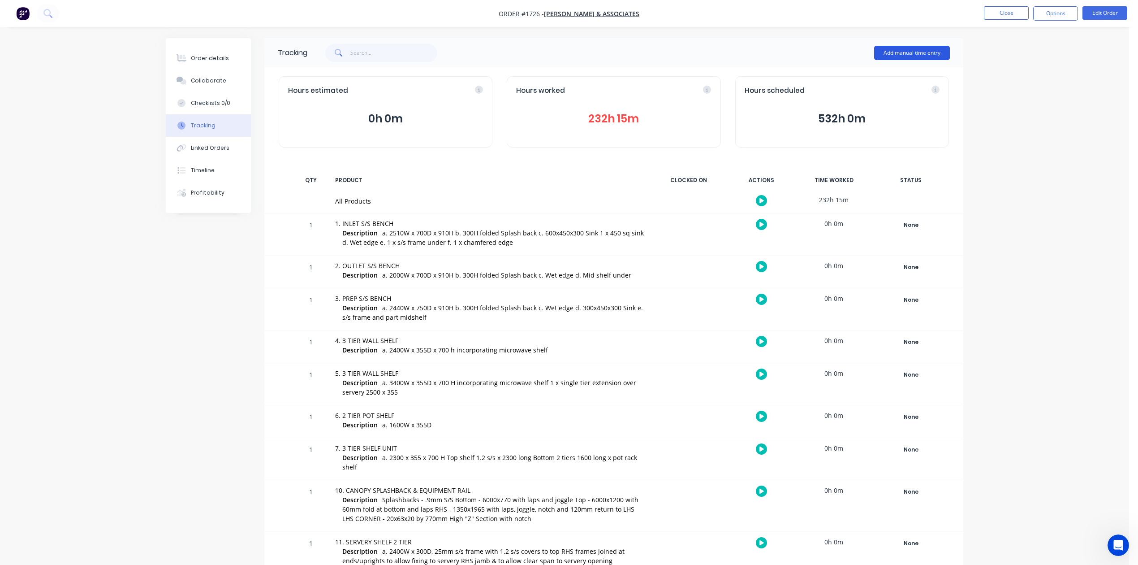
click at [897, 51] on button "Add manual time entry" at bounding box center [912, 53] width 76 height 14
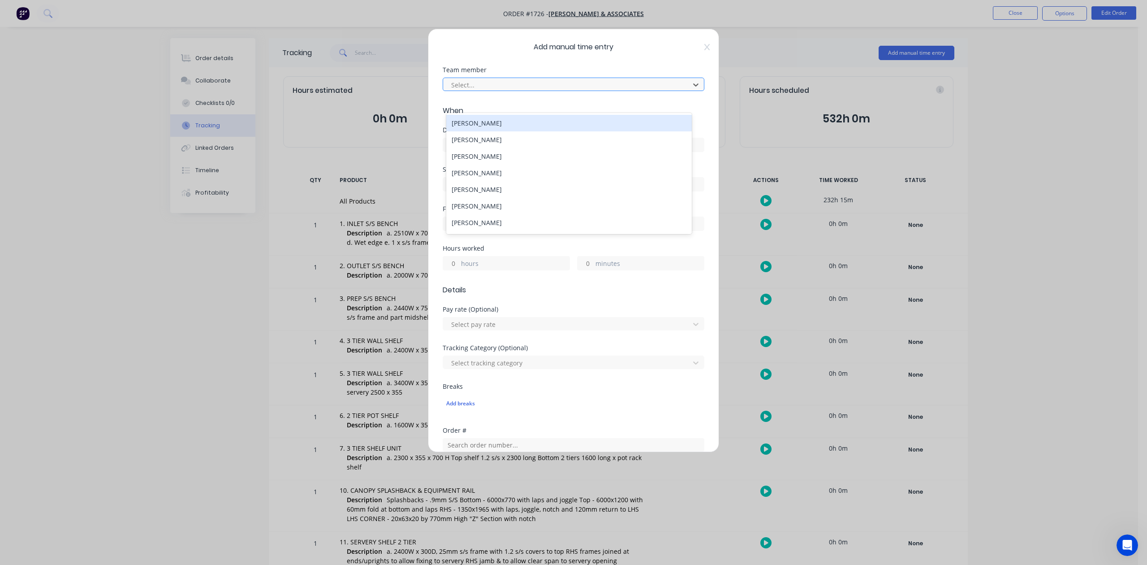
click at [466, 91] on div at bounding box center [567, 84] width 235 height 11
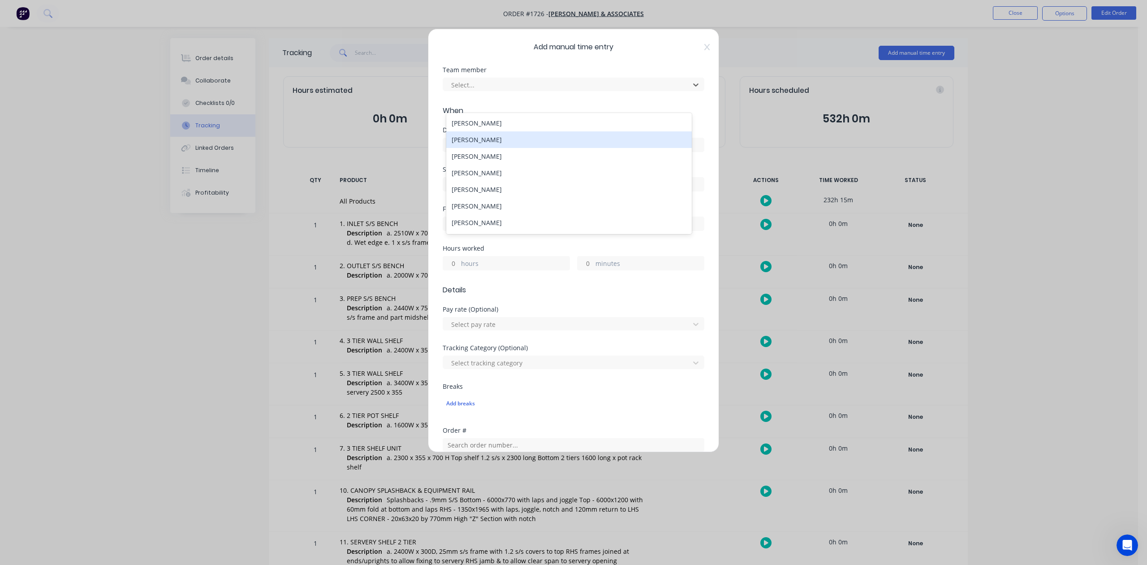
click at [479, 144] on div "[PERSON_NAME]" at bounding box center [568, 139] width 245 height 17
click at [452, 151] on input at bounding box center [573, 144] width 261 height 13
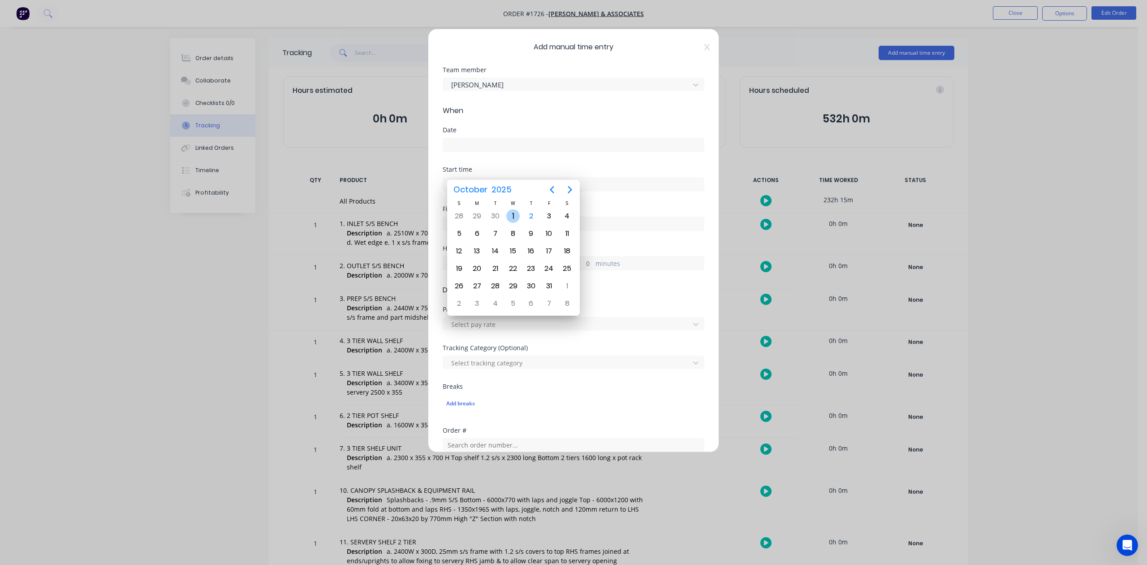
click at [511, 216] on div "1" at bounding box center [512, 215] width 13 height 13
type input "[DATE]"
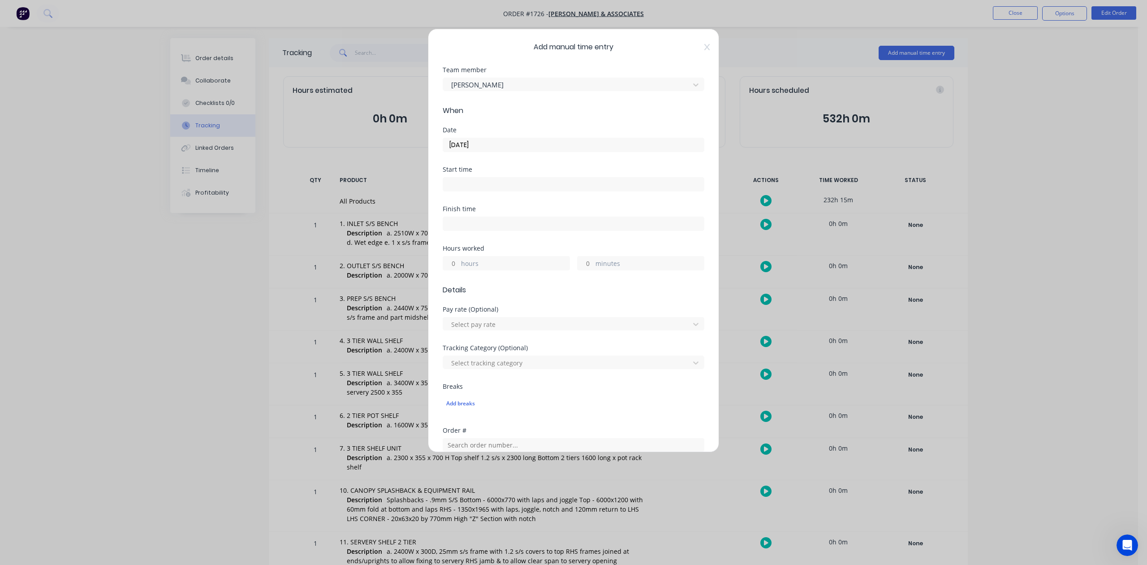
click at [455, 270] on input "hours" at bounding box center [451, 262] width 16 height 13
type input "9"
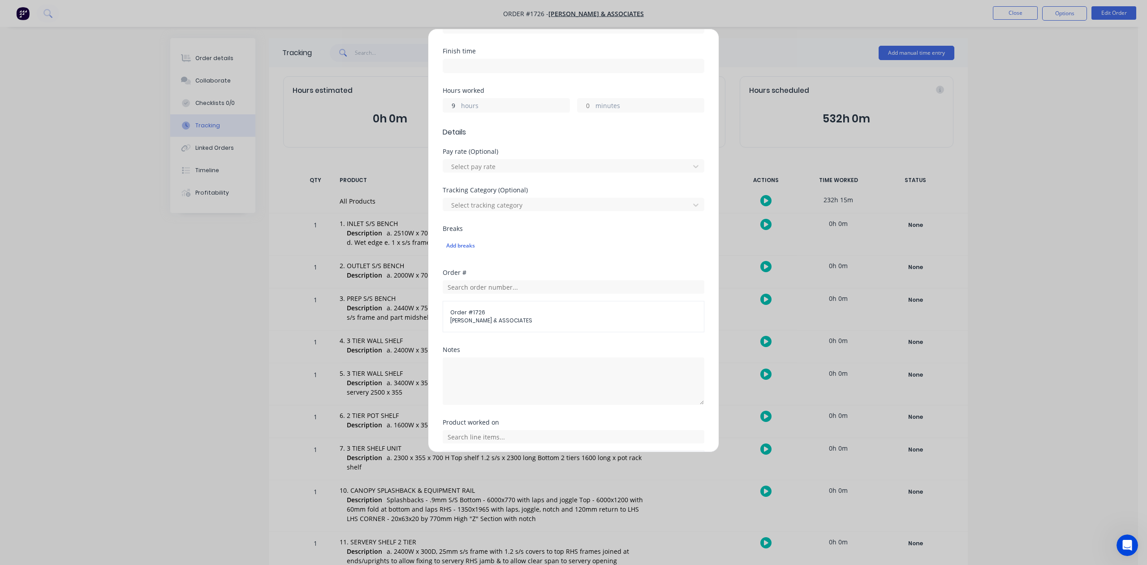
scroll to position [316, 0]
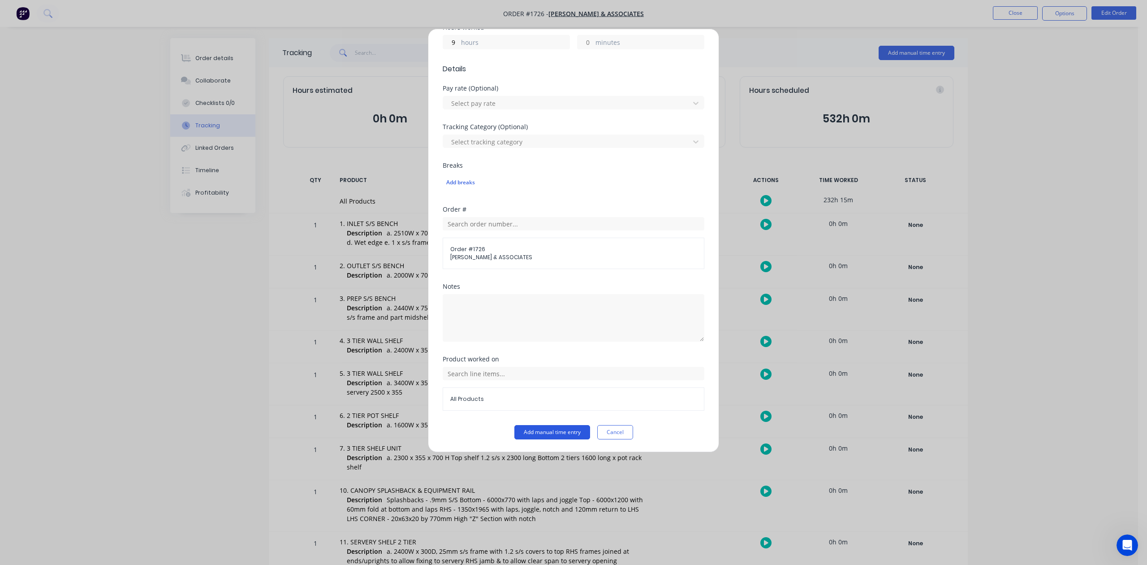
click at [515, 432] on button "Add manual time entry" at bounding box center [552, 432] width 76 height 14
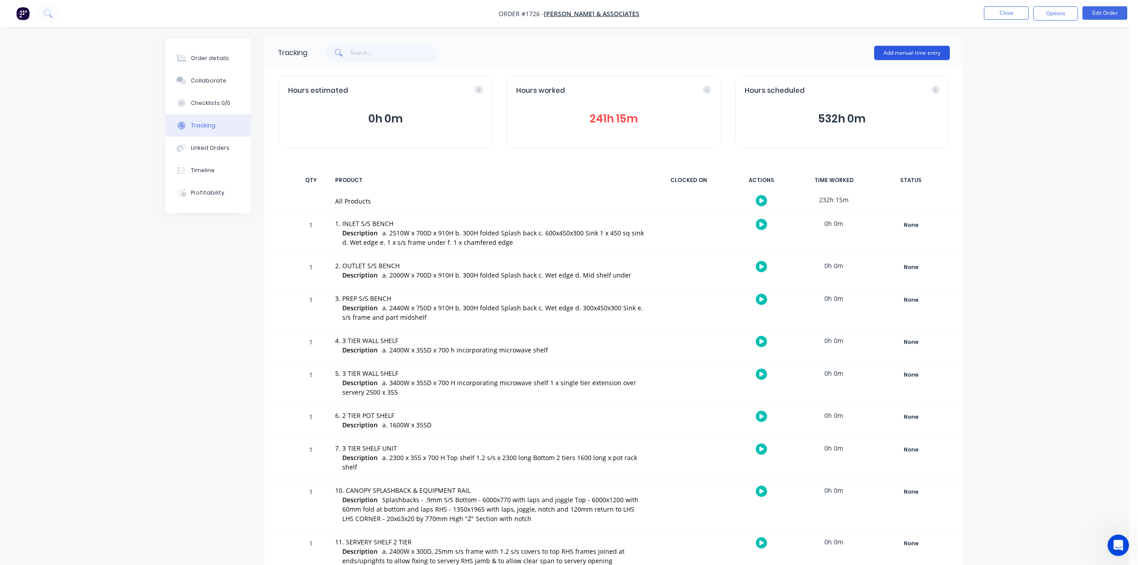
click at [888, 47] on button "Add manual time entry" at bounding box center [912, 53] width 76 height 14
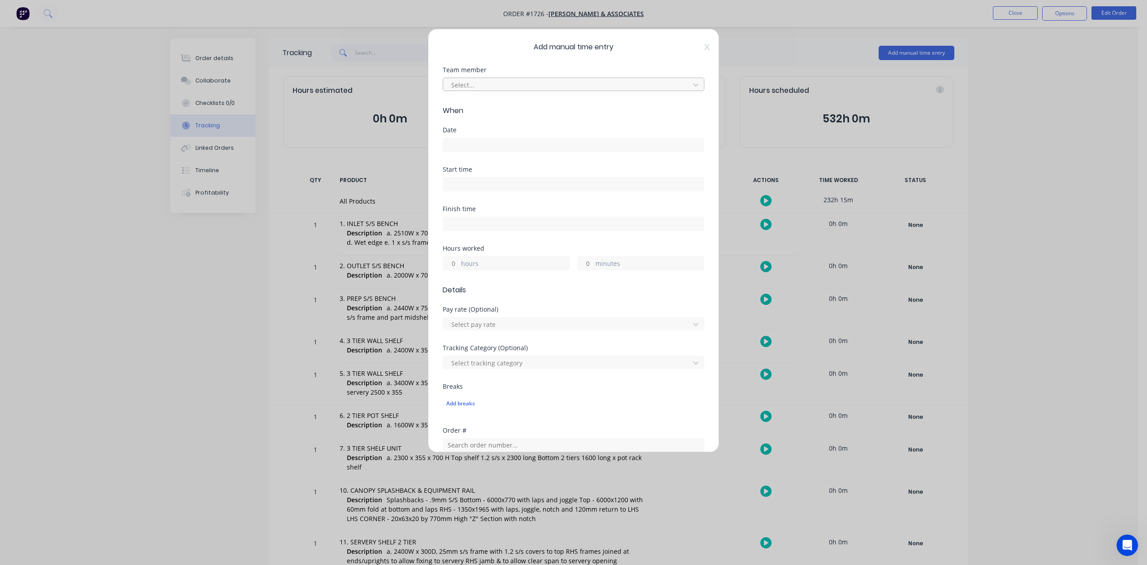
click at [468, 91] on div at bounding box center [567, 84] width 235 height 11
click at [462, 205] on div "[PERSON_NAME]" at bounding box center [568, 207] width 245 height 17
click at [455, 151] on input at bounding box center [573, 144] width 261 height 13
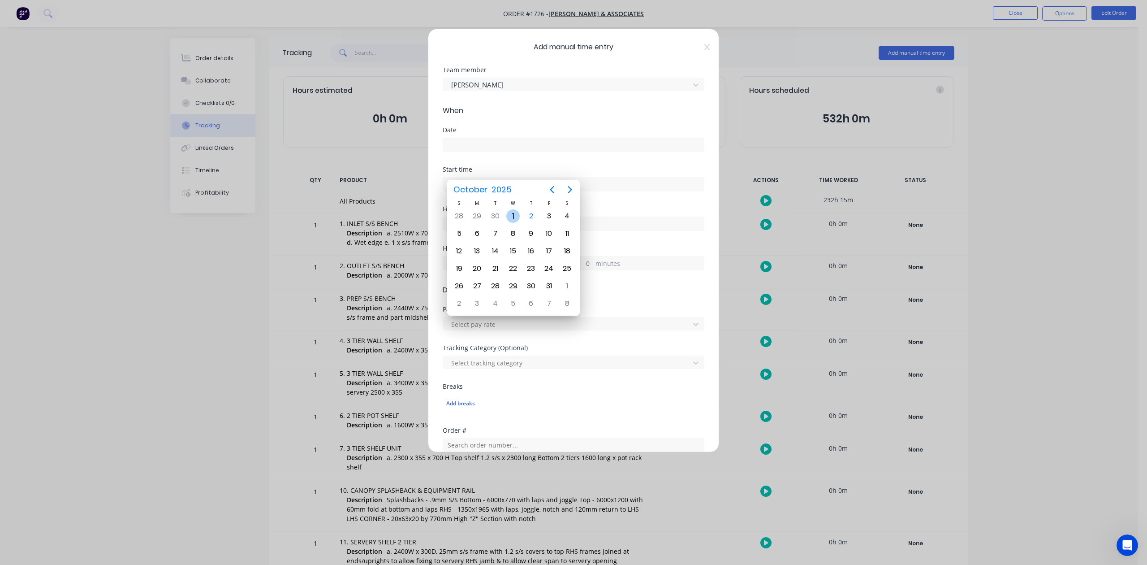
click at [511, 216] on div "1" at bounding box center [512, 215] width 13 height 13
type input "[DATE]"
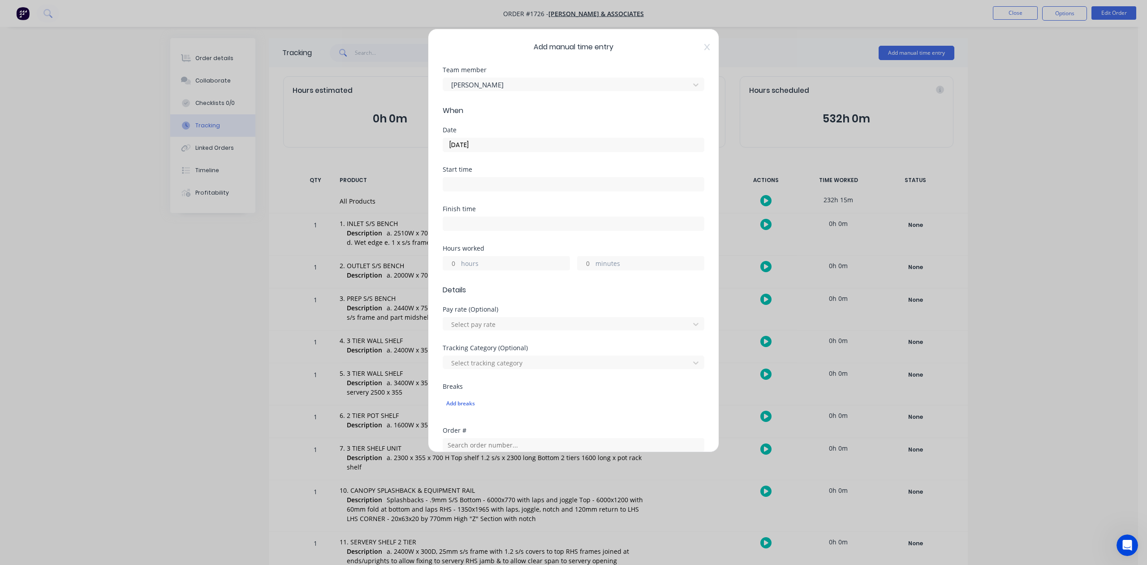
click at [456, 270] on input "hours" at bounding box center [451, 262] width 16 height 13
type input "5"
click at [583, 270] on input "minutes" at bounding box center [586, 262] width 16 height 13
type input "30"
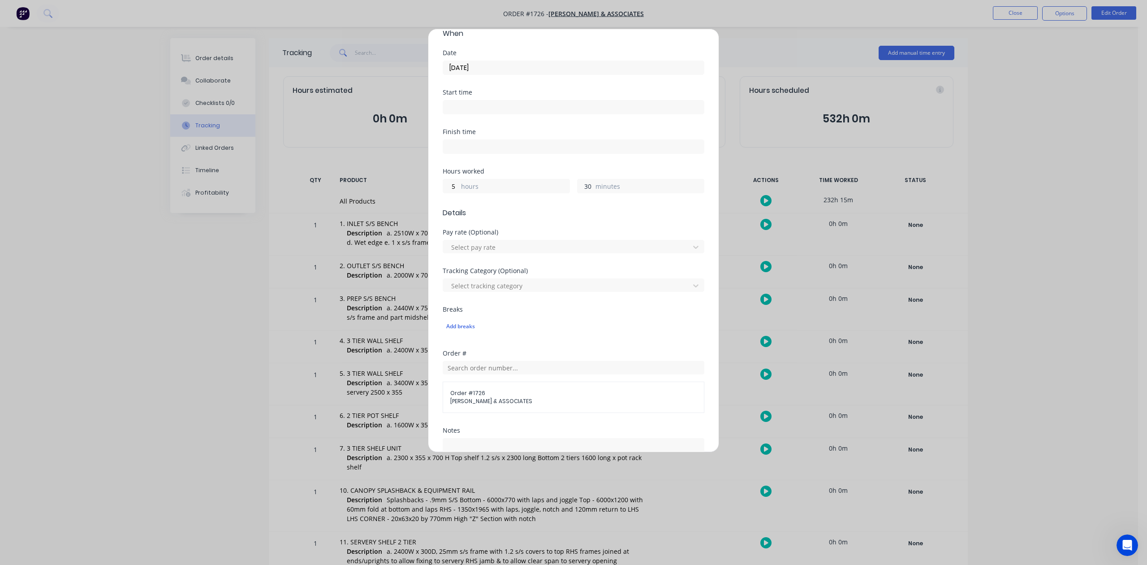
scroll to position [298, 0]
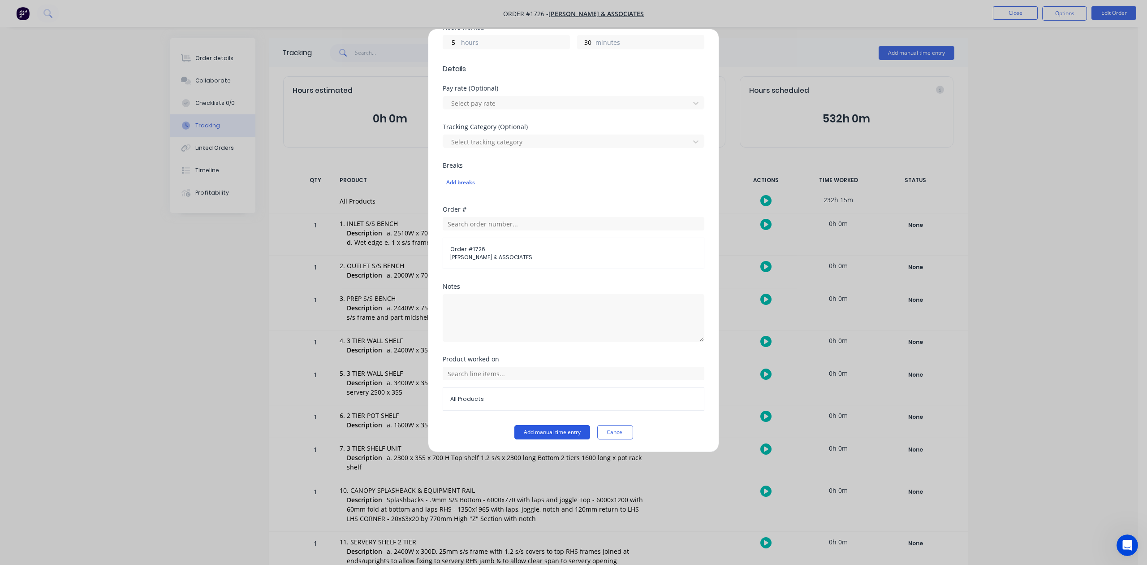
click at [552, 439] on button "Add manual time entry" at bounding box center [552, 432] width 76 height 14
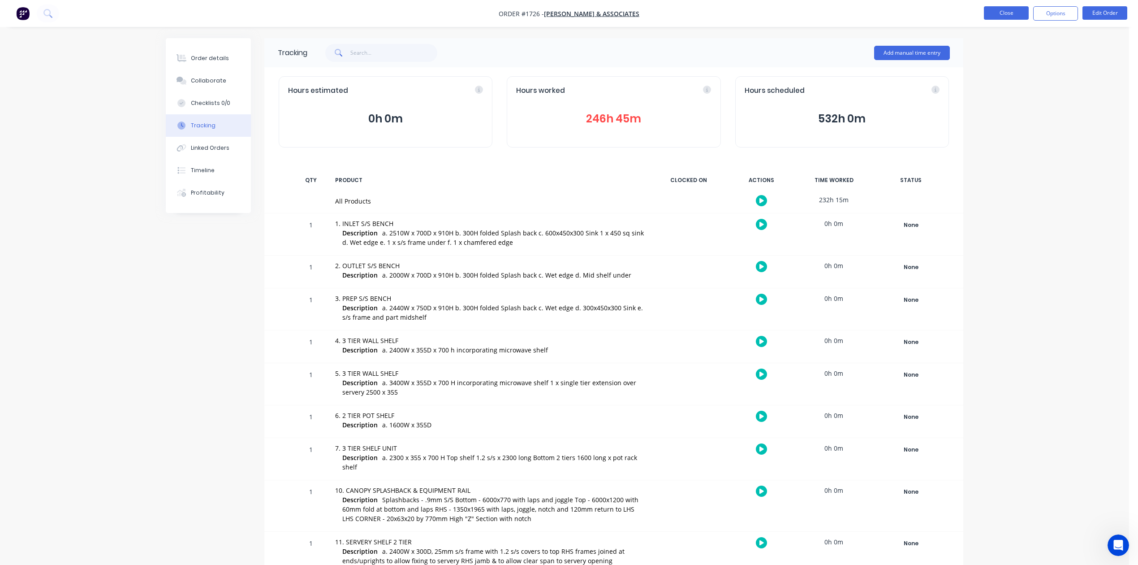
click at [997, 10] on button "Close" at bounding box center [1006, 12] width 45 height 13
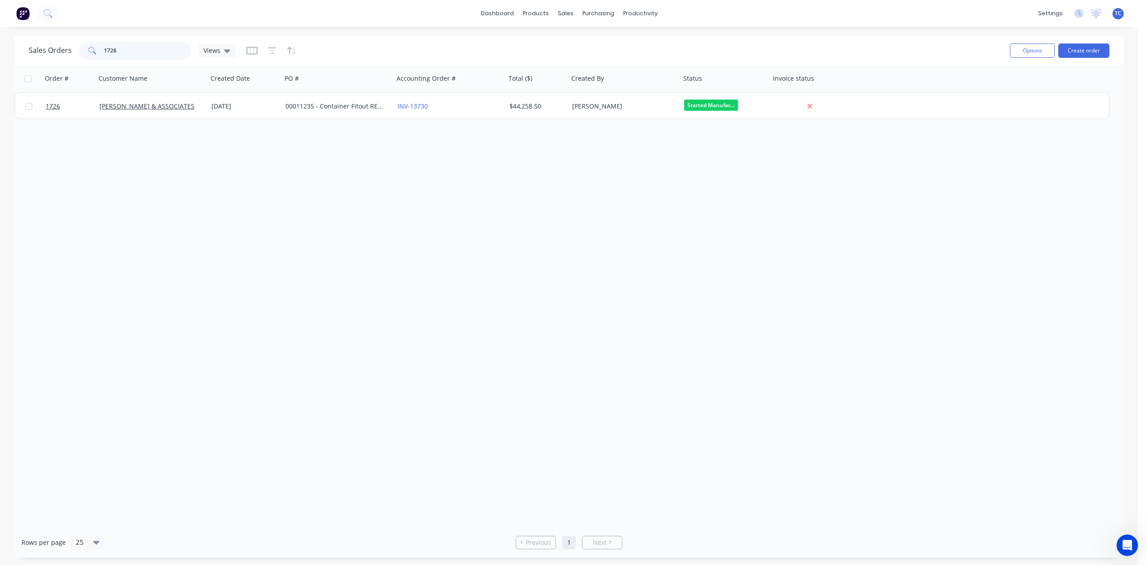
drag, startPoint x: 145, startPoint y: 49, endPoint x: 92, endPoint y: 56, distance: 53.4
click at [92, 56] on div "1726" at bounding box center [135, 51] width 112 height 18
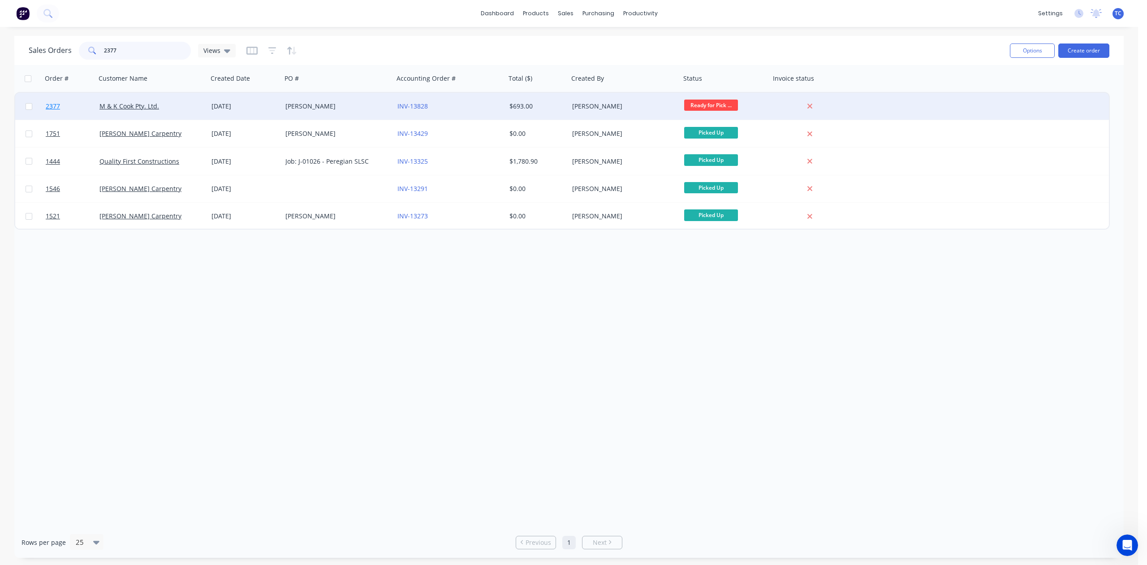
type input "2377"
click at [53, 105] on span "2377" at bounding box center [53, 106] width 14 height 9
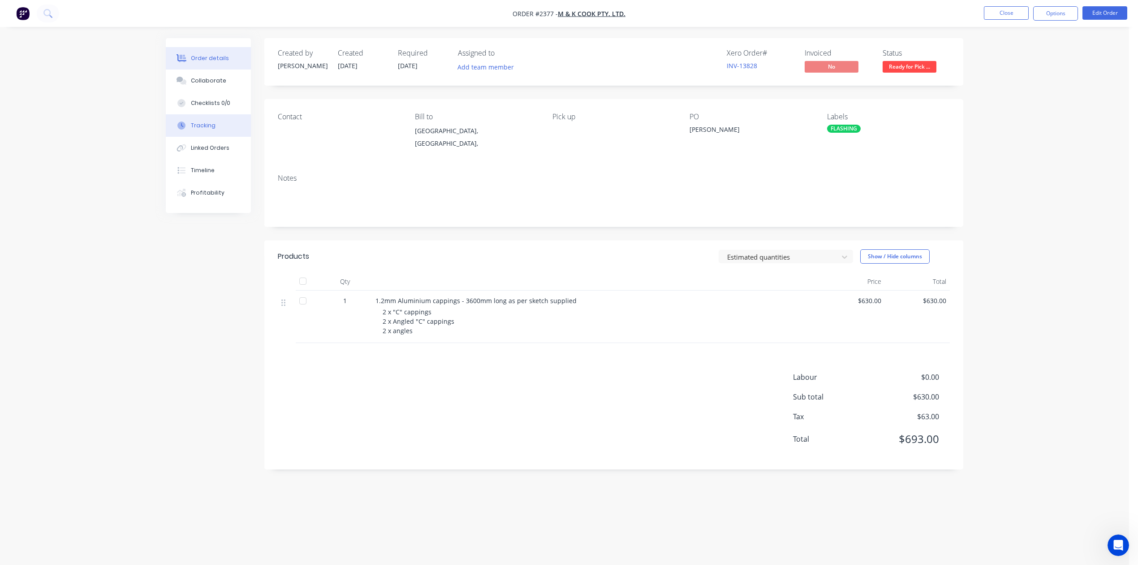
click at [203, 130] on div "Tracking" at bounding box center [203, 125] width 25 height 8
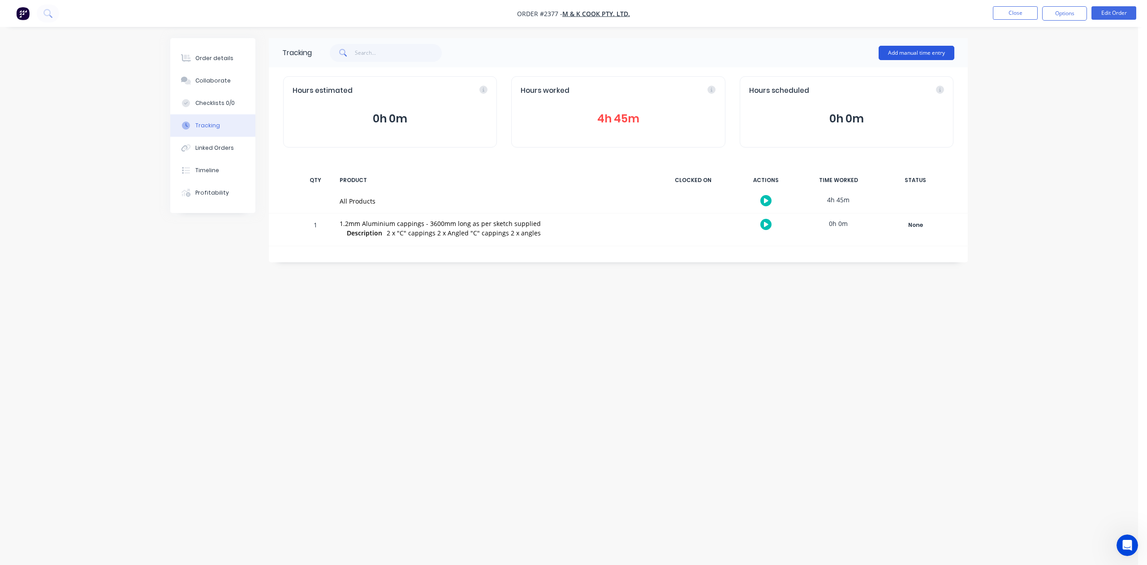
click at [904, 51] on button "Add manual time entry" at bounding box center [917, 53] width 76 height 14
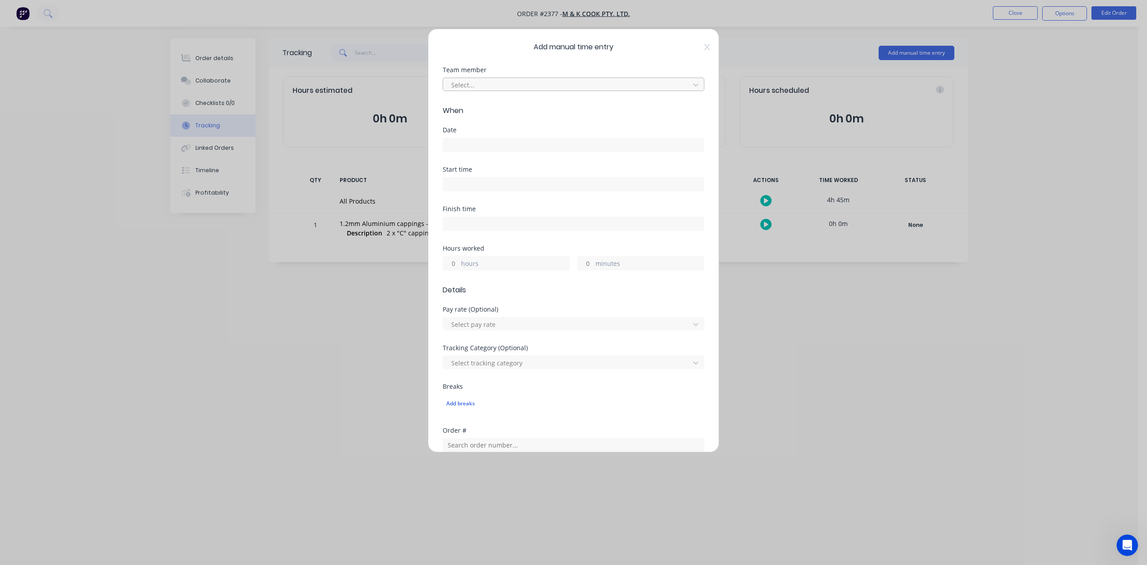
click at [560, 91] on div at bounding box center [567, 84] width 235 height 11
click at [484, 210] on div "[PERSON_NAME]" at bounding box center [568, 207] width 245 height 17
click at [457, 151] on input at bounding box center [573, 144] width 261 height 13
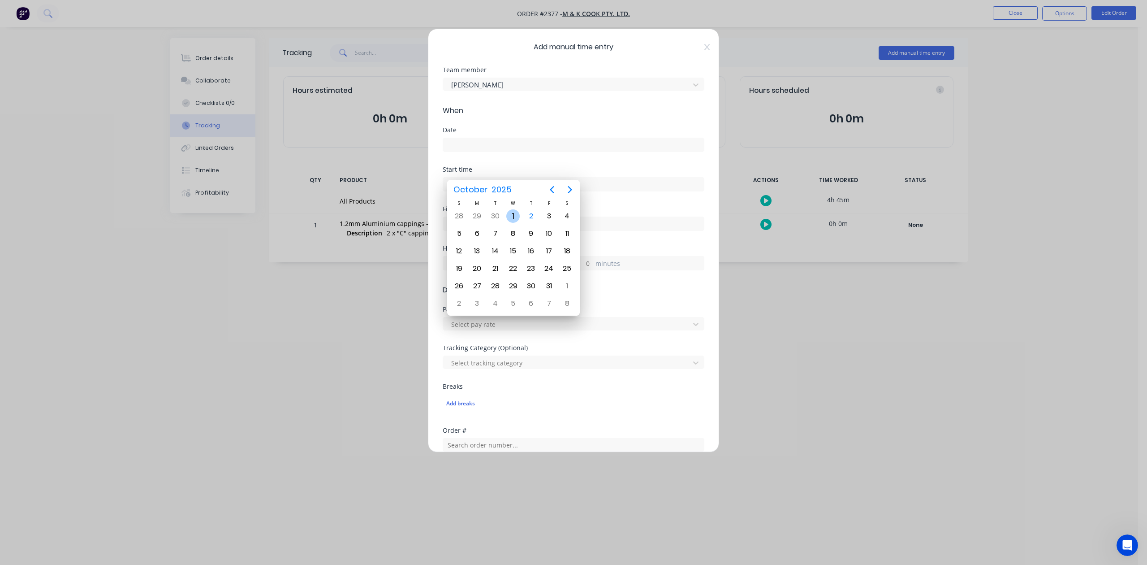
click at [515, 212] on div "1" at bounding box center [512, 215] width 13 height 13
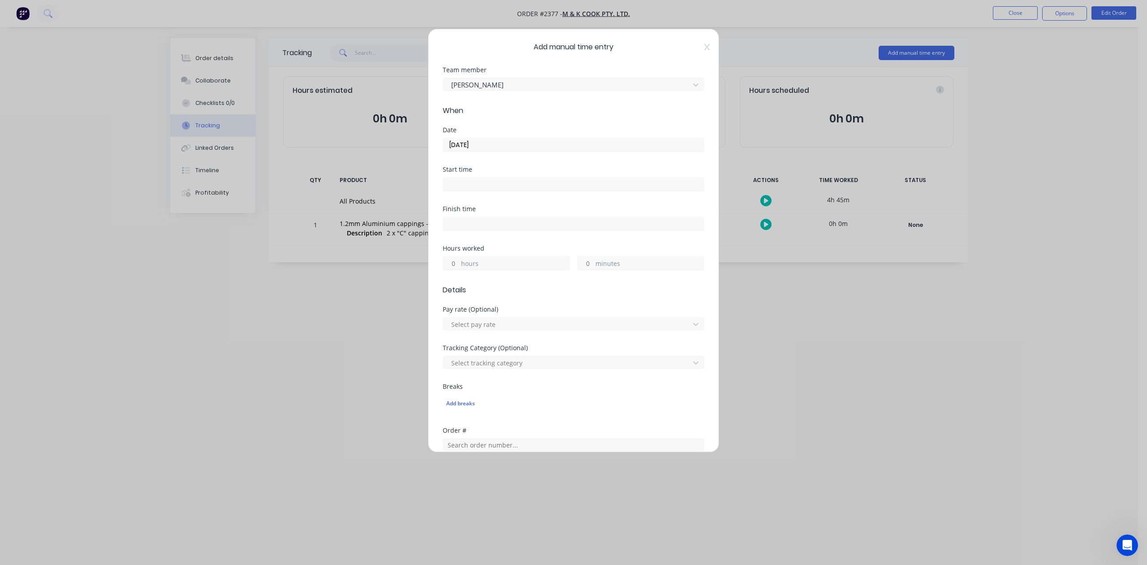
type input "[DATE]"
click at [458, 270] on input "hours" at bounding box center [451, 262] width 16 height 13
type input "2"
click at [579, 270] on input "minutes" at bounding box center [586, 262] width 16 height 13
type input "30"
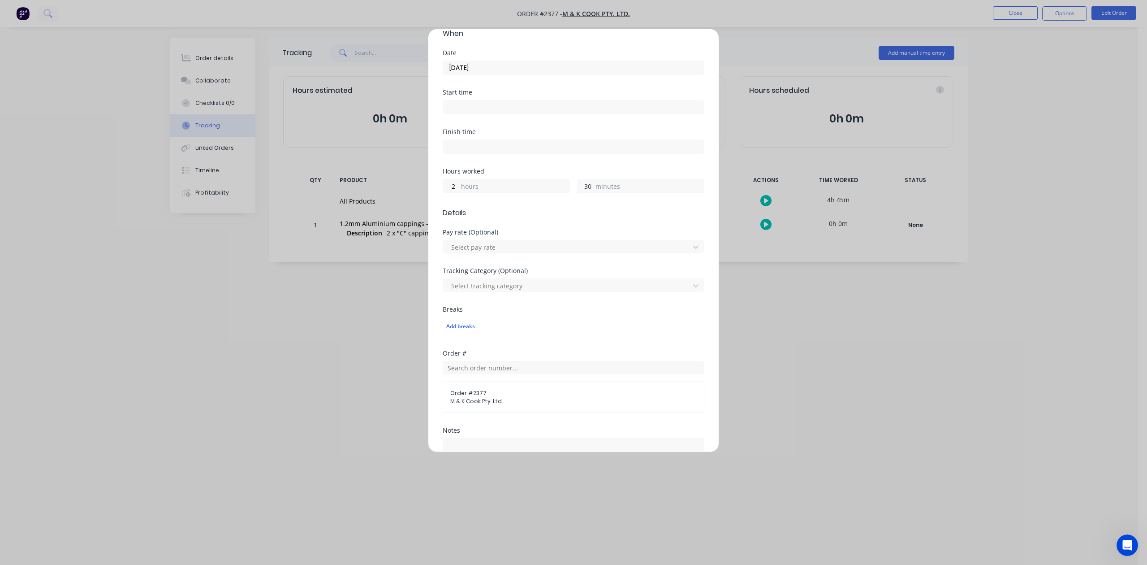
scroll to position [316, 0]
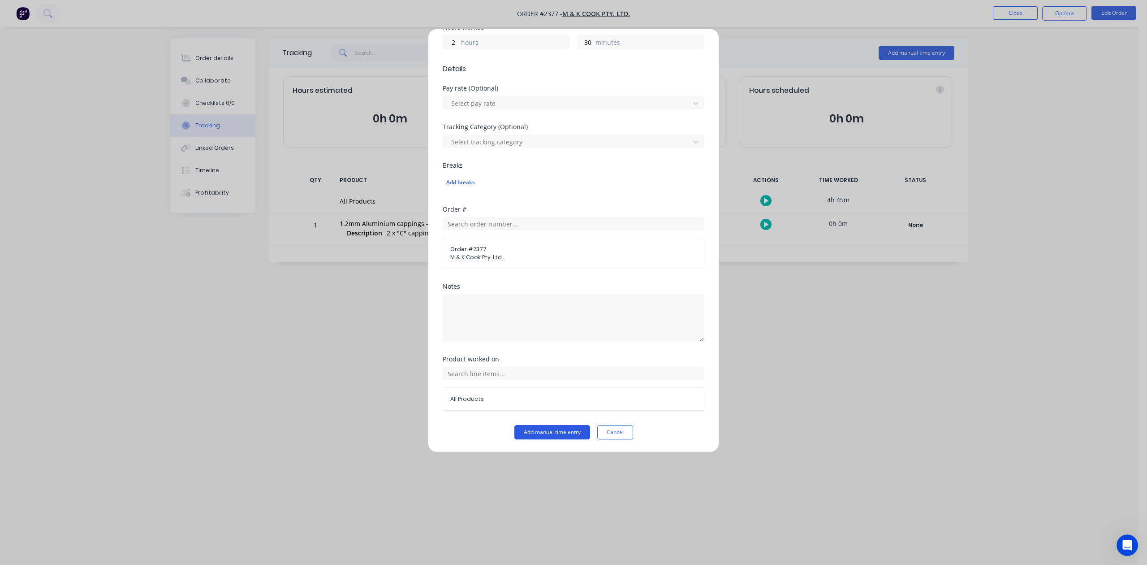
click at [561, 435] on button "Add manual time entry" at bounding box center [552, 432] width 76 height 14
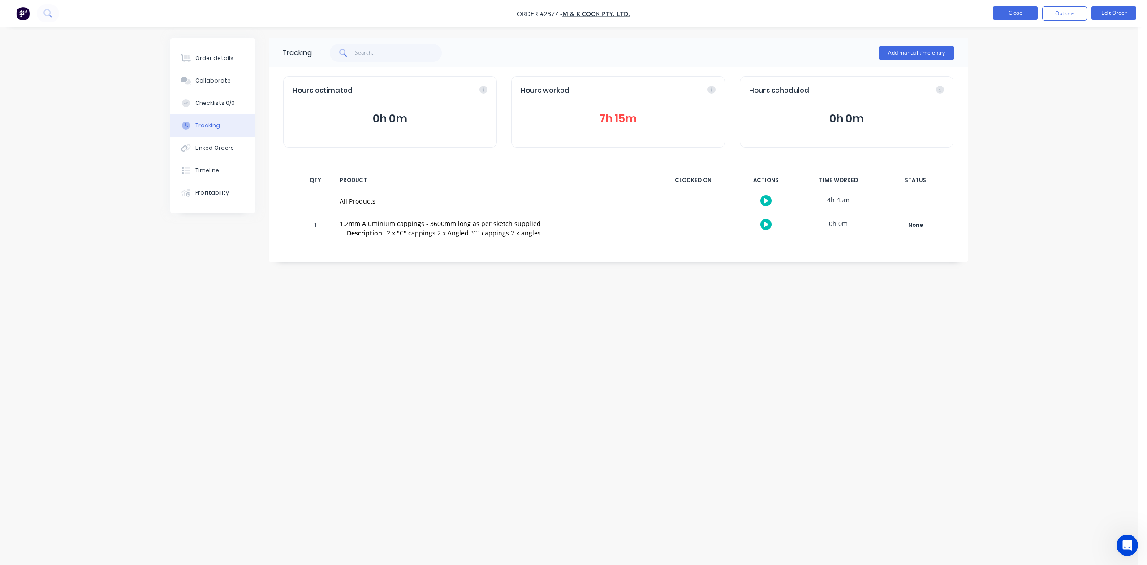
click at [1004, 8] on button "Close" at bounding box center [1015, 12] width 45 height 13
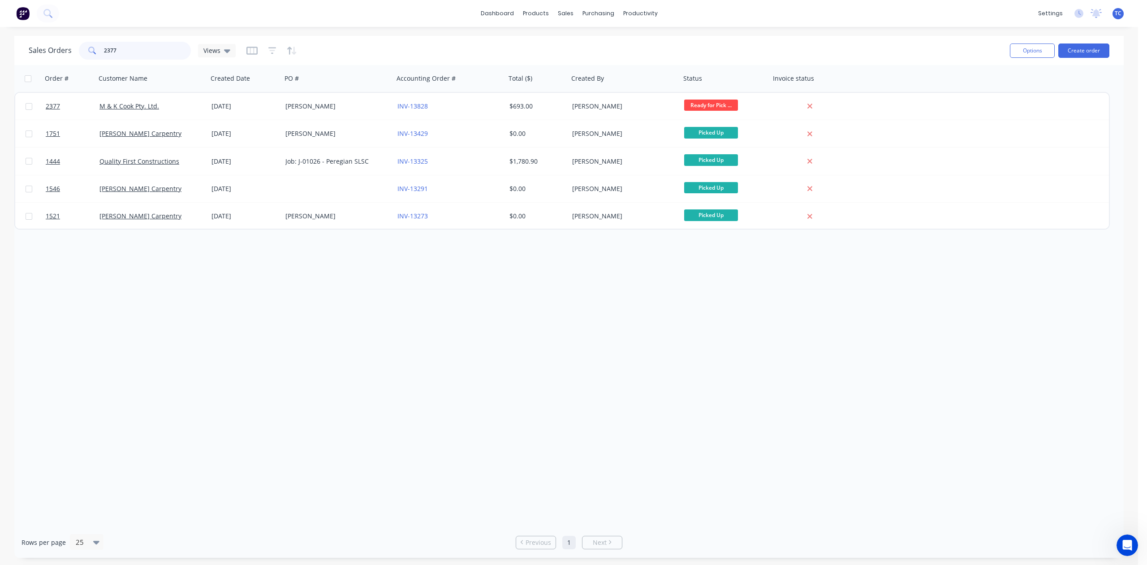
drag, startPoint x: 149, startPoint y: 43, endPoint x: 95, endPoint y: 51, distance: 54.3
click at [95, 51] on div "2377" at bounding box center [135, 51] width 112 height 18
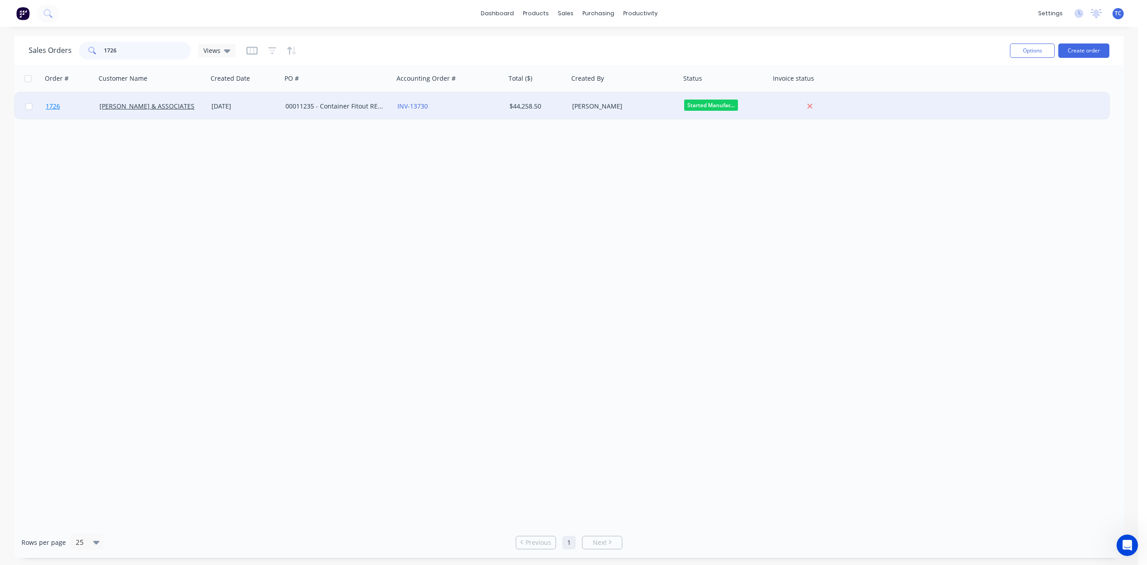
type input "1726"
click at [50, 104] on span "1726" at bounding box center [53, 106] width 14 height 9
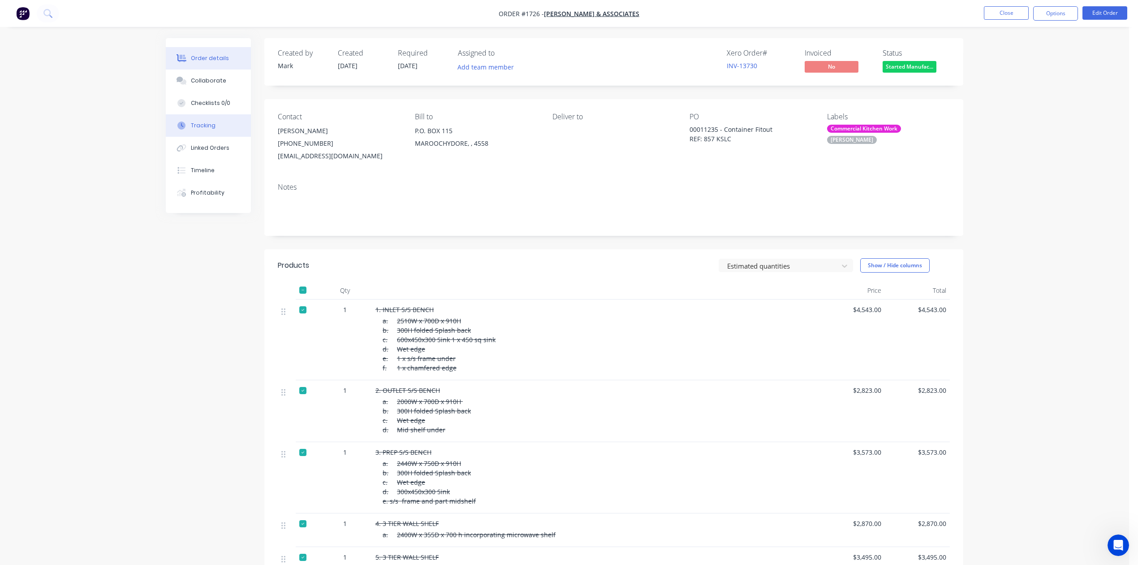
click at [216, 130] on div "Tracking" at bounding box center [203, 125] width 25 height 8
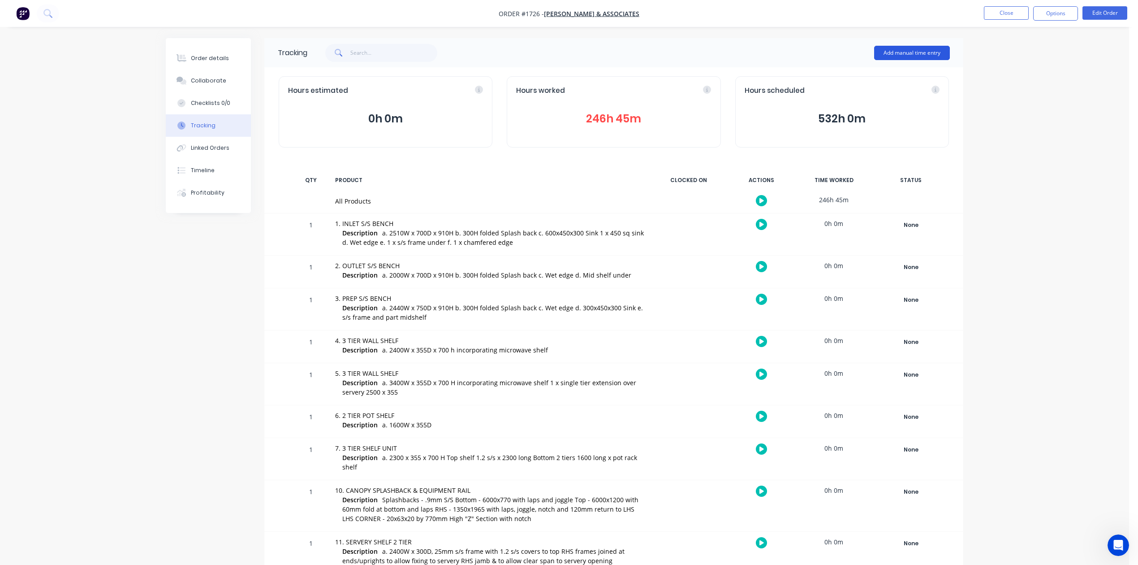
click at [883, 49] on button "Add manual time entry" at bounding box center [912, 53] width 76 height 14
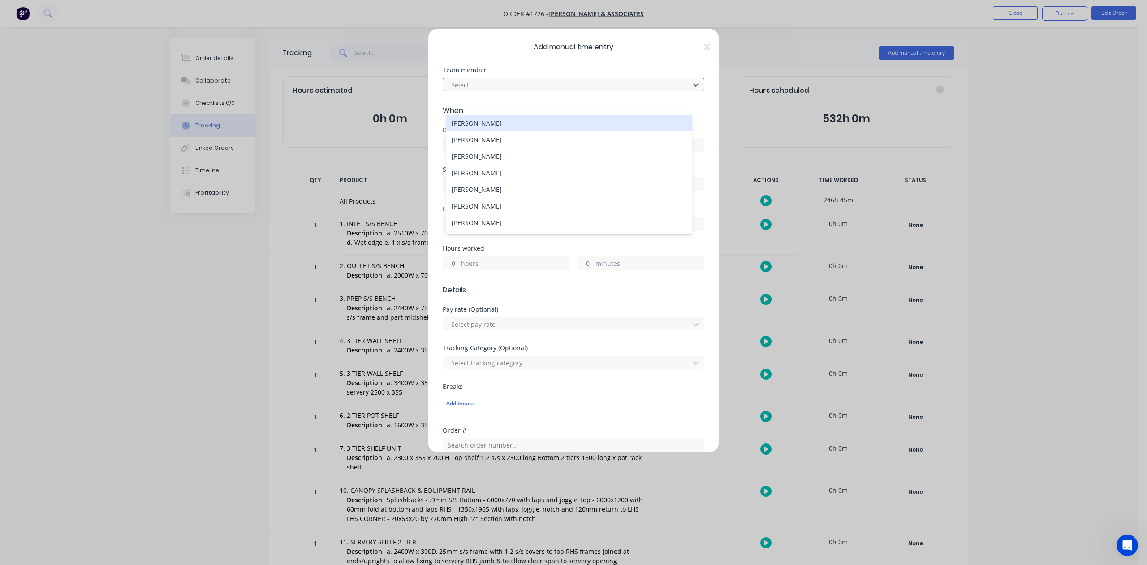
click at [479, 91] on div at bounding box center [567, 84] width 235 height 11
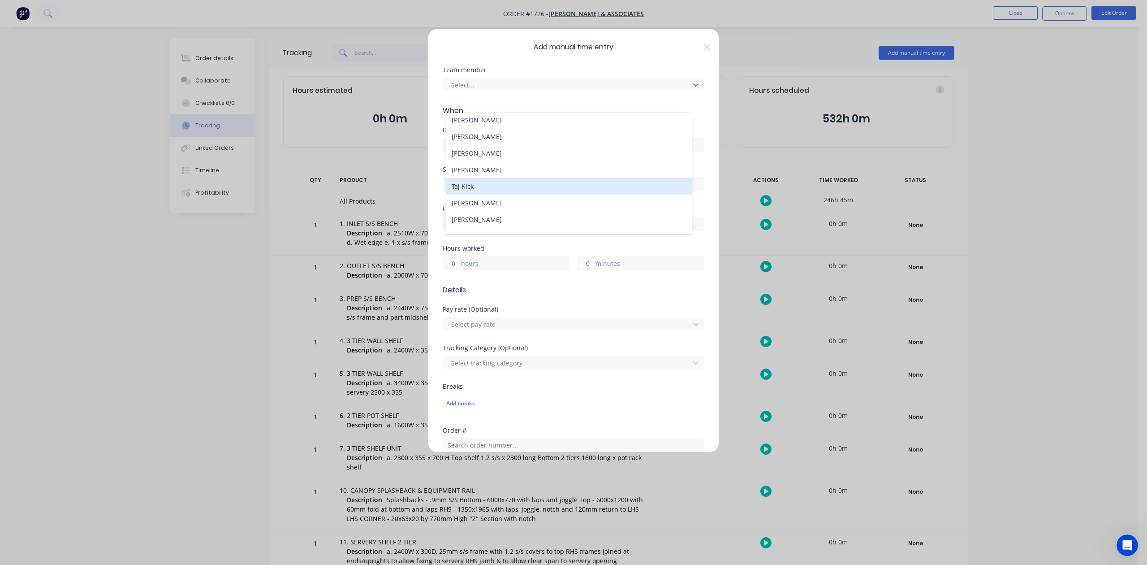
click at [457, 194] on div "Taj Kick" at bounding box center [568, 186] width 245 height 17
click at [476, 151] on input at bounding box center [573, 144] width 261 height 13
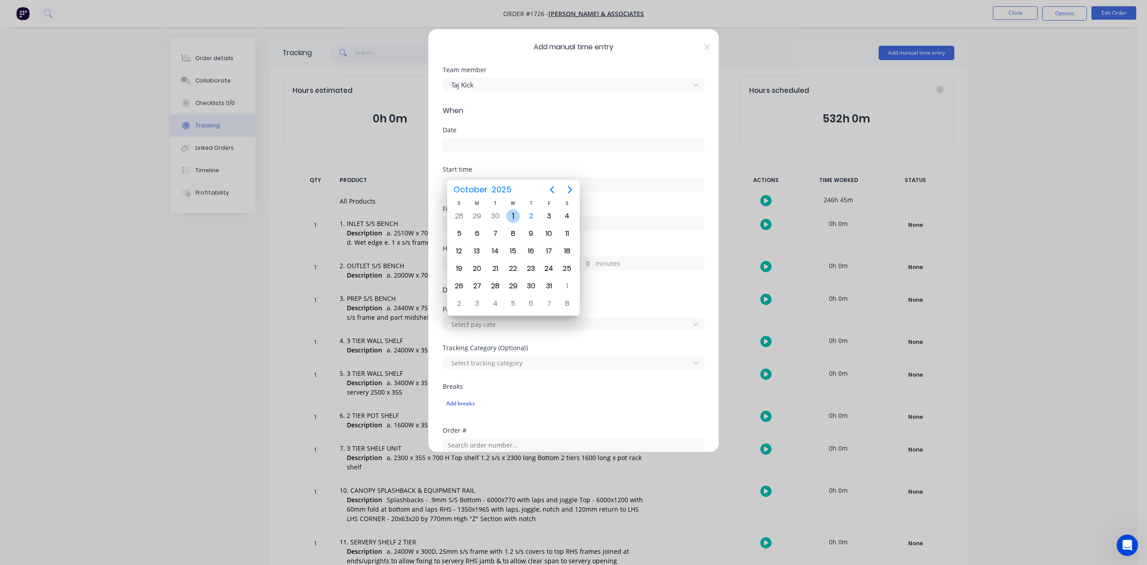
click at [515, 212] on div "1" at bounding box center [512, 215] width 13 height 13
type input "[DATE]"
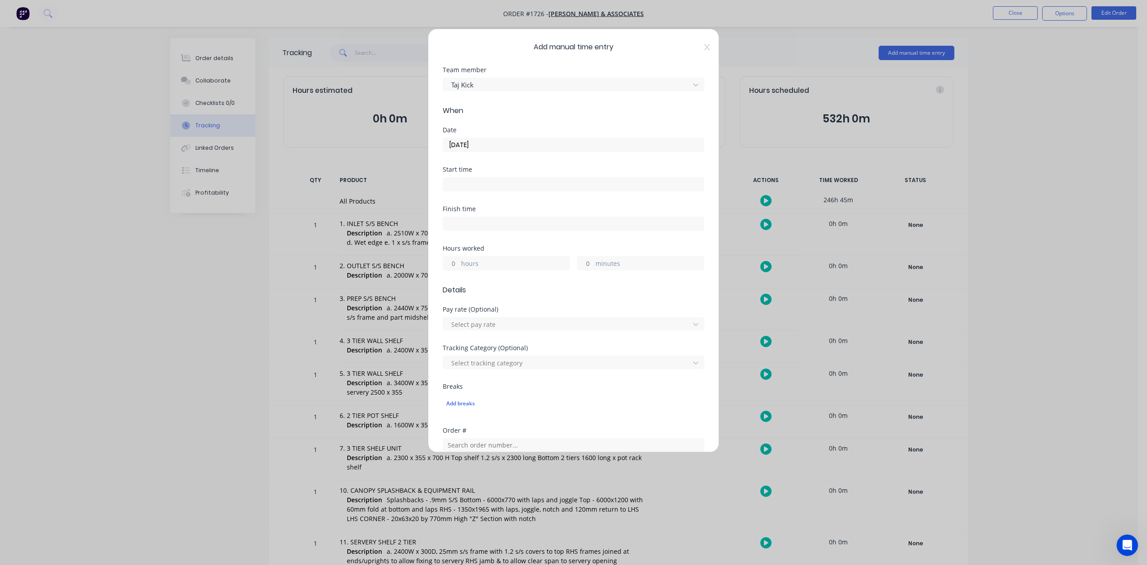
click at [456, 270] on input "hours" at bounding box center [451, 262] width 16 height 13
type input "9"
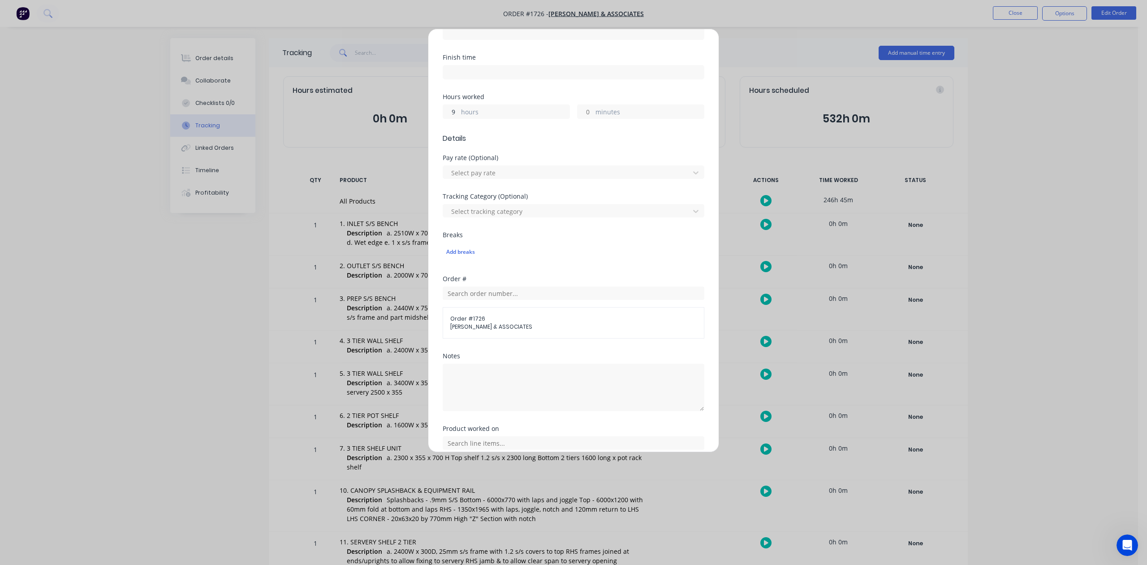
scroll to position [316, 0]
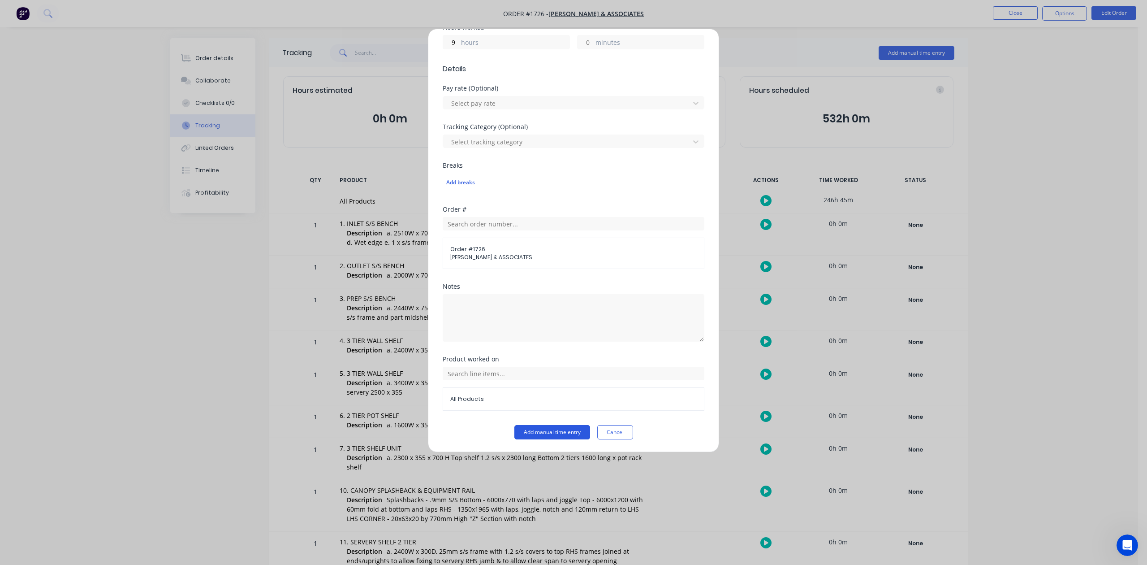
click at [531, 434] on button "Add manual time entry" at bounding box center [552, 432] width 76 height 14
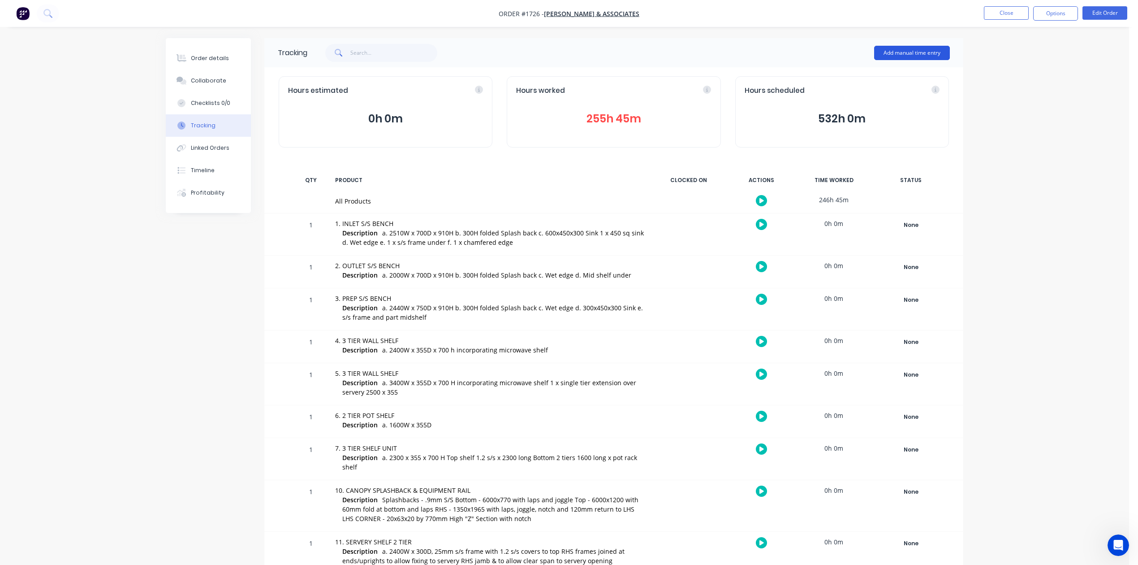
click at [911, 51] on button "Add manual time entry" at bounding box center [912, 53] width 76 height 14
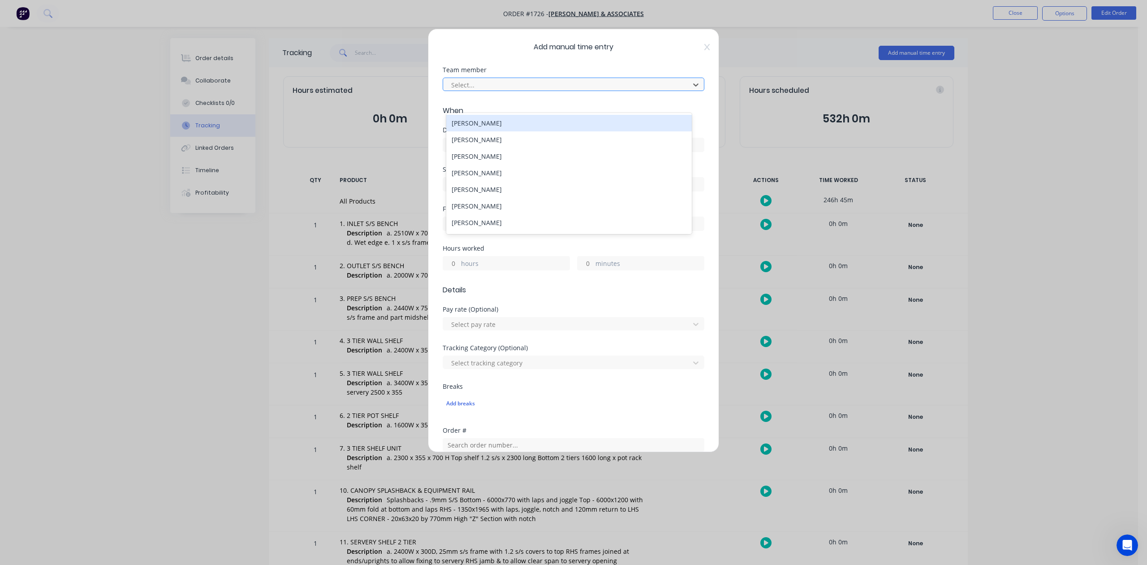
click at [582, 91] on div at bounding box center [567, 84] width 235 height 11
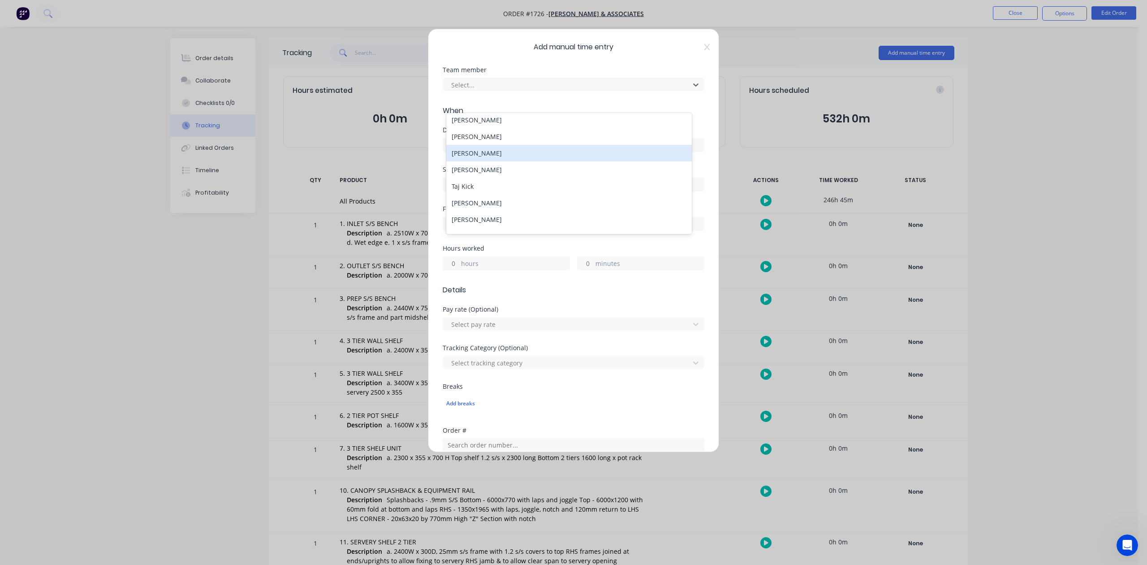
click at [471, 161] on div "[PERSON_NAME]" at bounding box center [568, 153] width 245 height 17
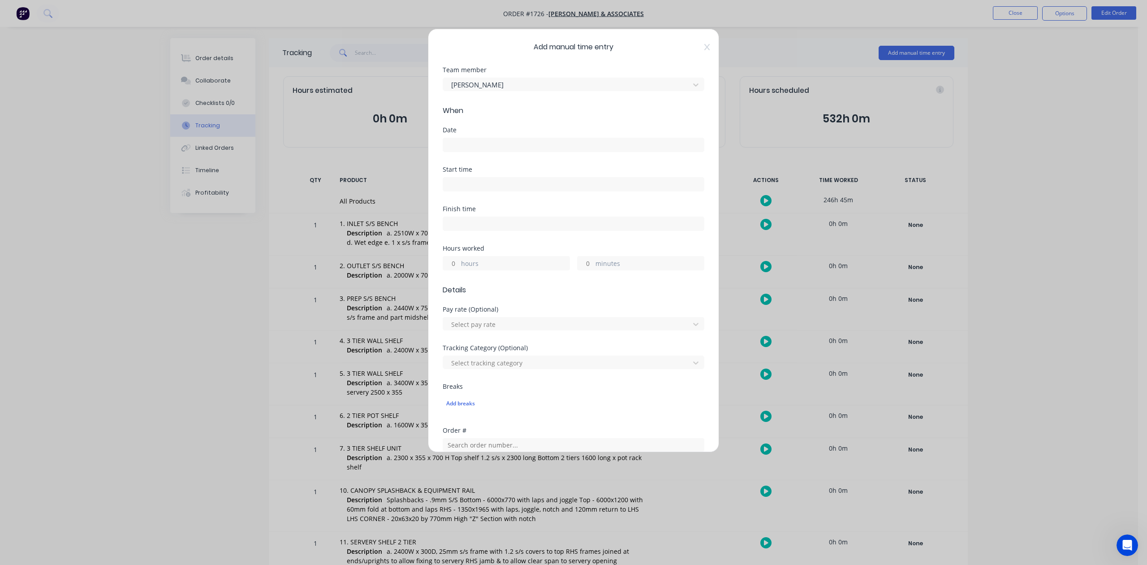
click at [473, 151] on input at bounding box center [573, 144] width 261 height 13
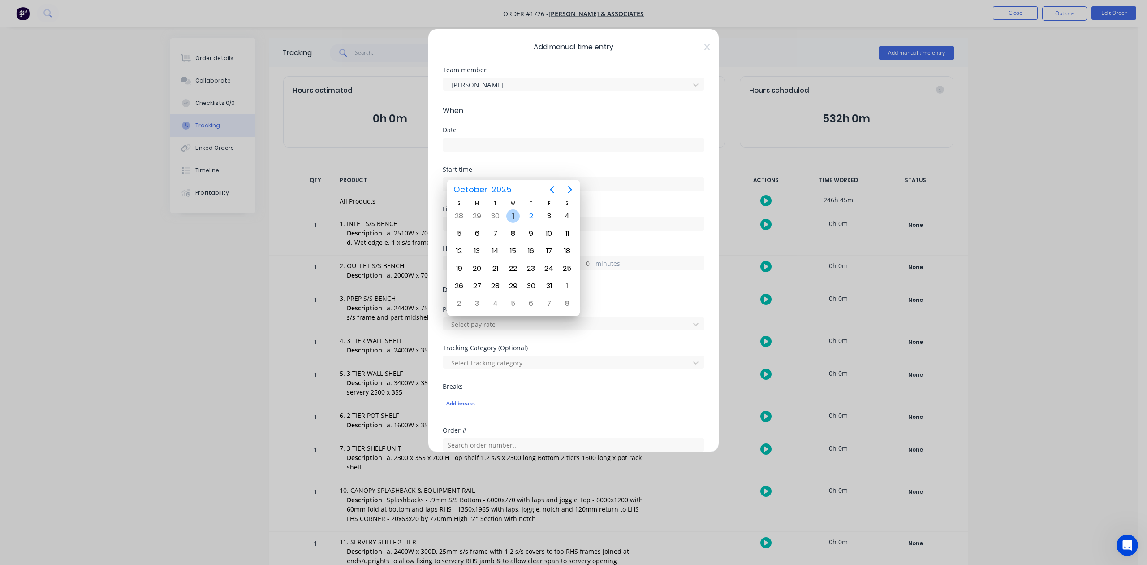
click at [512, 213] on div "1" at bounding box center [512, 215] width 13 height 13
type input "[DATE]"
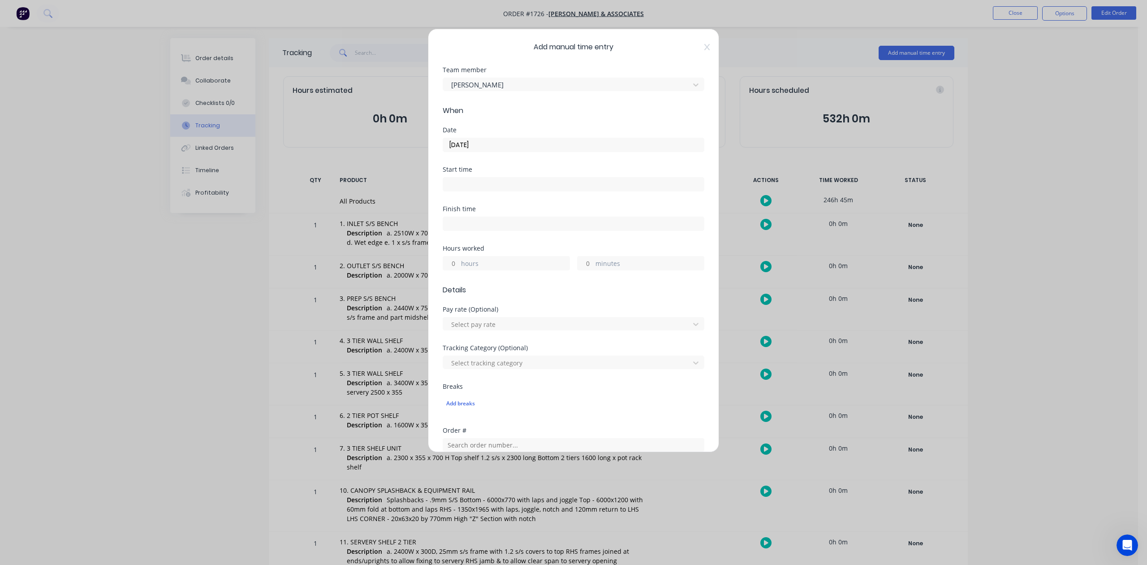
click at [456, 270] on input "hours" at bounding box center [451, 262] width 16 height 13
type input "9"
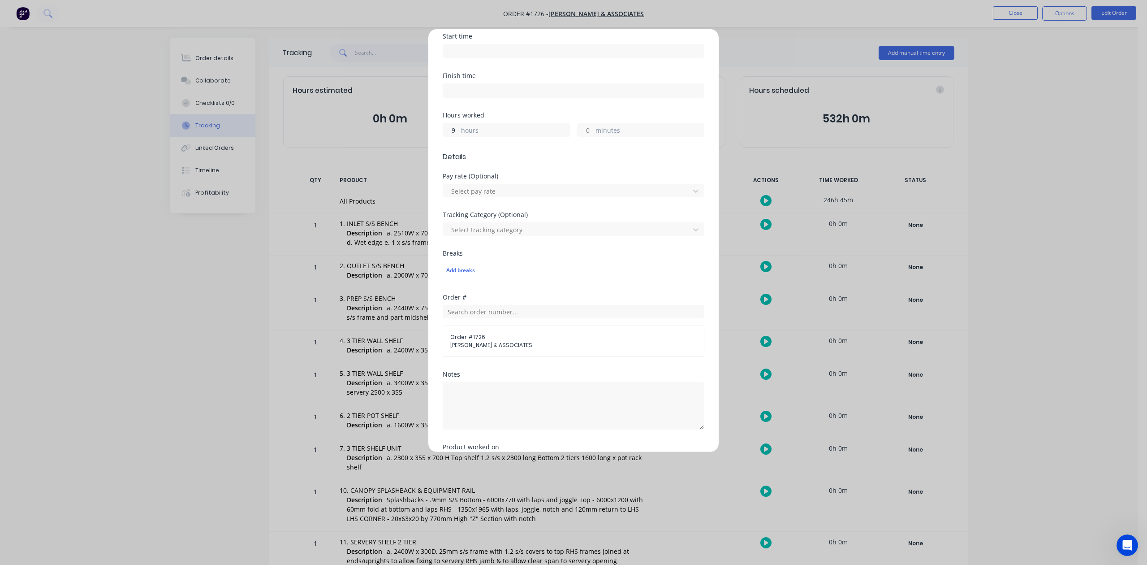
scroll to position [316, 0]
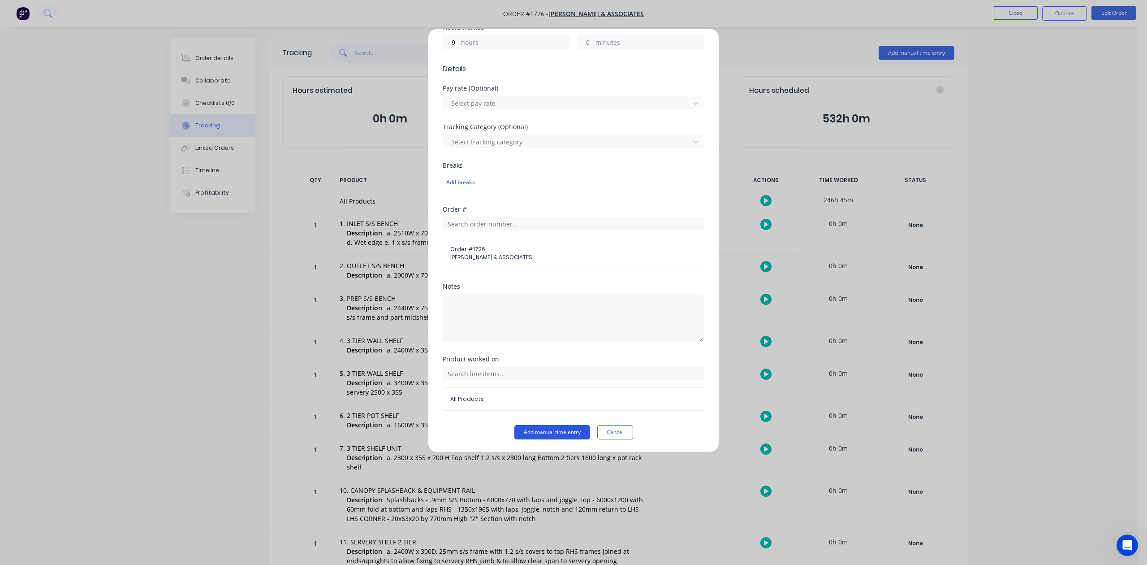
click at [555, 438] on button "Add manual time entry" at bounding box center [552, 432] width 76 height 14
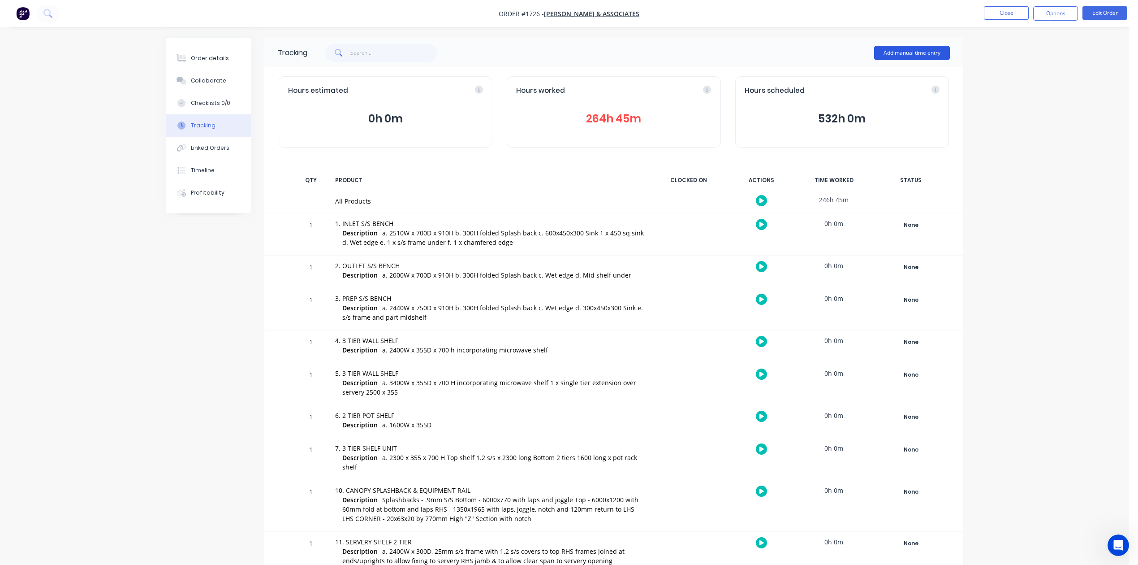
click at [884, 52] on button "Add manual time entry" at bounding box center [912, 53] width 76 height 14
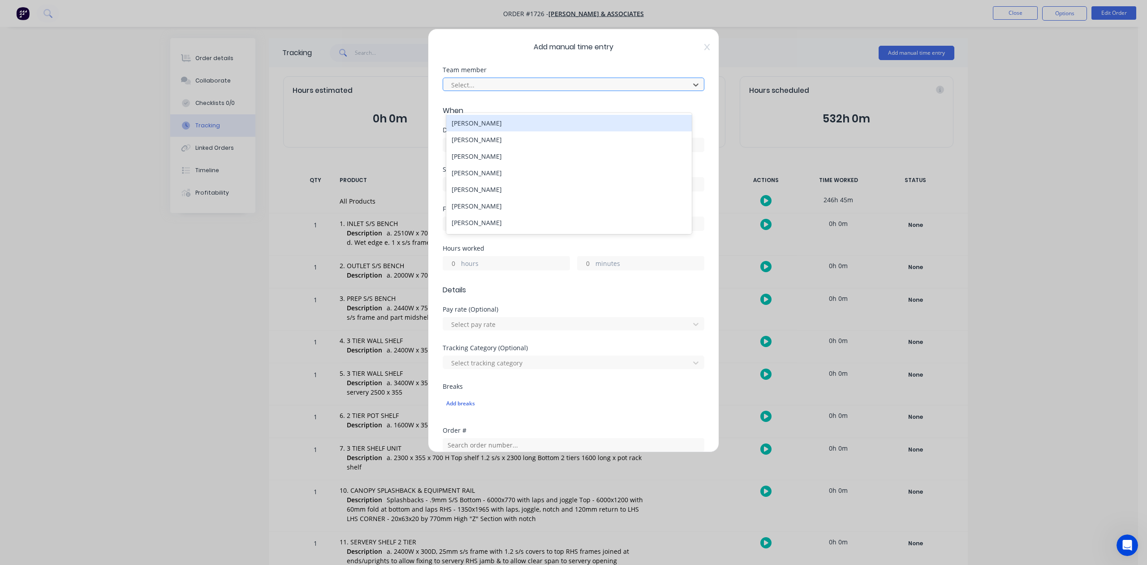
click at [508, 91] on div at bounding box center [567, 84] width 235 height 11
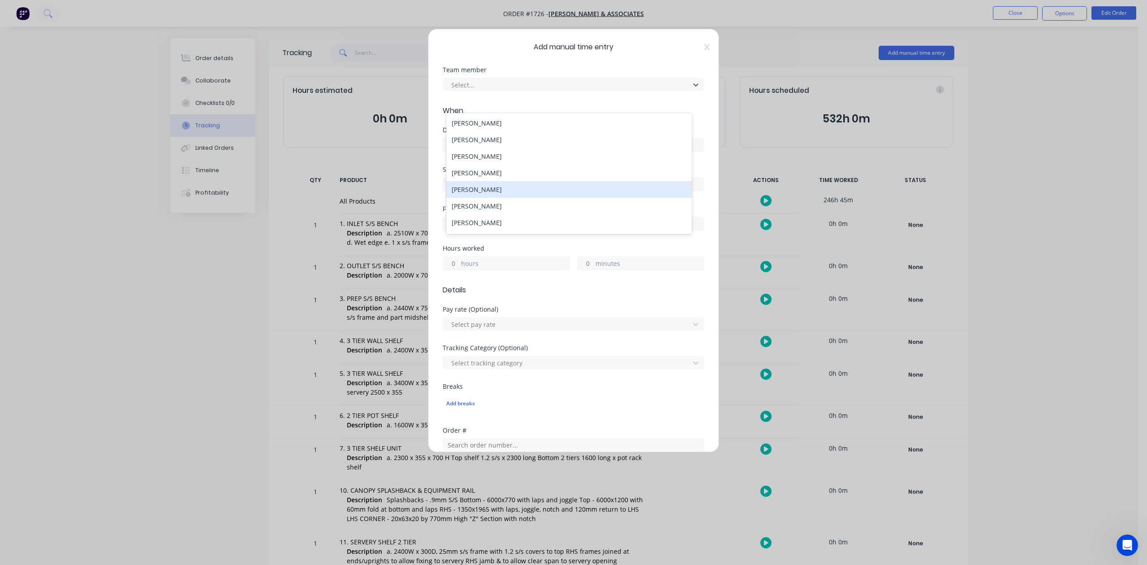
click at [488, 198] on div "[PERSON_NAME]" at bounding box center [568, 189] width 245 height 17
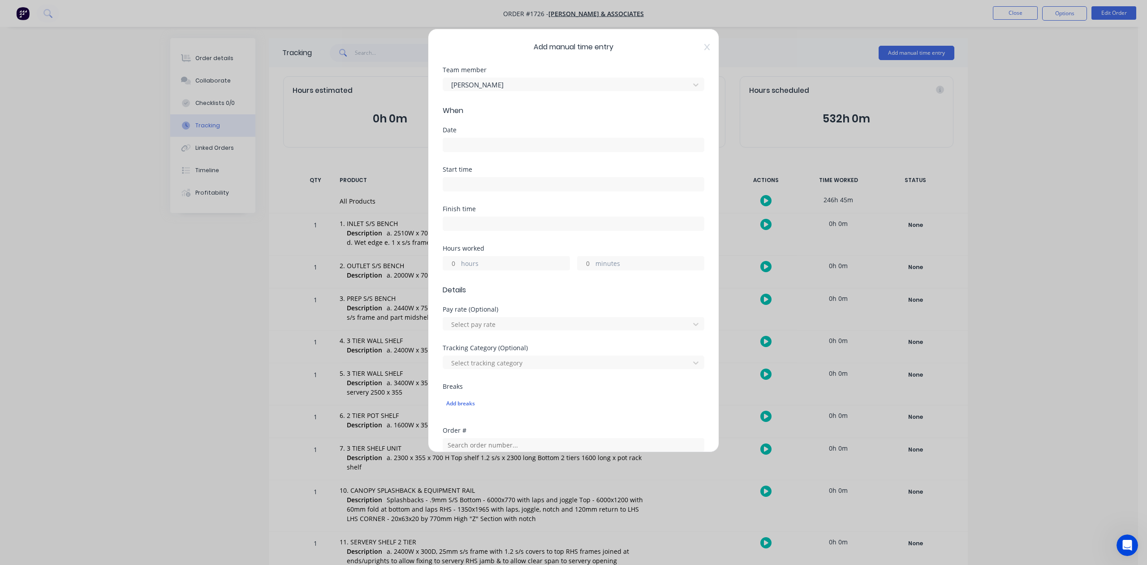
click at [466, 151] on input at bounding box center [573, 144] width 261 height 13
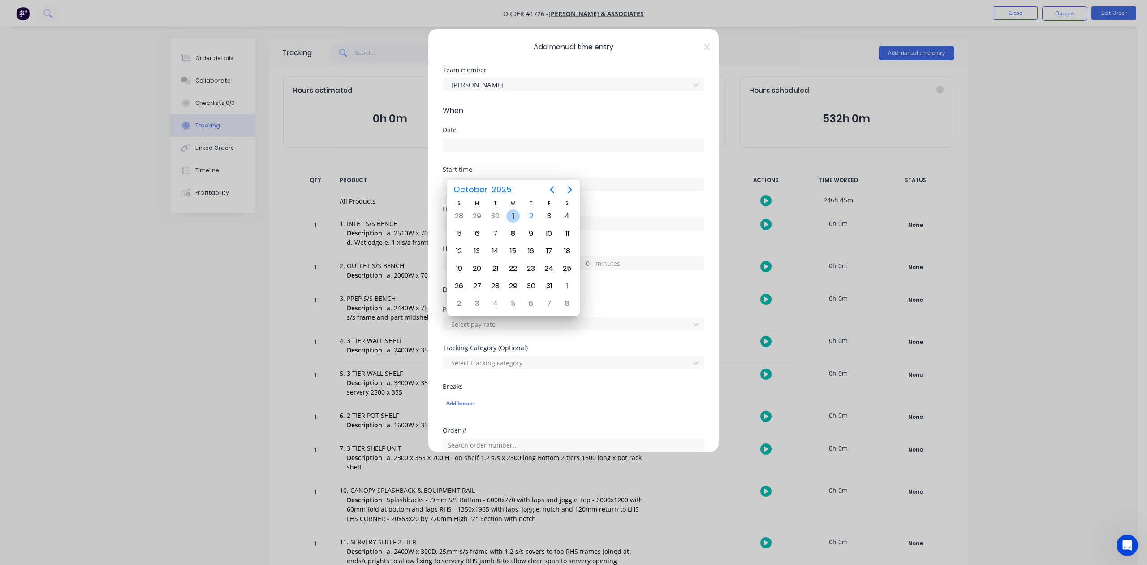
click at [513, 217] on div "1" at bounding box center [512, 215] width 13 height 13
type input "[DATE]"
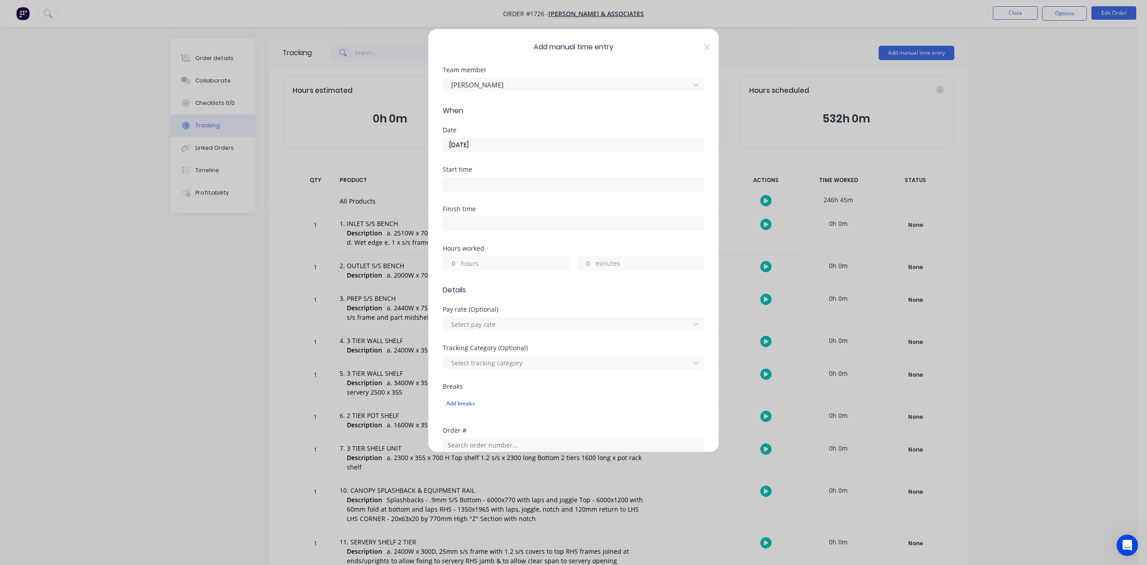
click at [585, 270] on input "minutes" at bounding box center [586, 262] width 16 height 13
type input "30"
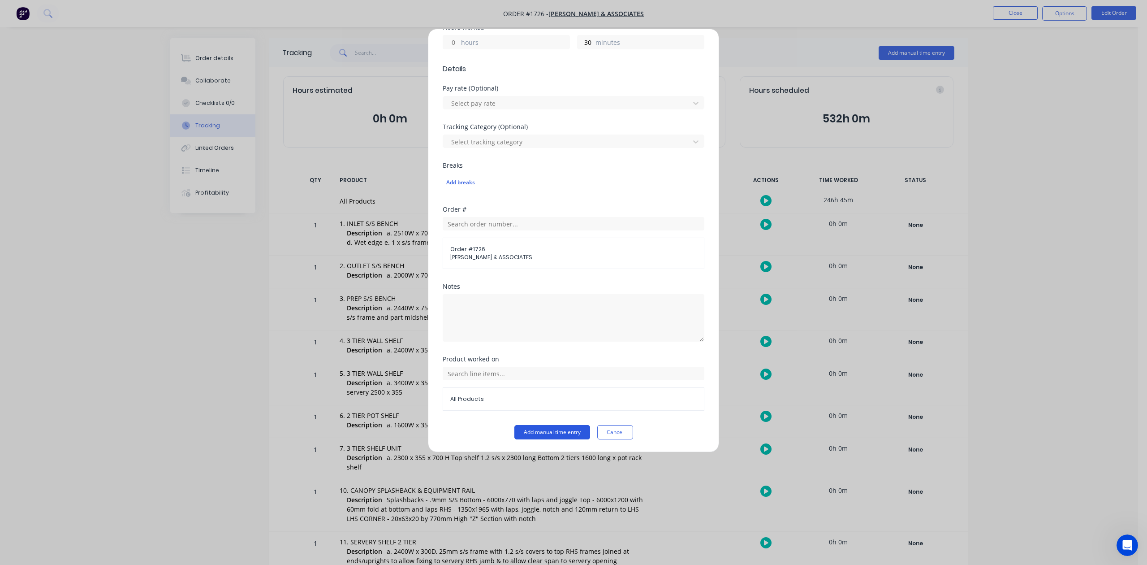
click at [549, 436] on button "Add manual time entry" at bounding box center [552, 432] width 76 height 14
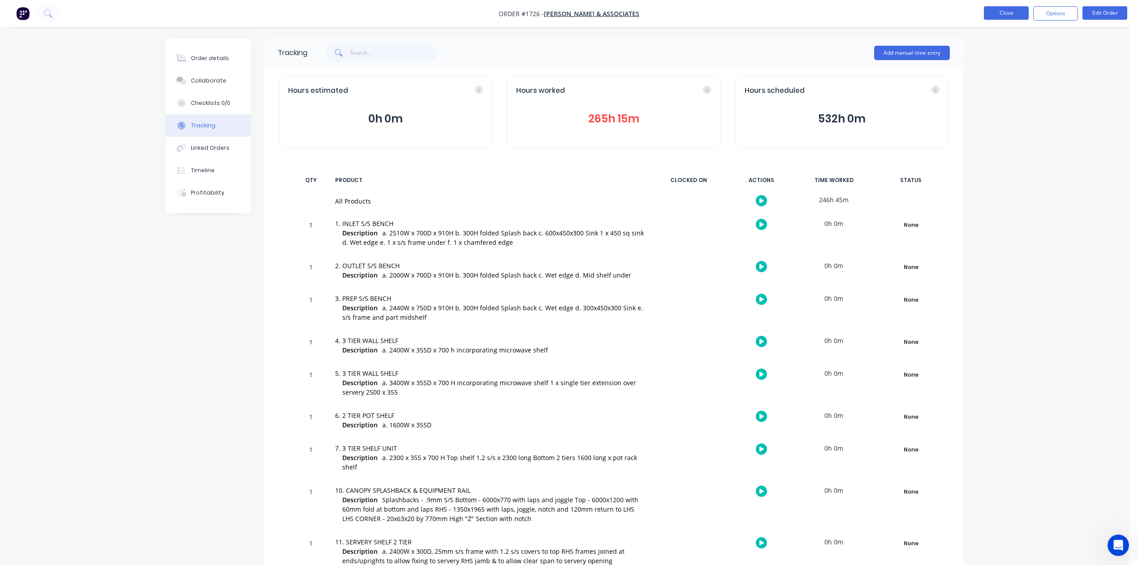
click at [995, 12] on button "Close" at bounding box center [1006, 12] width 45 height 13
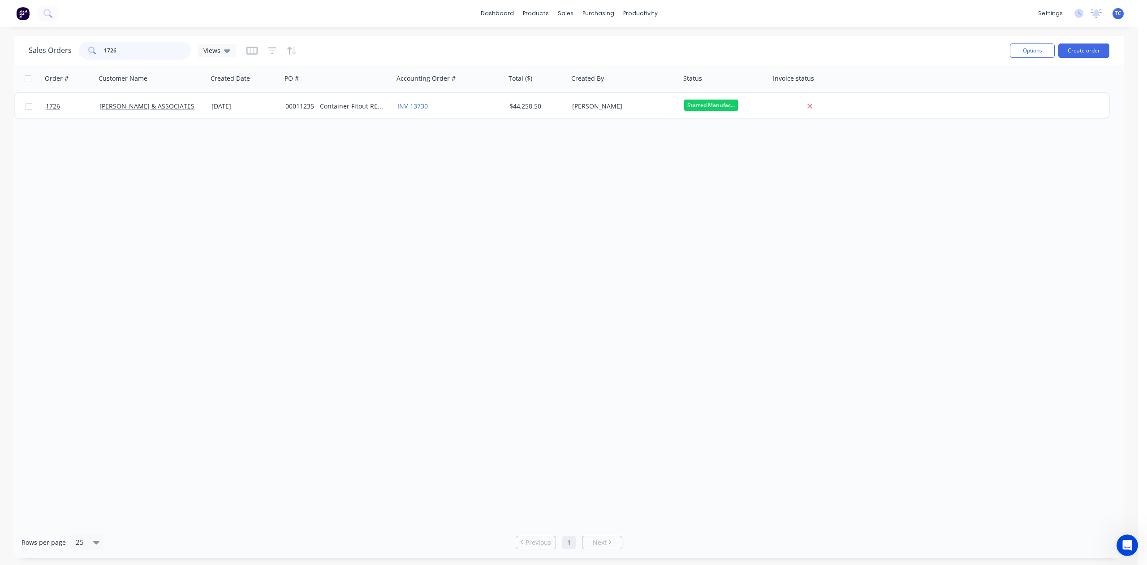
drag, startPoint x: 160, startPoint y: 51, endPoint x: 43, endPoint y: 54, distance: 116.1
click at [43, 54] on div "Sales Orders 1726 Views" at bounding box center [132, 51] width 207 height 18
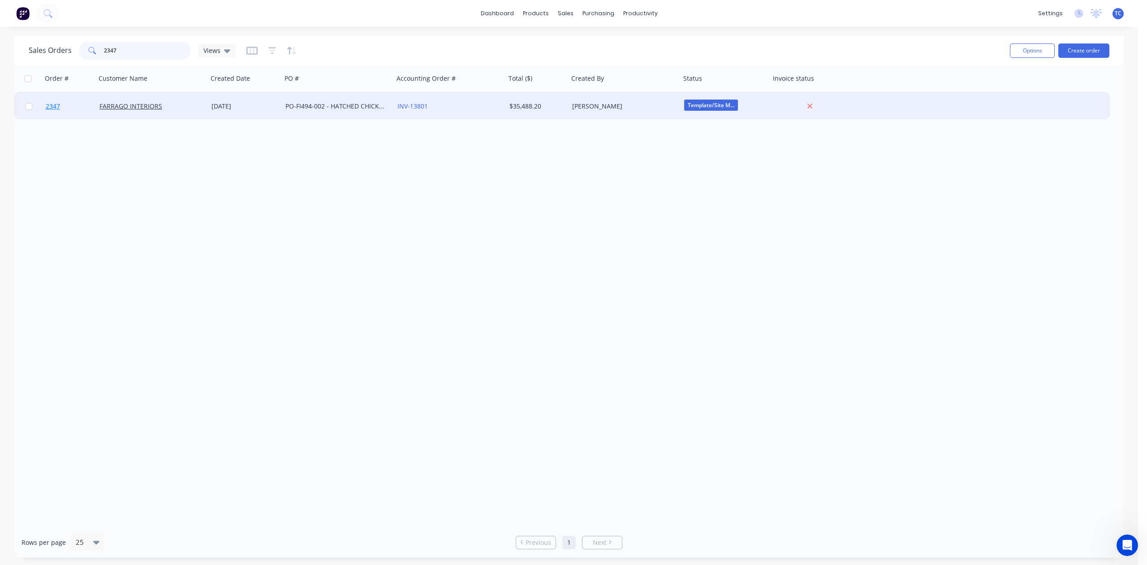
type input "2347"
click at [56, 106] on span "2347" at bounding box center [53, 106] width 14 height 9
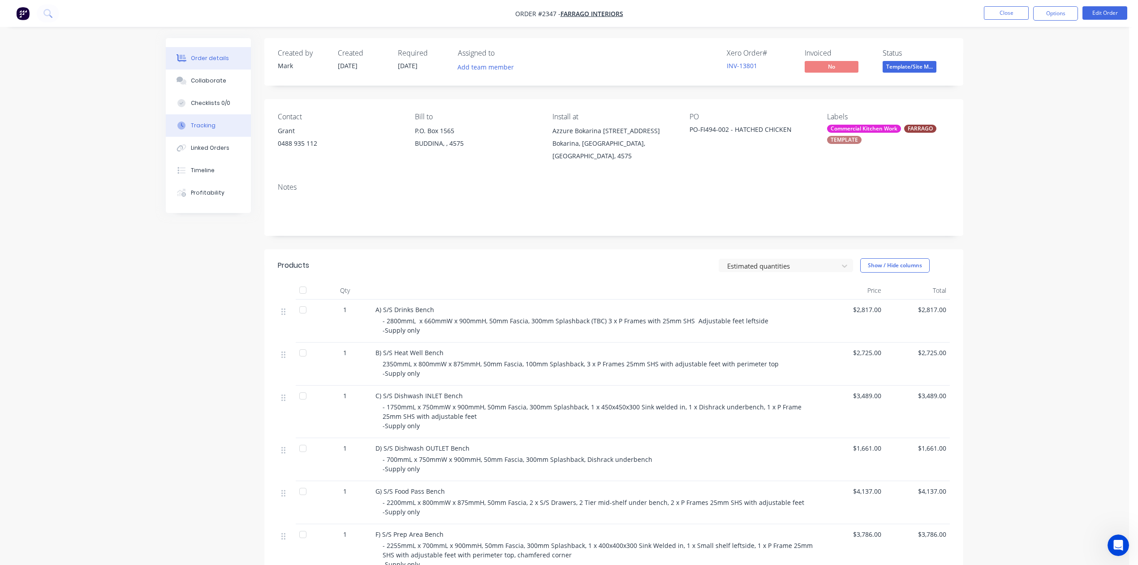
click at [214, 130] on div "Tracking" at bounding box center [203, 125] width 25 height 8
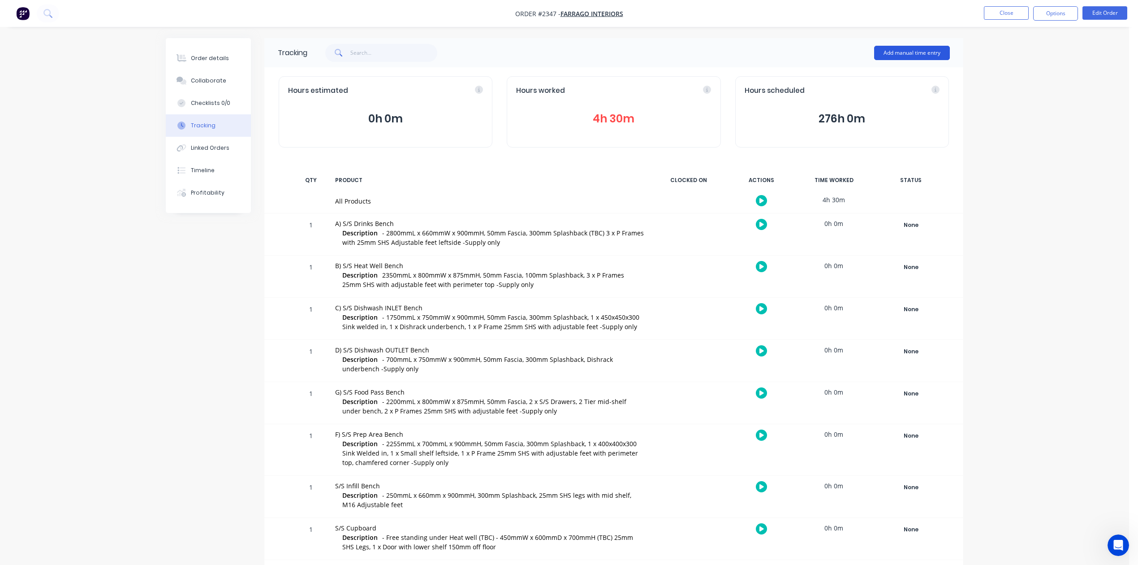
click at [896, 51] on button "Add manual time entry" at bounding box center [912, 53] width 76 height 14
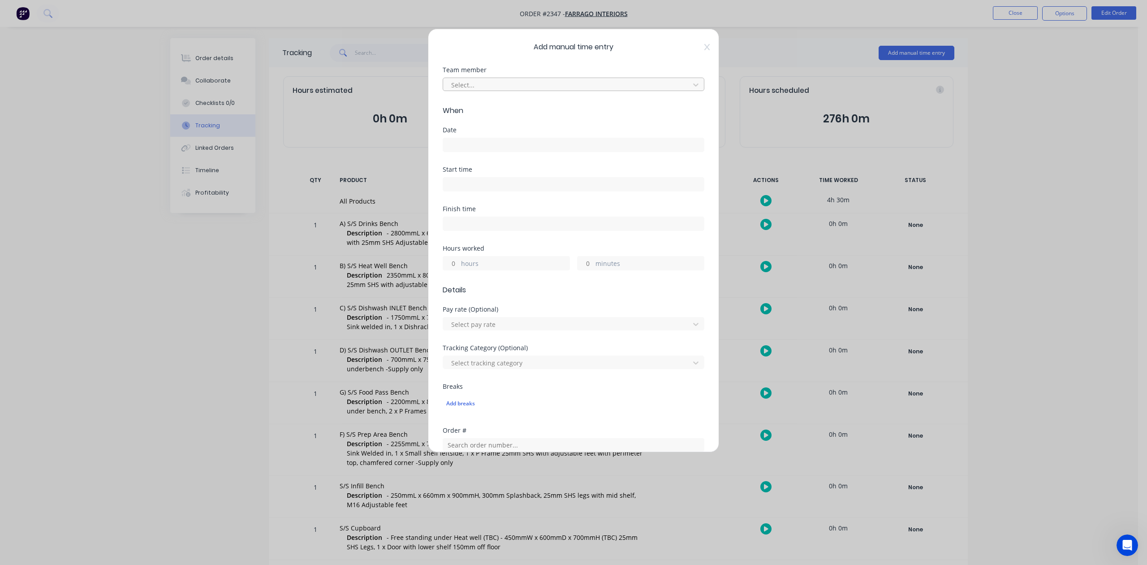
click at [527, 91] on div at bounding box center [567, 84] width 235 height 11
click at [498, 198] on div "[PERSON_NAME]" at bounding box center [568, 189] width 245 height 17
click at [479, 151] on input at bounding box center [573, 144] width 261 height 13
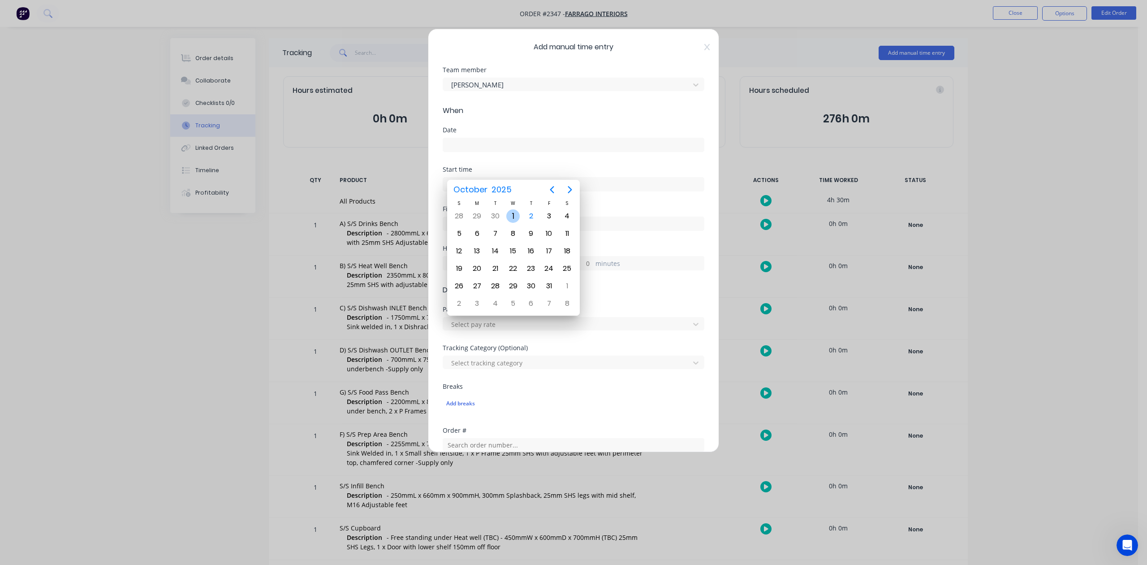
click at [514, 213] on div "1" at bounding box center [512, 215] width 13 height 13
type input "[DATE]"
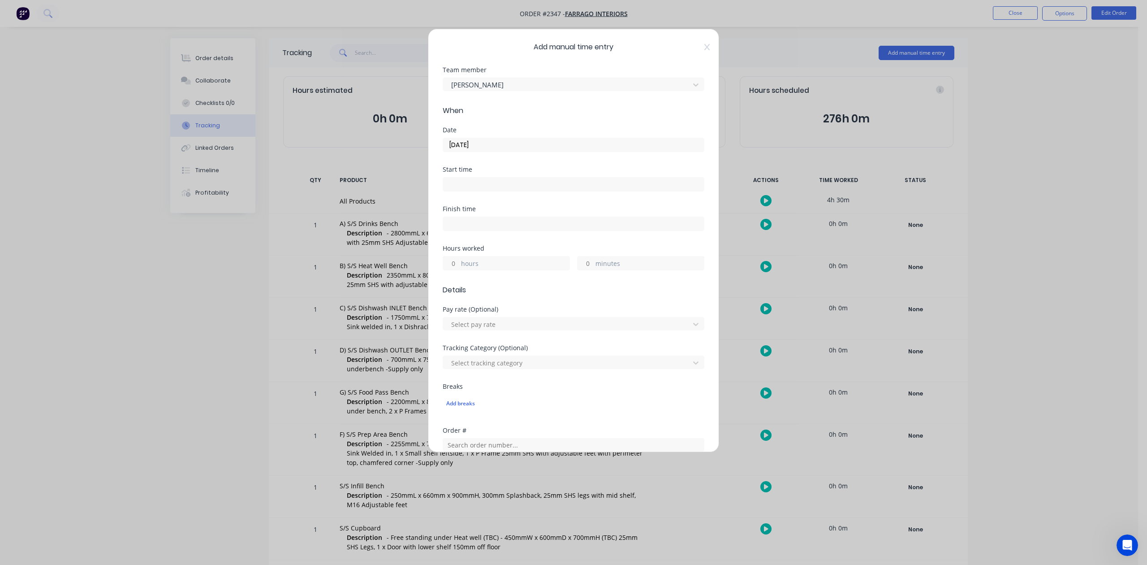
click at [456, 270] on input "hours" at bounding box center [451, 262] width 16 height 13
type input "4"
click at [585, 270] on input "minutes" at bounding box center [586, 262] width 16 height 13
type input "30"
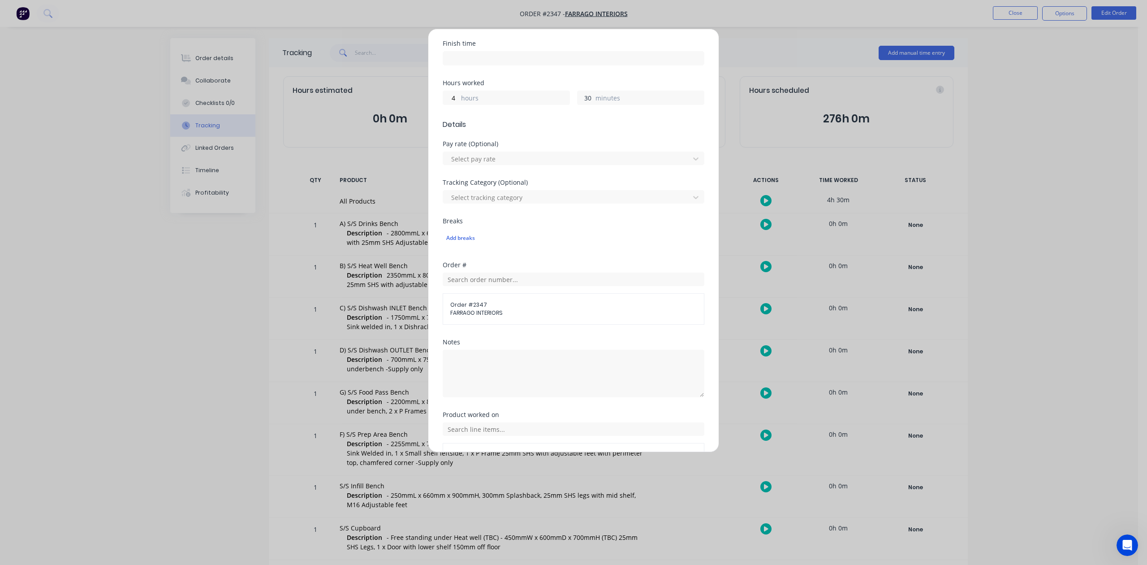
scroll to position [316, 0]
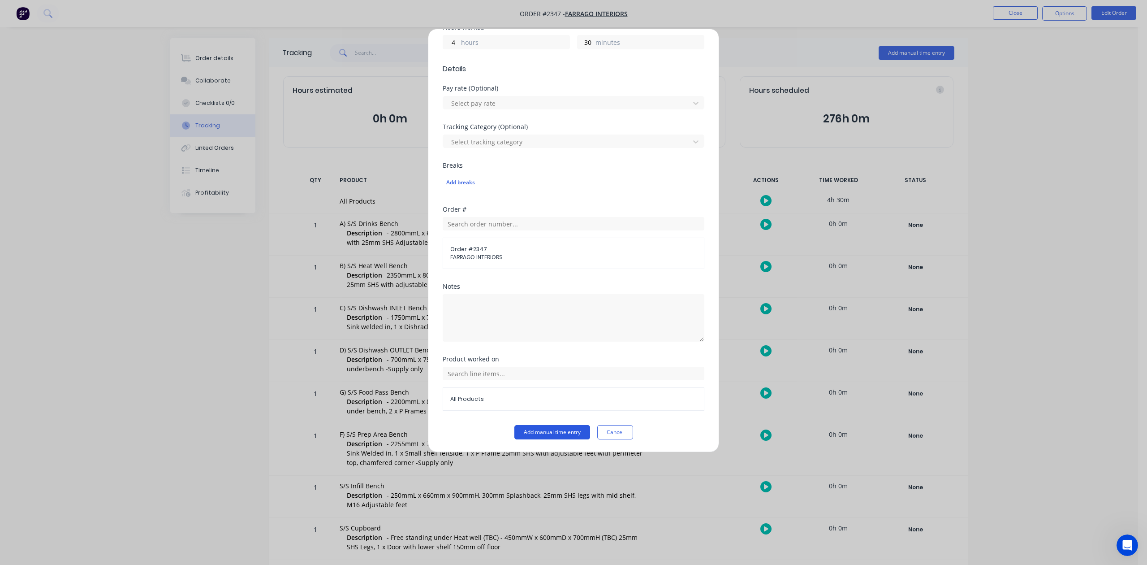
click at [540, 434] on button "Add manual time entry" at bounding box center [552, 432] width 76 height 14
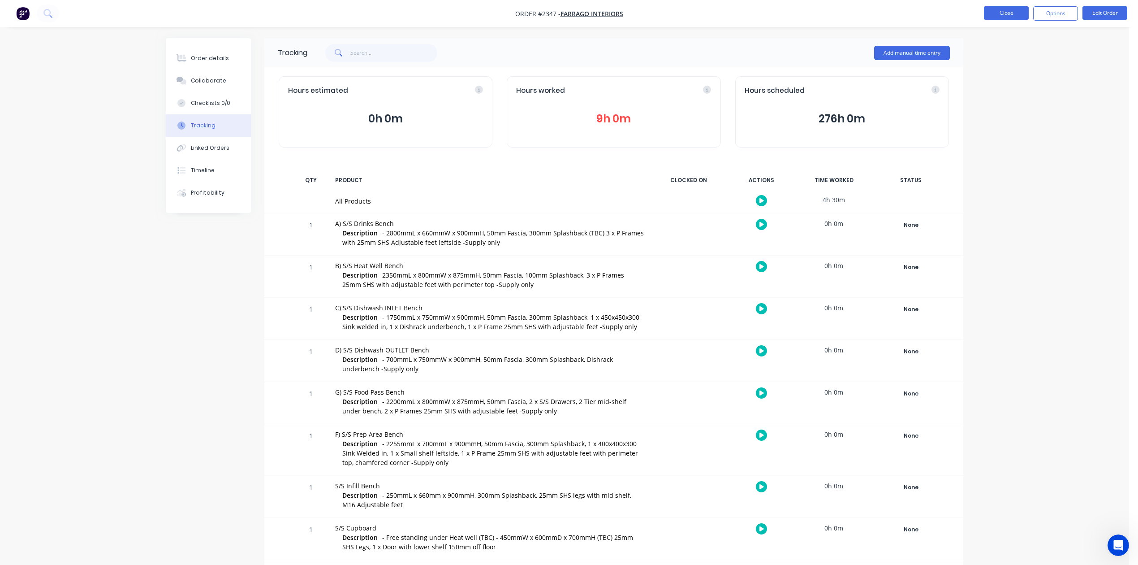
click at [992, 11] on button "Close" at bounding box center [1006, 12] width 45 height 13
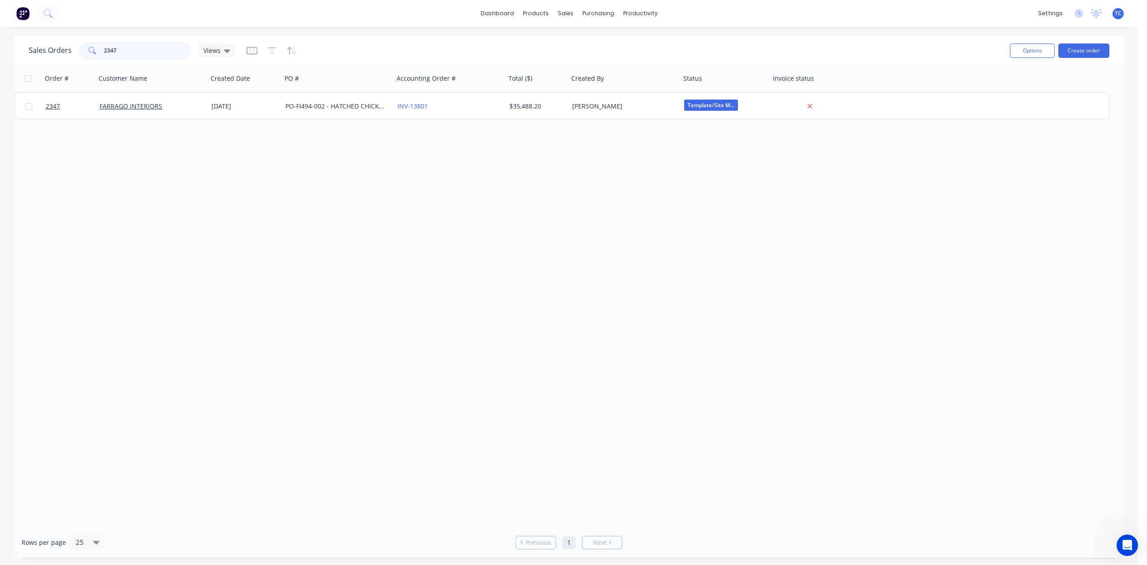
drag, startPoint x: 137, startPoint y: 51, endPoint x: 99, endPoint y: 51, distance: 38.1
click at [99, 51] on div "2347" at bounding box center [135, 51] width 112 height 18
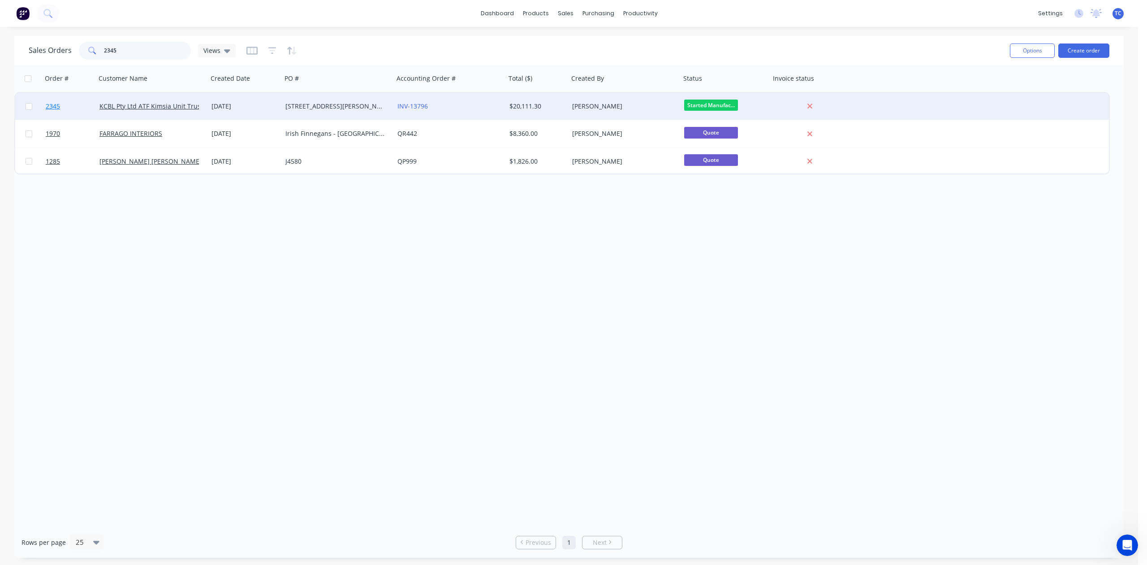
type input "2345"
click at [54, 105] on span "2345" at bounding box center [53, 106] width 14 height 9
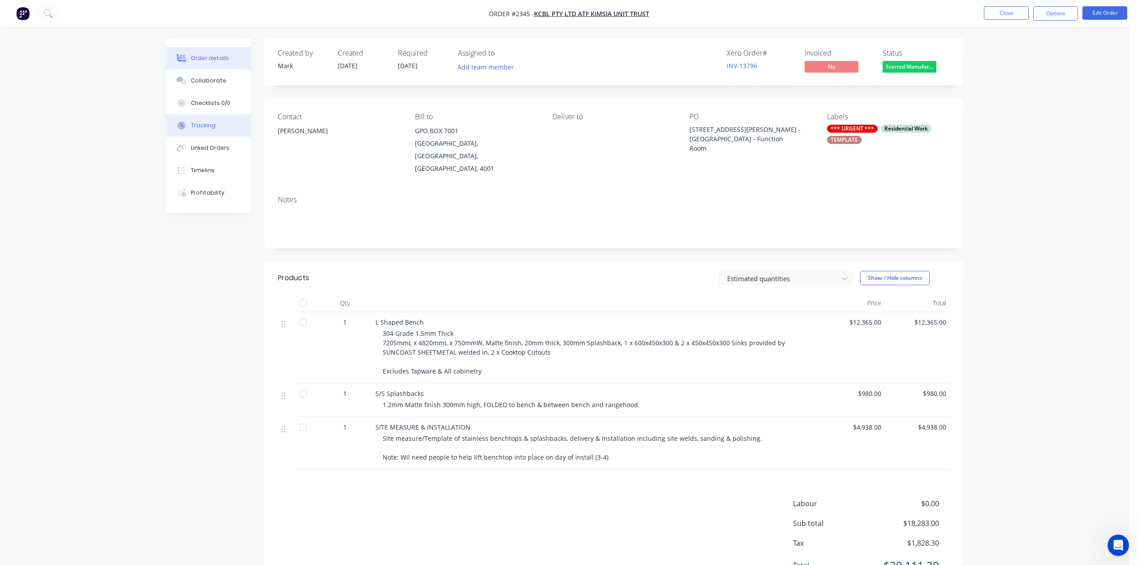
click at [203, 130] on div "Tracking" at bounding box center [203, 125] width 25 height 8
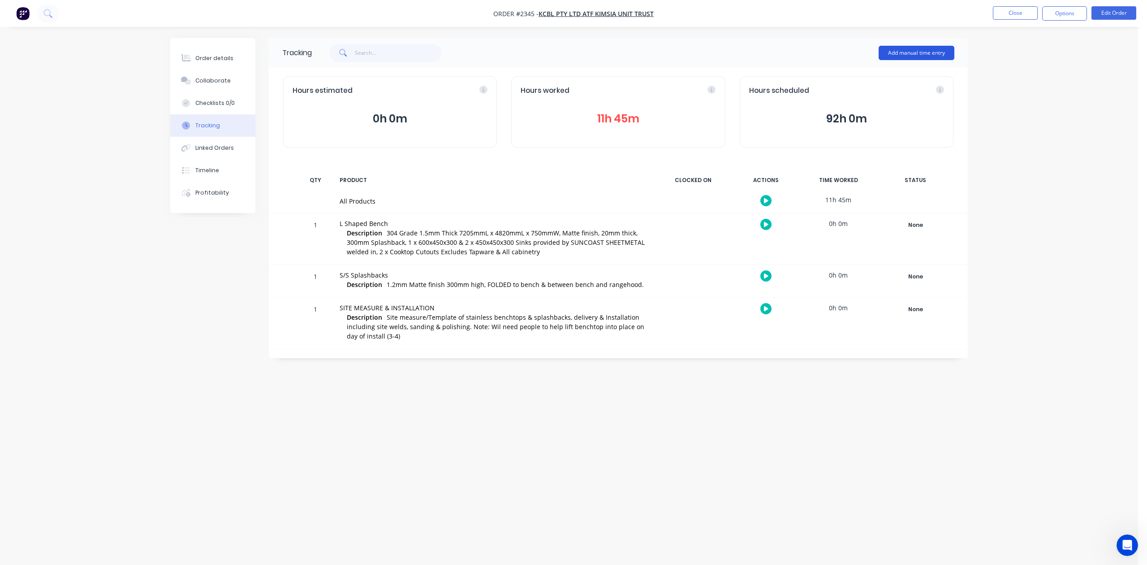
click at [895, 49] on button "Add manual time entry" at bounding box center [917, 53] width 76 height 14
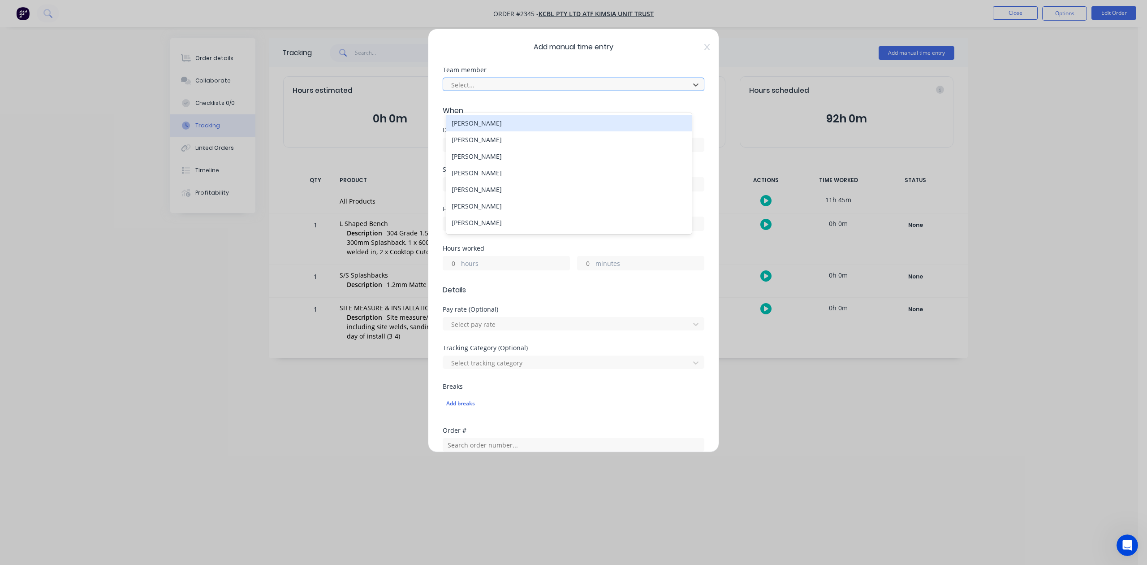
click at [555, 91] on div at bounding box center [567, 84] width 235 height 11
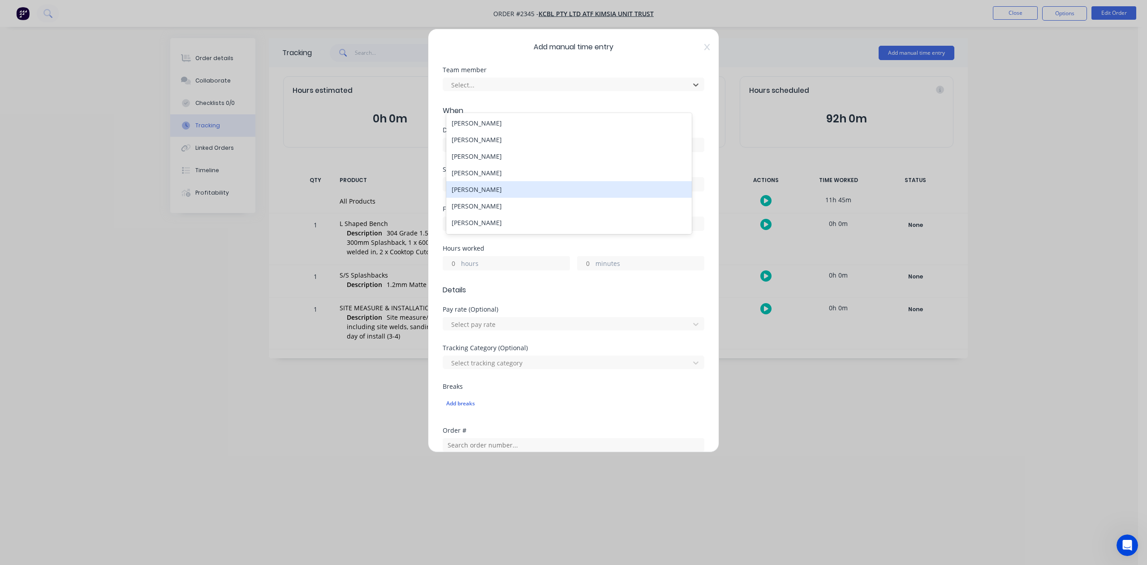
click at [501, 198] on div "[PERSON_NAME]" at bounding box center [568, 189] width 245 height 17
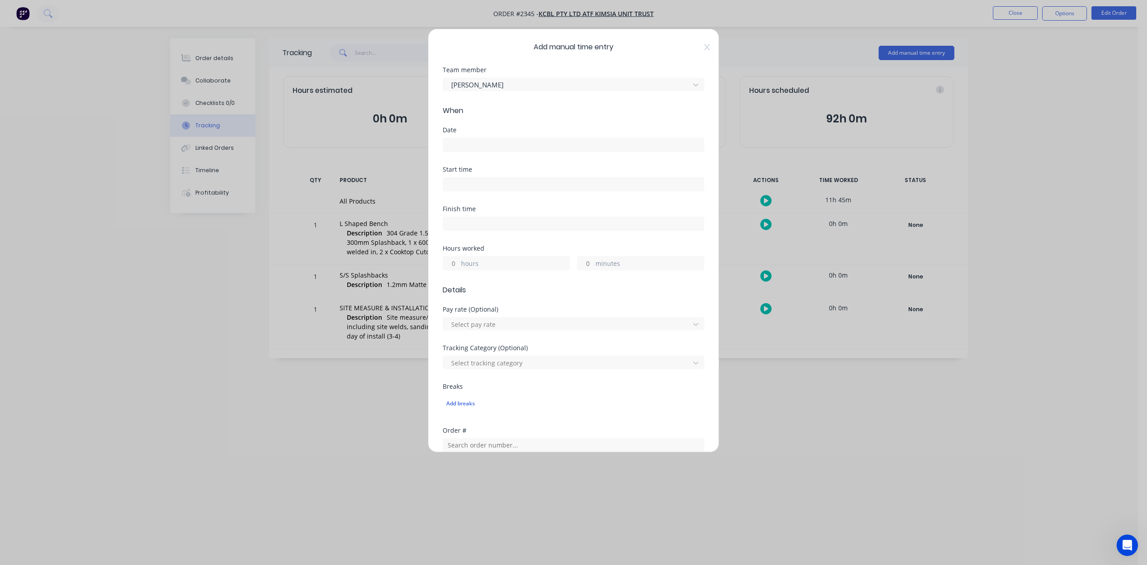
click at [497, 151] on input at bounding box center [573, 144] width 261 height 13
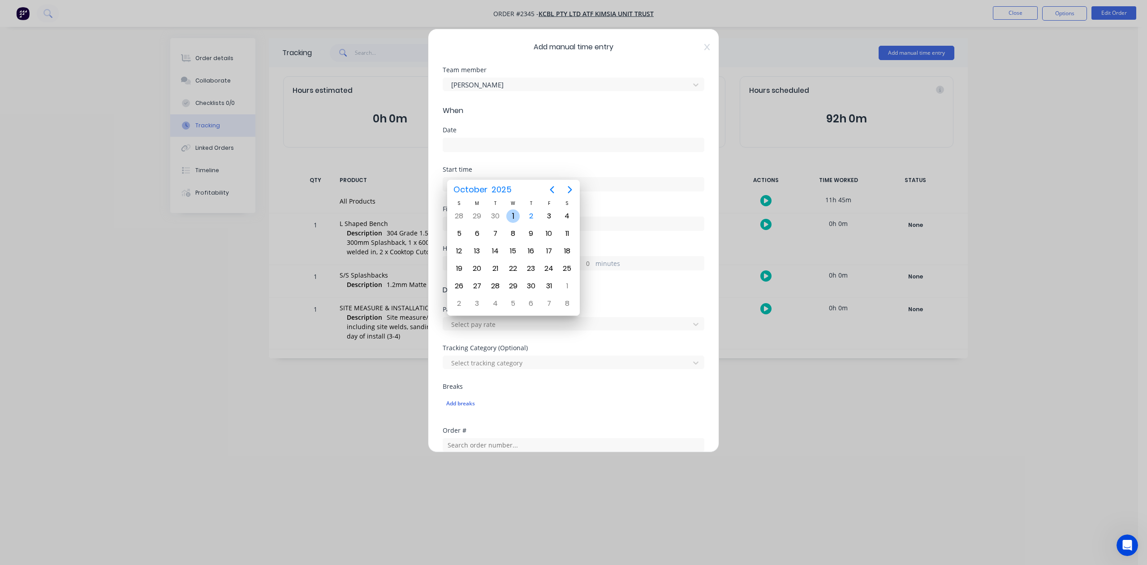
click at [511, 212] on div "1" at bounding box center [512, 215] width 13 height 13
type input "[DATE]"
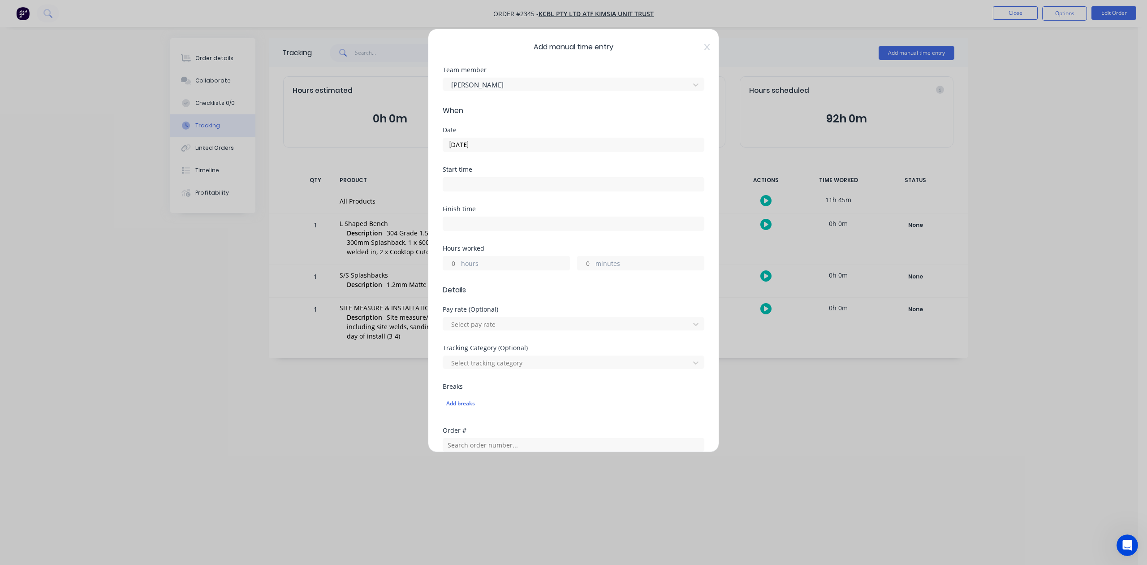
click at [582, 270] on input "minutes" at bounding box center [586, 262] width 16 height 13
type input "30"
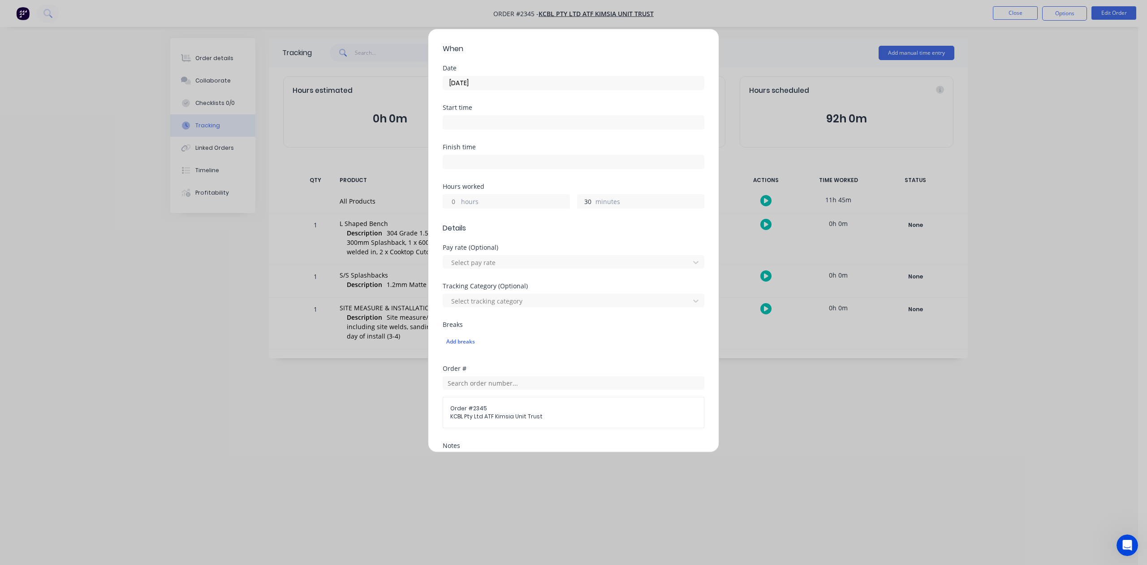
scroll to position [316, 0]
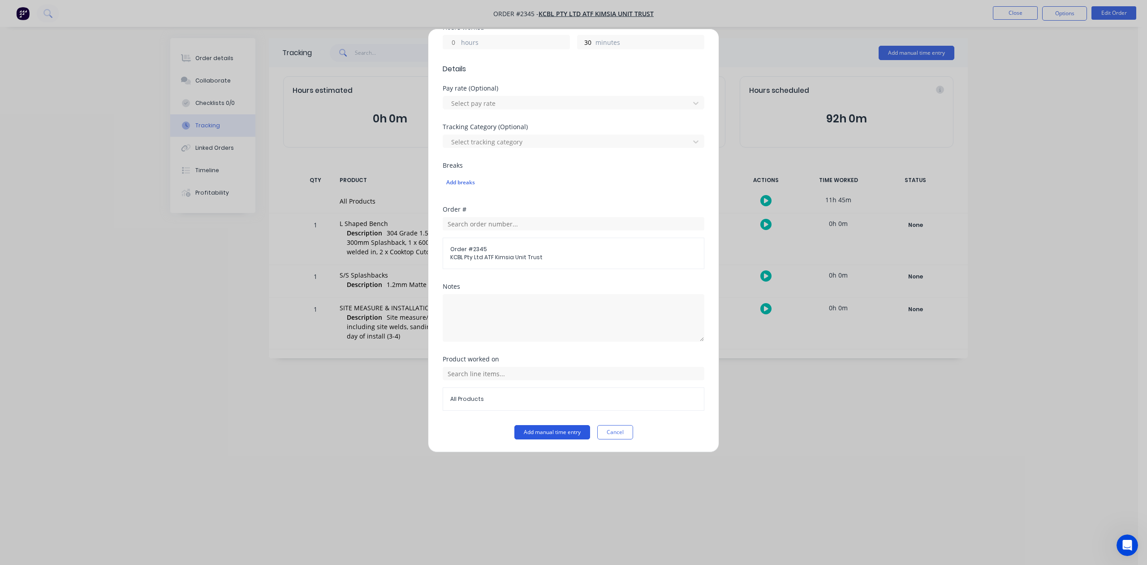
click at [568, 431] on button "Add manual time entry" at bounding box center [552, 432] width 76 height 14
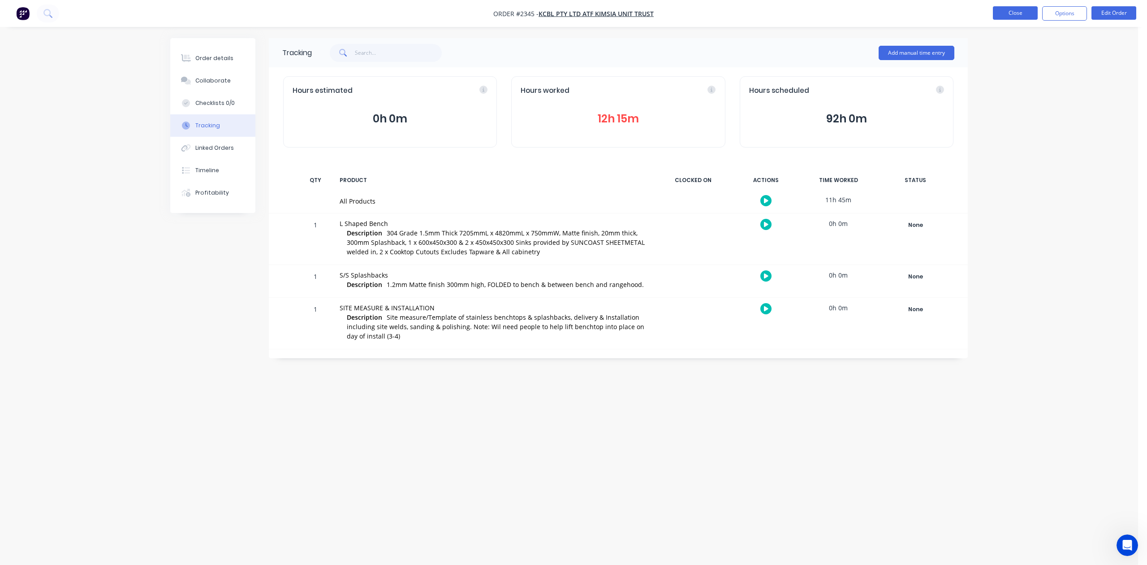
click at [1000, 15] on button "Close" at bounding box center [1015, 12] width 45 height 13
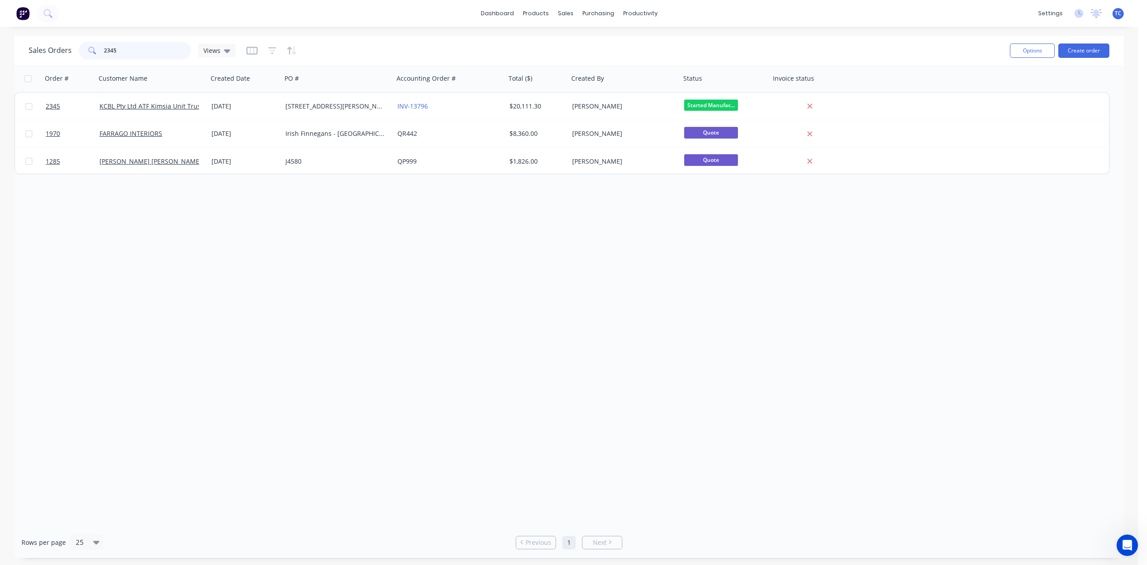
drag, startPoint x: 140, startPoint y: 42, endPoint x: 57, endPoint y: 47, distance: 83.0
click at [57, 47] on div "Sales Orders 2345 Views" at bounding box center [132, 51] width 207 height 18
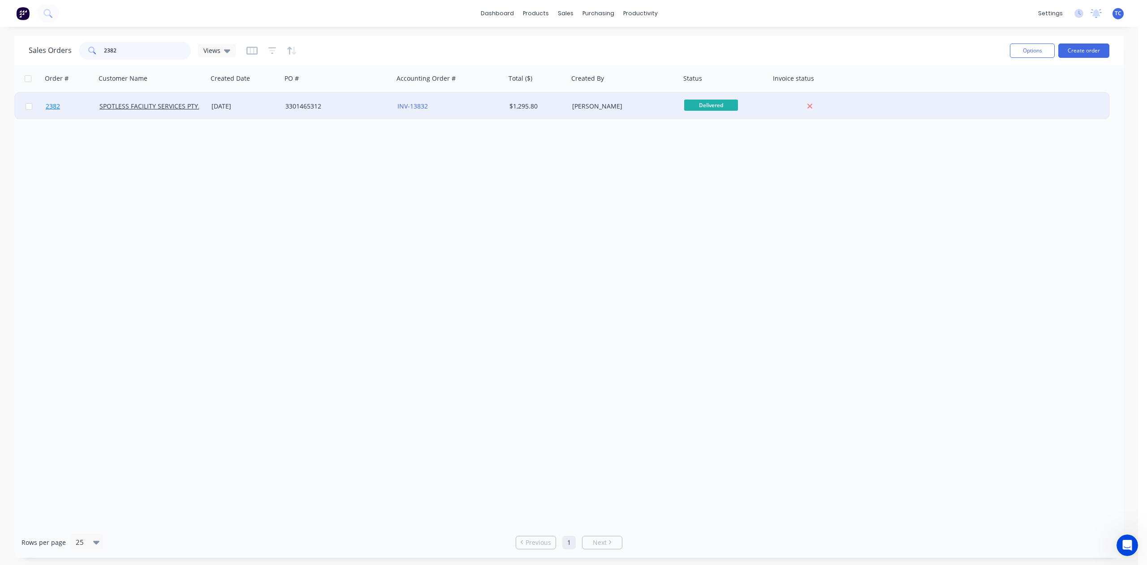
type input "2382"
click at [52, 103] on span "2382" at bounding box center [53, 106] width 14 height 9
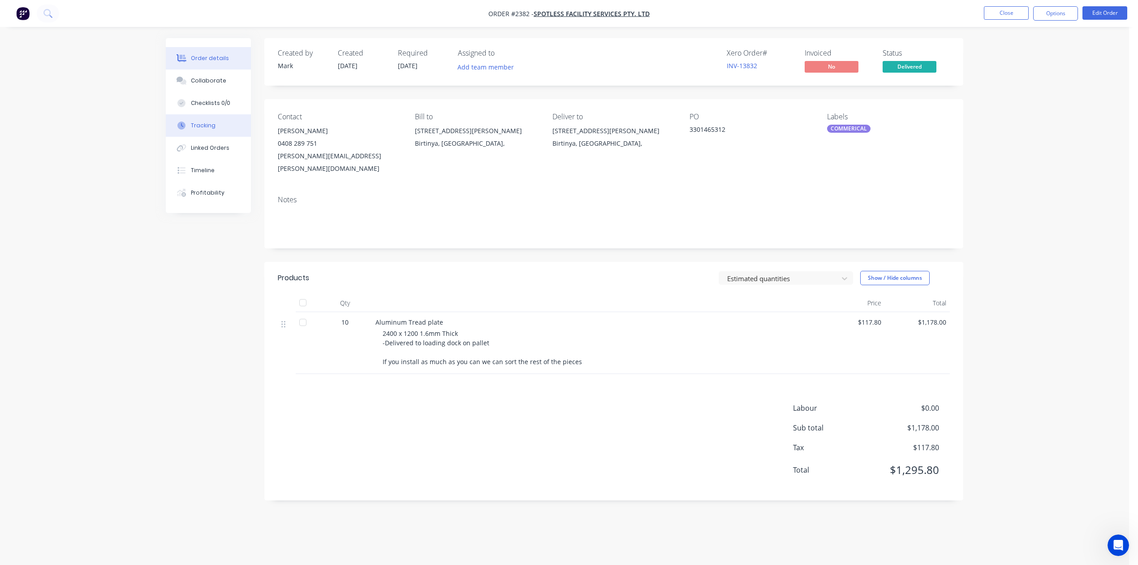
click at [212, 130] on div "Tracking" at bounding box center [203, 125] width 25 height 8
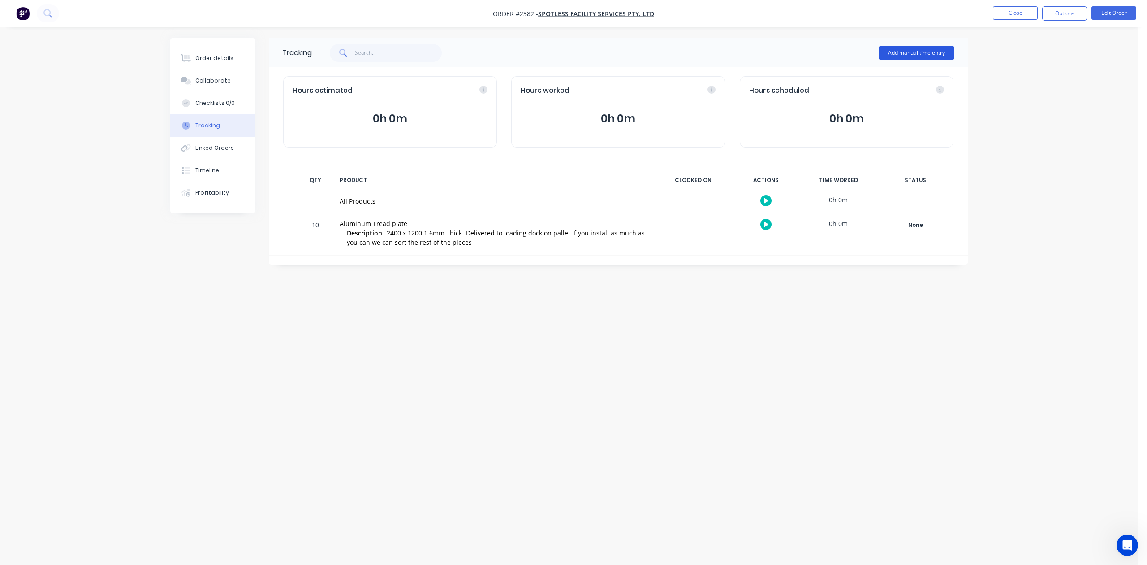
click at [913, 52] on button "Add manual time entry" at bounding box center [917, 53] width 76 height 14
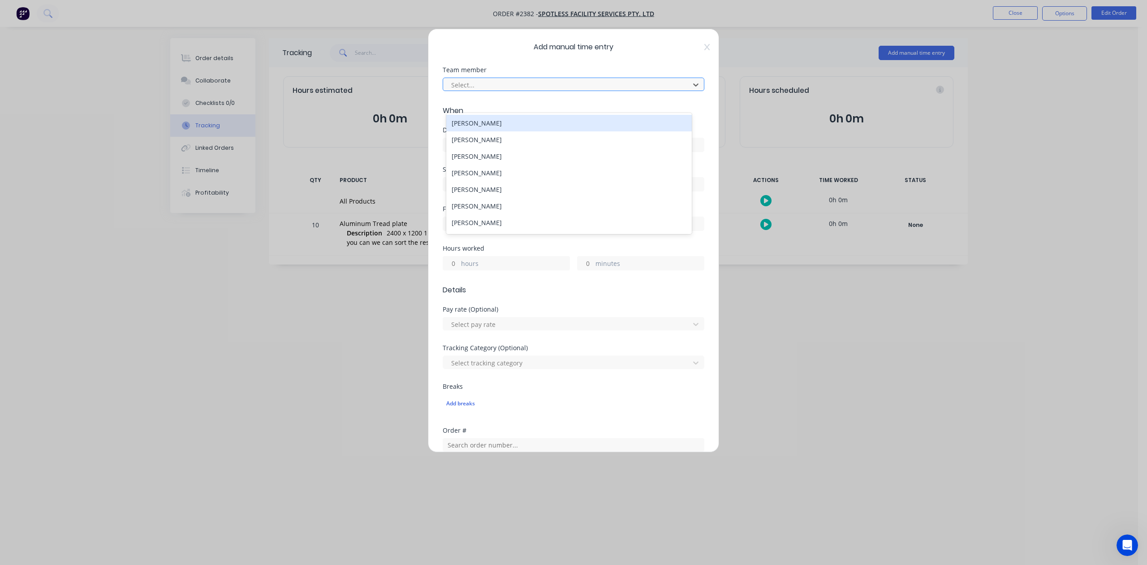
click at [479, 91] on div at bounding box center [567, 84] width 235 height 11
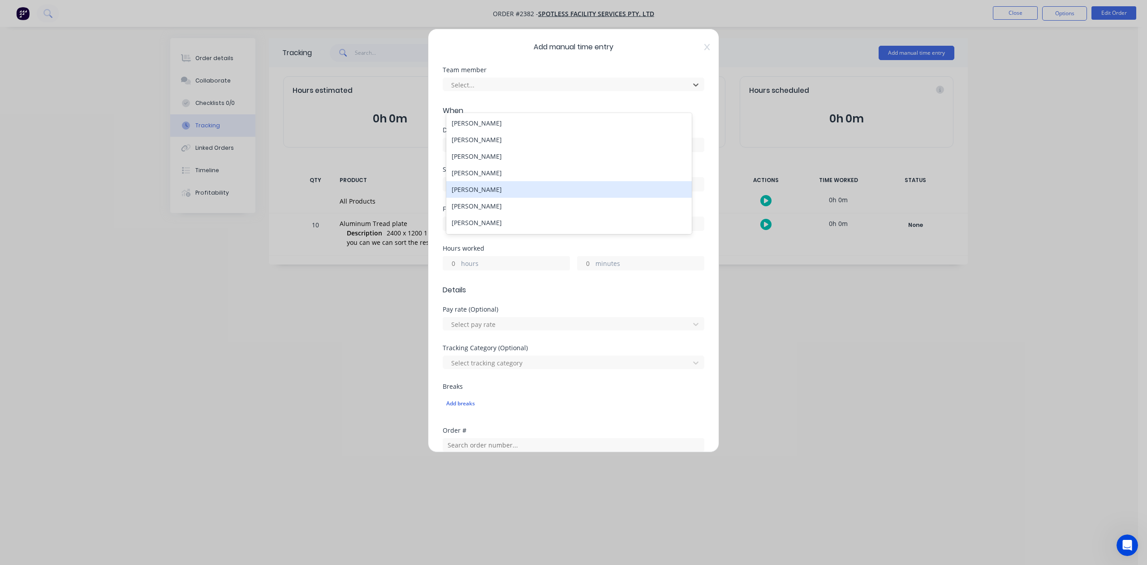
click at [478, 198] on div "[PERSON_NAME]" at bounding box center [568, 189] width 245 height 17
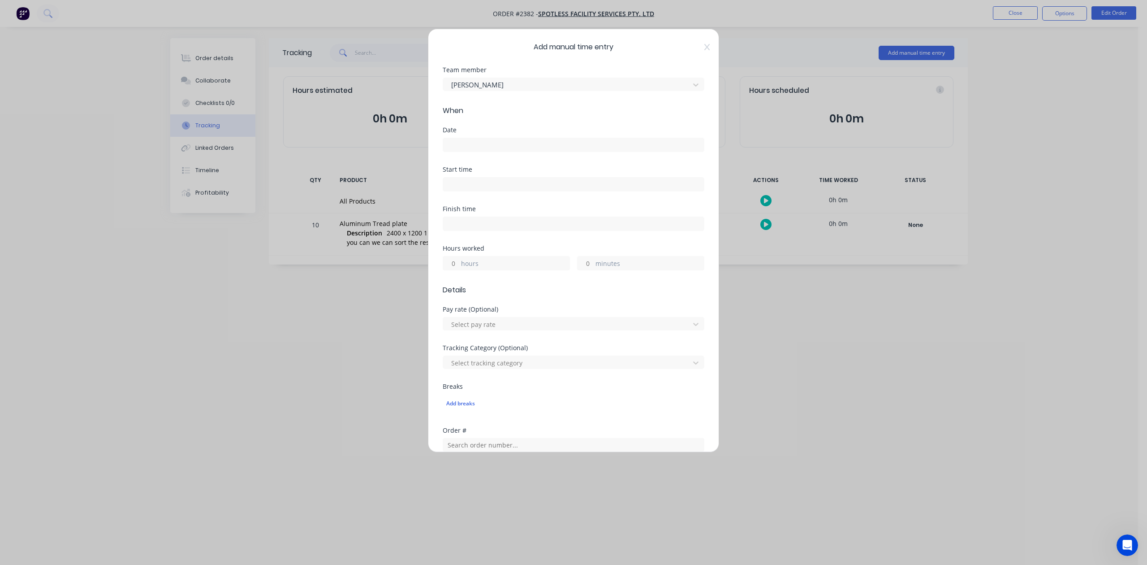
click at [477, 151] on input at bounding box center [573, 144] width 261 height 13
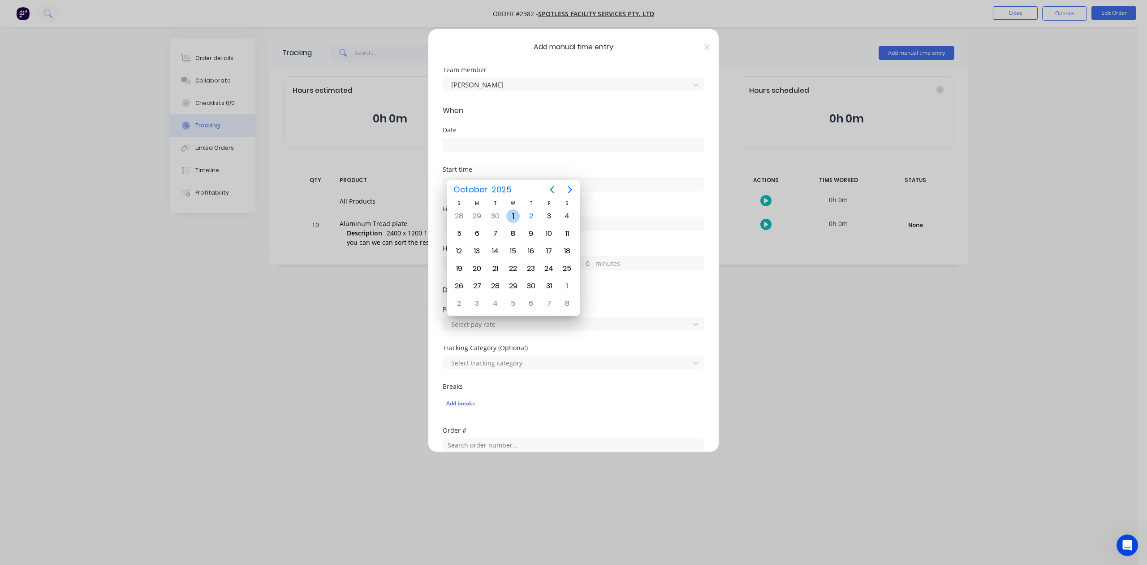
click at [511, 214] on div "1" at bounding box center [512, 215] width 13 height 13
type input "[DATE]"
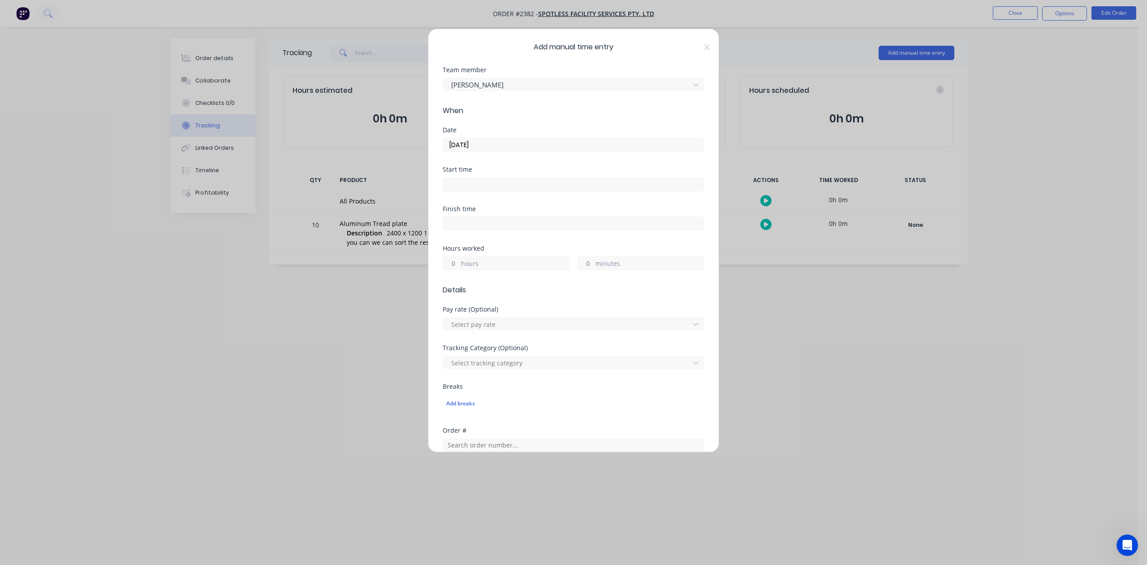
click at [583, 270] on input "minutes" at bounding box center [586, 262] width 16 height 13
type input "30"
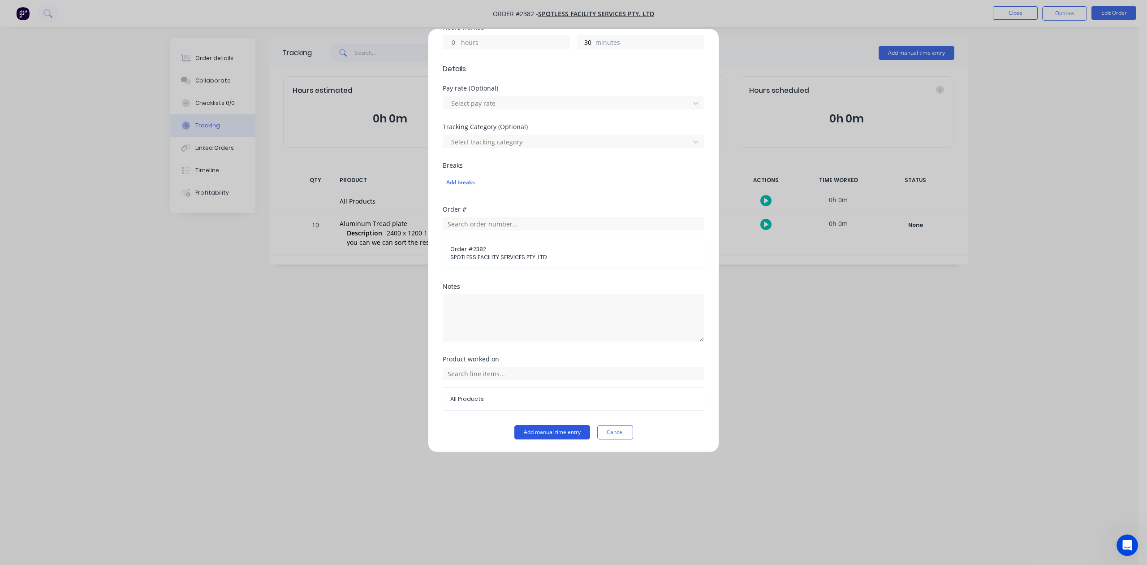
click at [532, 436] on button "Add manual time entry" at bounding box center [552, 432] width 76 height 14
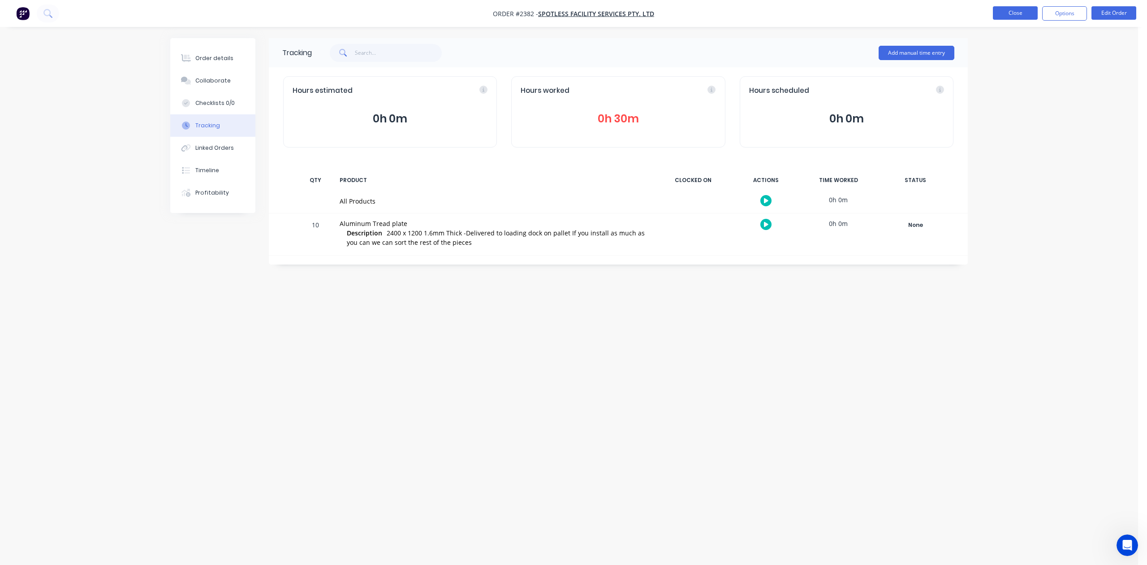
click at [1005, 13] on button "Close" at bounding box center [1015, 12] width 45 height 13
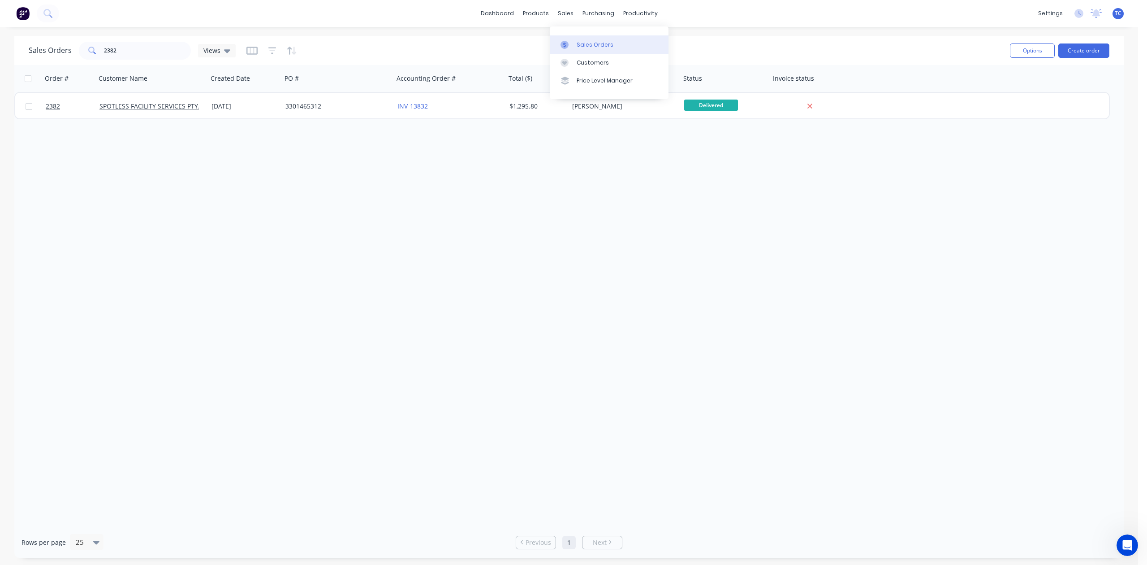
click at [594, 46] on div "Sales Orders" at bounding box center [595, 45] width 37 height 8
drag, startPoint x: 142, startPoint y: 54, endPoint x: 76, endPoint y: 51, distance: 66.4
click at [76, 51] on div "Sales Orders 2382 Views" at bounding box center [132, 51] width 207 height 18
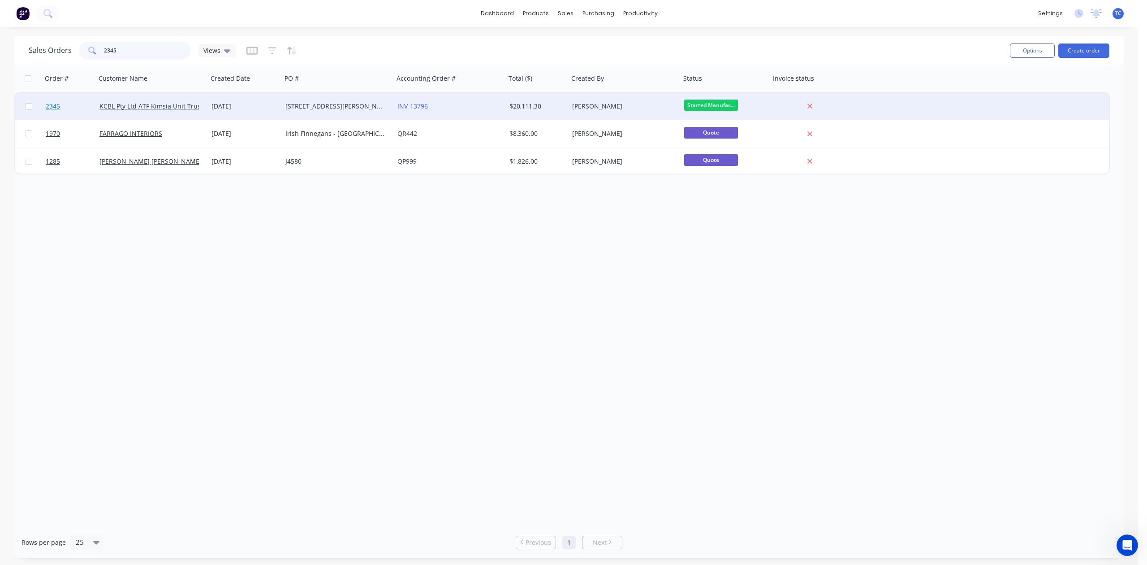
type input "2345"
click at [58, 102] on span "2345" at bounding box center [53, 106] width 14 height 9
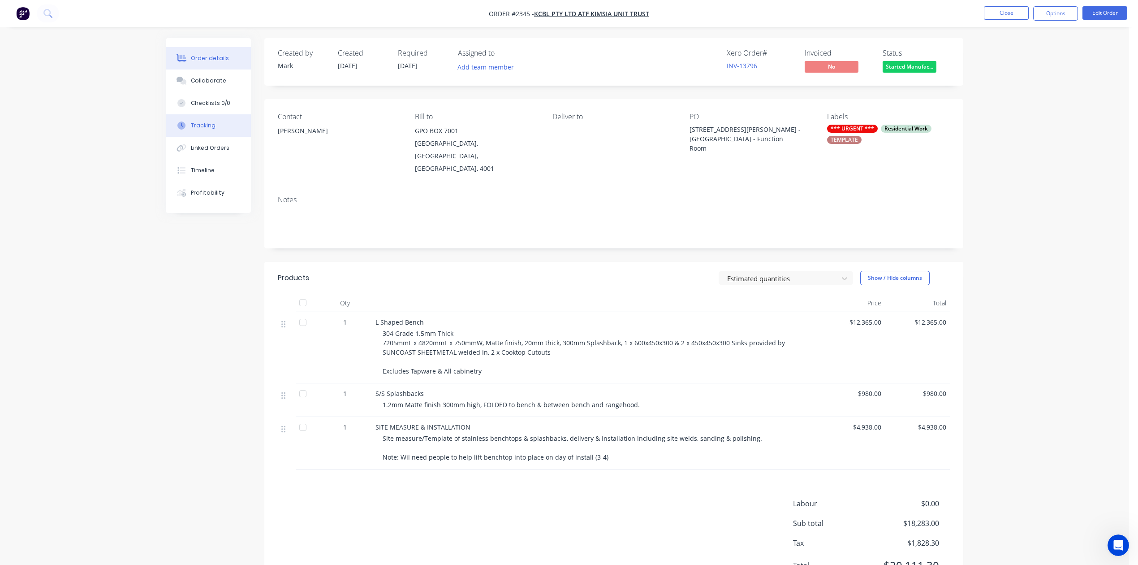
click at [212, 130] on div "Tracking" at bounding box center [203, 125] width 25 height 8
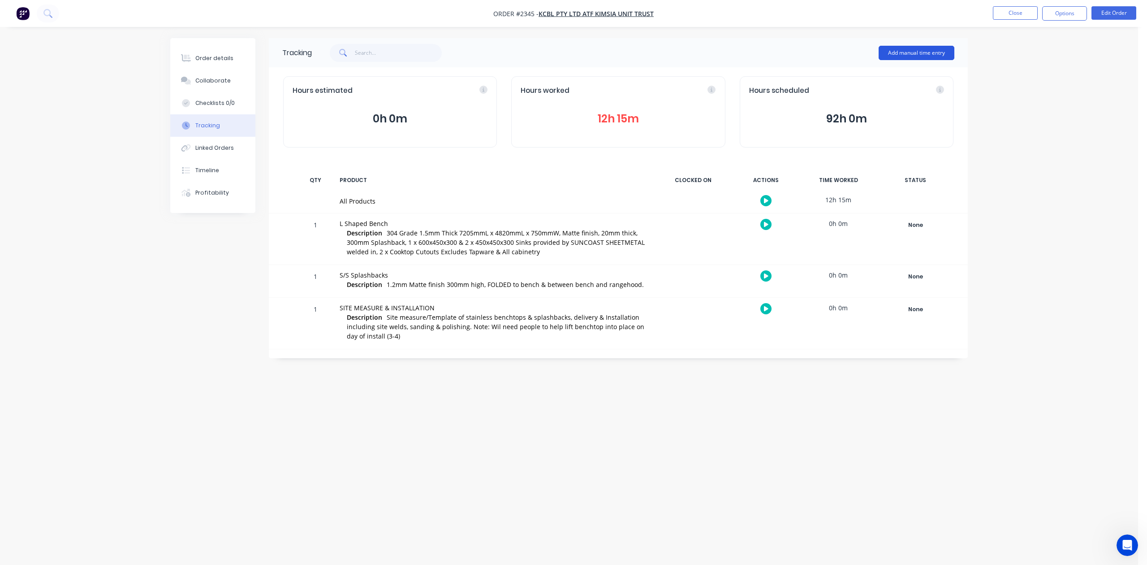
click at [891, 52] on button "Add manual time entry" at bounding box center [917, 53] width 76 height 14
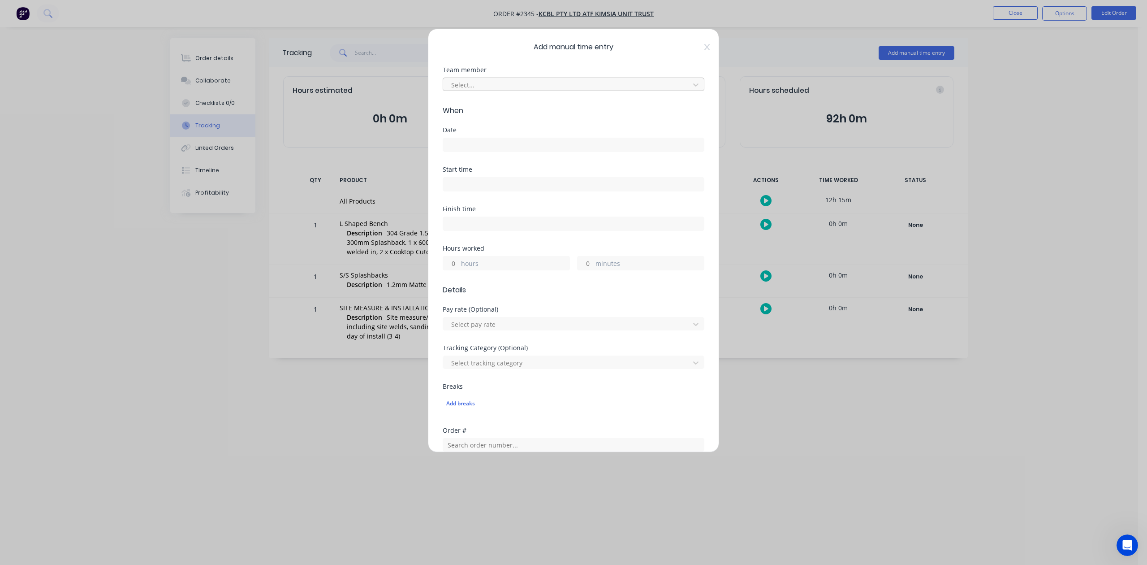
click at [565, 91] on div at bounding box center [567, 84] width 235 height 11
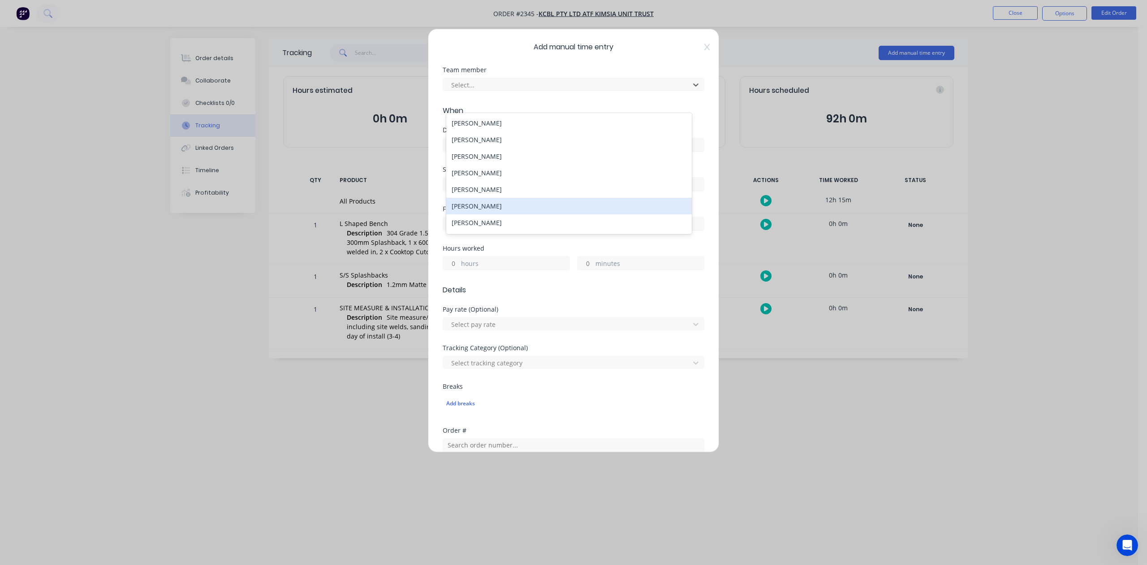
scroll to position [60, 0]
click at [483, 204] on div "[PERSON_NAME]" at bounding box center [568, 196] width 245 height 17
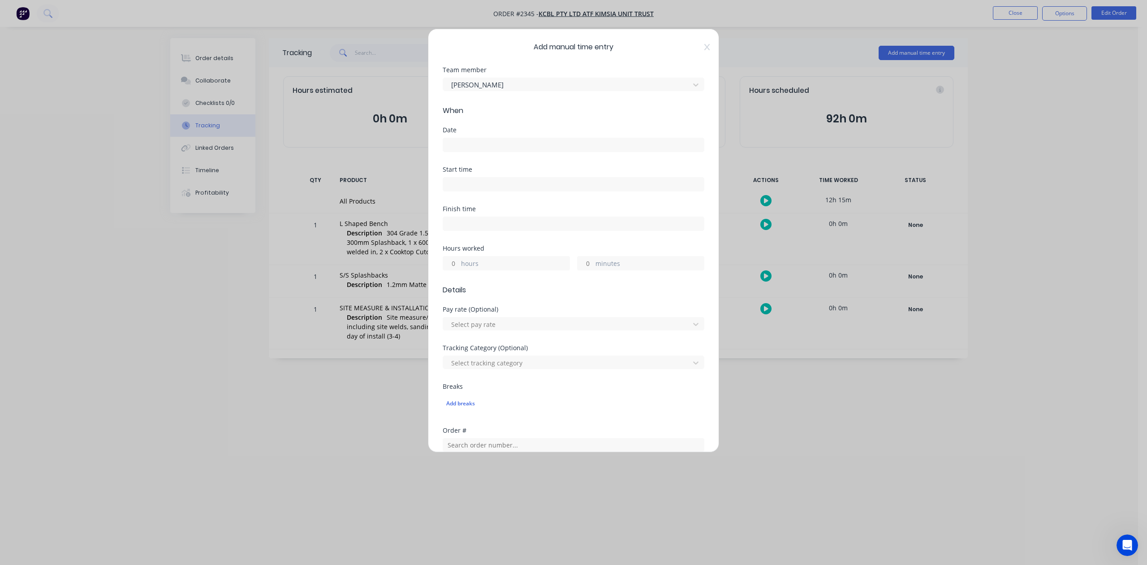
click at [471, 151] on input at bounding box center [573, 144] width 261 height 13
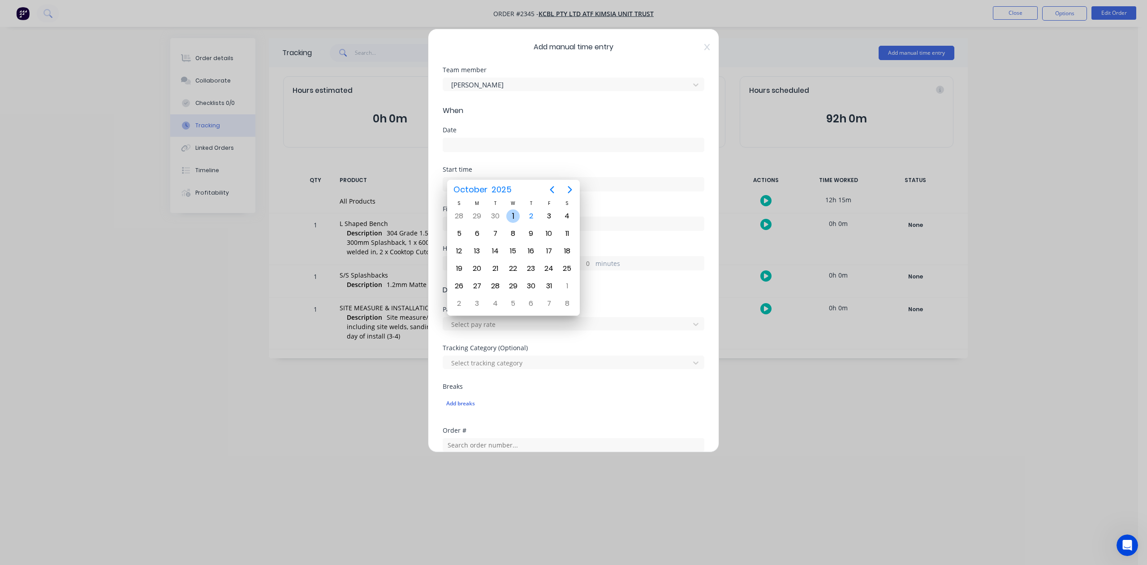
click at [514, 214] on div "1" at bounding box center [512, 215] width 13 height 13
type input "[DATE]"
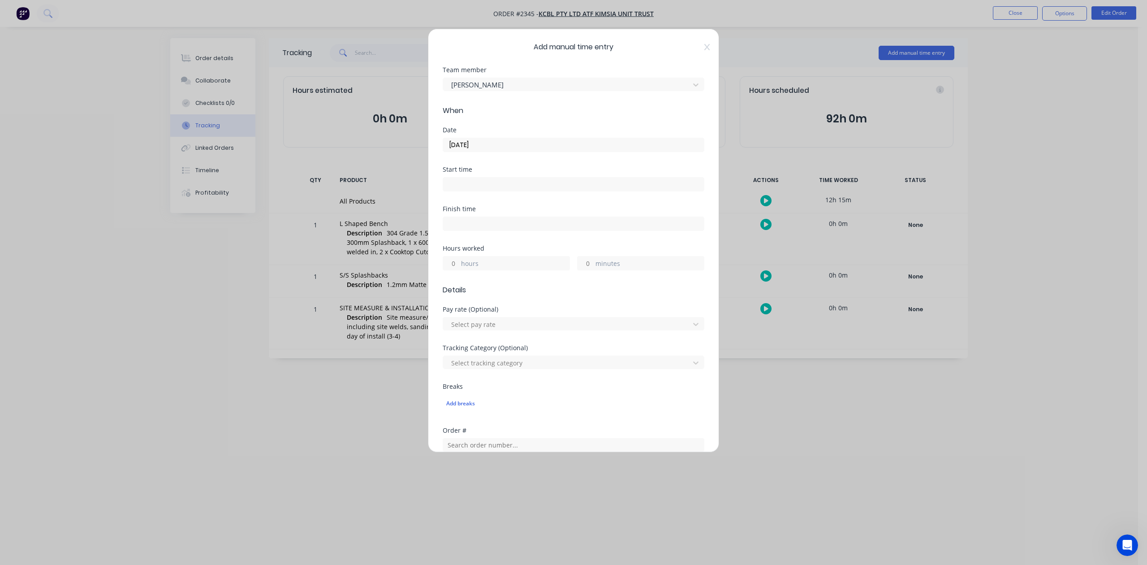
click at [456, 270] on input "hours" at bounding box center [451, 262] width 16 height 13
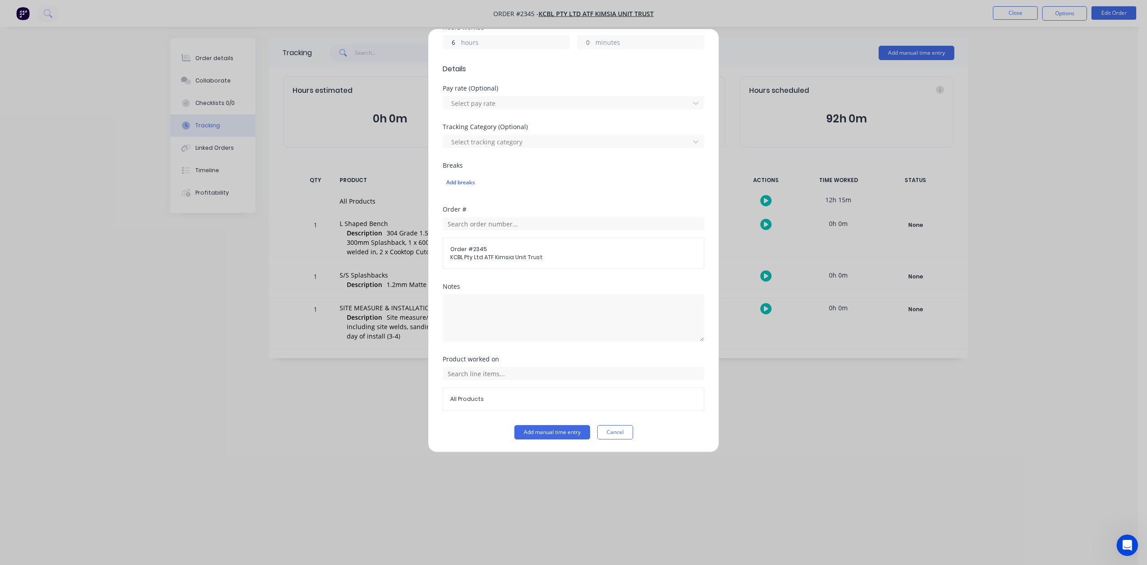
scroll to position [298, 0]
type input "6"
click at [535, 439] on button "Add manual time entry" at bounding box center [552, 432] width 76 height 14
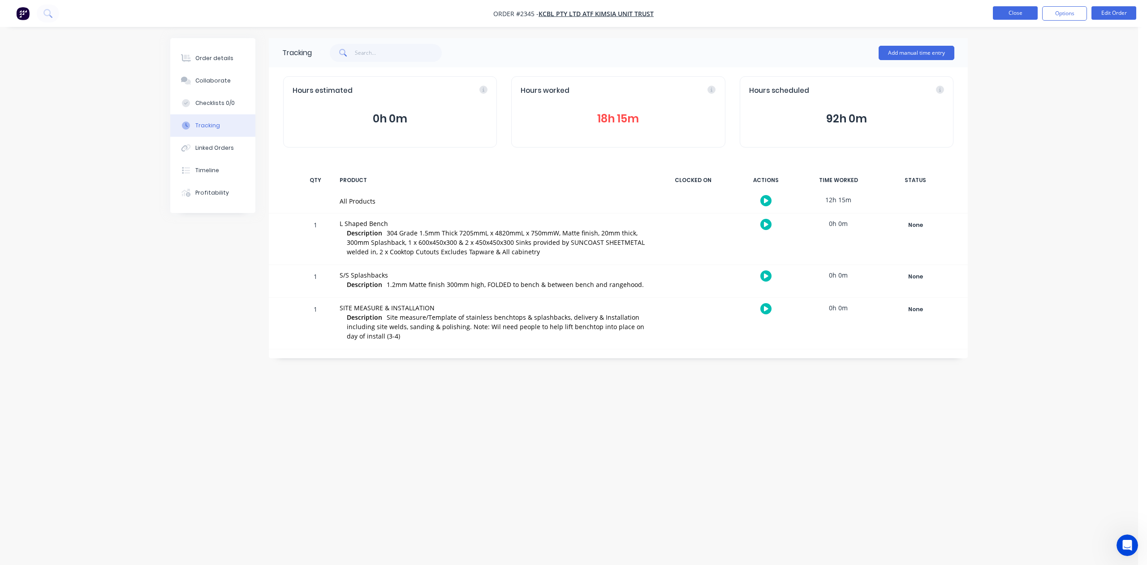
click at [1011, 8] on button "Close" at bounding box center [1015, 12] width 45 height 13
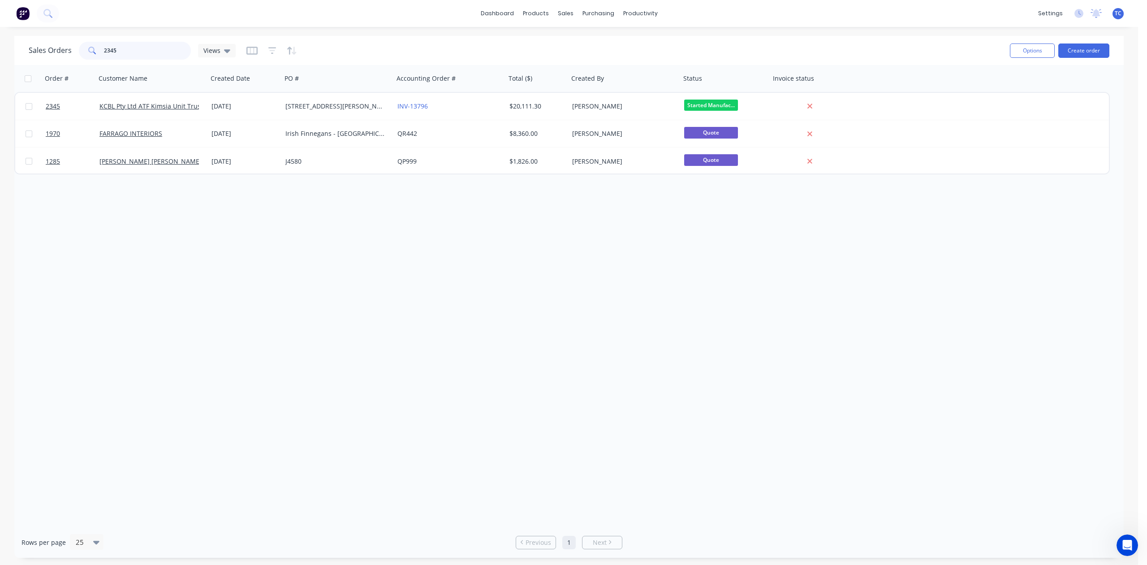
drag, startPoint x: 151, startPoint y: 52, endPoint x: 96, endPoint y: 59, distance: 56.0
click at [98, 58] on div "2345" at bounding box center [135, 51] width 112 height 18
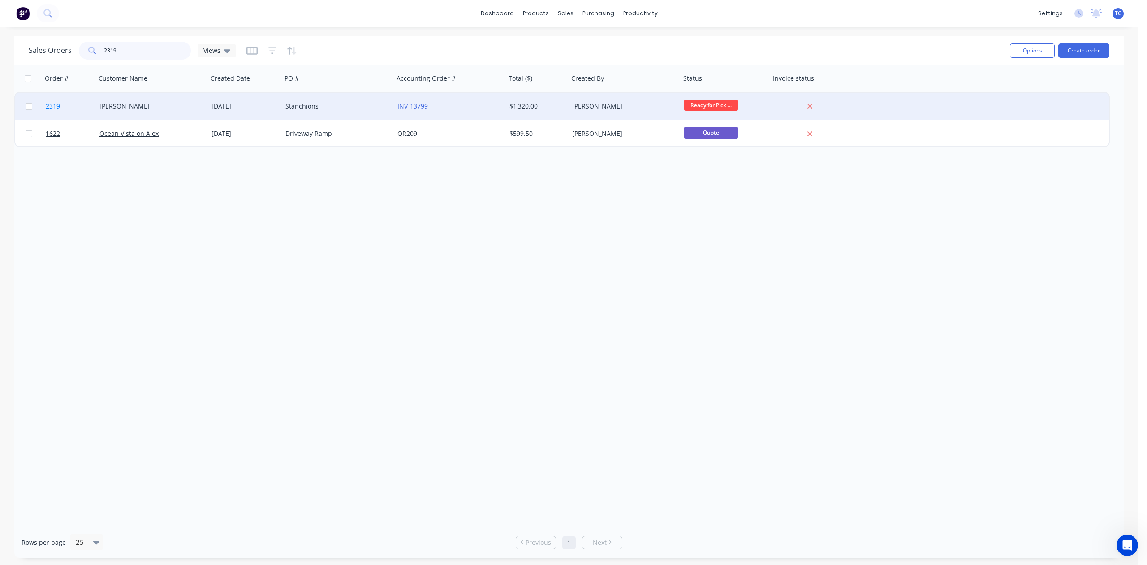
type input "2319"
click at [51, 103] on span "2319" at bounding box center [53, 106] width 14 height 9
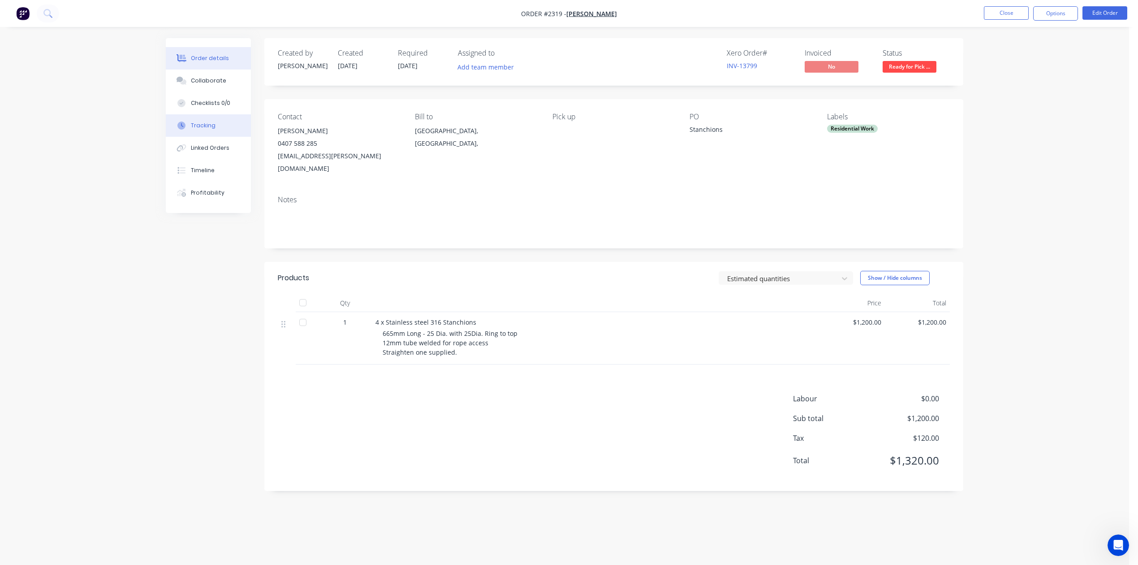
click at [212, 130] on div "Tracking" at bounding box center [203, 125] width 25 height 8
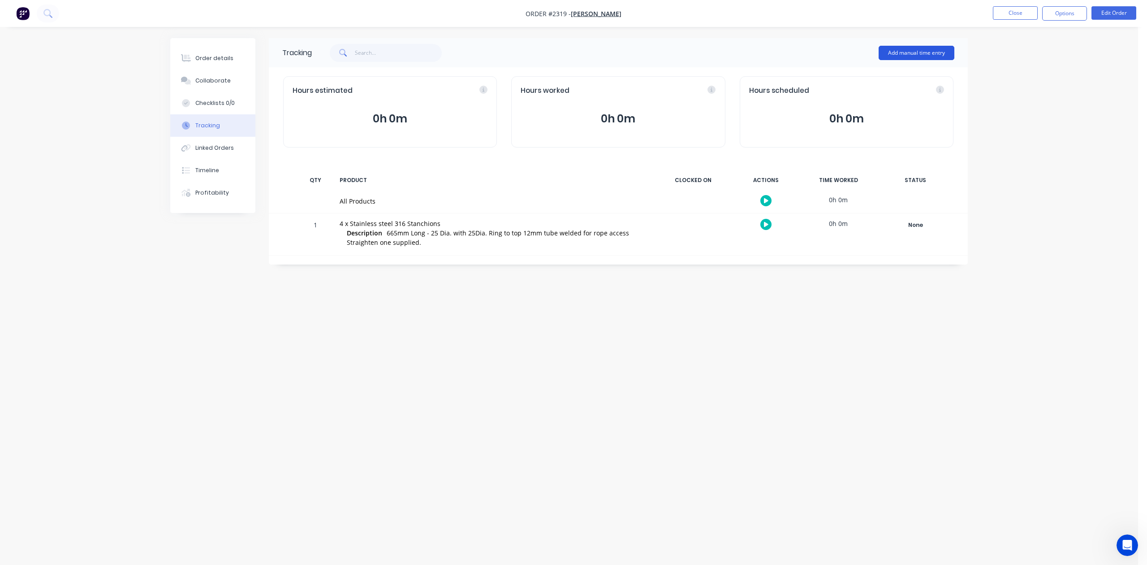
click at [899, 49] on button "Add manual time entry" at bounding box center [917, 53] width 76 height 14
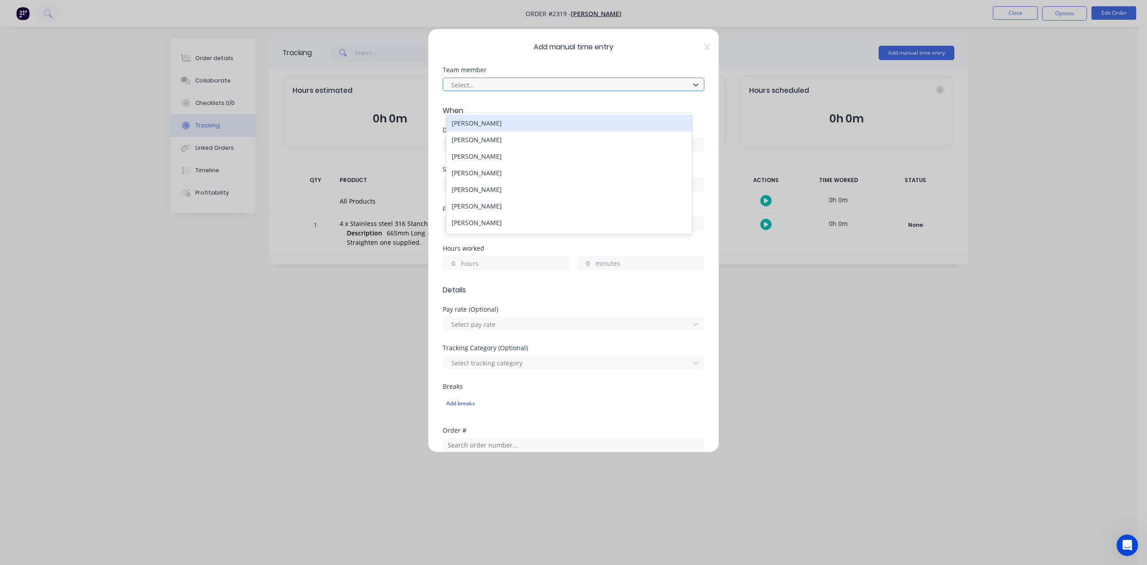
click at [564, 91] on div at bounding box center [567, 84] width 235 height 11
click at [482, 145] on div "[PERSON_NAME]" at bounding box center [568, 136] width 245 height 17
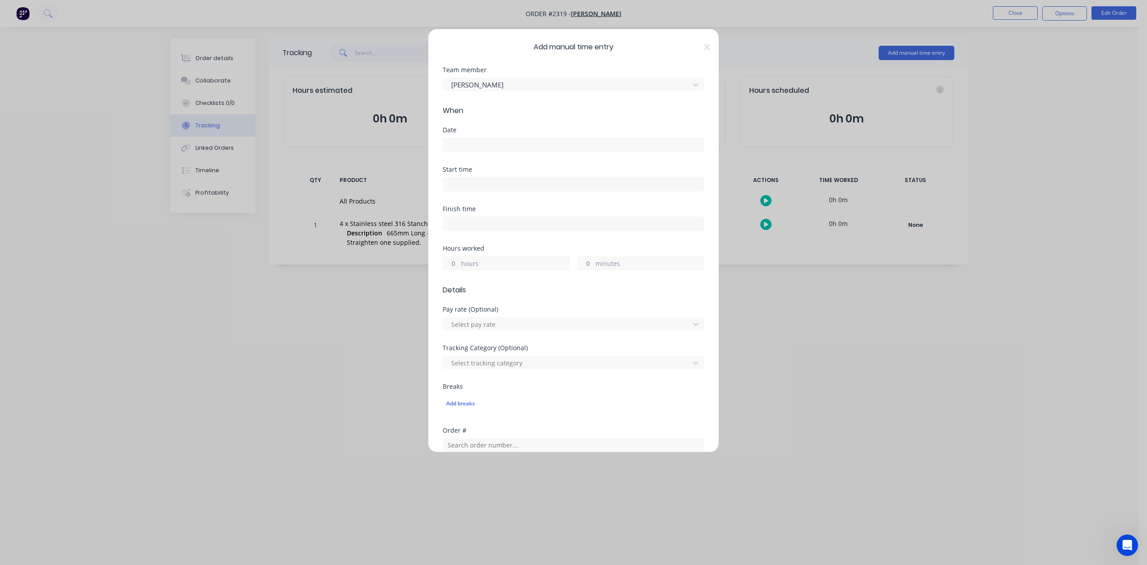
click at [479, 151] on input at bounding box center [573, 144] width 261 height 13
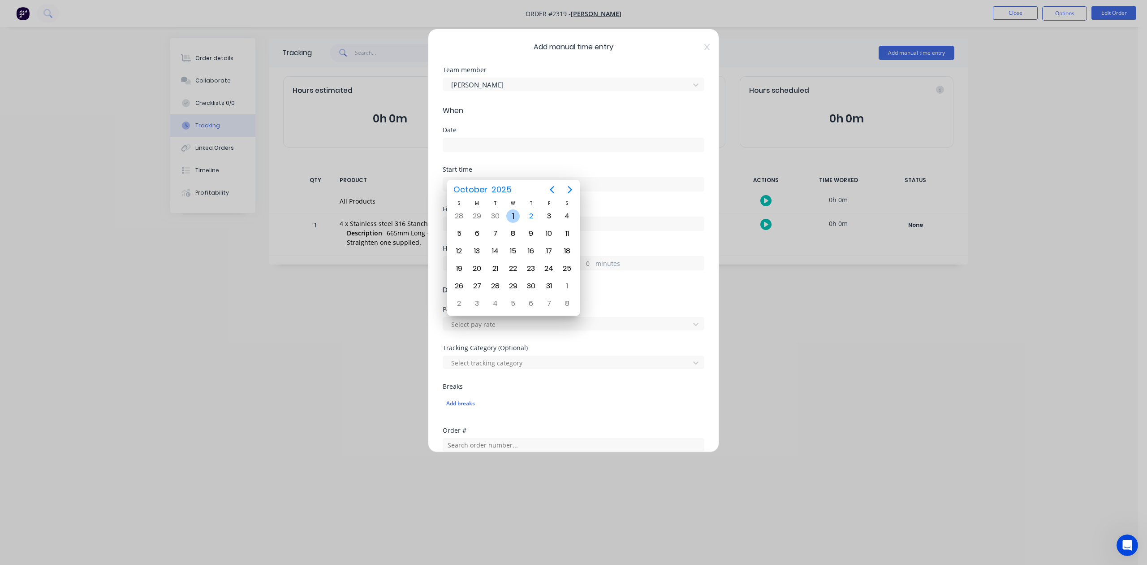
click at [516, 216] on div "1" at bounding box center [512, 215] width 13 height 13
type input "[DATE]"
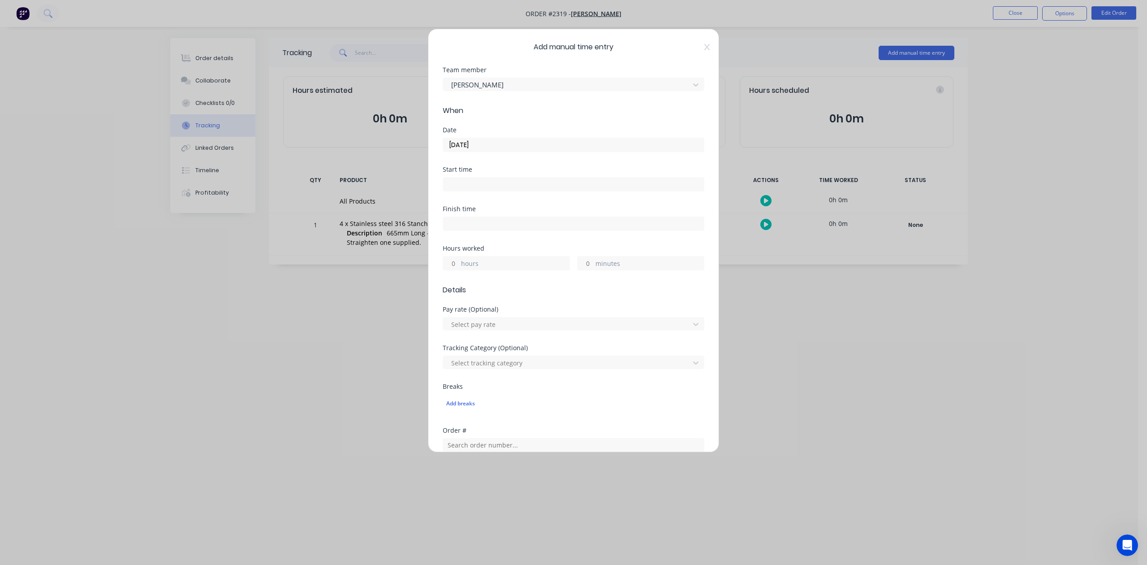
click at [454, 270] on input "hours" at bounding box center [451, 262] width 16 height 13
type input "3"
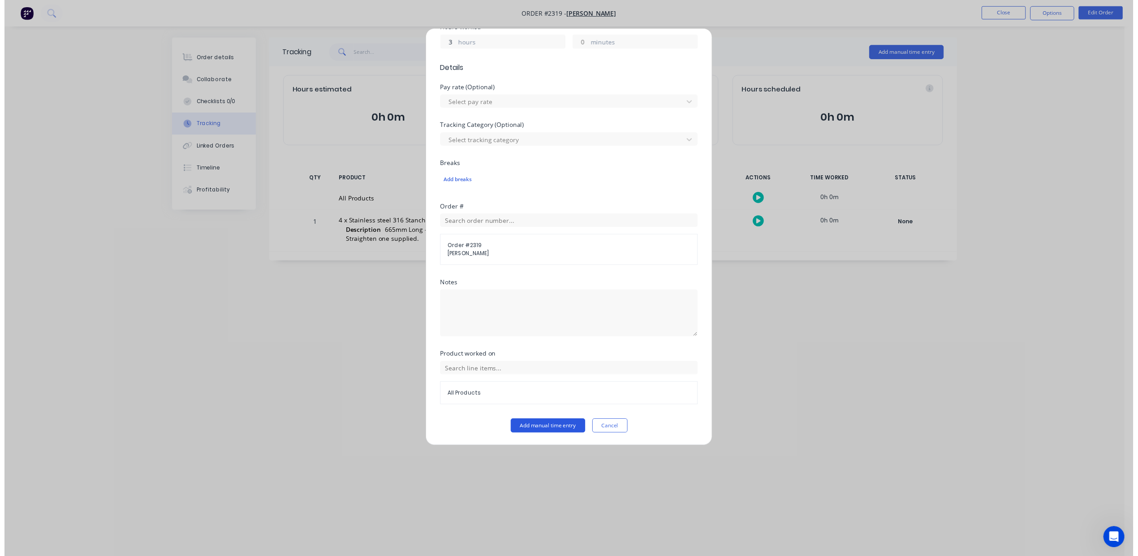
scroll to position [298, 0]
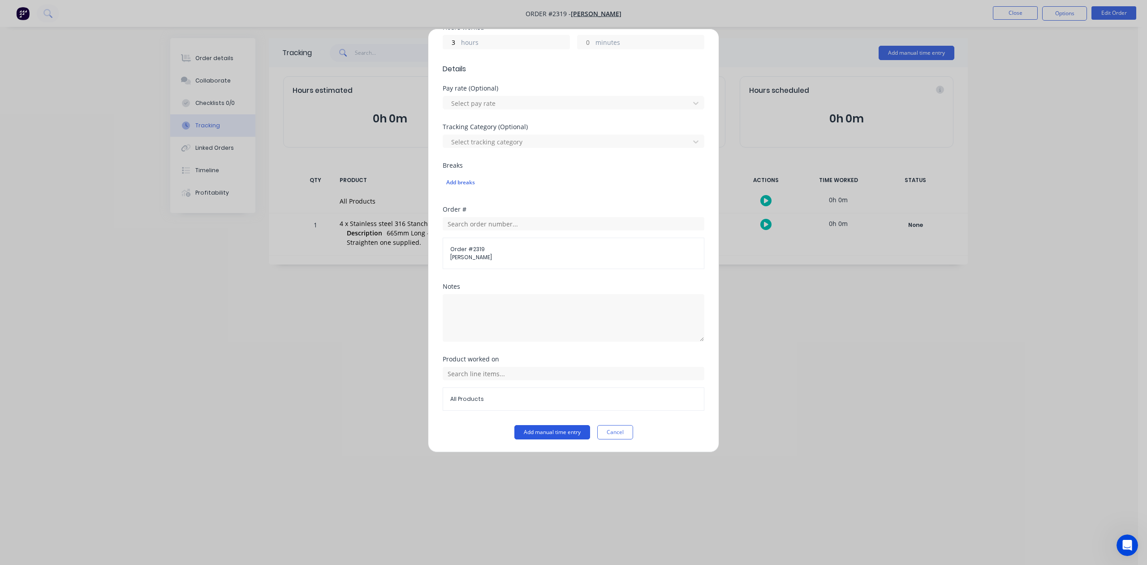
click at [519, 439] on button "Add manual time entry" at bounding box center [552, 432] width 76 height 14
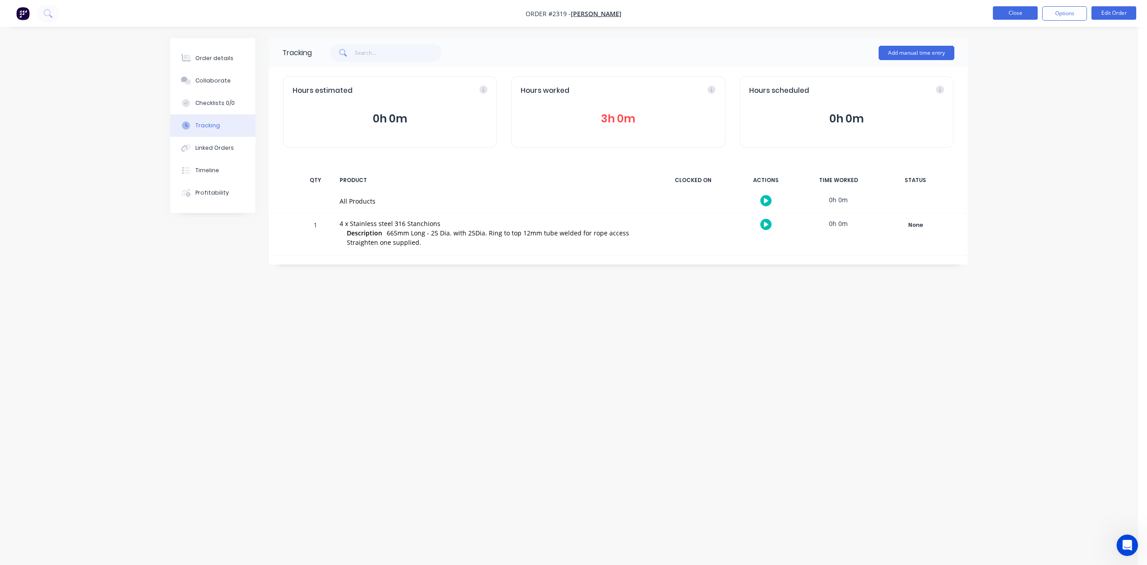
click at [1018, 15] on button "Close" at bounding box center [1015, 12] width 45 height 13
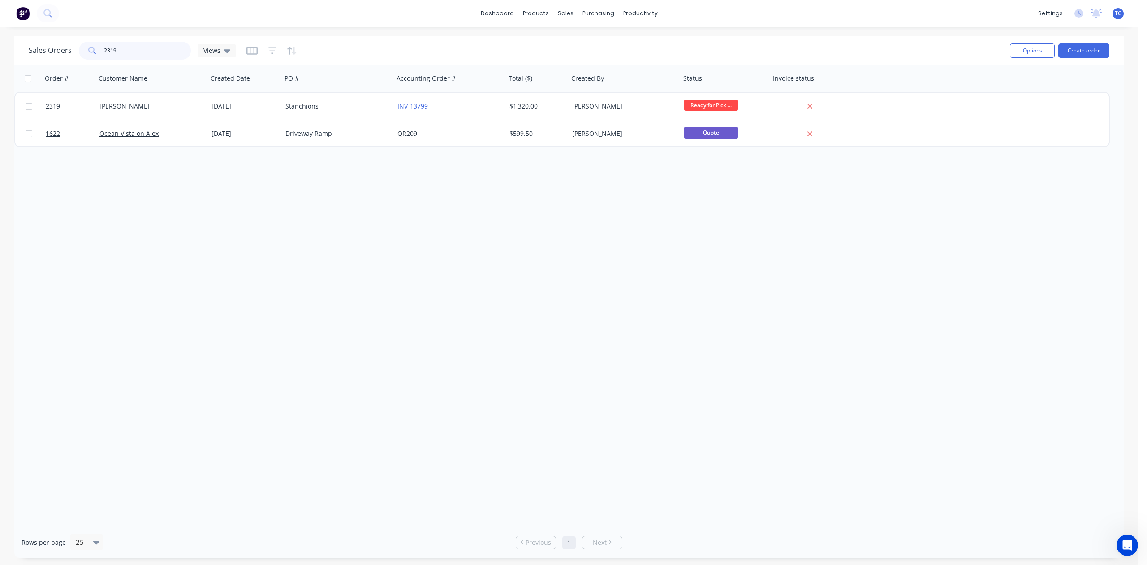
drag, startPoint x: 164, startPoint y: 56, endPoint x: 55, endPoint y: 25, distance: 113.1
click at [54, 47] on div "Sales Orders 2319 Views" at bounding box center [132, 51] width 207 height 18
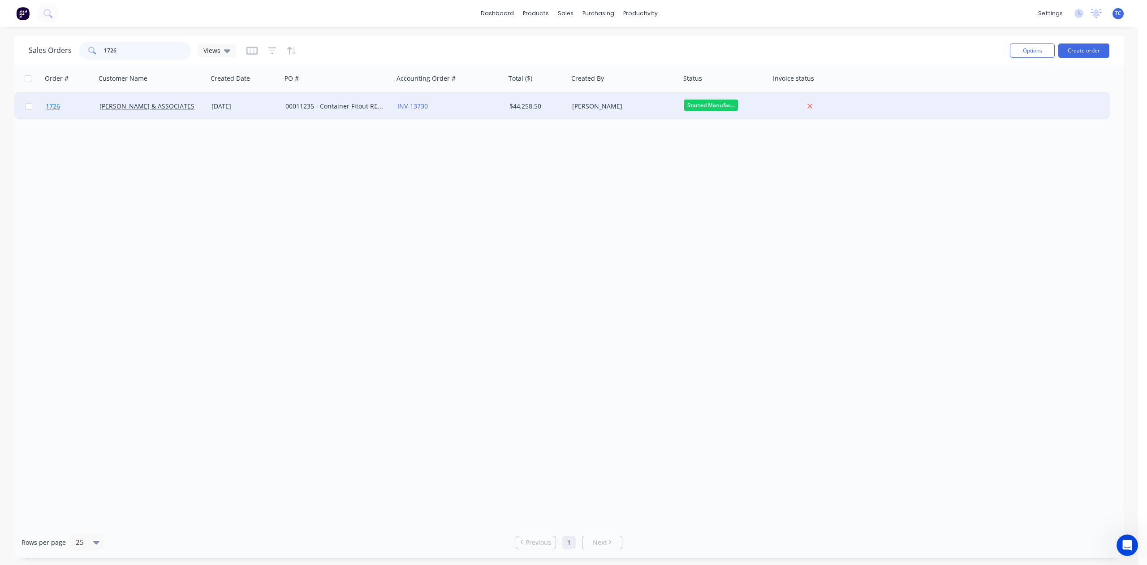
type input "1726"
click at [56, 103] on span "1726" at bounding box center [53, 106] width 14 height 9
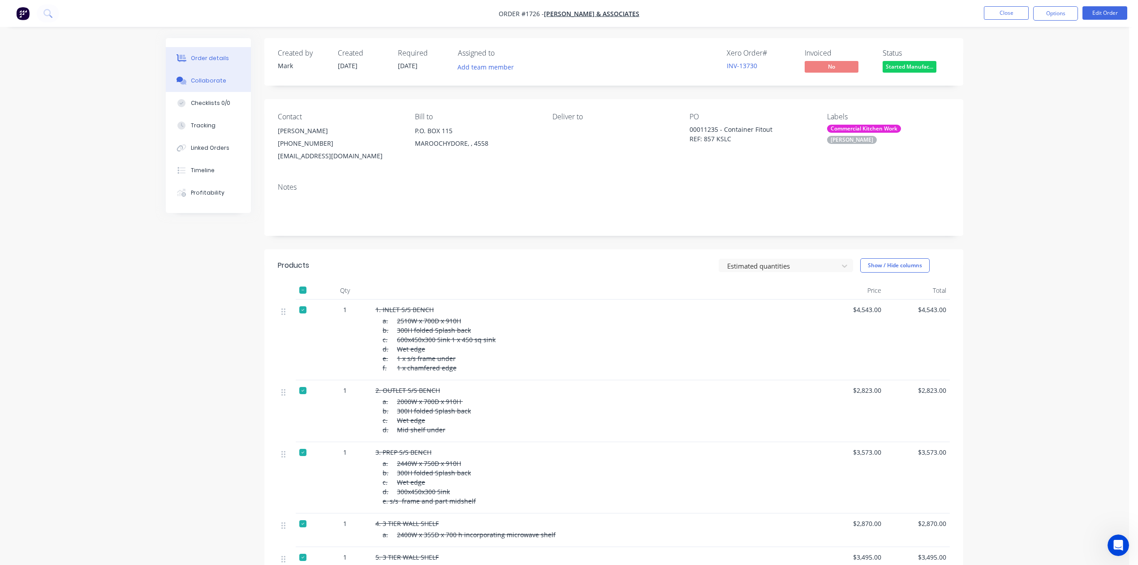
click at [215, 85] on div "Collaborate" at bounding box center [208, 81] width 35 height 8
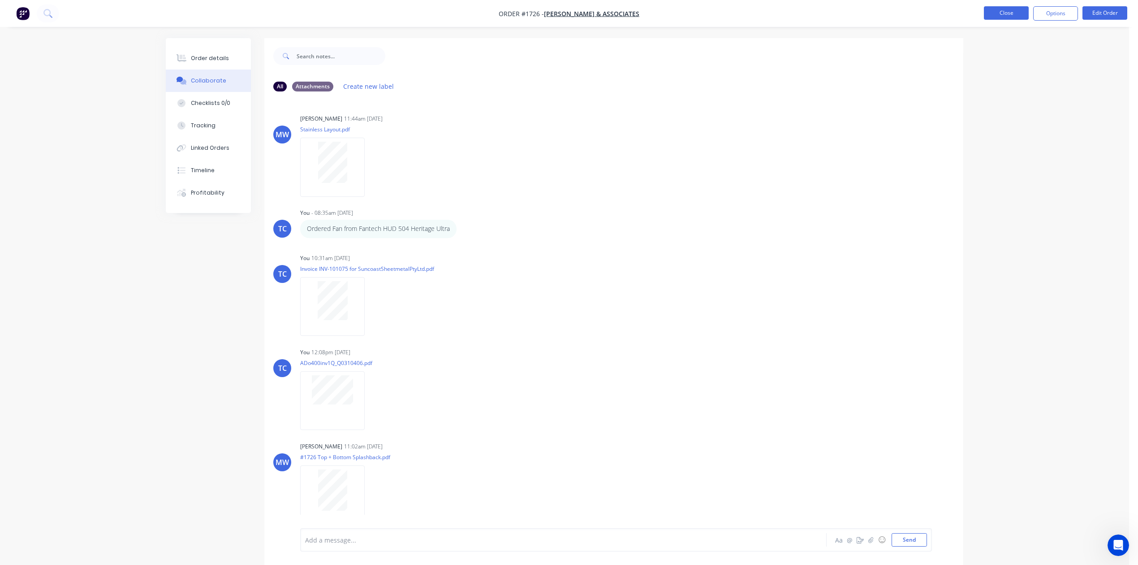
click at [997, 15] on button "Close" at bounding box center [1006, 12] width 45 height 13
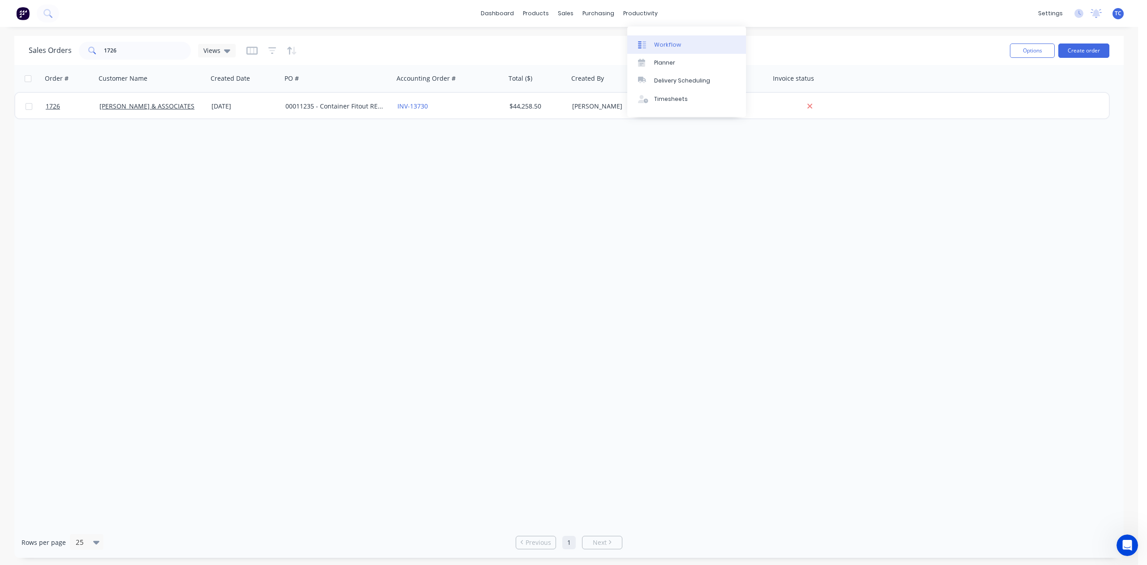
click at [677, 49] on div "Workflow" at bounding box center [667, 45] width 27 height 8
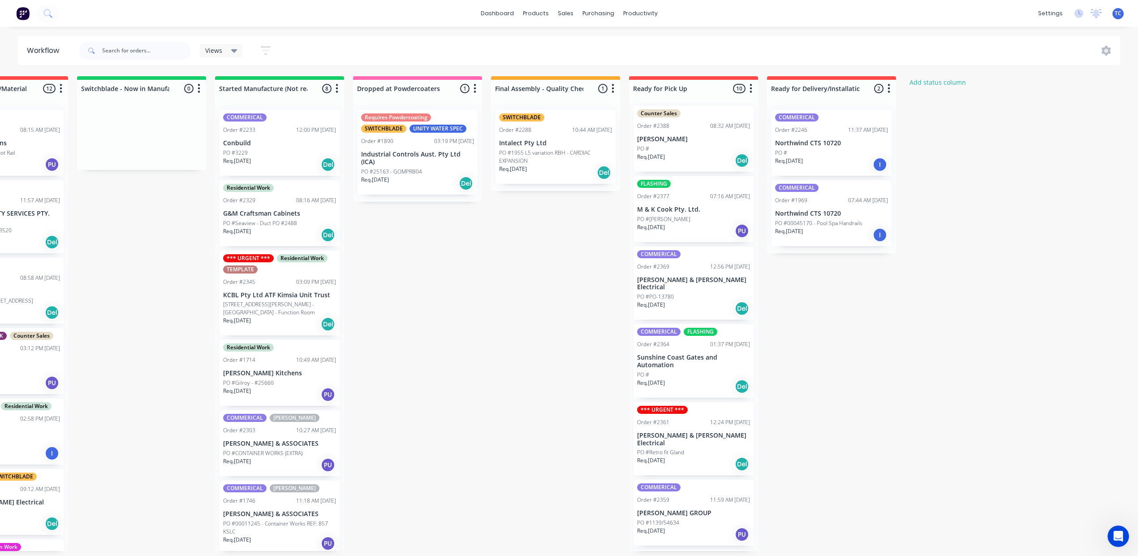
scroll to position [4, 0]
click at [750, 301] on div "PO #PO-13780" at bounding box center [693, 297] width 113 height 8
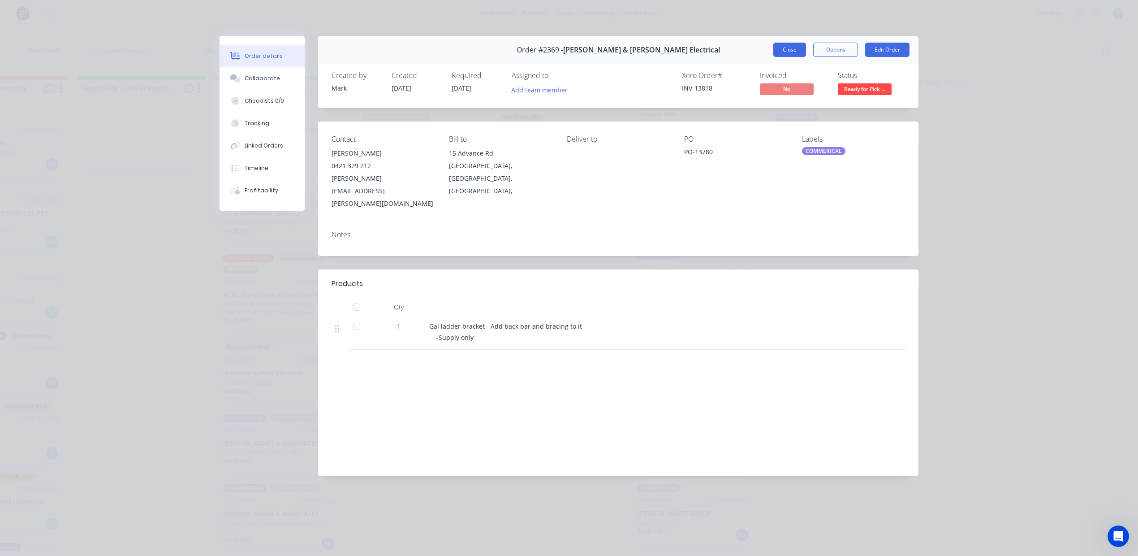
click at [773, 57] on button "Close" at bounding box center [789, 50] width 33 height 14
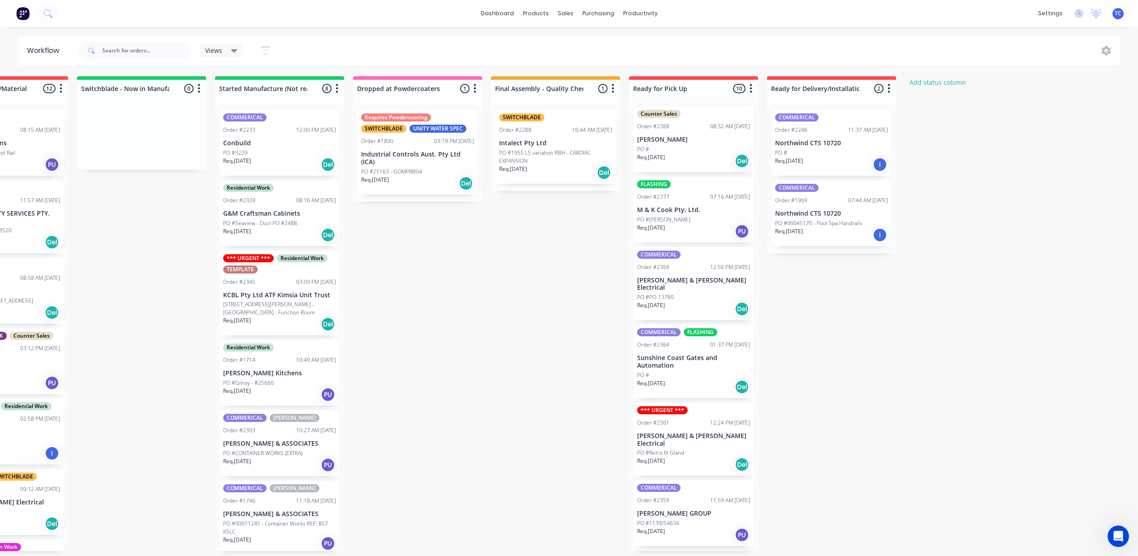
scroll to position [123, 0]
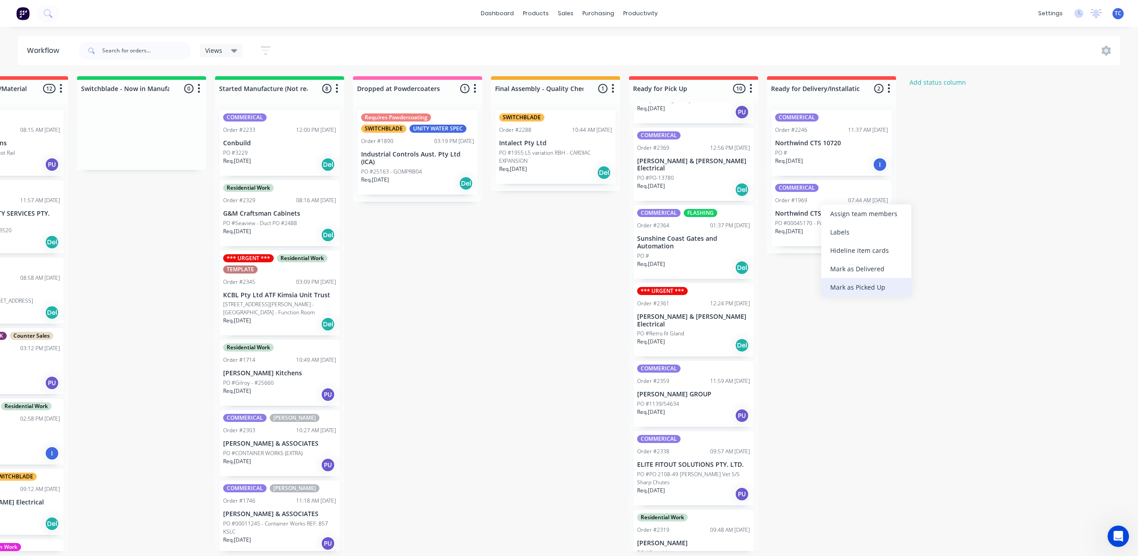
click at [881, 296] on div "Mark as Picked Up" at bounding box center [866, 287] width 90 height 18
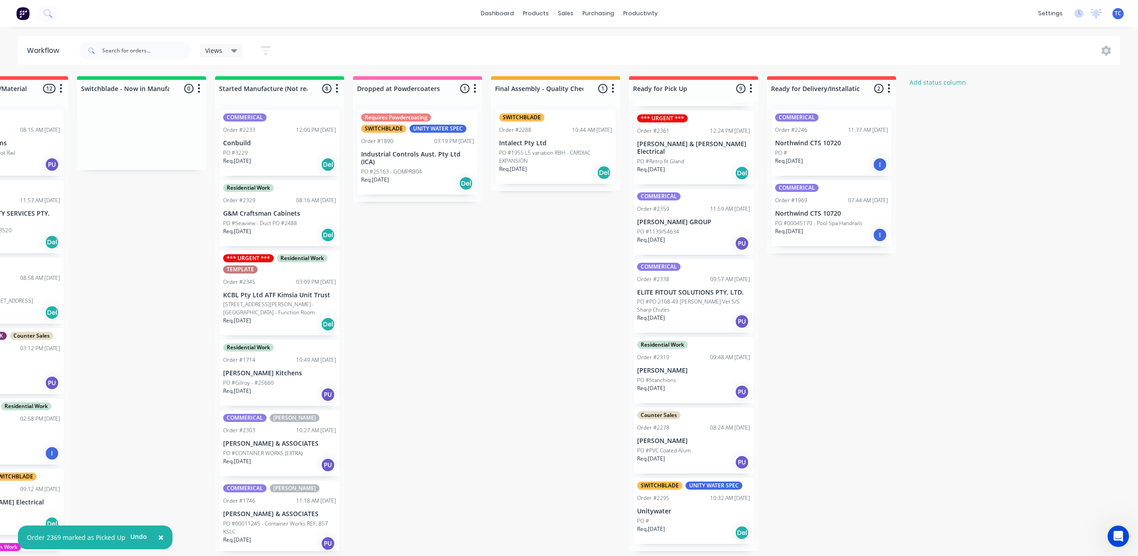
scroll to position [217, 0]
click at [873, 301] on div "Mark as Picked Up" at bounding box center [875, 292] width 90 height 18
click at [708, 49] on div "Sales Orders" at bounding box center [726, 45] width 37 height 8
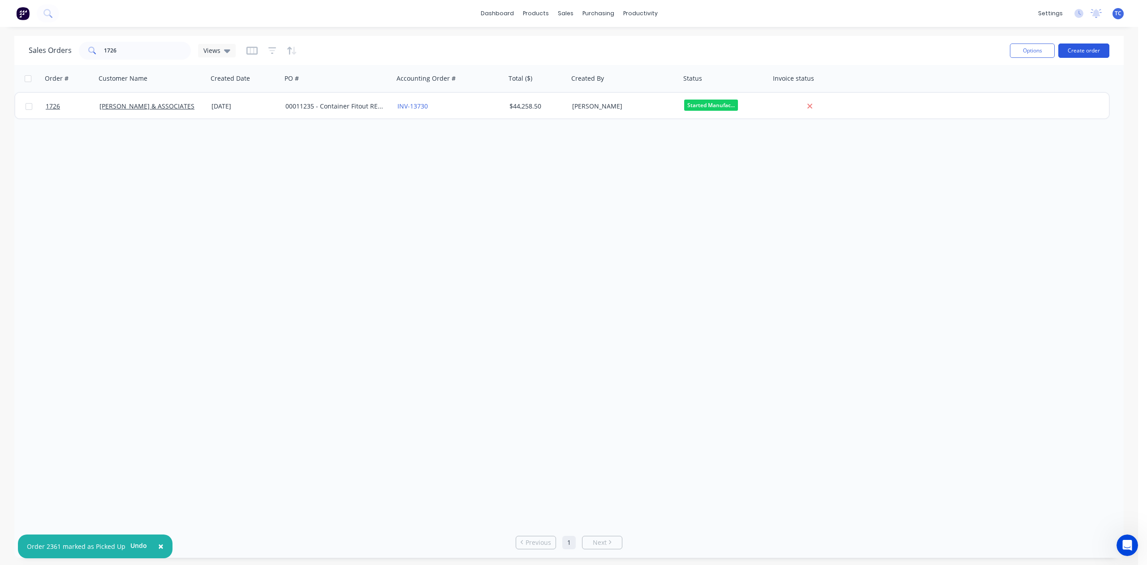
click at [1082, 50] on button "Create order" at bounding box center [1083, 50] width 51 height 14
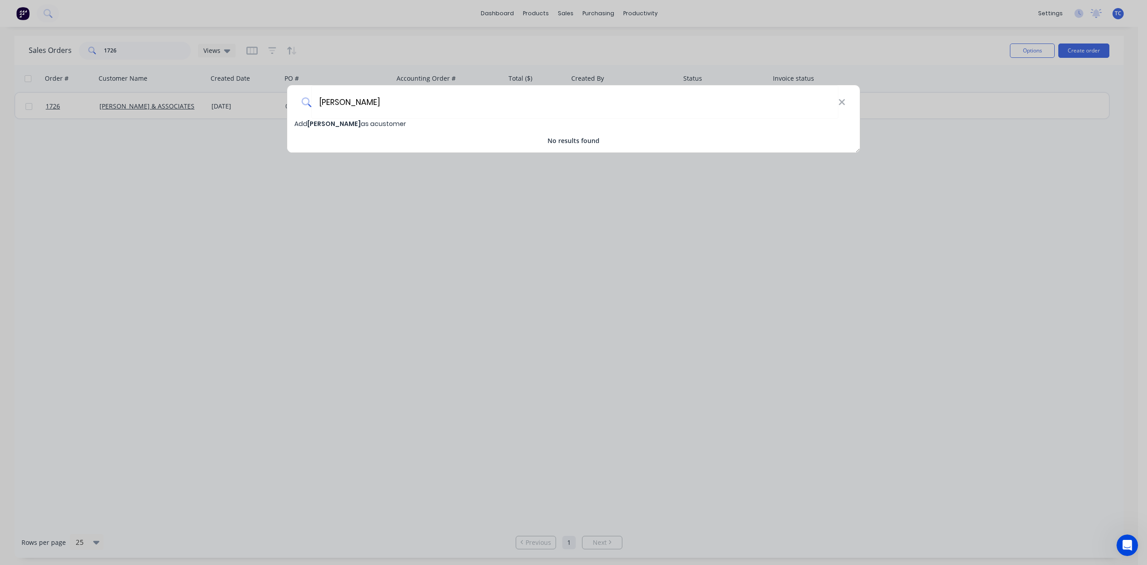
type input "[PERSON_NAME]"
click at [327, 125] on span "[PERSON_NAME]" at bounding box center [333, 123] width 53 height 9
select select "AU"
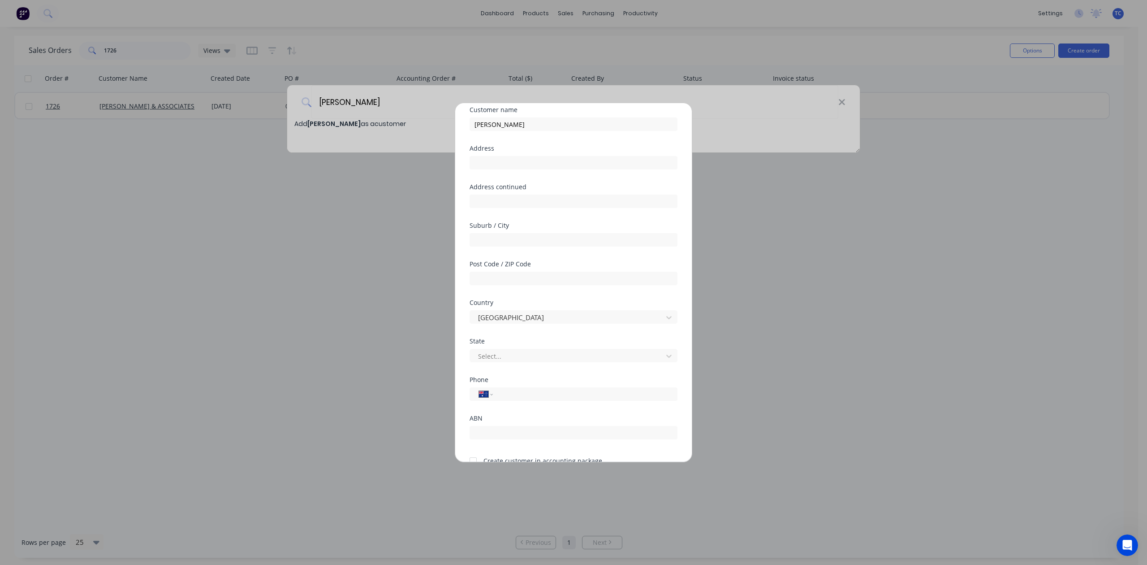
scroll to position [60, 0]
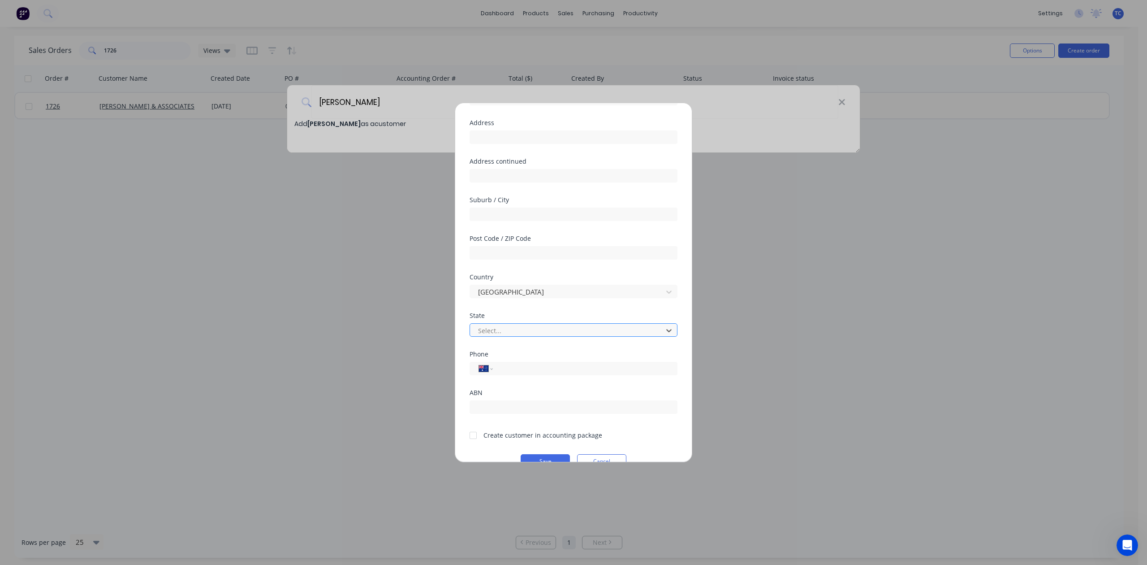
click at [499, 336] on div at bounding box center [567, 330] width 181 height 11
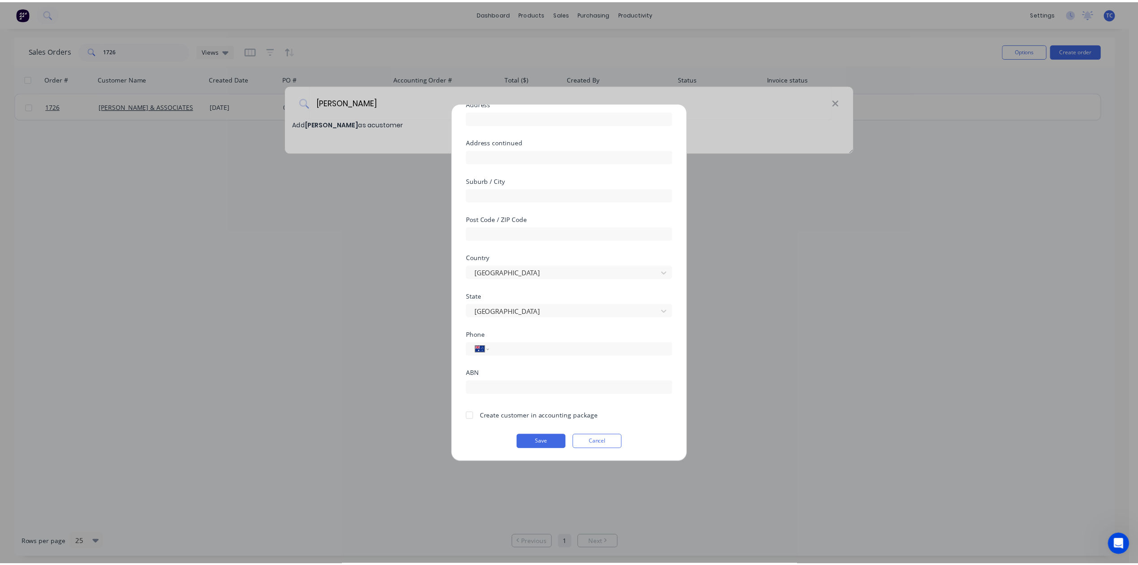
scroll to position [145, 0]
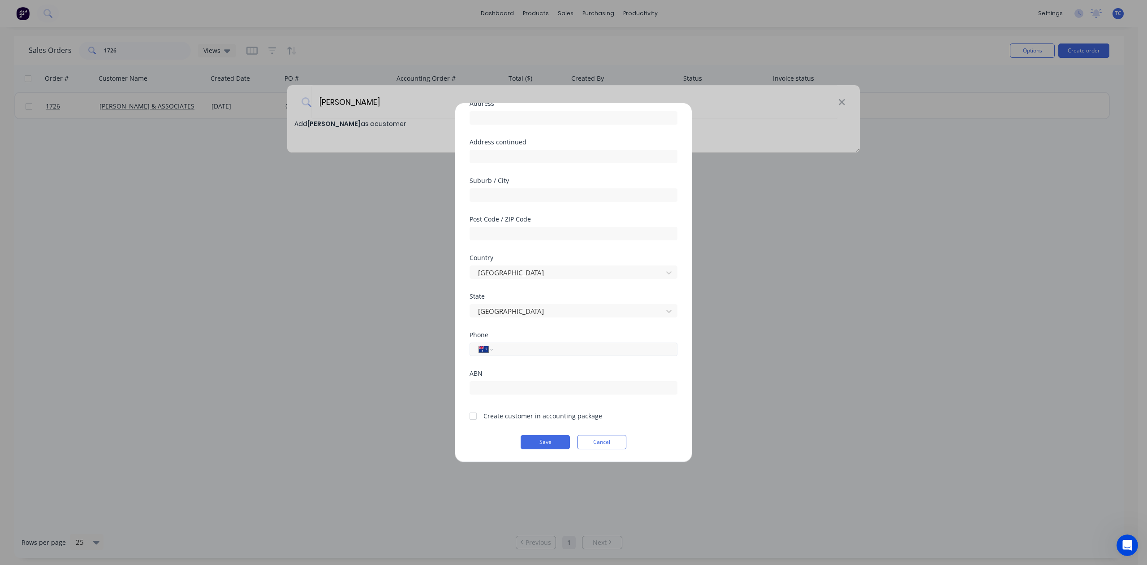
click at [517, 342] on div "International [GEOGRAPHIC_DATA] [GEOGRAPHIC_DATA] [GEOGRAPHIC_DATA] [GEOGRAPHIC…" at bounding box center [574, 348] width 208 height 13
click at [519, 344] on input "tel" at bounding box center [583, 349] width 169 height 10
type input "0435 183 720"
click at [475, 407] on div at bounding box center [473, 416] width 18 height 18
click at [528, 437] on button "Save" at bounding box center [545, 442] width 49 height 14
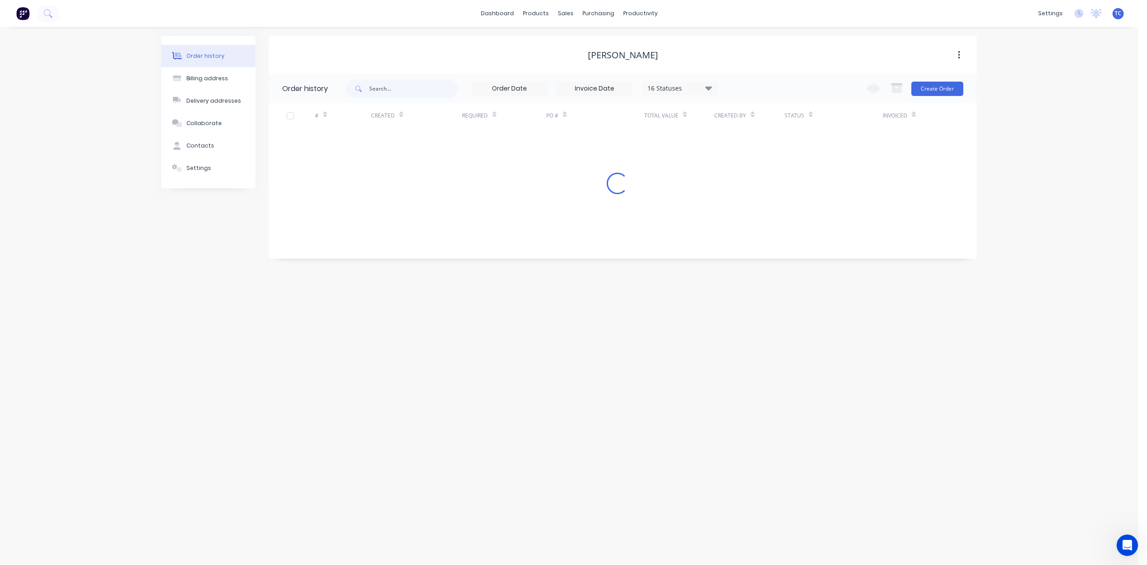
click at [1082, 49] on div "Order history Billing address Delivery addresses Collaborate Contacts Settings …" at bounding box center [569, 296] width 1138 height 538
click at [947, 89] on button "Create Order" at bounding box center [937, 89] width 52 height 14
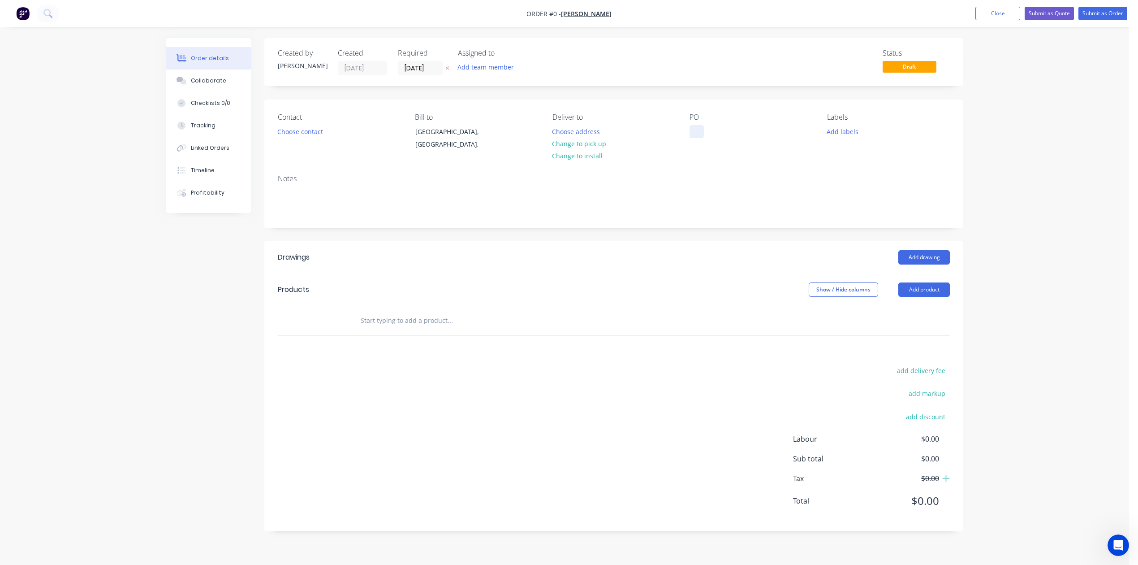
click at [691, 138] on div at bounding box center [697, 131] width 14 height 13
click at [599, 150] on button "Change to pick up" at bounding box center [580, 144] width 64 height 12
click at [838, 137] on button "Add labels" at bounding box center [842, 131] width 41 height 12
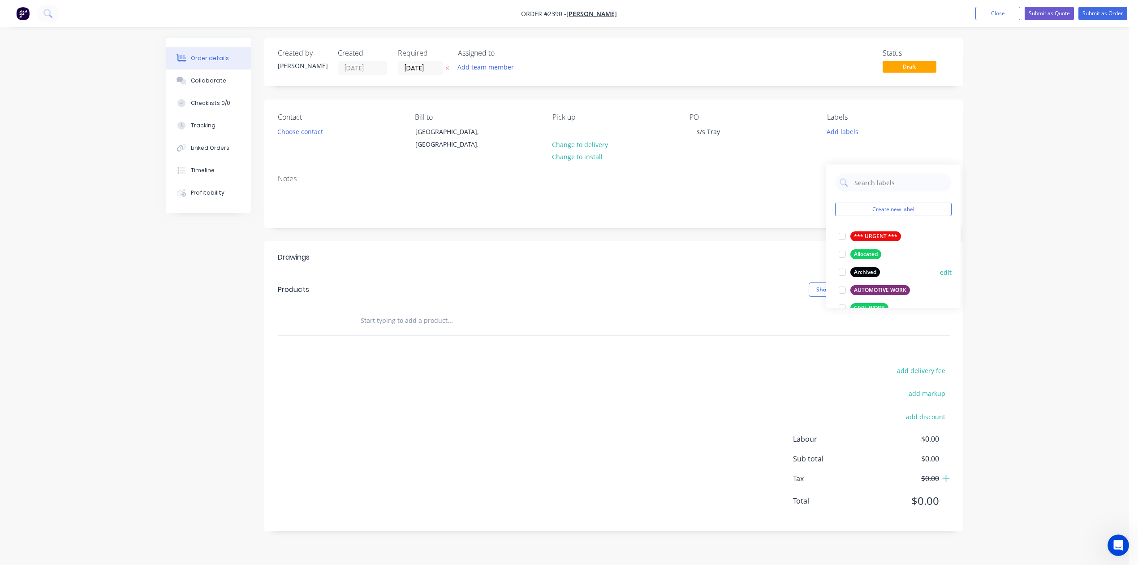
scroll to position [119, 0]
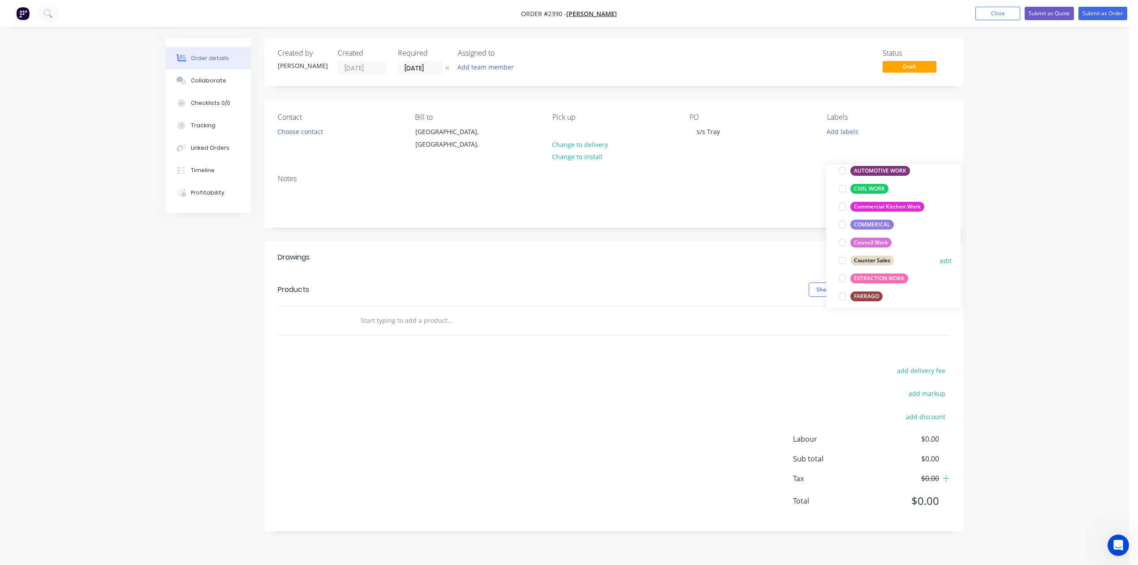
click at [841, 264] on div at bounding box center [842, 260] width 18 height 18
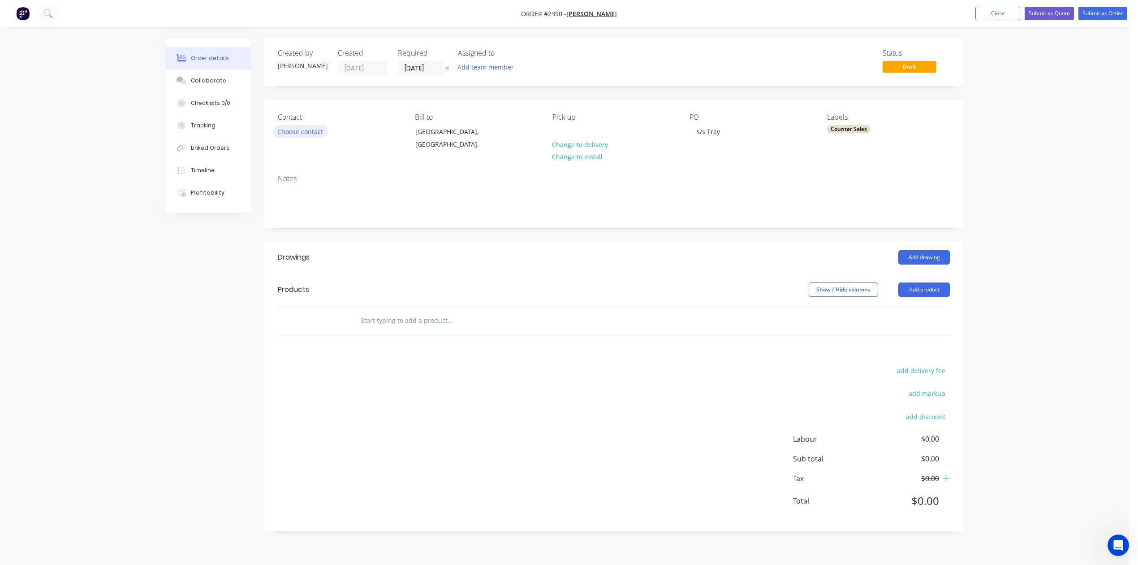
click at [320, 137] on button "Choose contact" at bounding box center [300, 131] width 55 height 12
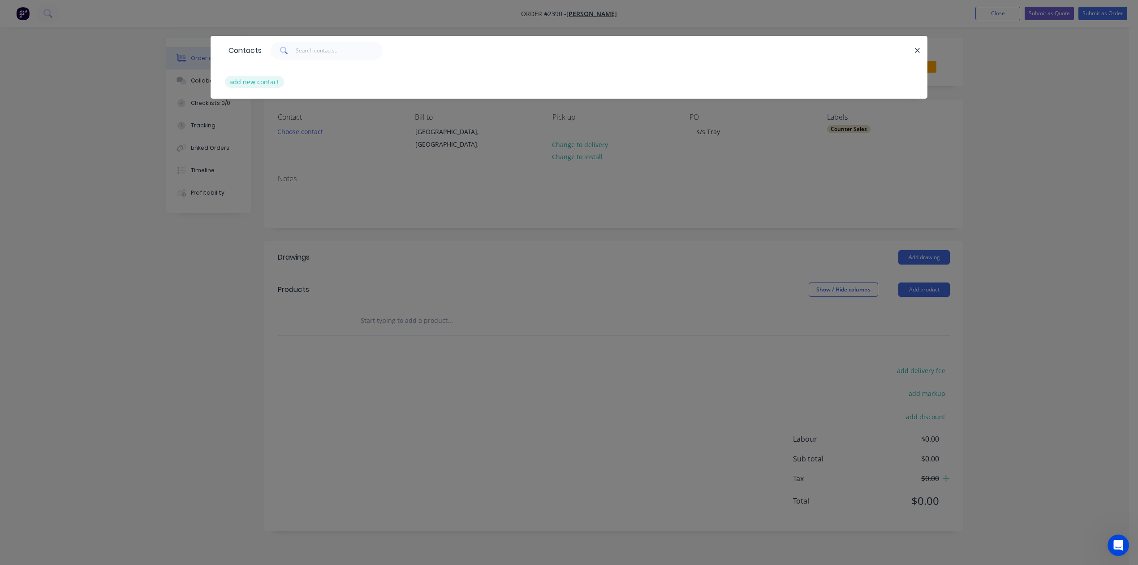
click at [284, 88] on button "add new contact" at bounding box center [254, 82] width 59 height 12
select select "AU"
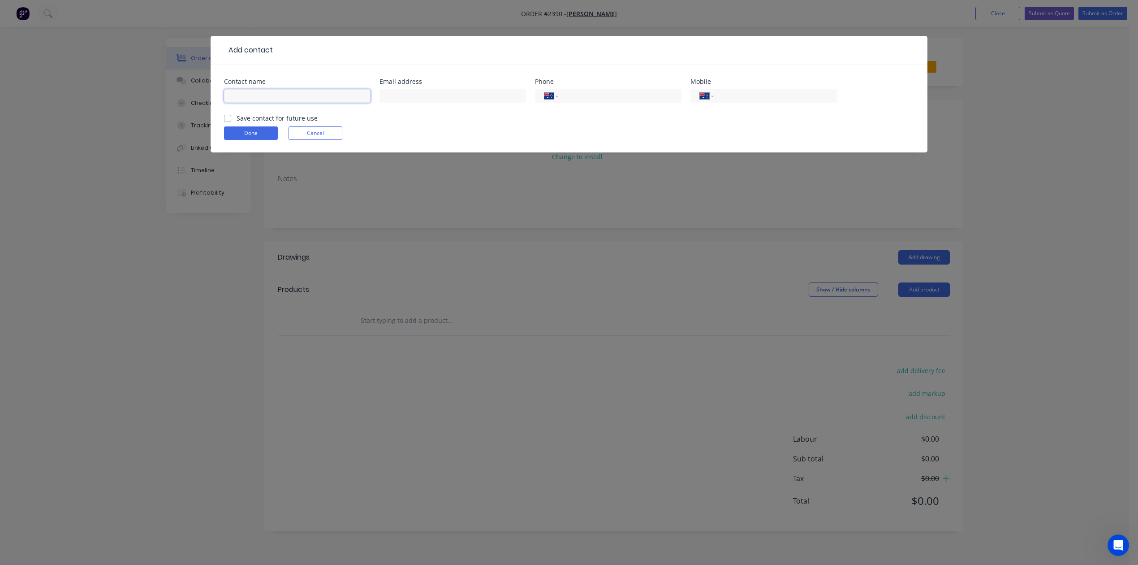
click at [286, 103] on input "text" at bounding box center [297, 95] width 147 height 13
type input "[PERSON_NAME]"
type input "0435 183 720"
click at [237, 123] on label "Save contact for future use" at bounding box center [277, 117] width 81 height 9
click at [230, 122] on input "Save contact for future use" at bounding box center [227, 117] width 7 height 9
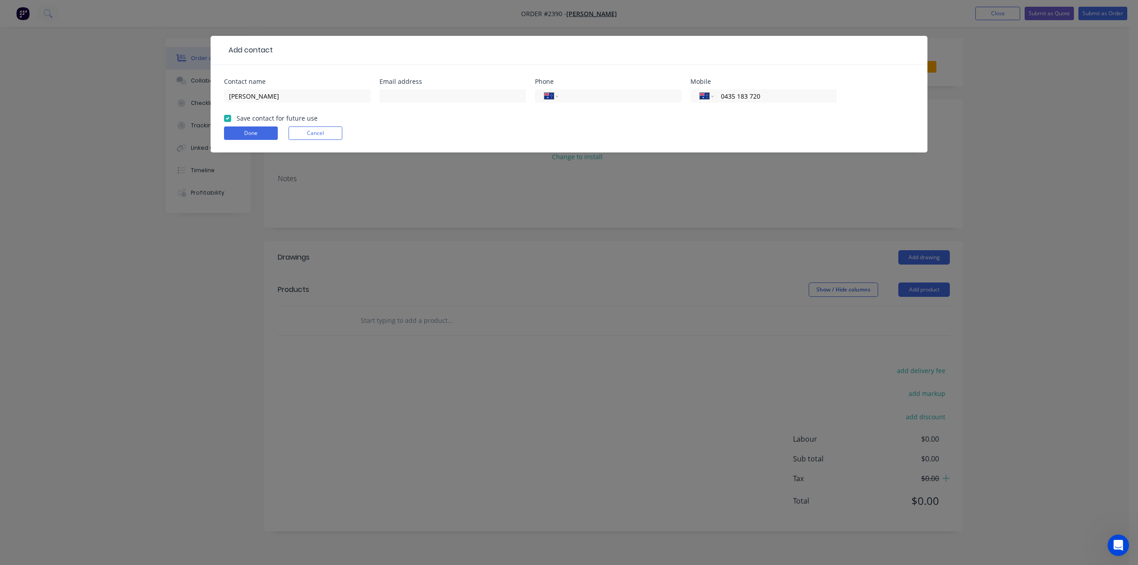
checkbox input "true"
click at [244, 140] on button "Done" at bounding box center [251, 132] width 54 height 13
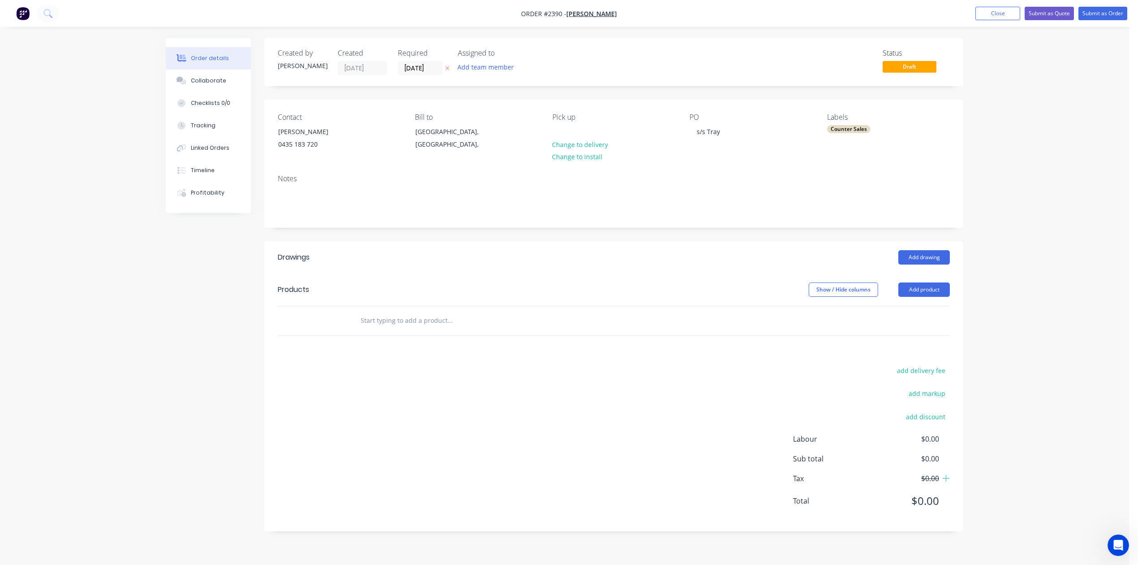
click at [445, 329] on input "text" at bounding box center [449, 320] width 179 height 18
type input "Cut and fold own stainless steel"
click at [475, 369] on button "Add Cut and fold own stainless steel to order" at bounding box center [498, 354] width 269 height 29
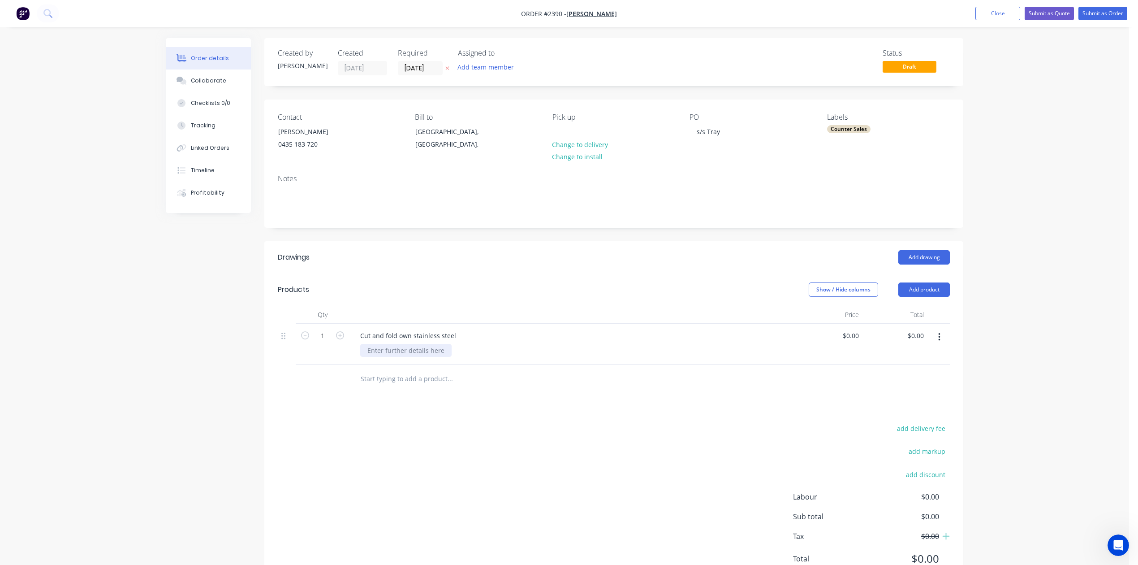
click at [410, 357] on div at bounding box center [405, 350] width 91 height 13
type input "$0.00"
click at [1079, 11] on button "Submit as Order" at bounding box center [1103, 13] width 49 height 13
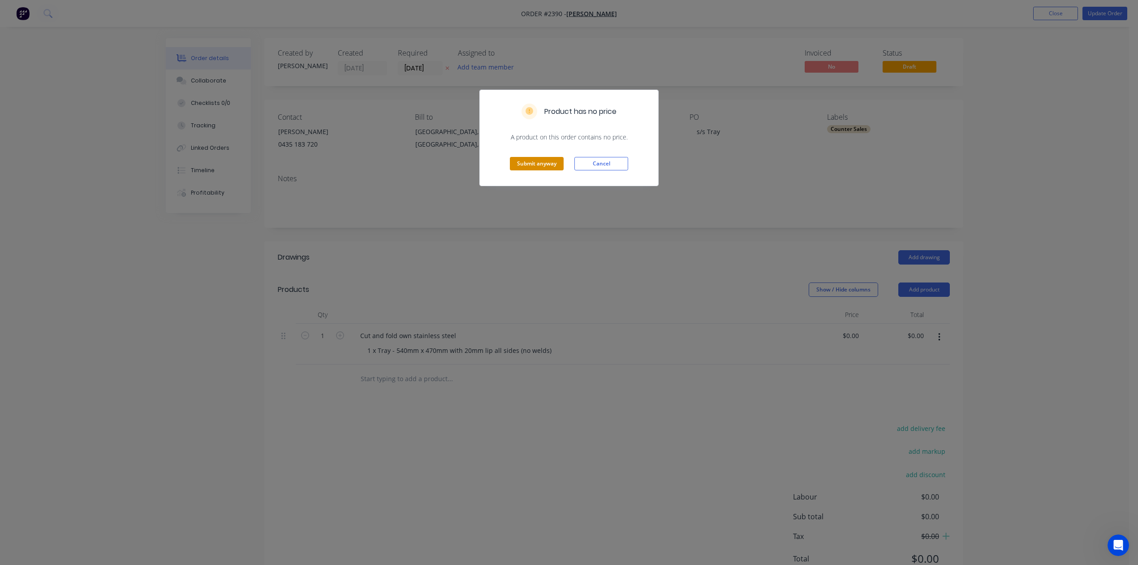
click at [540, 170] on button "Submit anyway" at bounding box center [537, 163] width 54 height 13
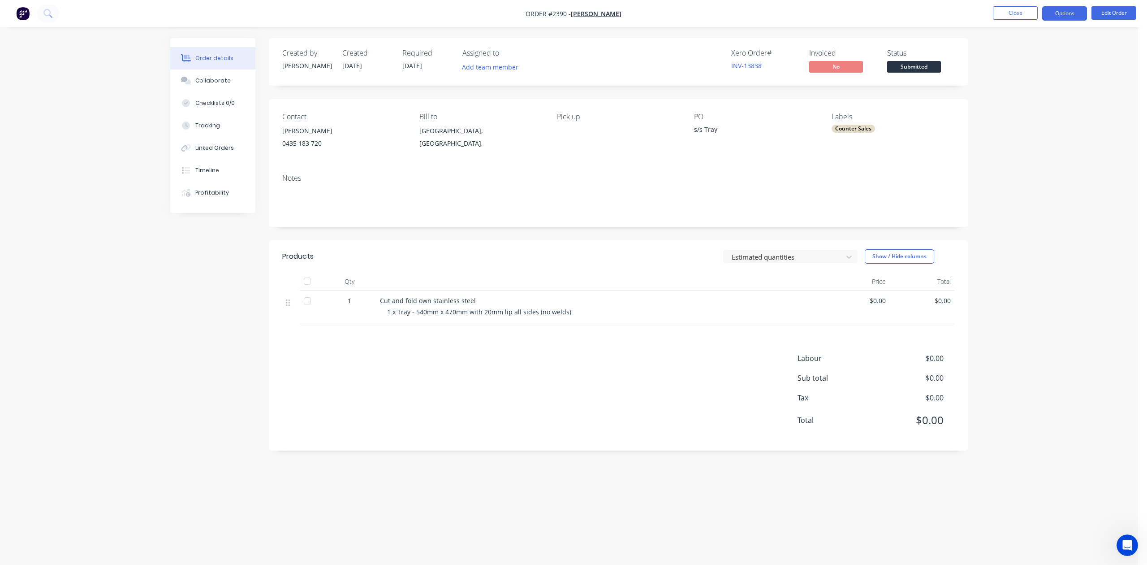
click at [1064, 12] on button "Options" at bounding box center [1064, 13] width 45 height 14
click at [1025, 108] on div "Work Order" at bounding box center [1038, 108] width 82 height 13
click at [1015, 92] on div "Without pricing" at bounding box center [1038, 90] width 82 height 13
click at [1019, 11] on button "Close" at bounding box center [1015, 12] width 45 height 13
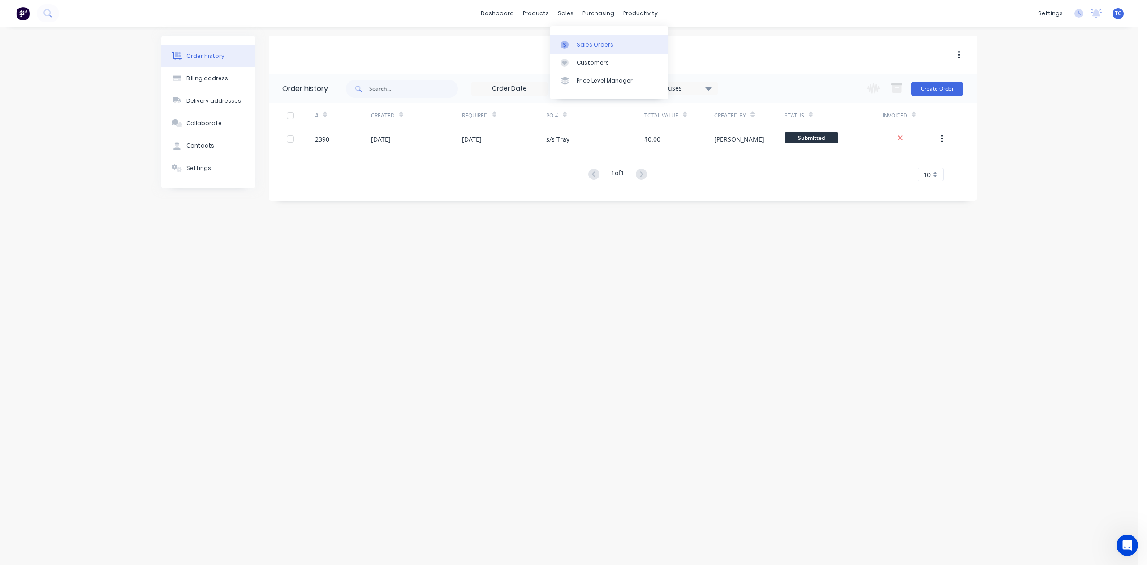
click at [601, 45] on div "Sales Orders" at bounding box center [595, 45] width 37 height 8
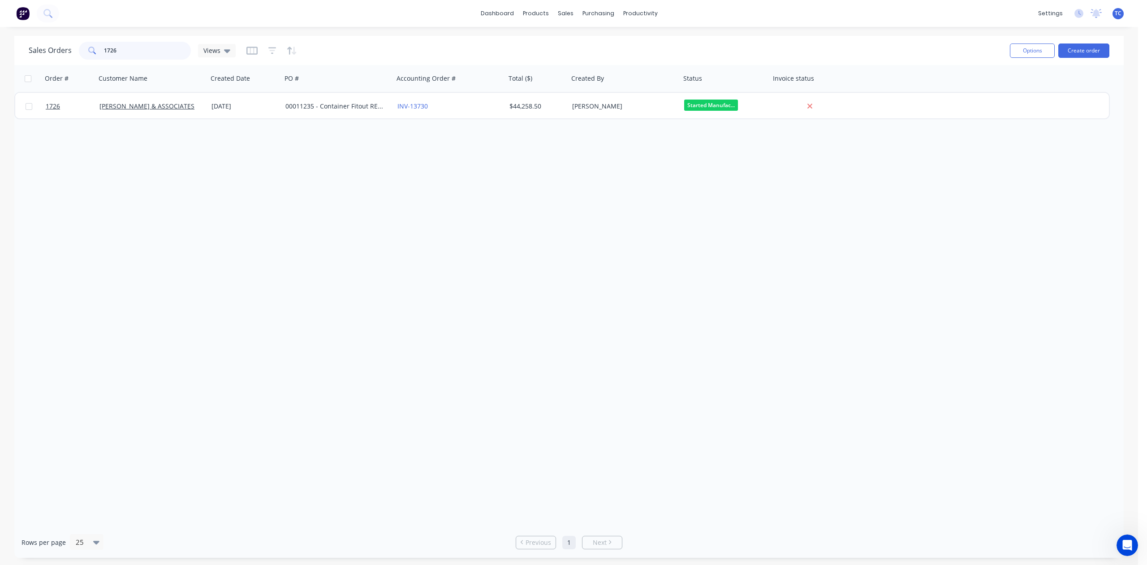
drag, startPoint x: 133, startPoint y: 51, endPoint x: 98, endPoint y: 52, distance: 35.4
click at [98, 52] on div "1726" at bounding box center [135, 51] width 112 height 18
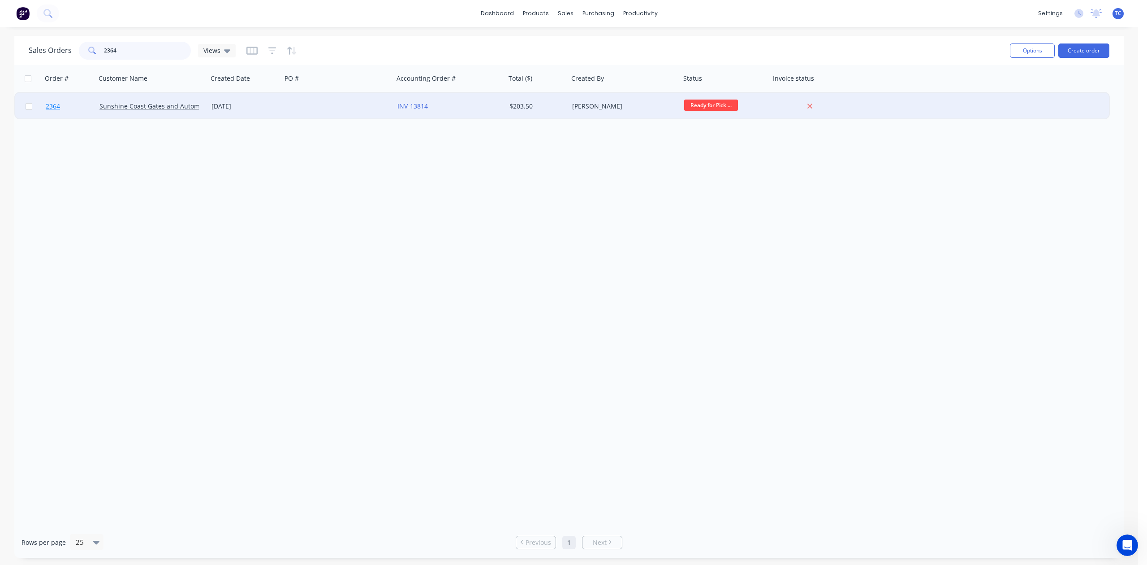
type input "2364"
click at [56, 104] on span "2364" at bounding box center [53, 106] width 14 height 9
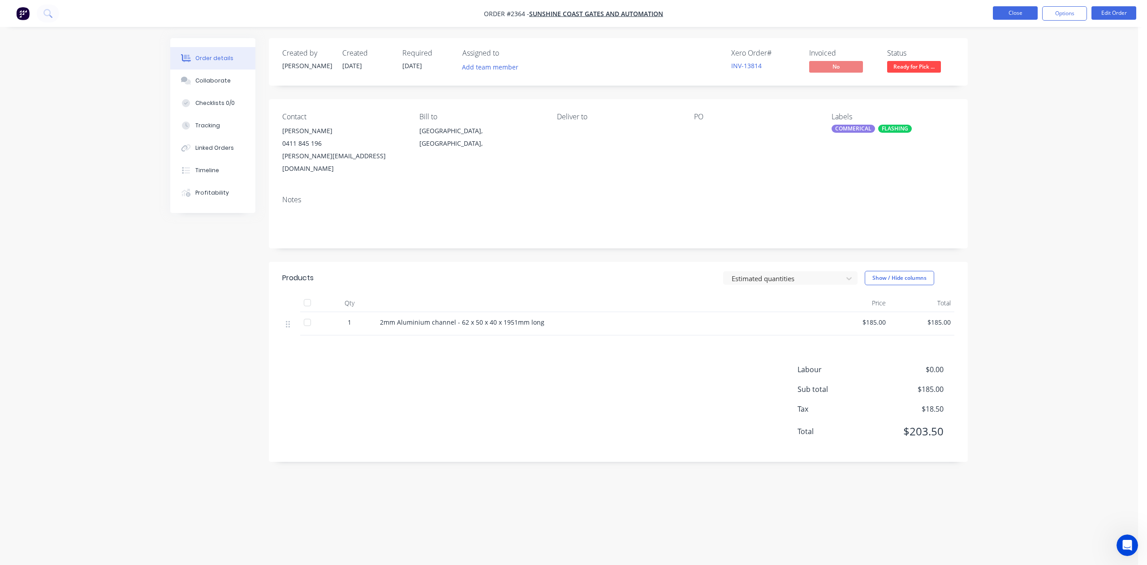
click at [1008, 13] on button "Close" at bounding box center [1015, 12] width 45 height 13
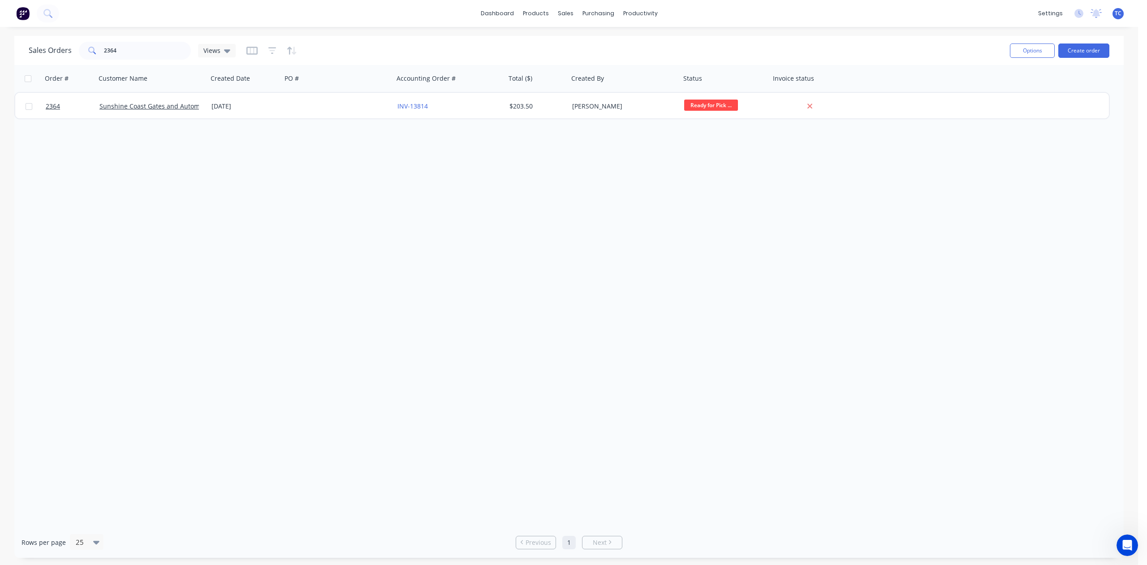
click at [802, 176] on div "Order # Customer Name Created Date PO # Accounting Order # Total ($) Created By…" at bounding box center [569, 296] width 1110 height 462
click at [603, 49] on div "Sales Orders" at bounding box center [595, 45] width 37 height 8
drag, startPoint x: 153, startPoint y: 45, endPoint x: 76, endPoint y: 45, distance: 77.1
click at [76, 45] on div "Sales Orders 2364 Views" at bounding box center [132, 51] width 207 height 18
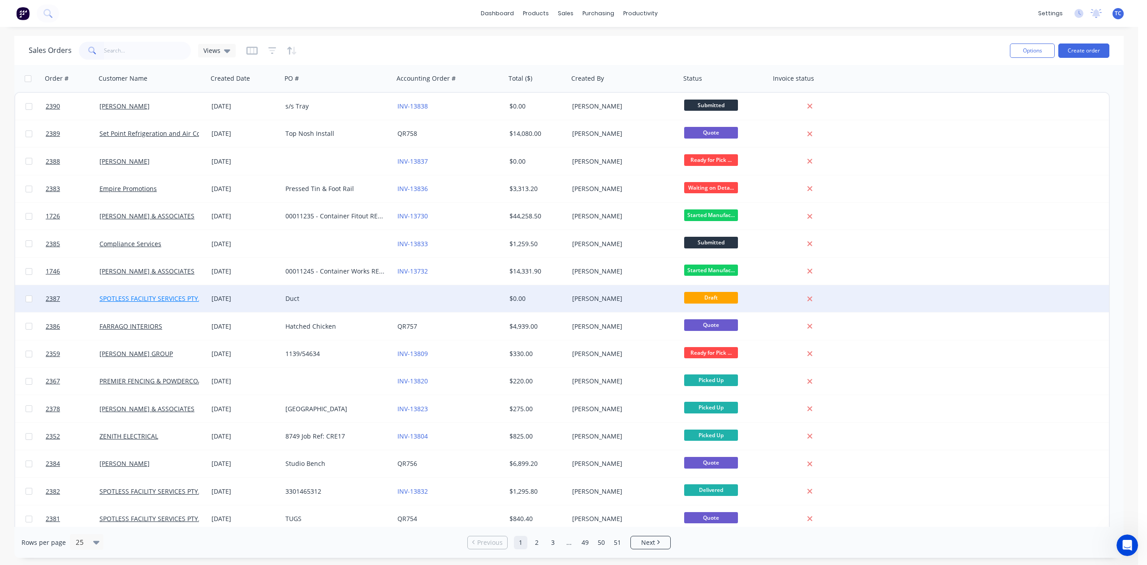
click at [146, 297] on link "SPOTLESS FACILITY SERVICES PTY. LTD" at bounding box center [155, 298] width 113 height 9
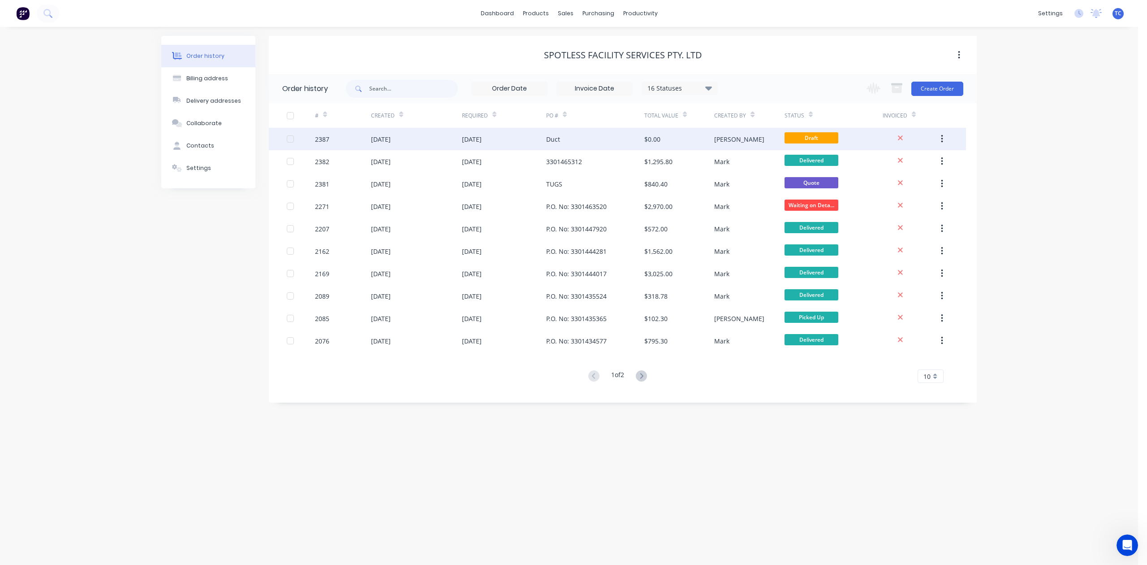
click at [320, 137] on div "2387" at bounding box center [322, 138] width 14 height 9
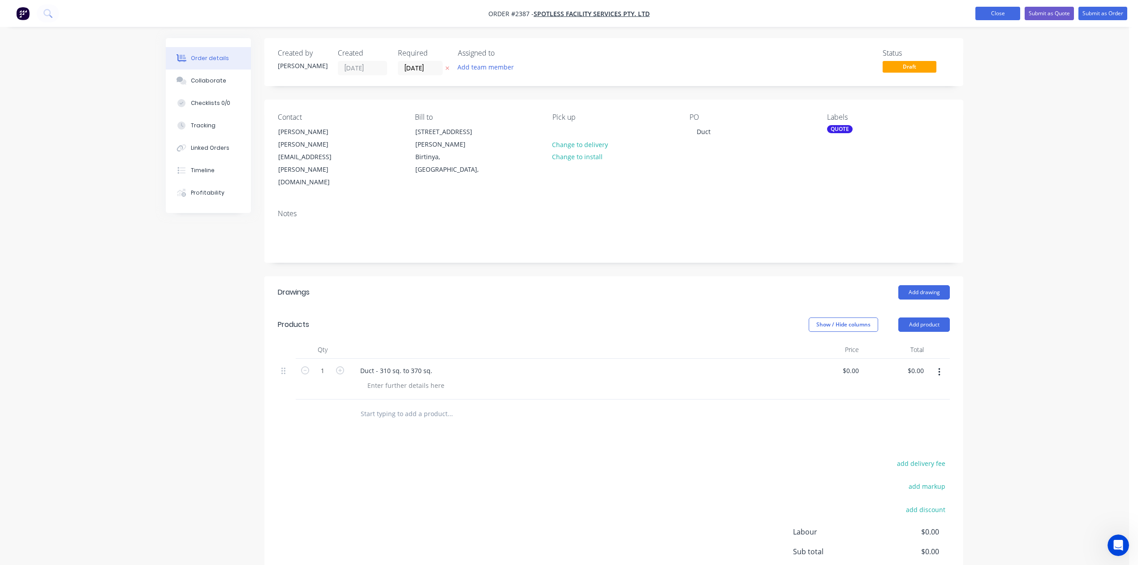
click at [978, 7] on button "Close" at bounding box center [998, 13] width 45 height 13
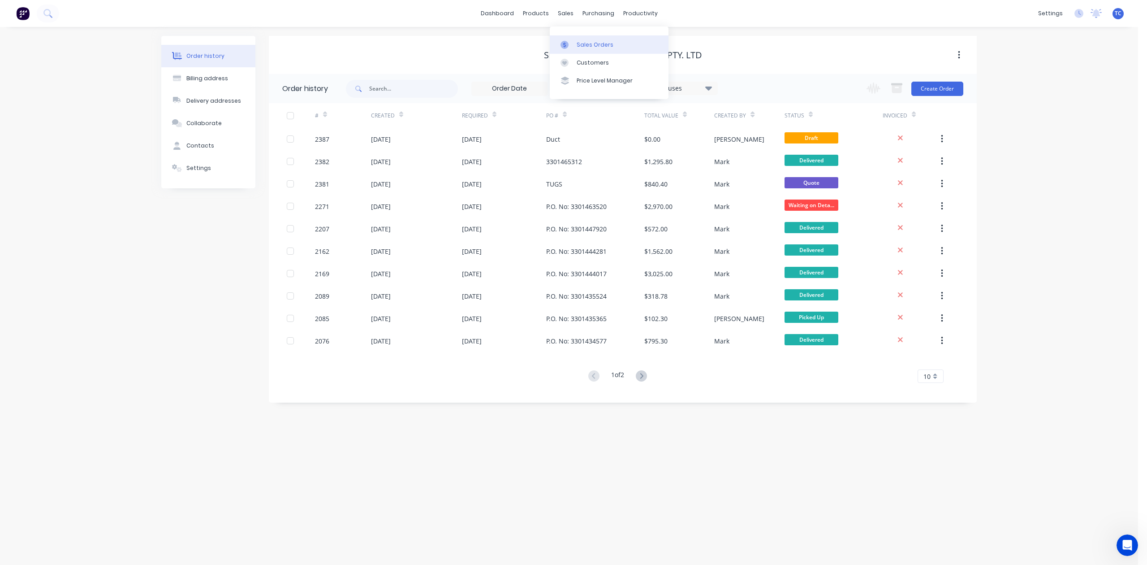
click at [583, 47] on div "Sales Orders" at bounding box center [595, 45] width 37 height 8
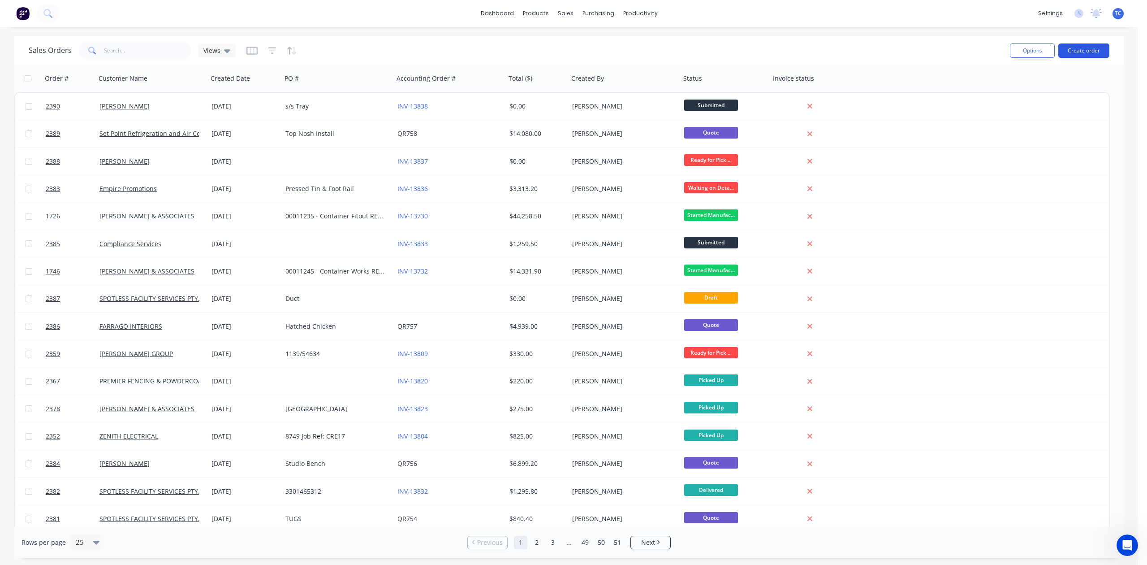
click at [1075, 52] on button "Create order" at bounding box center [1083, 50] width 51 height 14
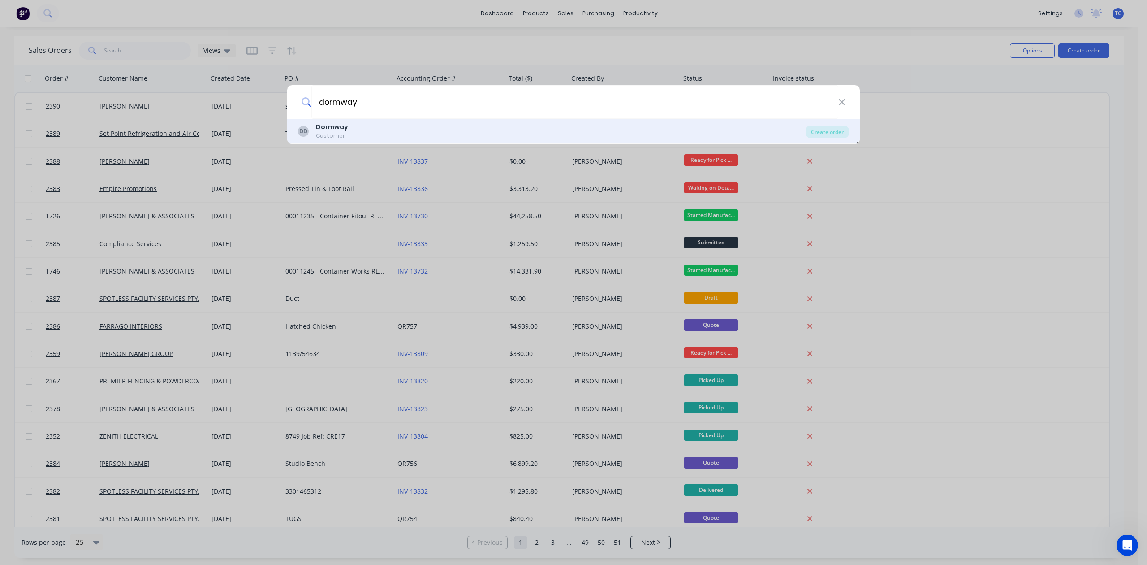
type input "dormway"
click at [330, 128] on b "Dormway" at bounding box center [332, 126] width 32 height 9
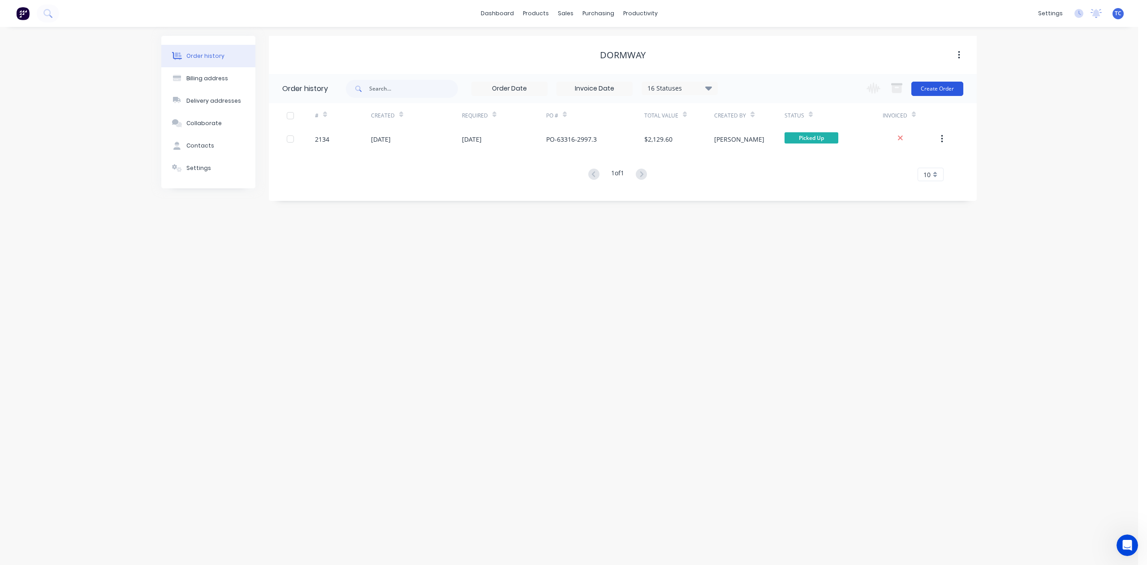
click at [943, 86] on button "Create Order" at bounding box center [937, 89] width 52 height 14
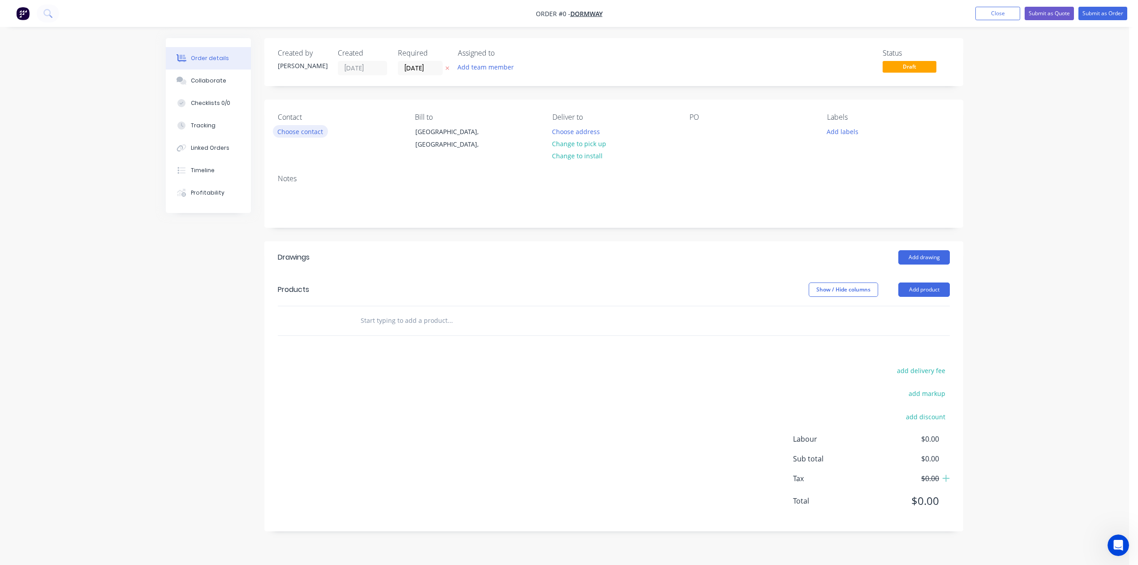
click at [311, 137] on button "Choose contact" at bounding box center [300, 131] width 55 height 12
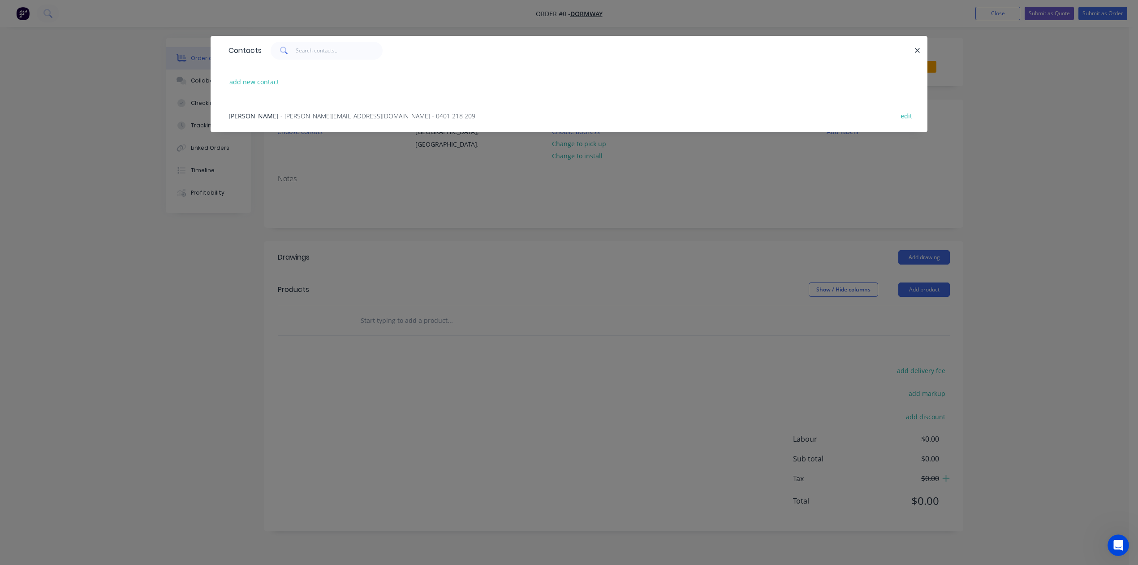
click at [307, 120] on span "- [PERSON_NAME][EMAIL_ADDRESS][DOMAIN_NAME] - 0401 218 209" at bounding box center [378, 116] width 195 height 9
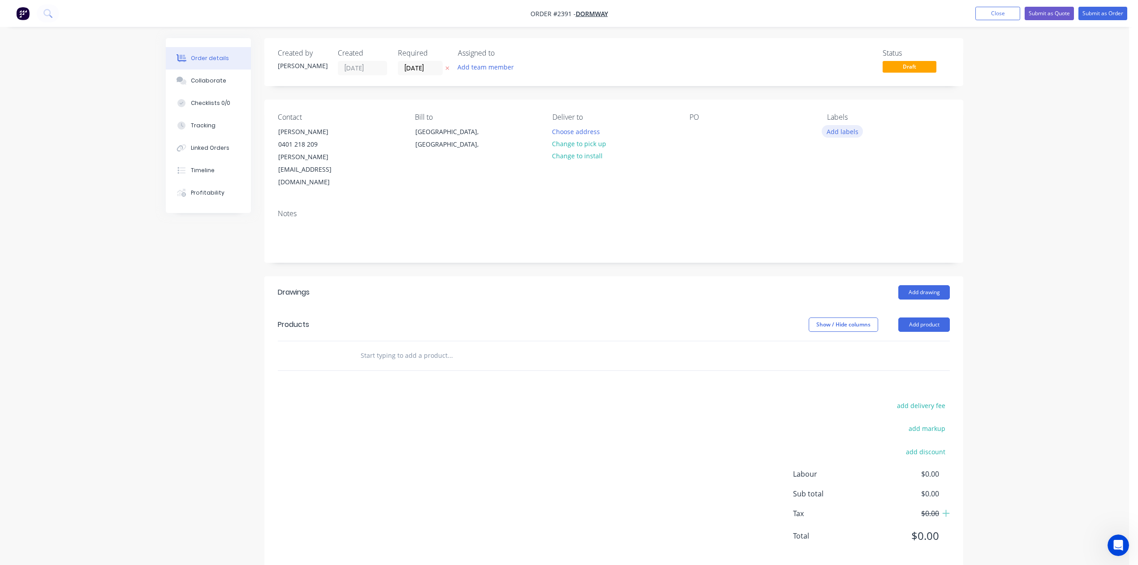
click at [845, 137] on button "Add labels" at bounding box center [842, 131] width 41 height 12
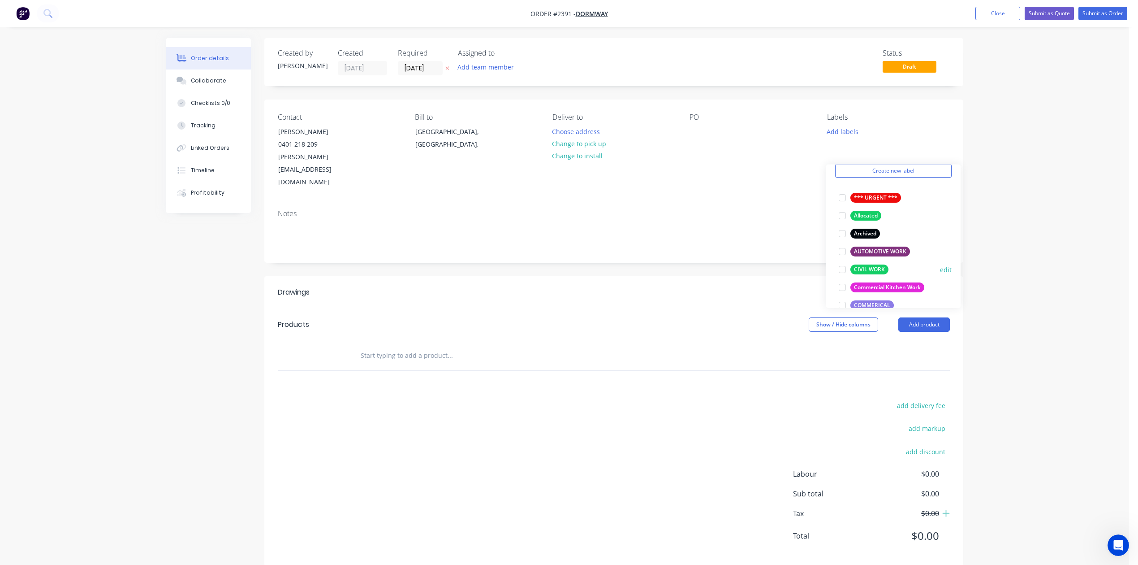
scroll to position [60, 0]
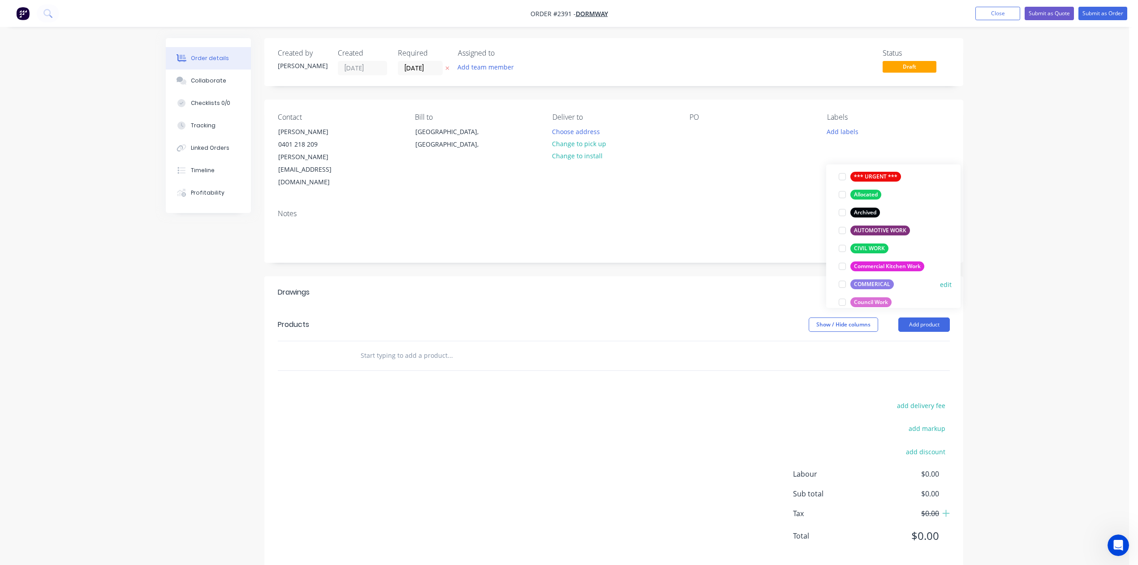
click at [842, 288] on div at bounding box center [842, 284] width 18 height 18
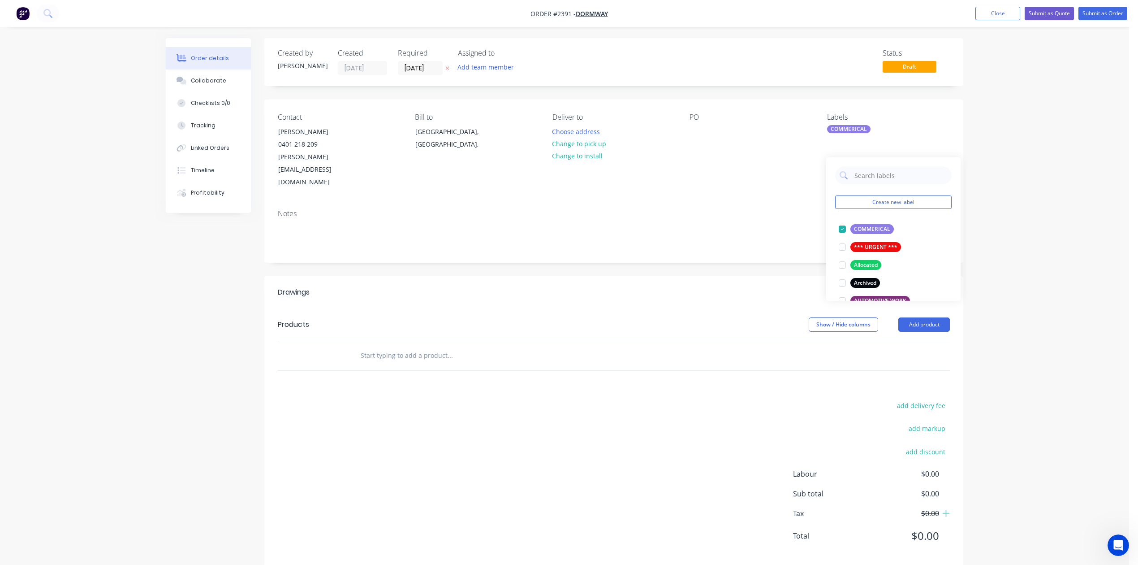
click at [731, 218] on div "Notes" at bounding box center [614, 213] width 672 height 9
click at [695, 138] on div at bounding box center [697, 131] width 14 height 13
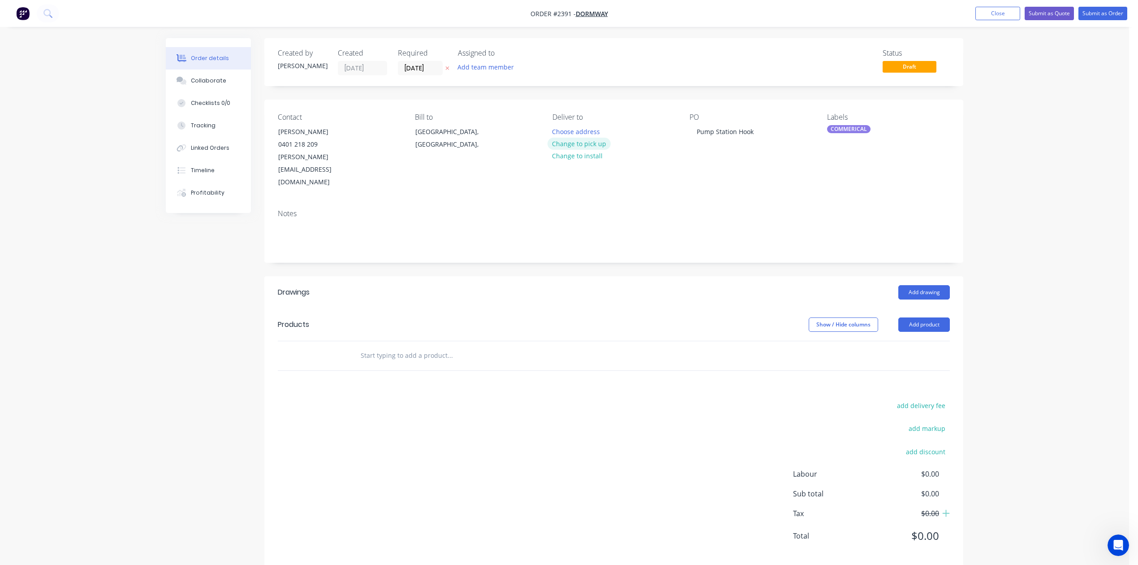
click at [610, 150] on button "Change to pick up" at bounding box center [580, 144] width 64 height 12
click at [976, 11] on button "Close" at bounding box center [998, 13] width 45 height 13
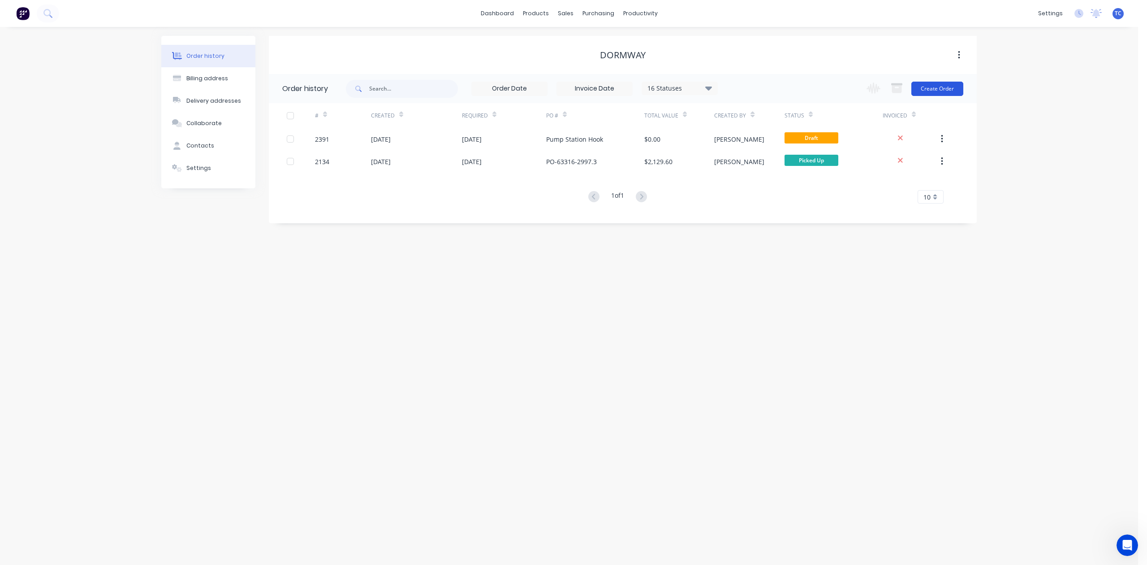
click at [928, 88] on button "Create Order" at bounding box center [937, 89] width 52 height 14
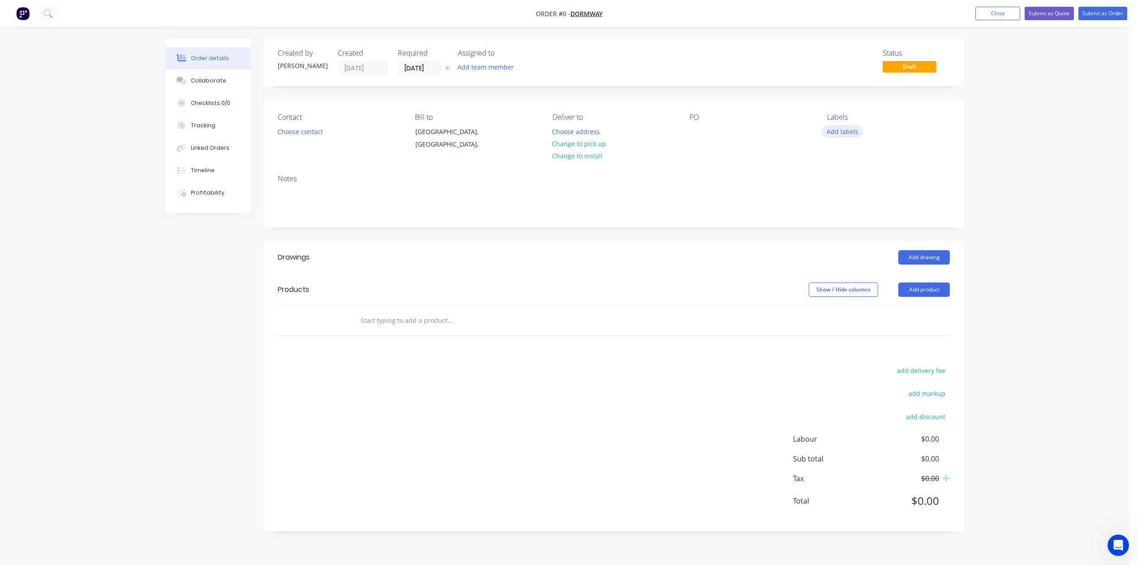
click at [845, 137] on button "Add labels" at bounding box center [842, 131] width 41 height 12
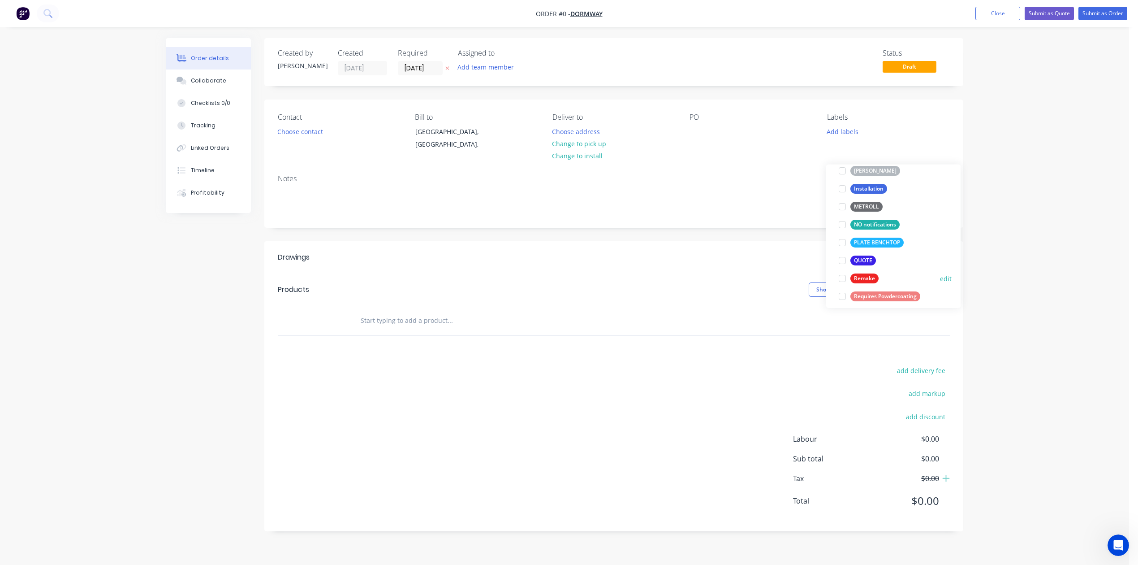
scroll to position [298, 0]
click at [844, 246] on div at bounding box center [842, 242] width 18 height 18
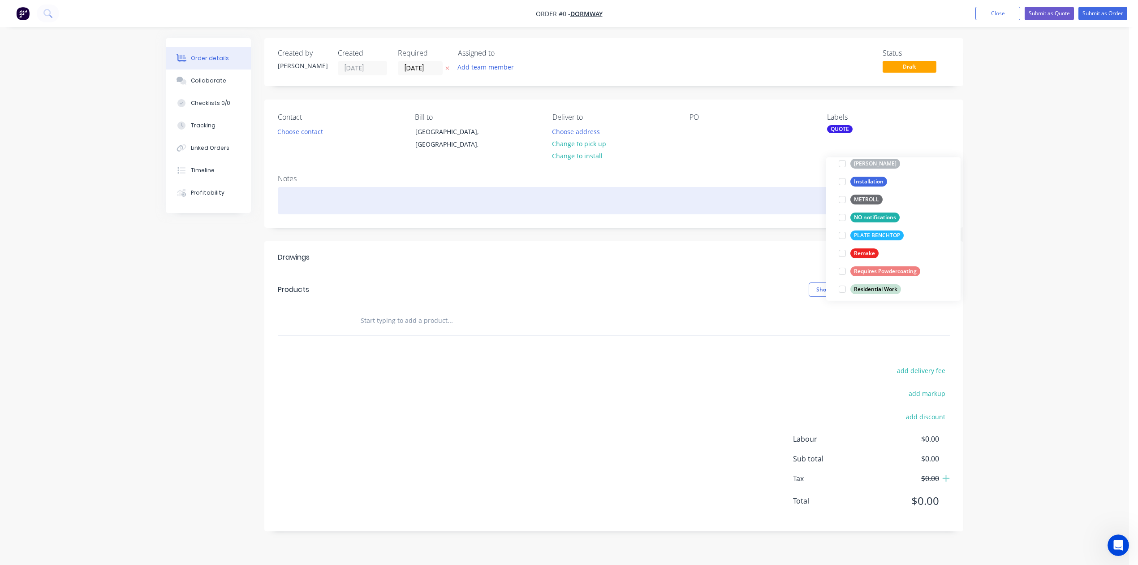
scroll to position [0, 0]
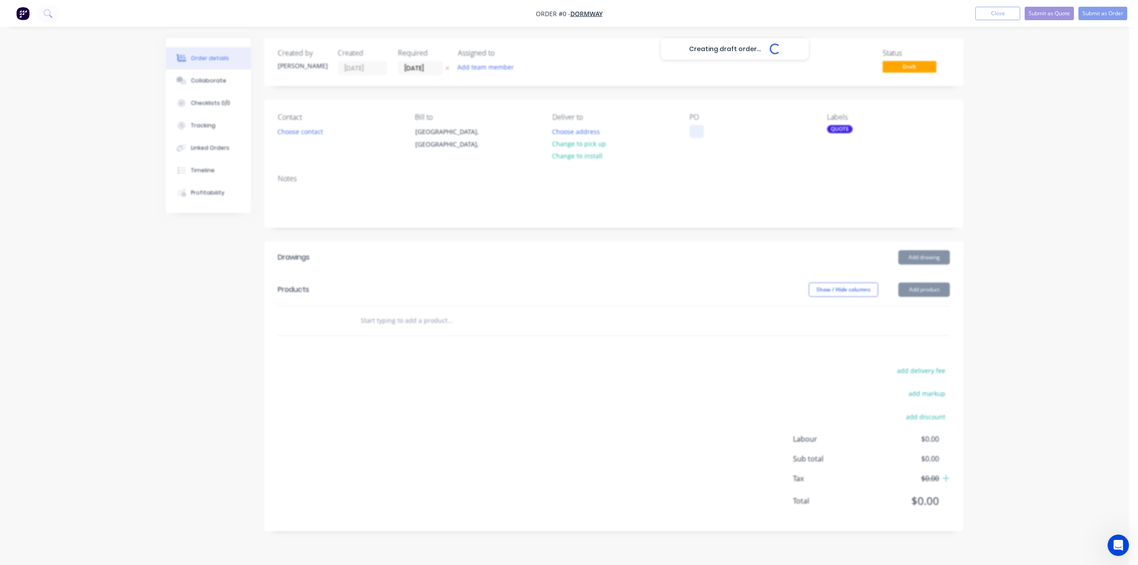
click at [703, 149] on div "Creating draft order... Loading... Order details Collaborate Checklists 0/0 Tra…" at bounding box center [565, 291] width 816 height 506
click at [441, 70] on input "[DATE]" at bounding box center [420, 67] width 44 height 13
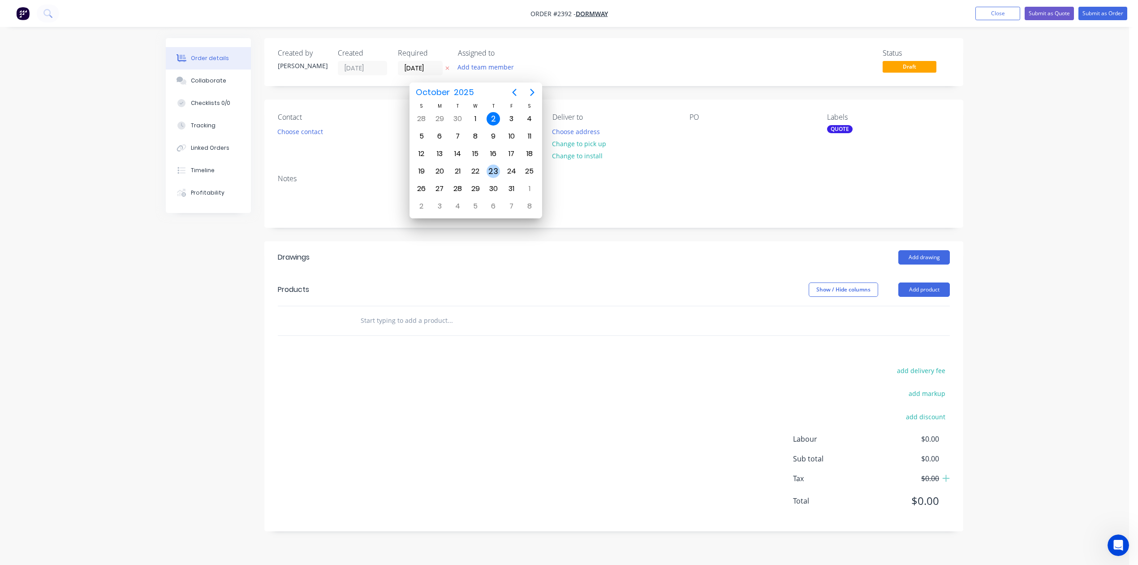
click at [493, 168] on div "23" at bounding box center [493, 170] width 13 height 13
type input "[DATE]"
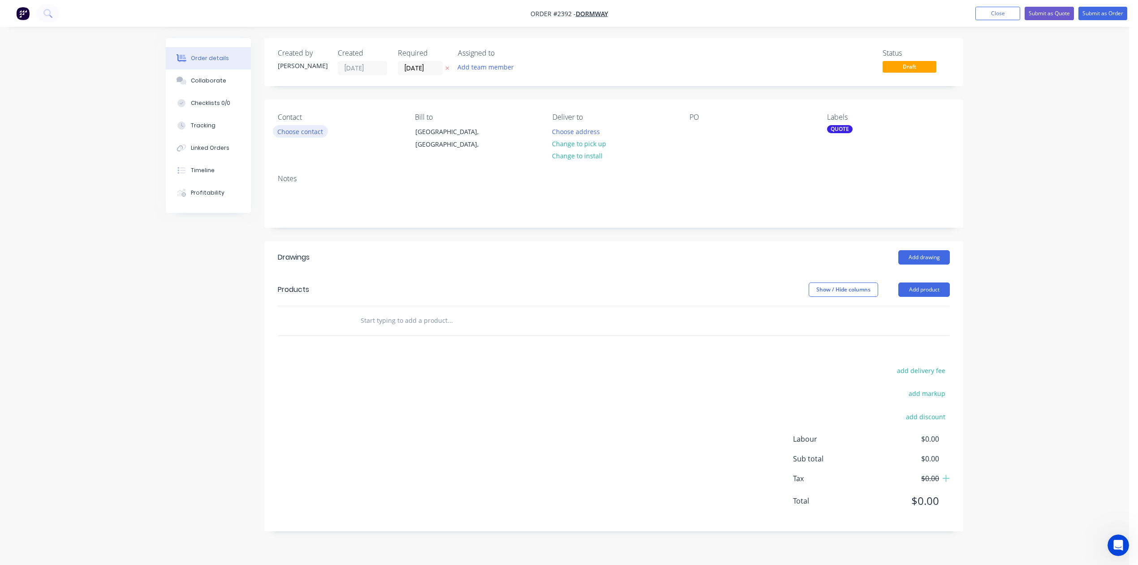
click at [321, 137] on button "Choose contact" at bounding box center [300, 131] width 55 height 12
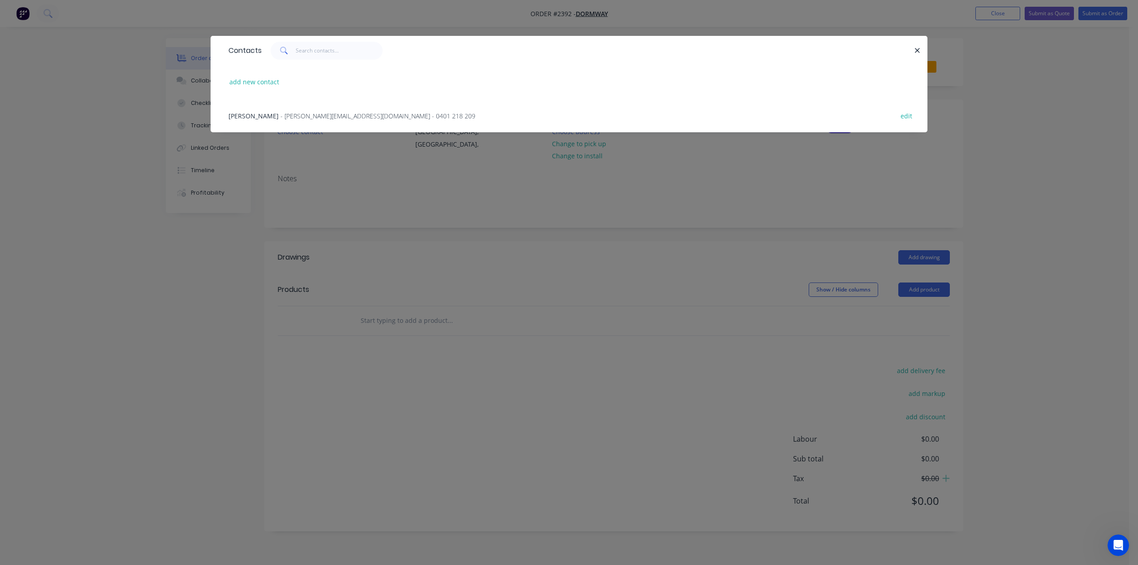
click at [291, 120] on span "- [PERSON_NAME][EMAIL_ADDRESS][DOMAIN_NAME] - 0401 218 209" at bounding box center [378, 116] width 195 height 9
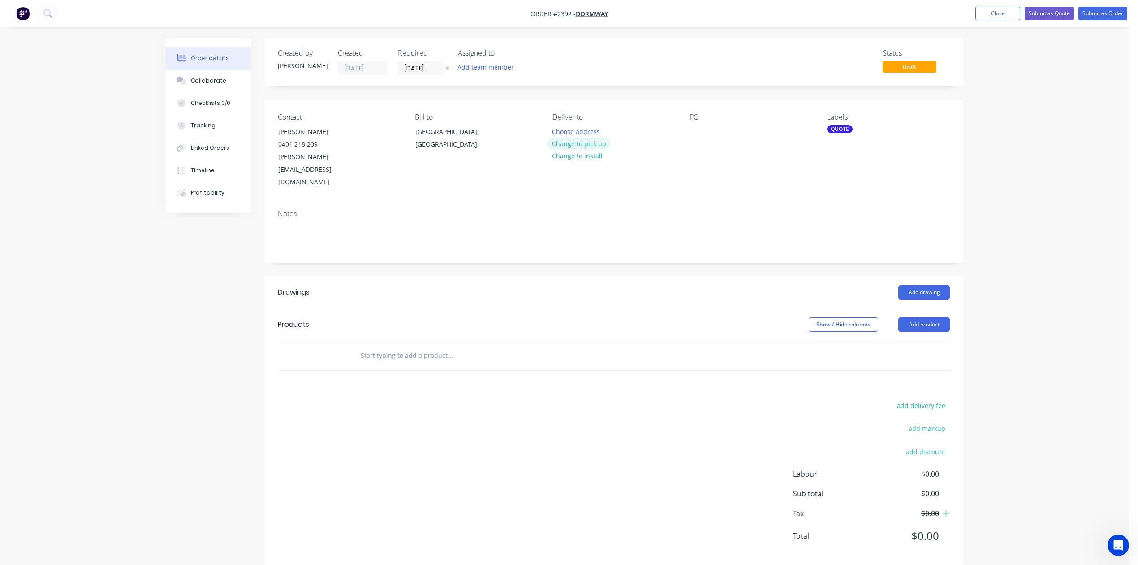
click at [605, 150] on button "Change to pick up" at bounding box center [580, 144] width 64 height 12
click at [689, 156] on div "Contact Lance Hipkin 0401 218 209 lance@dormway.com.au Bill to Queensland, Aust…" at bounding box center [613, 150] width 699 height 103
click at [699, 138] on div at bounding box center [697, 131] width 14 height 13
click at [450, 364] on input "text" at bounding box center [449, 355] width 179 height 18
type input "Shorten gibault by 50mm"
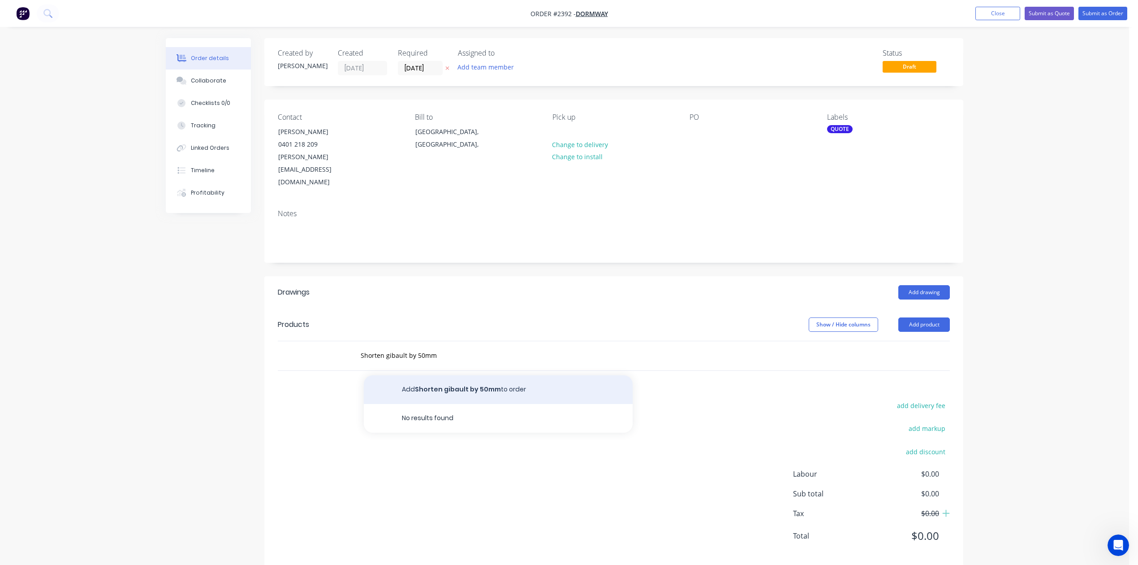
click at [505, 404] on button "Add Shorten gibault by 50mm to order" at bounding box center [498, 389] width 269 height 29
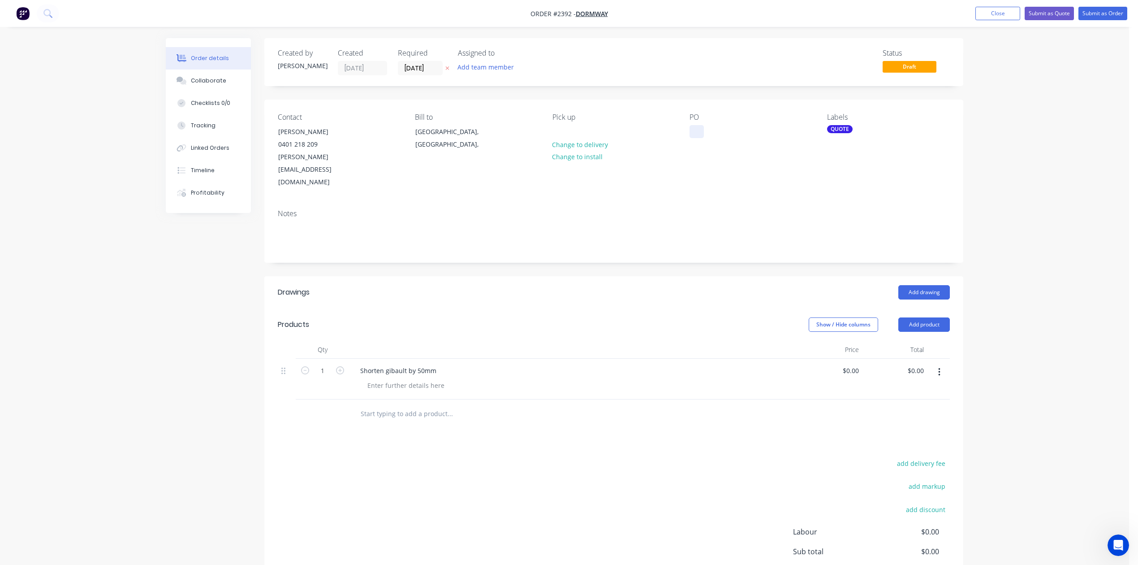
click at [694, 138] on div at bounding box center [697, 131] width 14 height 13
click at [402, 377] on div "Shorten gibault by 50mm" at bounding box center [398, 370] width 91 height 13
click at [478, 377] on div "Shorten Gibault by 50mm" at bounding box center [573, 370] width 441 height 13
click at [699, 138] on div at bounding box center [697, 131] width 14 height 13
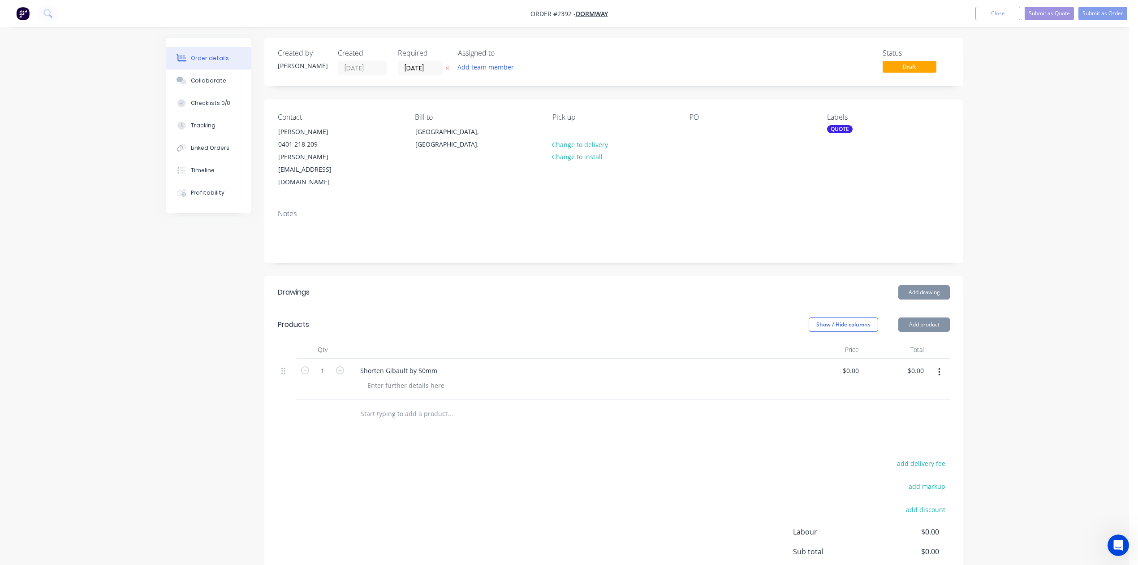
click at [846, 133] on div "QUOTE" at bounding box center [840, 129] width 26 height 8
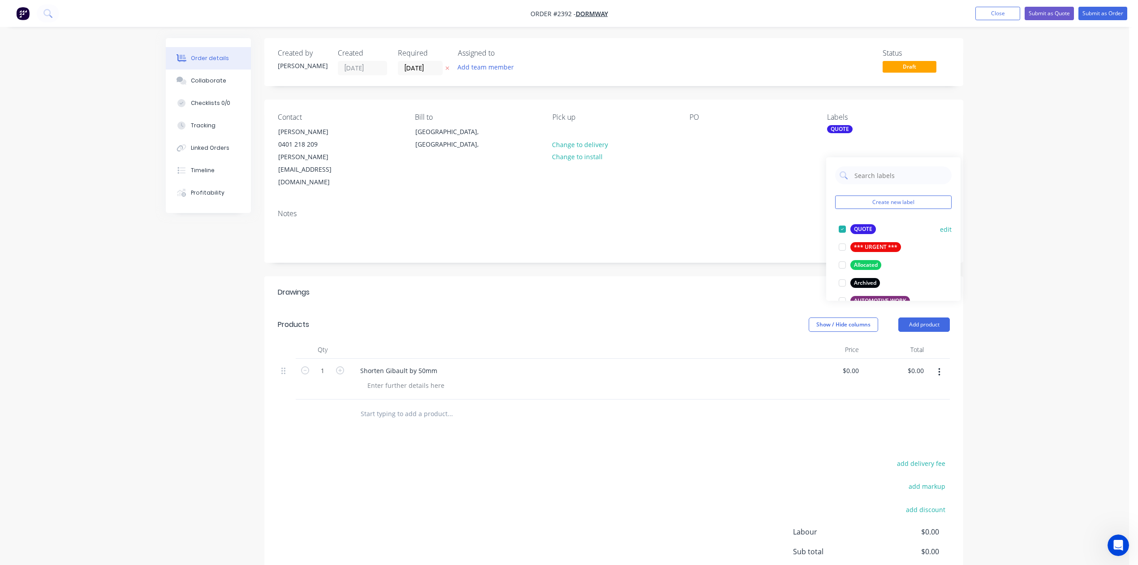
click at [842, 229] on div at bounding box center [842, 229] width 18 height 18
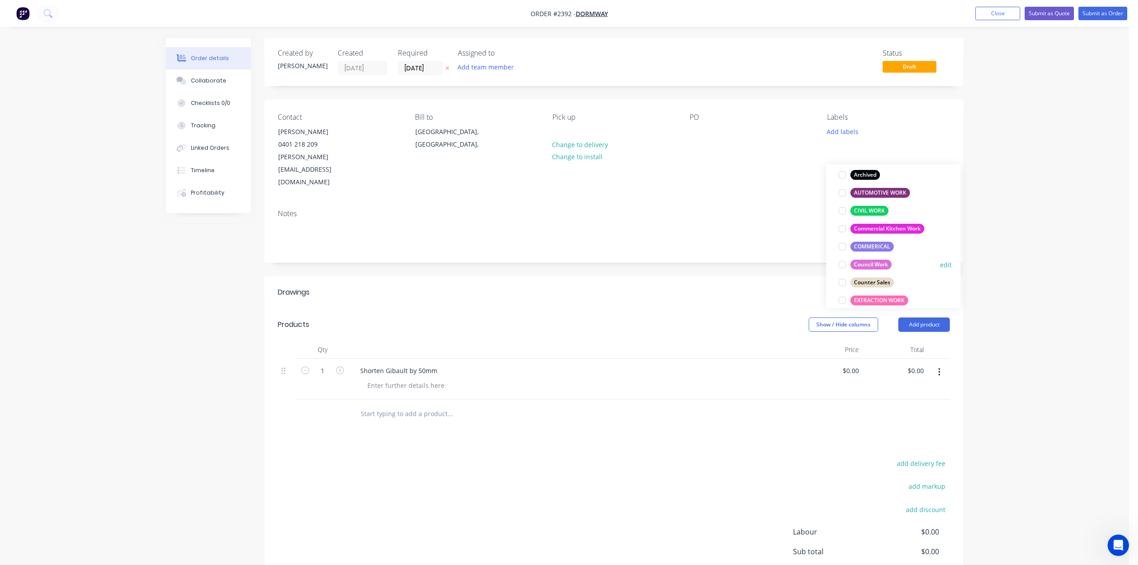
scroll to position [179, 0]
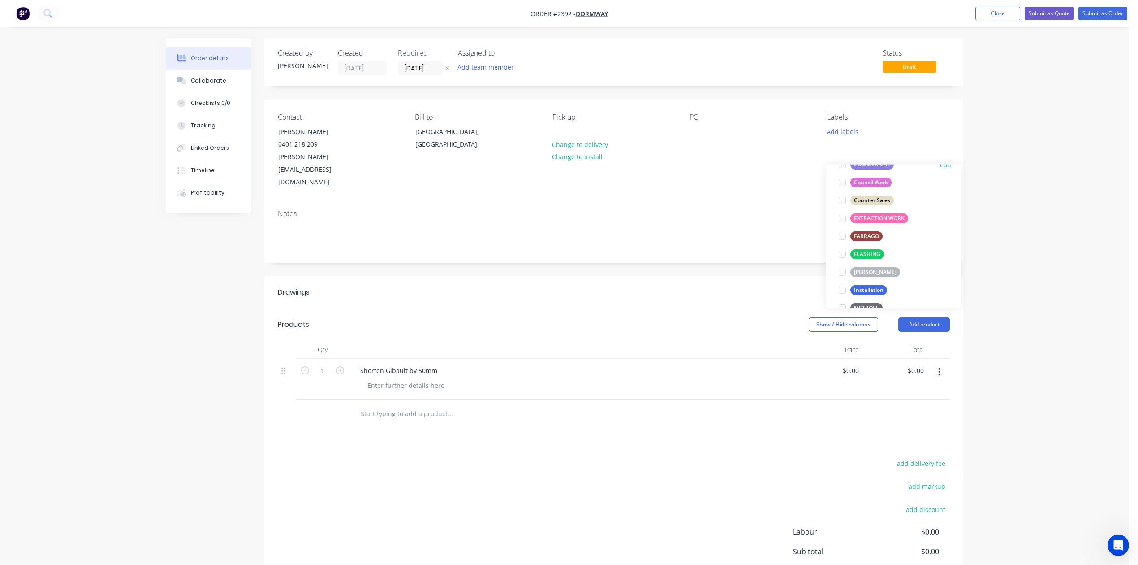
click at [841, 168] on div at bounding box center [842, 164] width 18 height 18
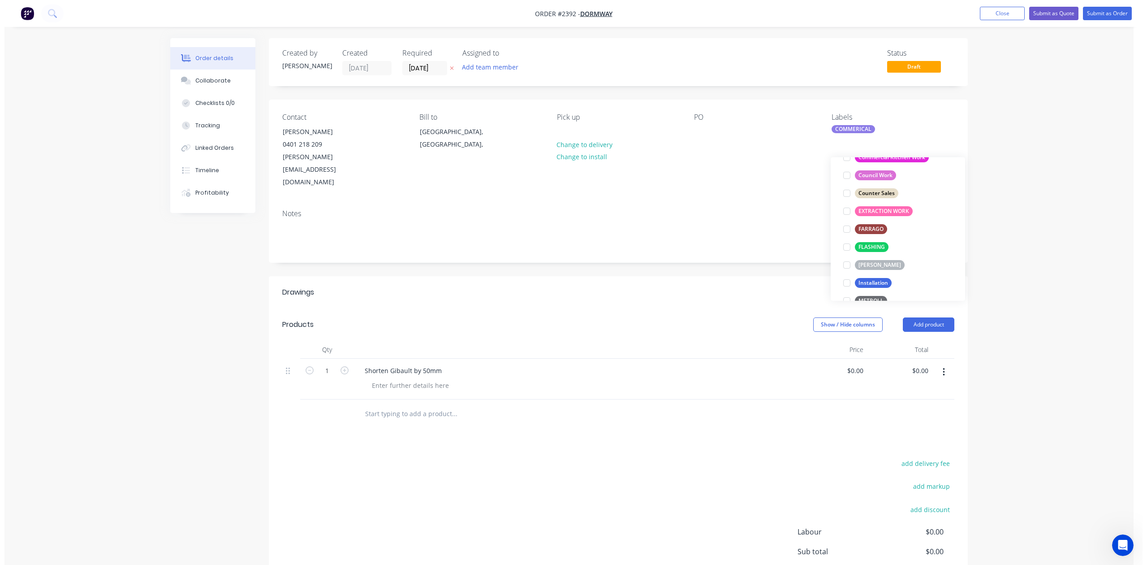
scroll to position [72, 0]
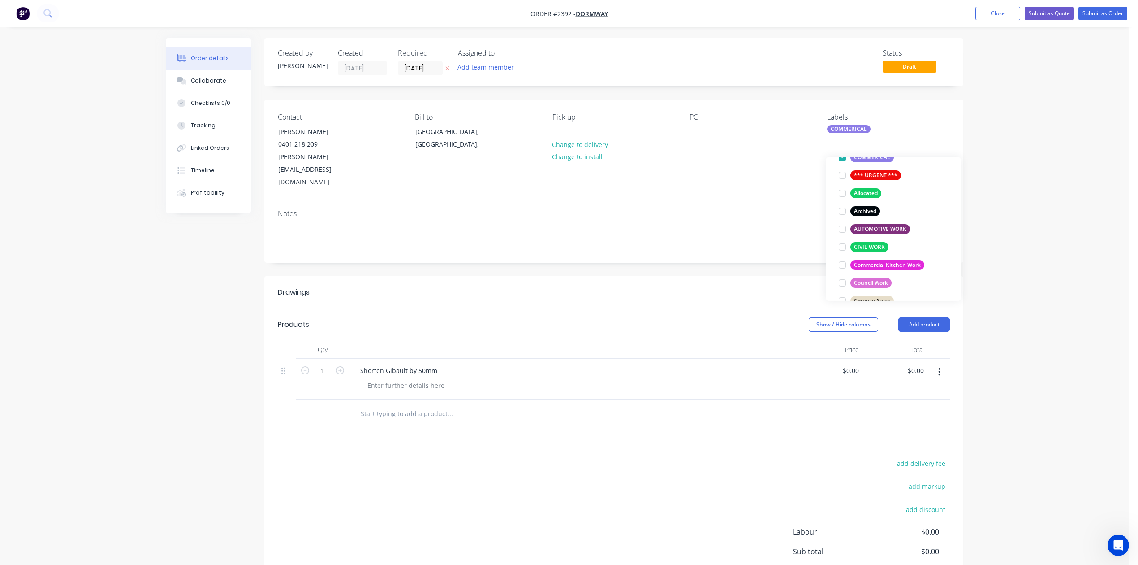
click at [719, 154] on div "PO" at bounding box center [751, 151] width 123 height 76
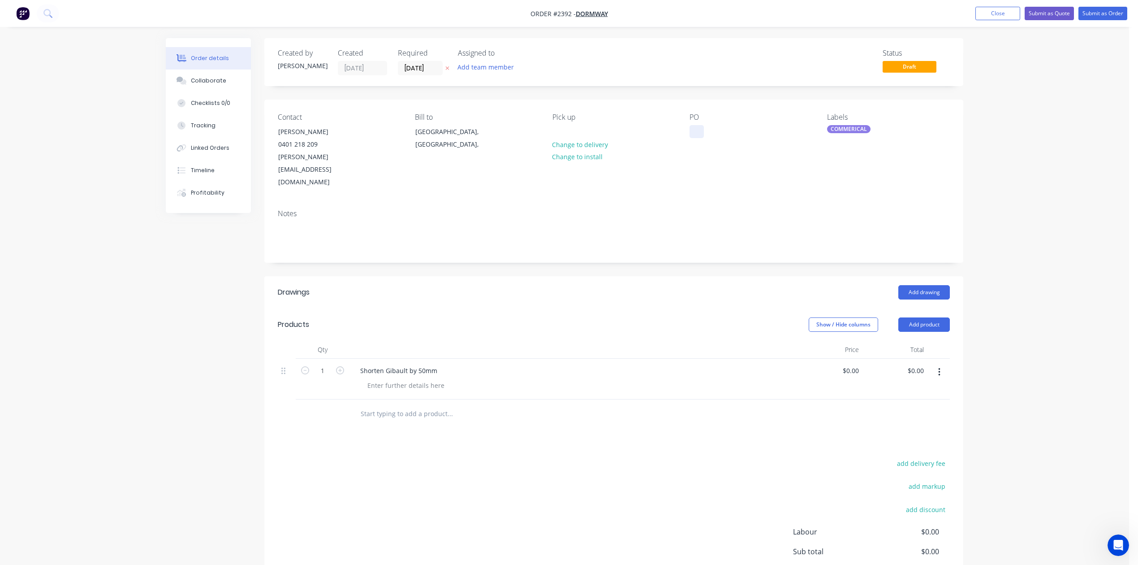
click at [704, 138] on div at bounding box center [697, 131] width 14 height 13
click at [1087, 12] on button "Submit as Order" at bounding box center [1103, 13] width 49 height 13
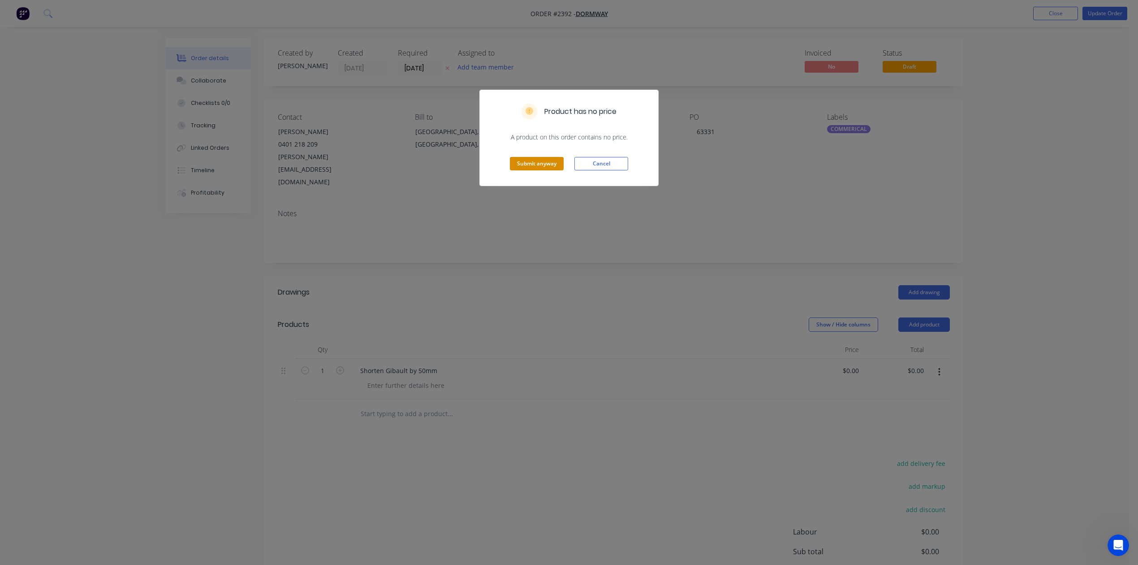
click at [535, 170] on button "Submit anyway" at bounding box center [537, 163] width 54 height 13
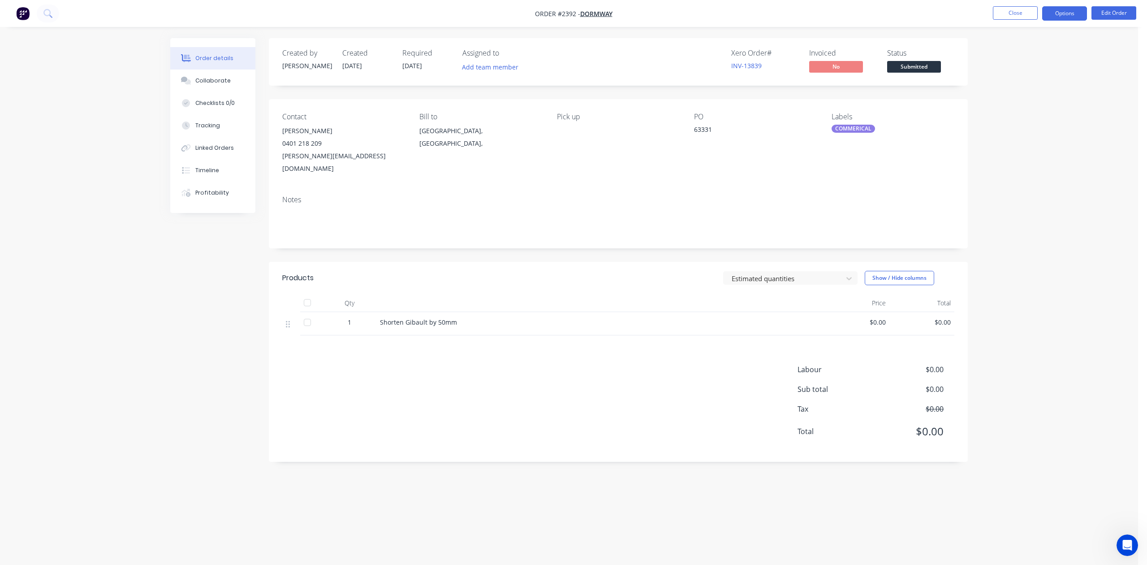
click at [1058, 9] on button "Options" at bounding box center [1064, 13] width 45 height 14
click at [1020, 106] on div "Work Order" at bounding box center [1038, 108] width 82 height 13
click at [1022, 88] on div "Without pricing" at bounding box center [1038, 90] width 82 height 13
click at [1105, 12] on button "Edit Order" at bounding box center [1114, 12] width 45 height 13
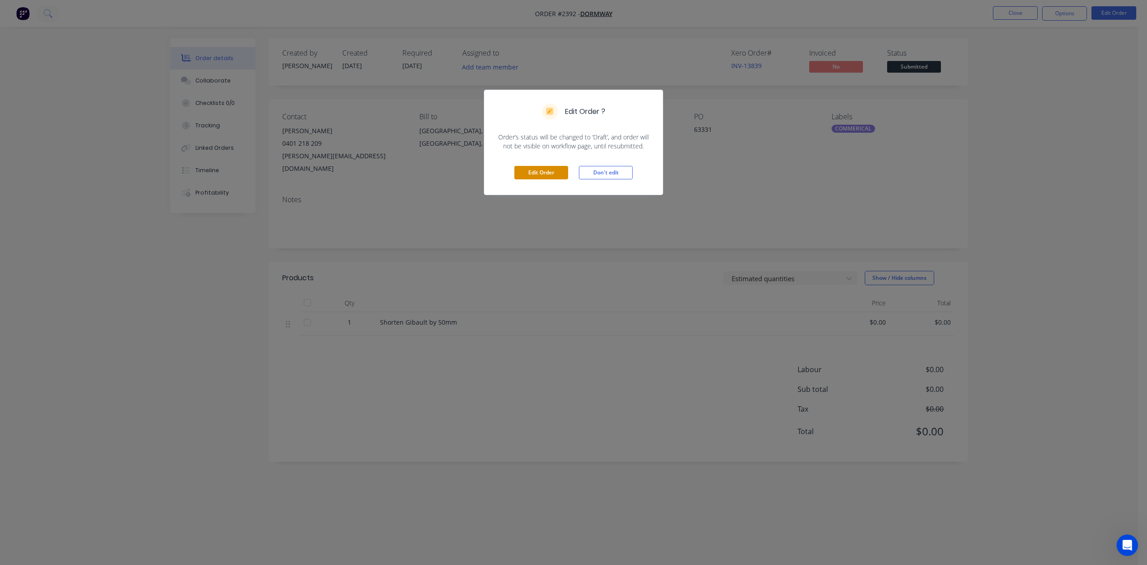
click at [554, 179] on button "Edit Order" at bounding box center [541, 172] width 54 height 13
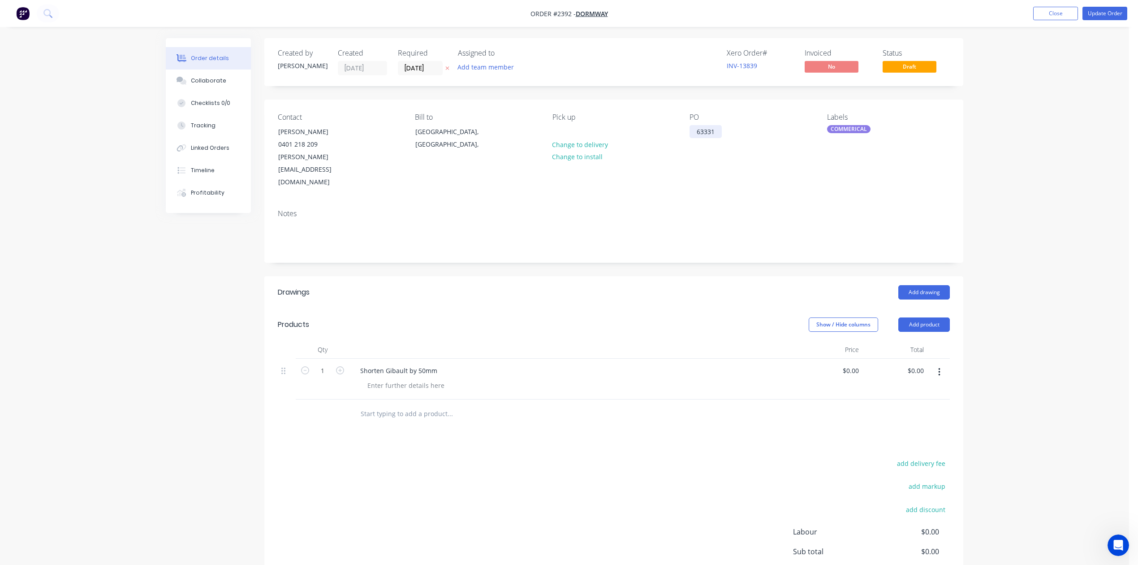
click at [722, 138] on div "63331" at bounding box center [706, 131] width 32 height 13
click at [1094, 13] on button "Update Order" at bounding box center [1105, 13] width 45 height 13
click at [1094, 13] on div "Product has no price A product on this order contains no price. Submit anyway C…" at bounding box center [569, 282] width 1138 height 565
click at [1094, 15] on button "Update Order" at bounding box center [1105, 13] width 45 height 13
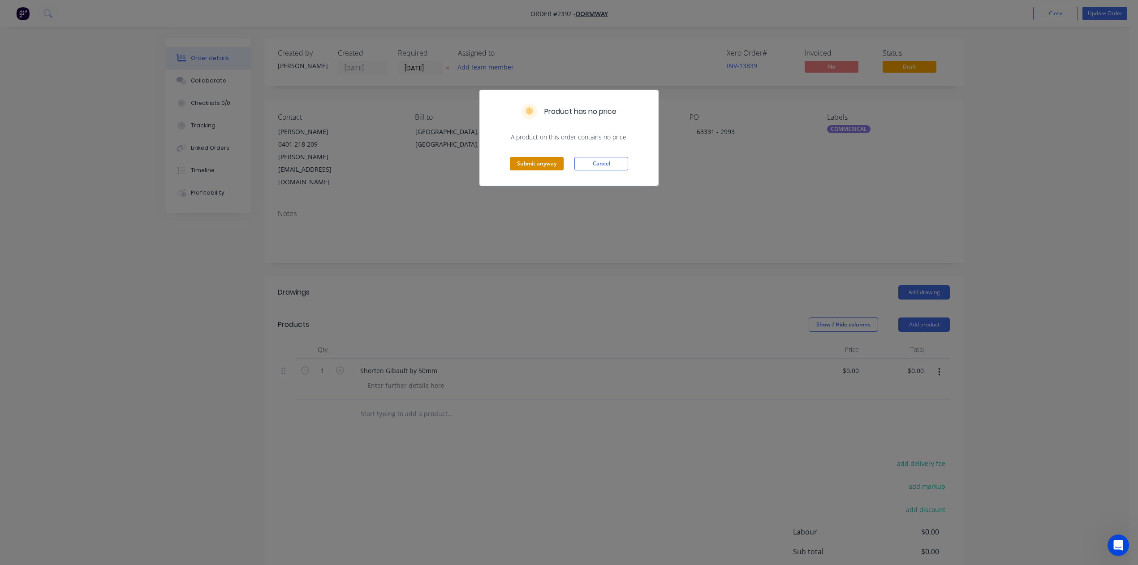
click at [516, 170] on button "Submit anyway" at bounding box center [537, 163] width 54 height 13
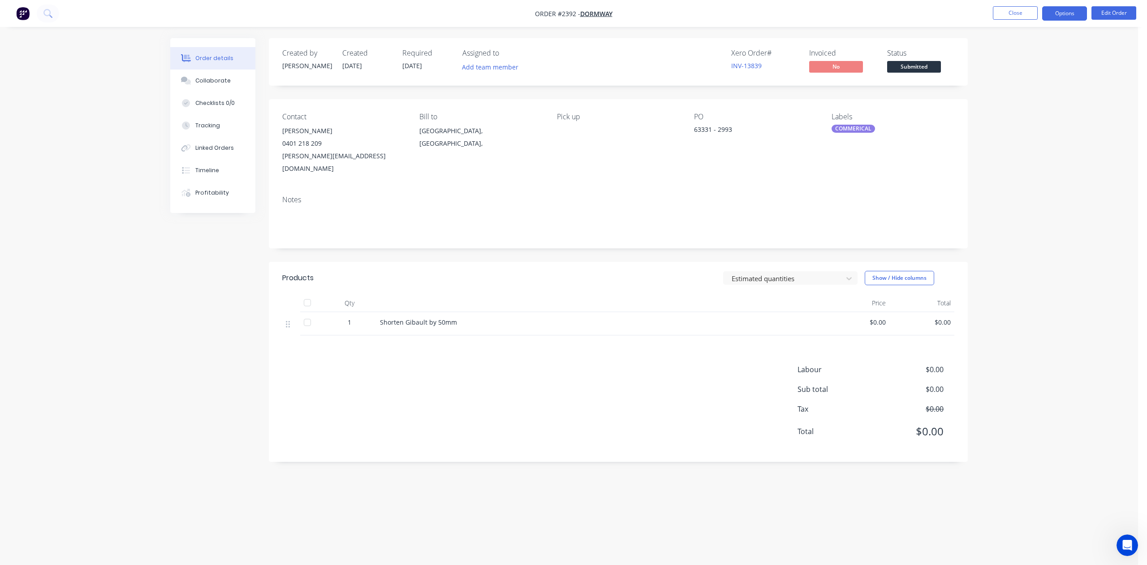
click at [1049, 13] on button "Options" at bounding box center [1064, 13] width 45 height 14
click at [1029, 108] on div "Work Order" at bounding box center [1038, 108] width 82 height 13
click at [1026, 87] on div "Without pricing" at bounding box center [1038, 90] width 82 height 13
click at [214, 107] on div "Checklists 0/0" at bounding box center [214, 103] width 39 height 8
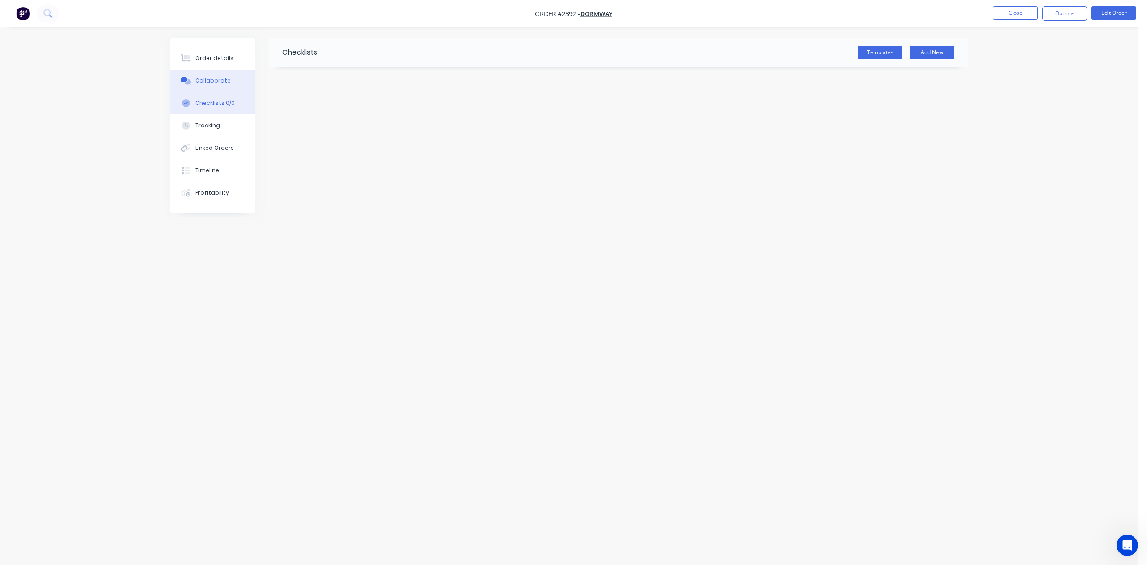
click at [218, 85] on div "Collaborate" at bounding box center [212, 81] width 35 height 8
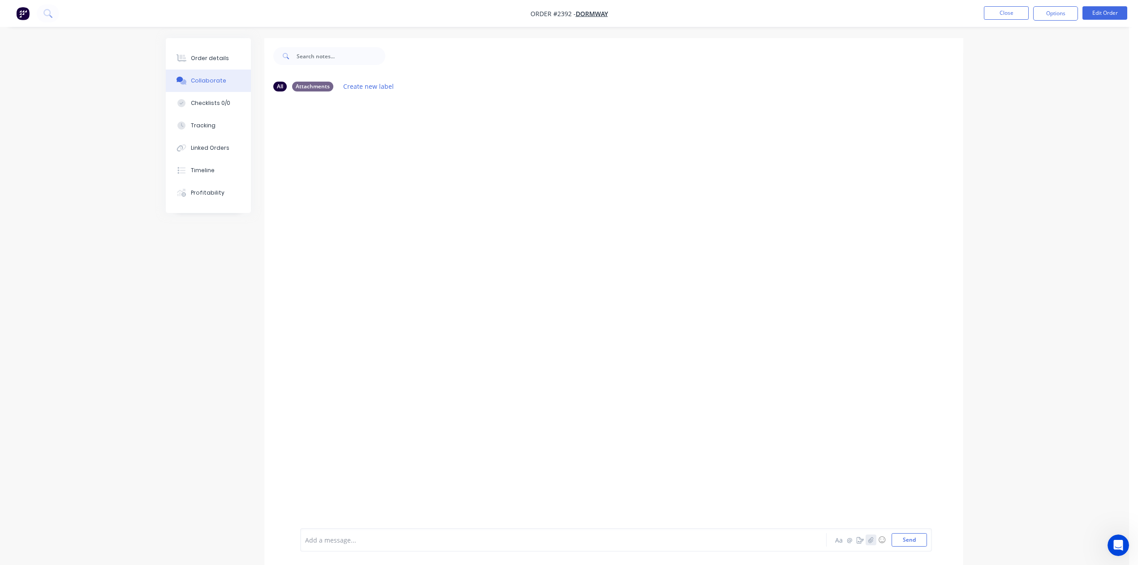
click at [868, 536] on icon "button" at bounding box center [870, 539] width 5 height 6
click at [892, 535] on button "Send" at bounding box center [909, 539] width 35 height 13
